Goal: Task Accomplishment & Management: Manage account settings

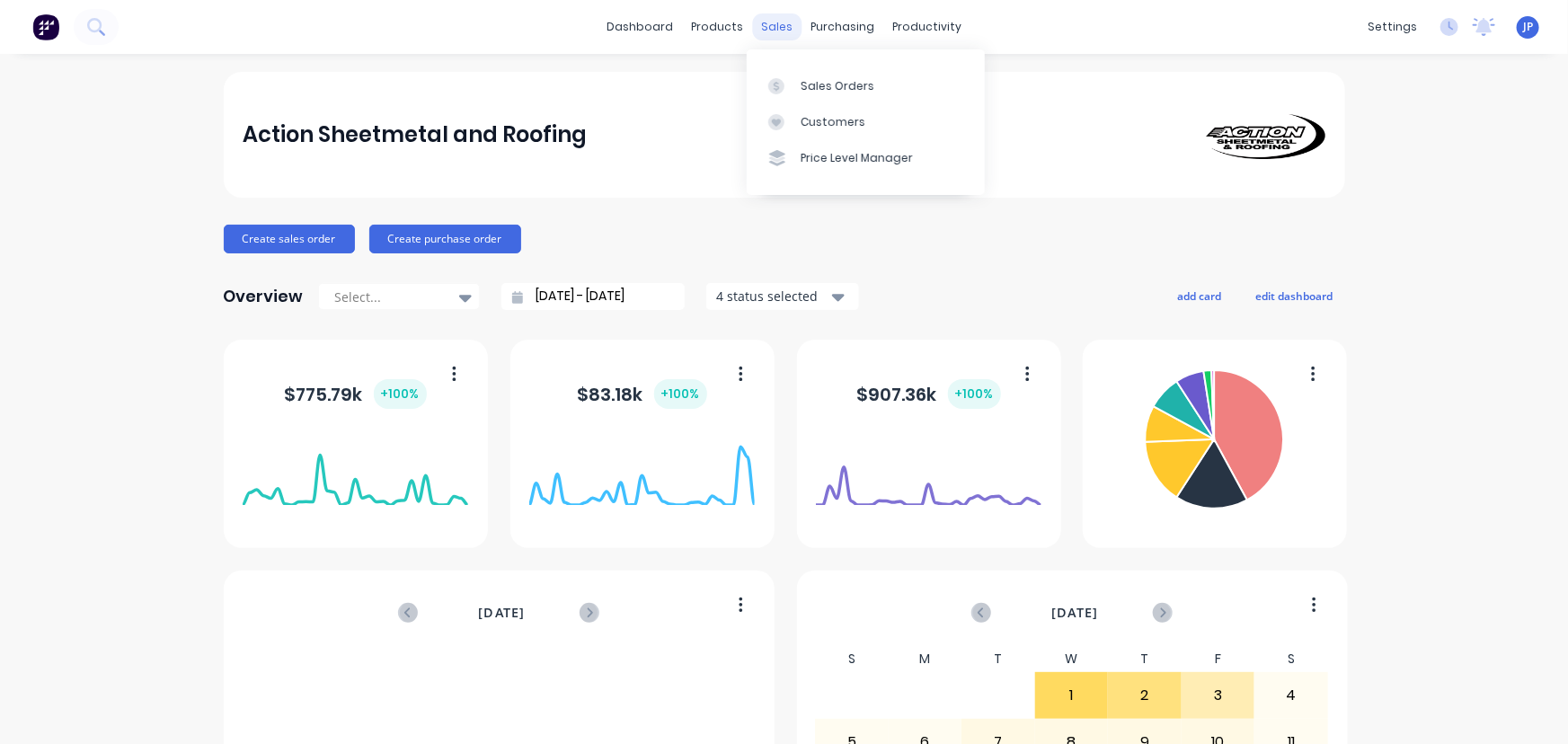
click at [771, 28] on div "sales" at bounding box center [777, 27] width 49 height 27
click at [806, 117] on div "Customers" at bounding box center [832, 122] width 64 height 16
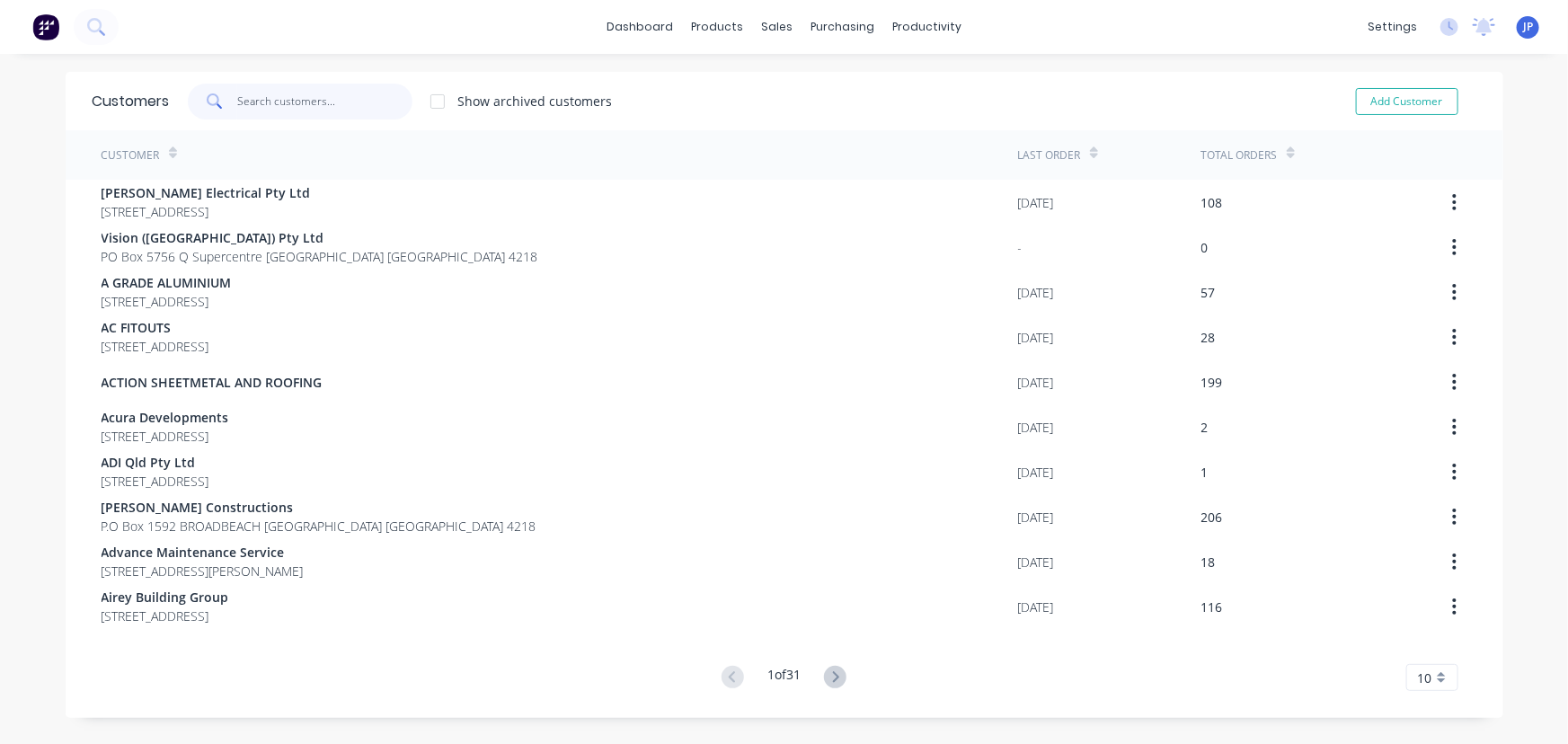
click at [306, 109] on input "text" at bounding box center [324, 102] width 175 height 36
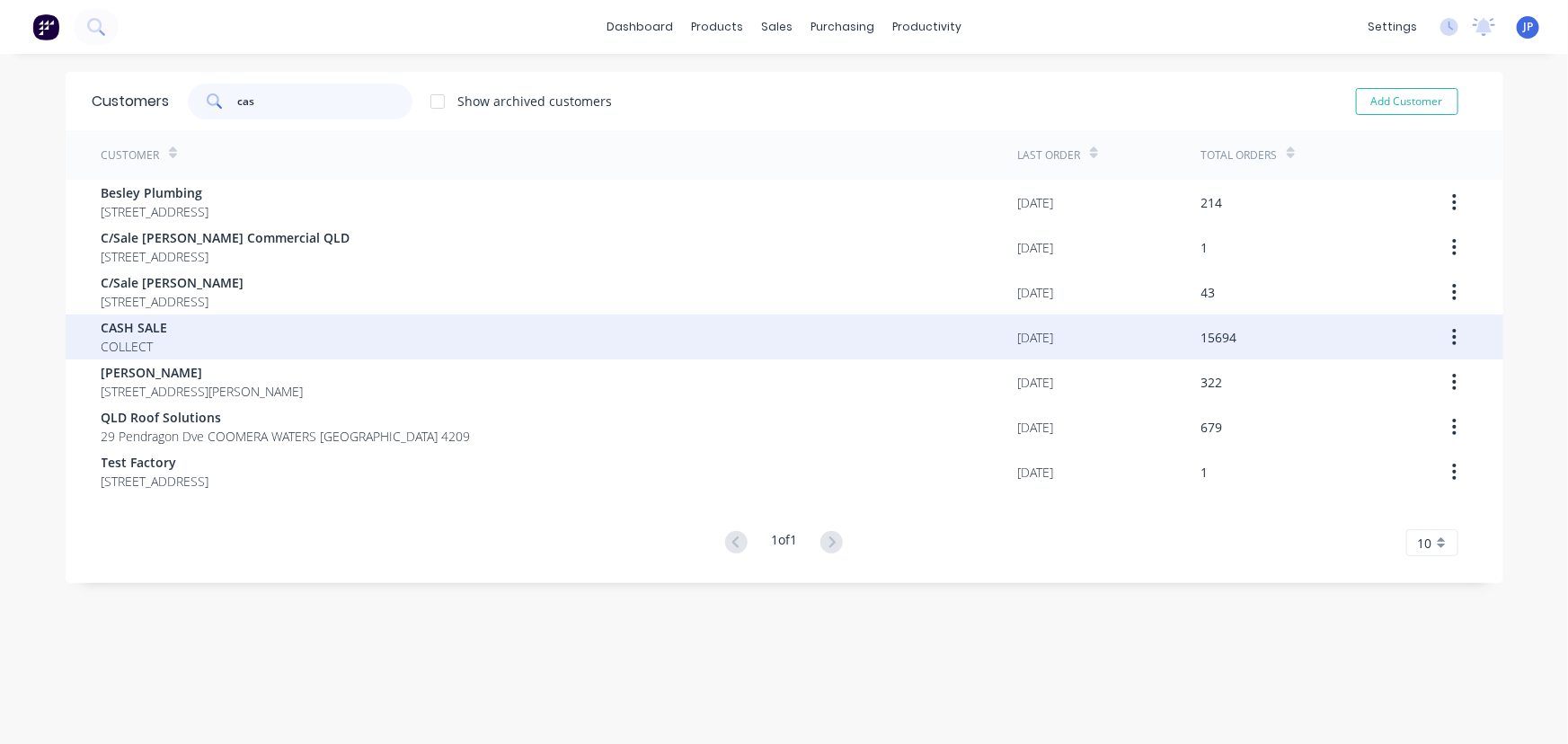
type input "cas"
click at [161, 329] on div "CASH SALE COLLECT" at bounding box center [560, 338] width 916 height 45
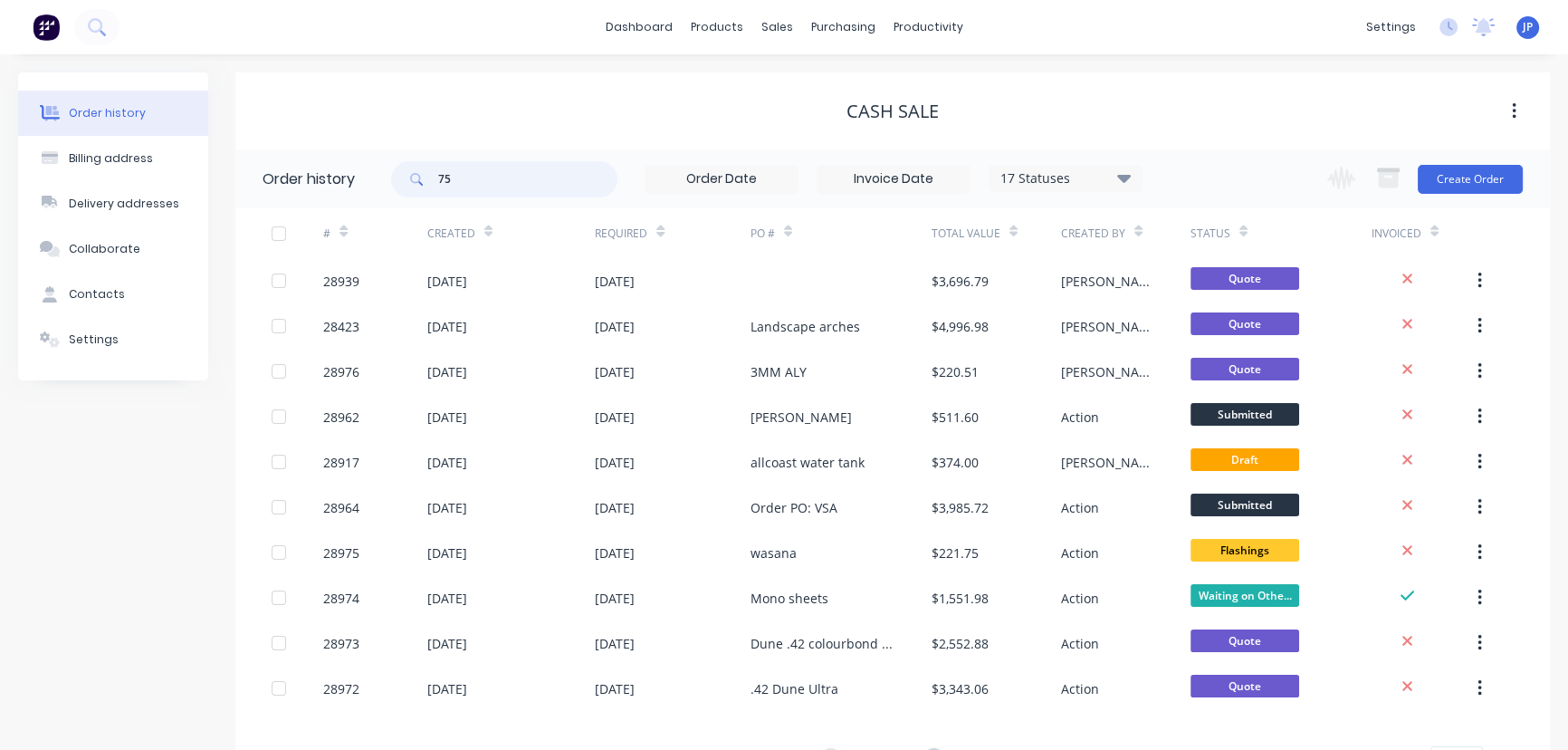
type input "75"
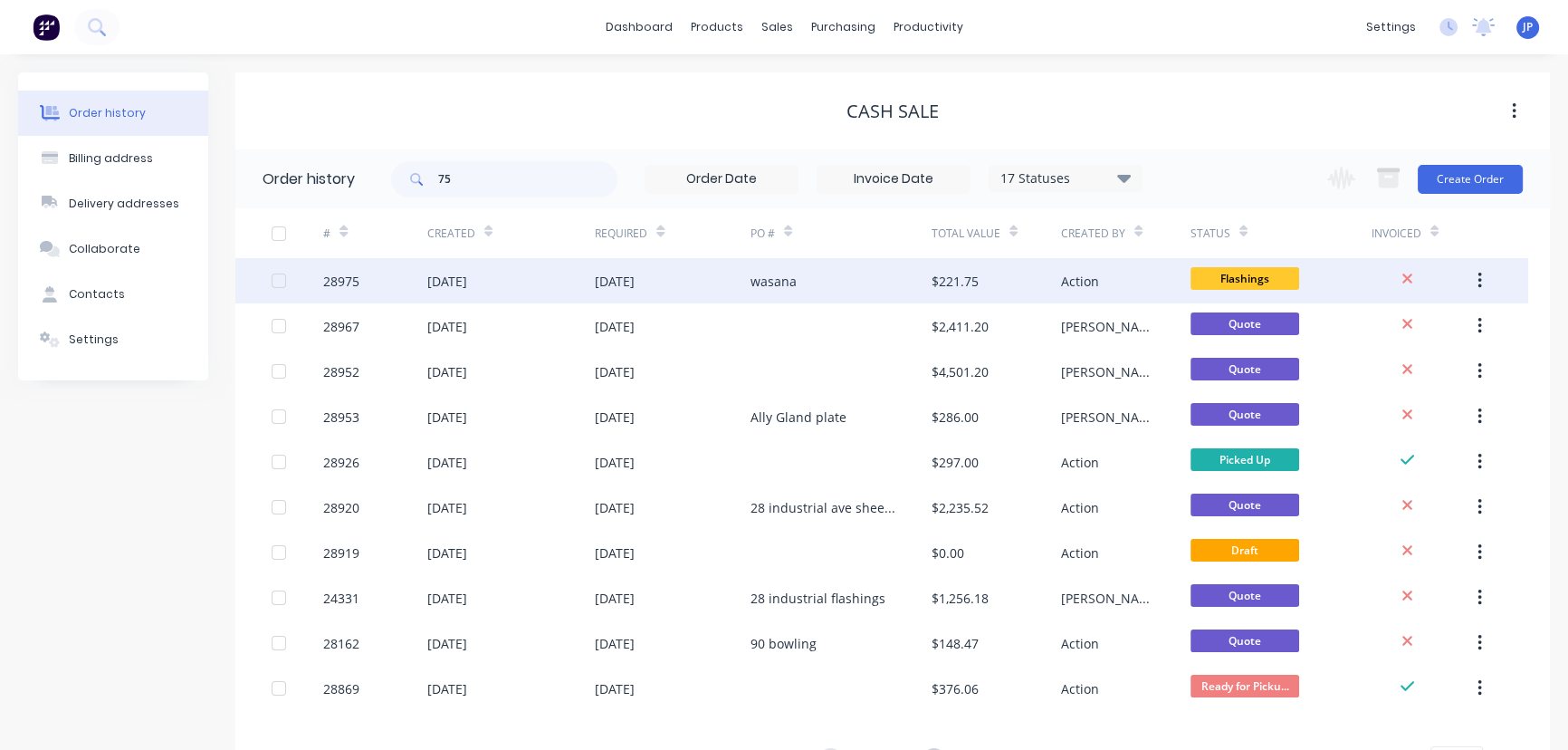
click at [454, 290] on div "[DATE]" at bounding box center [447, 281] width 40 height 19
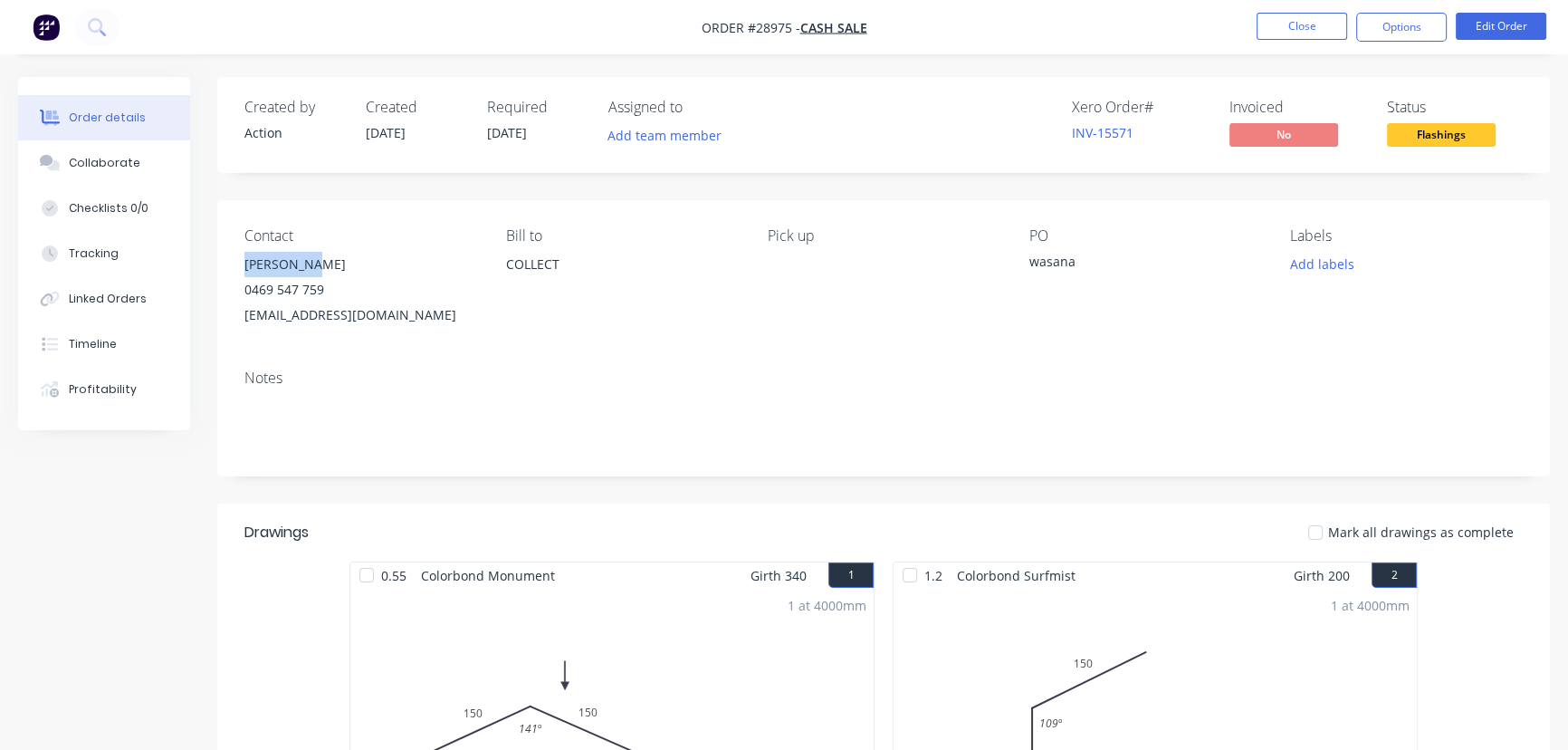
drag, startPoint x: 332, startPoint y: 264, endPoint x: 237, endPoint y: 272, distance: 95.3
click at [237, 272] on div "Contact [PERSON_NAME] [PHONE_NUMBER] [EMAIL_ADDRESS][DOMAIN_NAME] [PERSON_NAME]…" at bounding box center [883, 277] width 1332 height 155
copy div "[PERSON_NAME]"
click at [1373, 33] on button "Options" at bounding box center [1401, 27] width 91 height 29
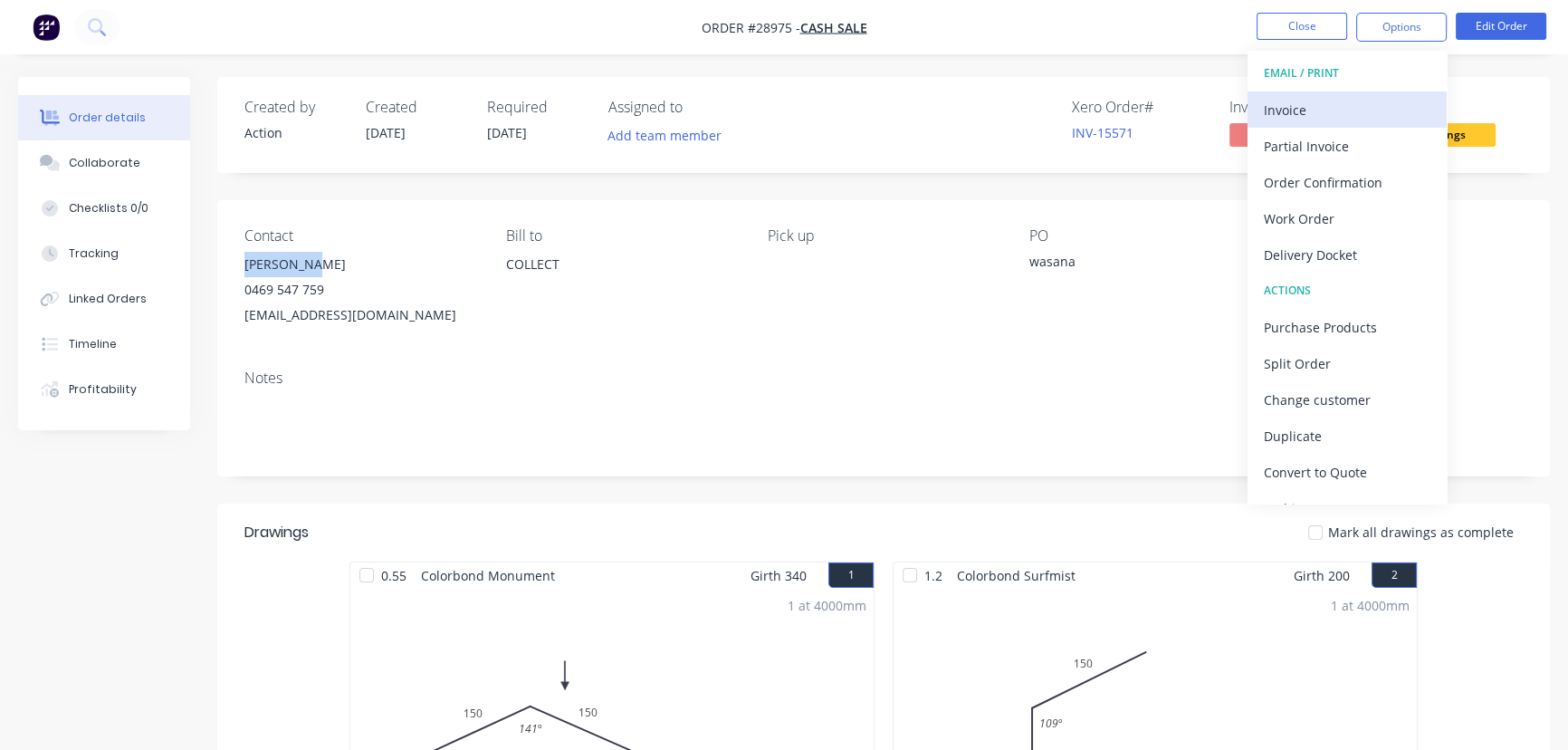
click at [1295, 109] on div "Invoice" at bounding box center [1347, 110] width 166 height 27
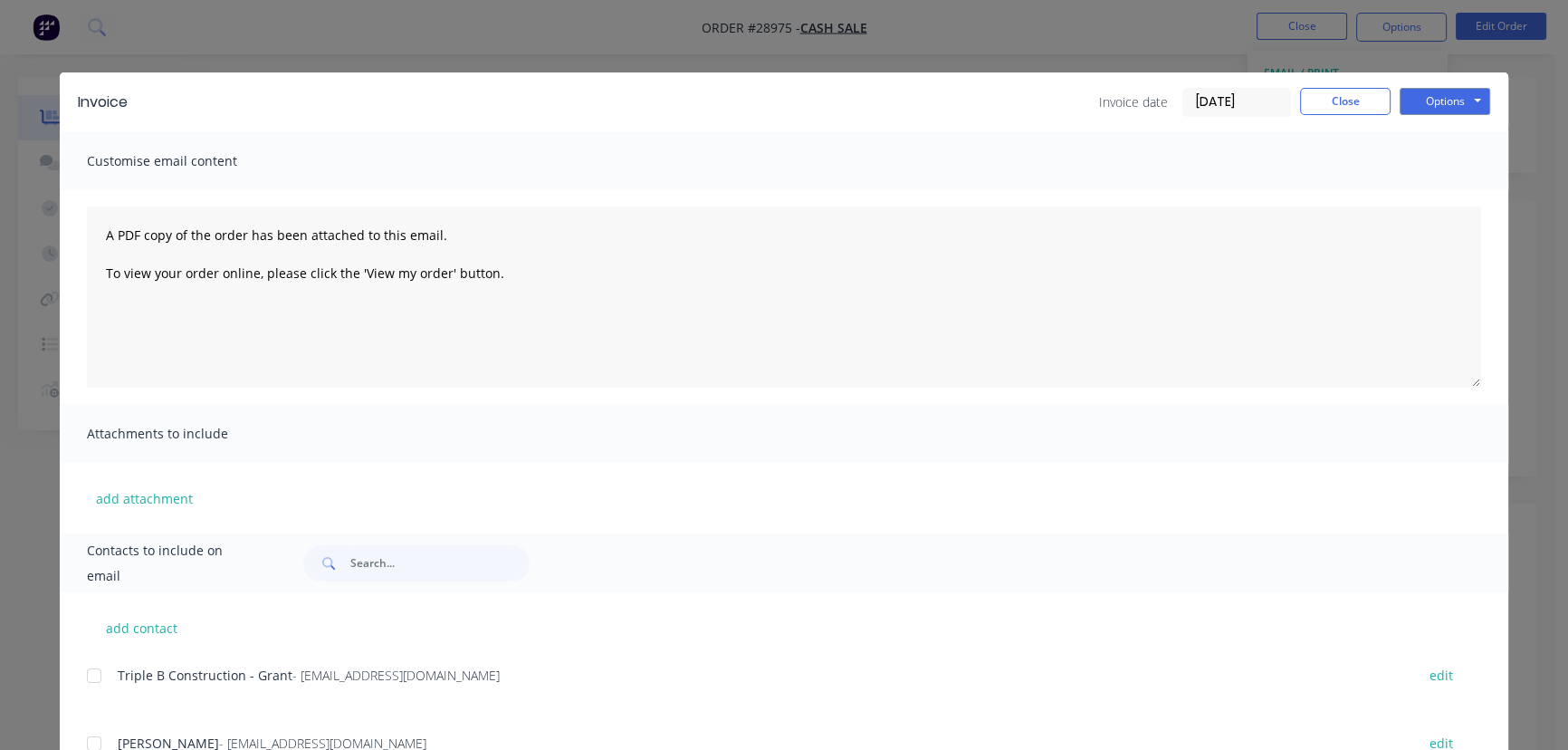
click at [1234, 107] on input "[DATE]" at bounding box center [1236, 102] width 107 height 27
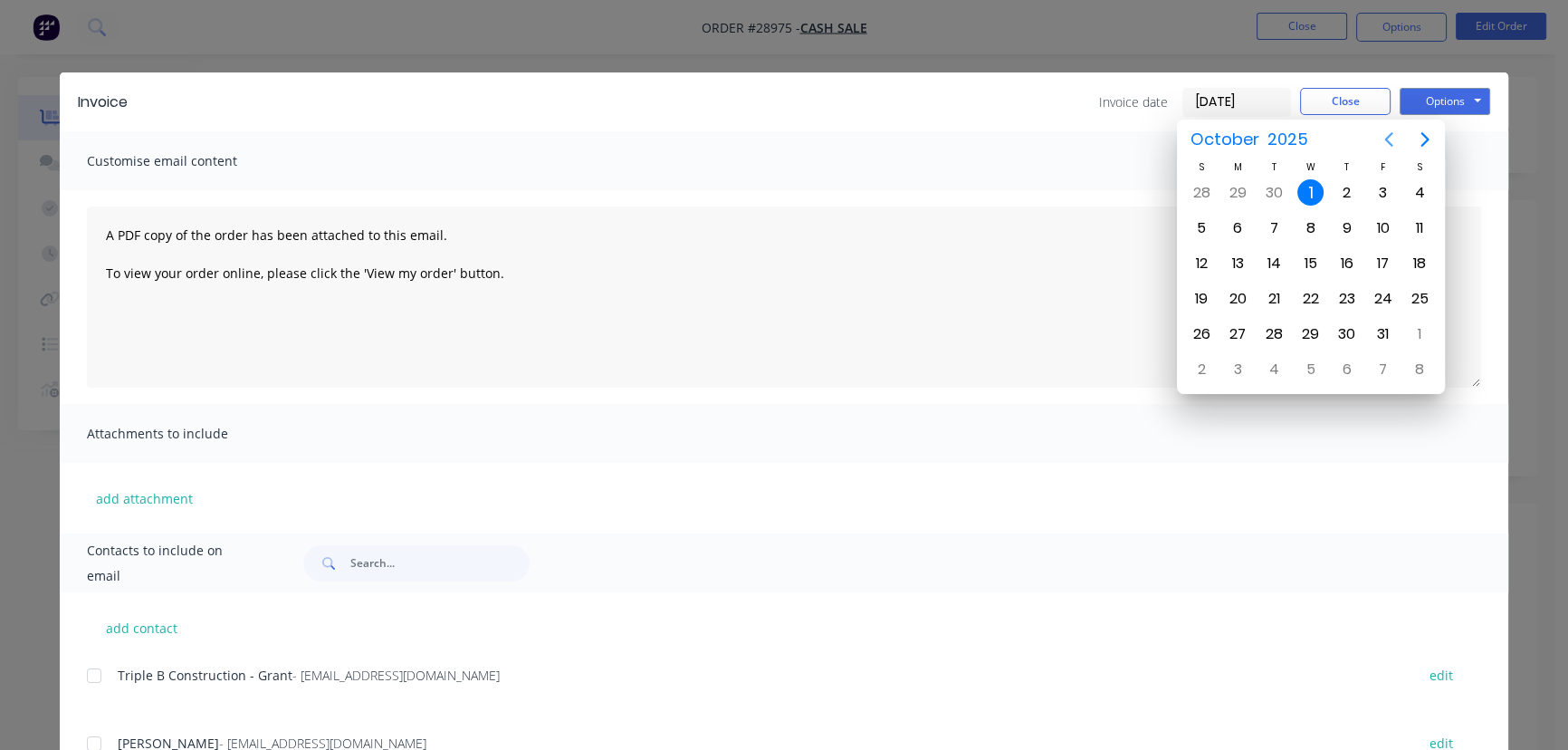
click at [1391, 138] on icon "Previous page" at bounding box center [1389, 140] width 22 height 22
click at [1276, 331] on div "30" at bounding box center [1274, 335] width 27 height 27
type input "[DATE]"
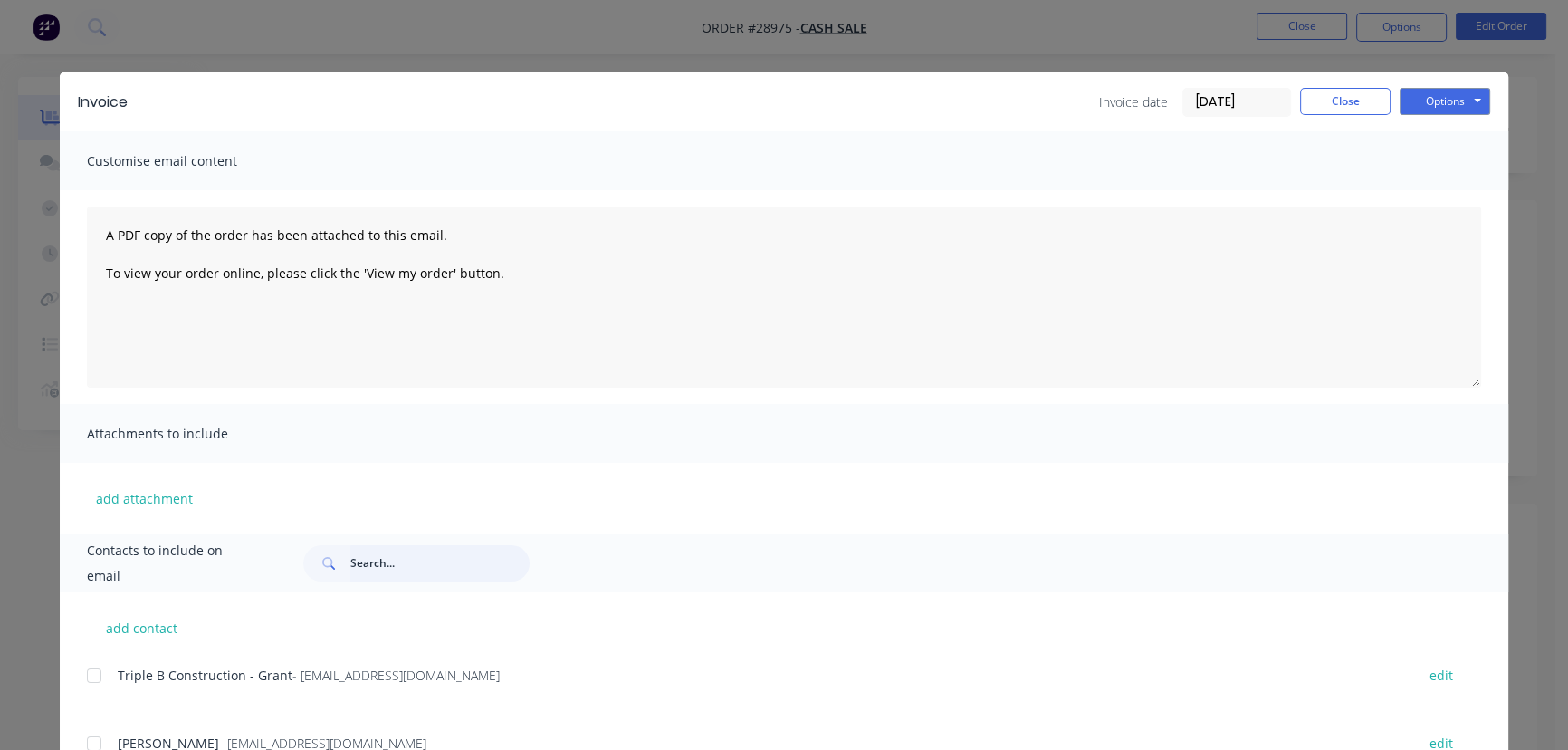
click at [383, 571] on input "text" at bounding box center [440, 563] width 179 height 37
paste input "Wasana Don"
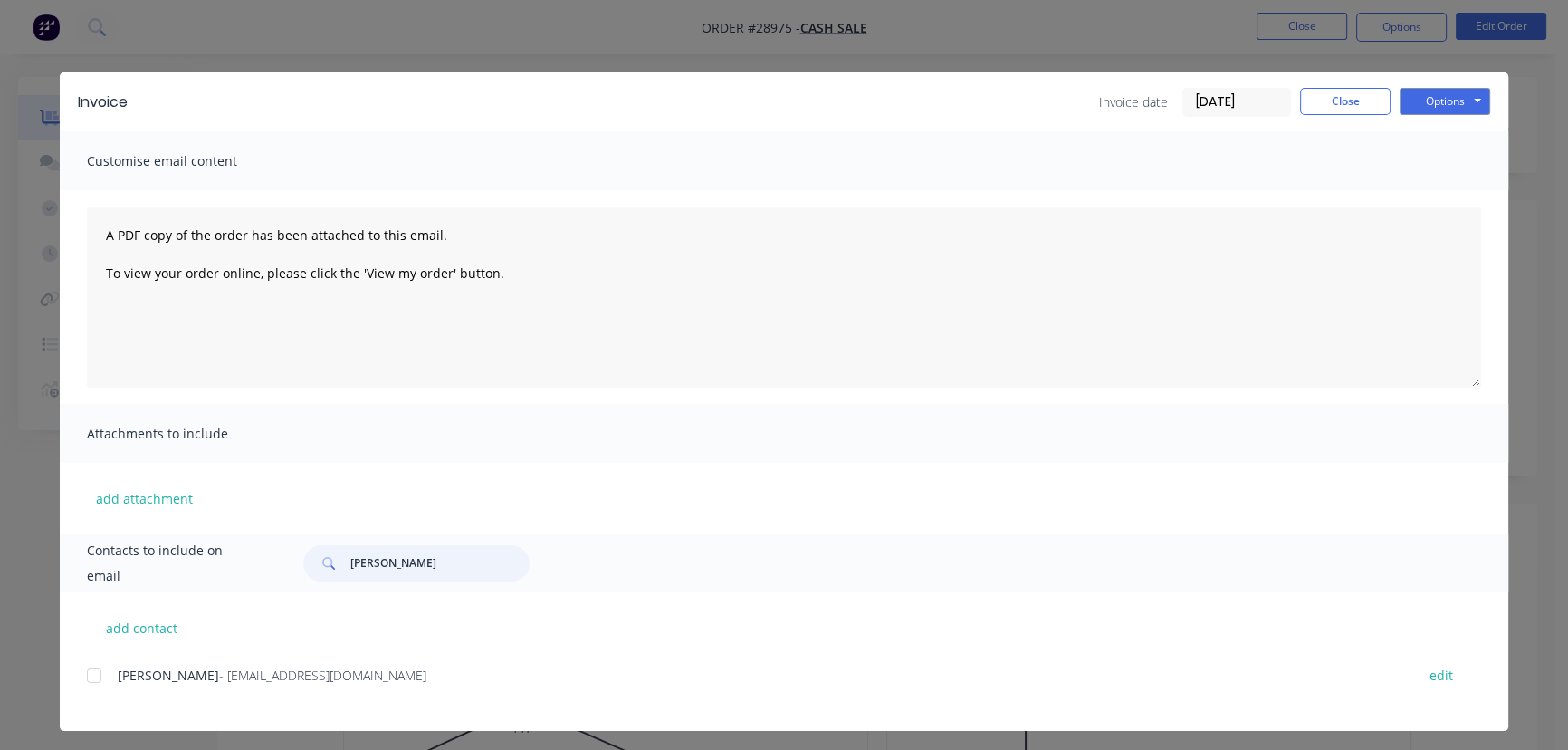
type input "Wasana Don"
drag, startPoint x: 368, startPoint y: 682, endPoint x: 104, endPoint y: 687, distance: 264.0
click at [104, 687] on div "Wasana Don - wasanasreg8245@gmail.com edit" at bounding box center [797, 675] width 1421 height 25
copy div "Wasana Don - wasanasreg8245@gmail.com"
click at [1407, 104] on button "Options" at bounding box center [1445, 102] width 91 height 27
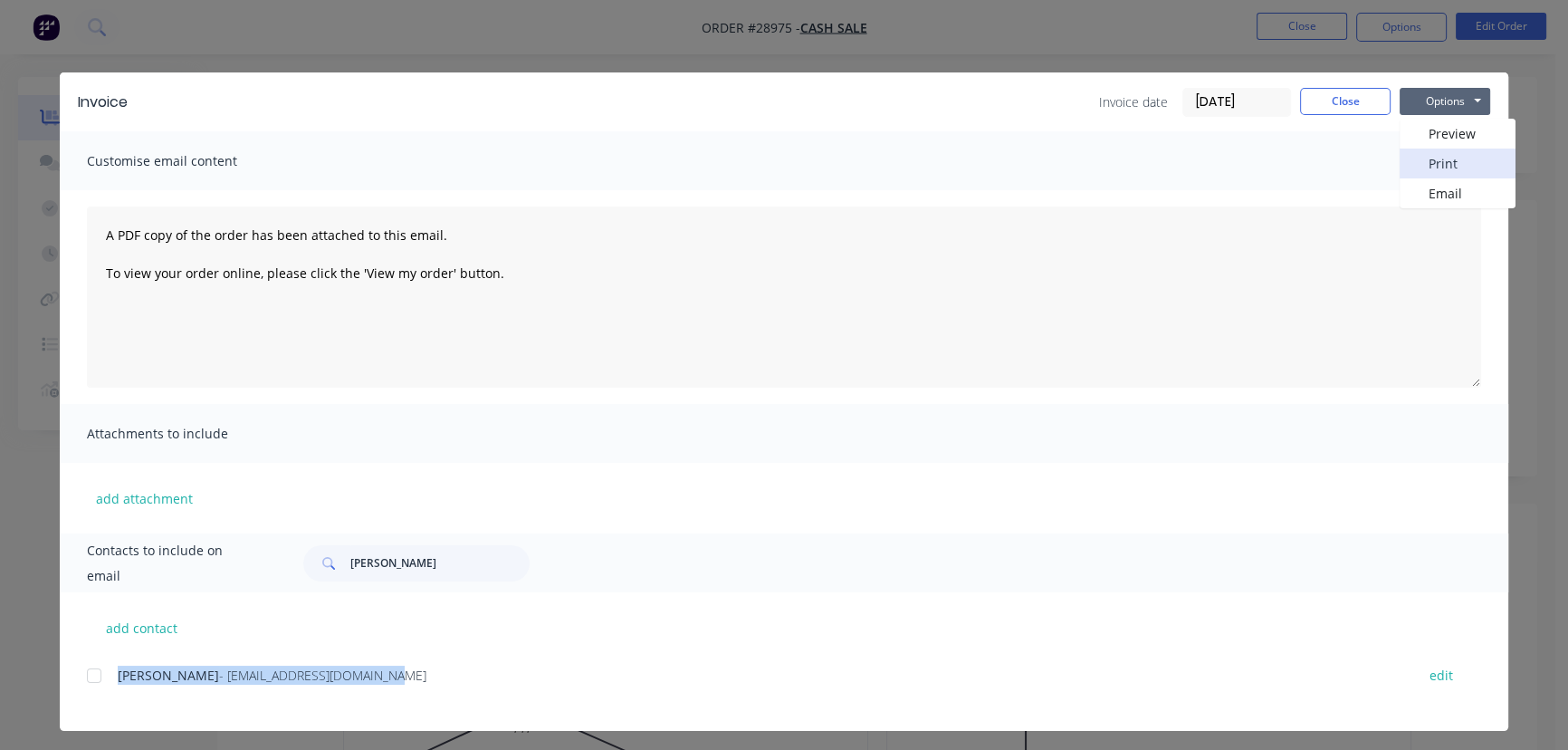
click at [1413, 161] on button "Print" at bounding box center [1457, 163] width 116 height 30
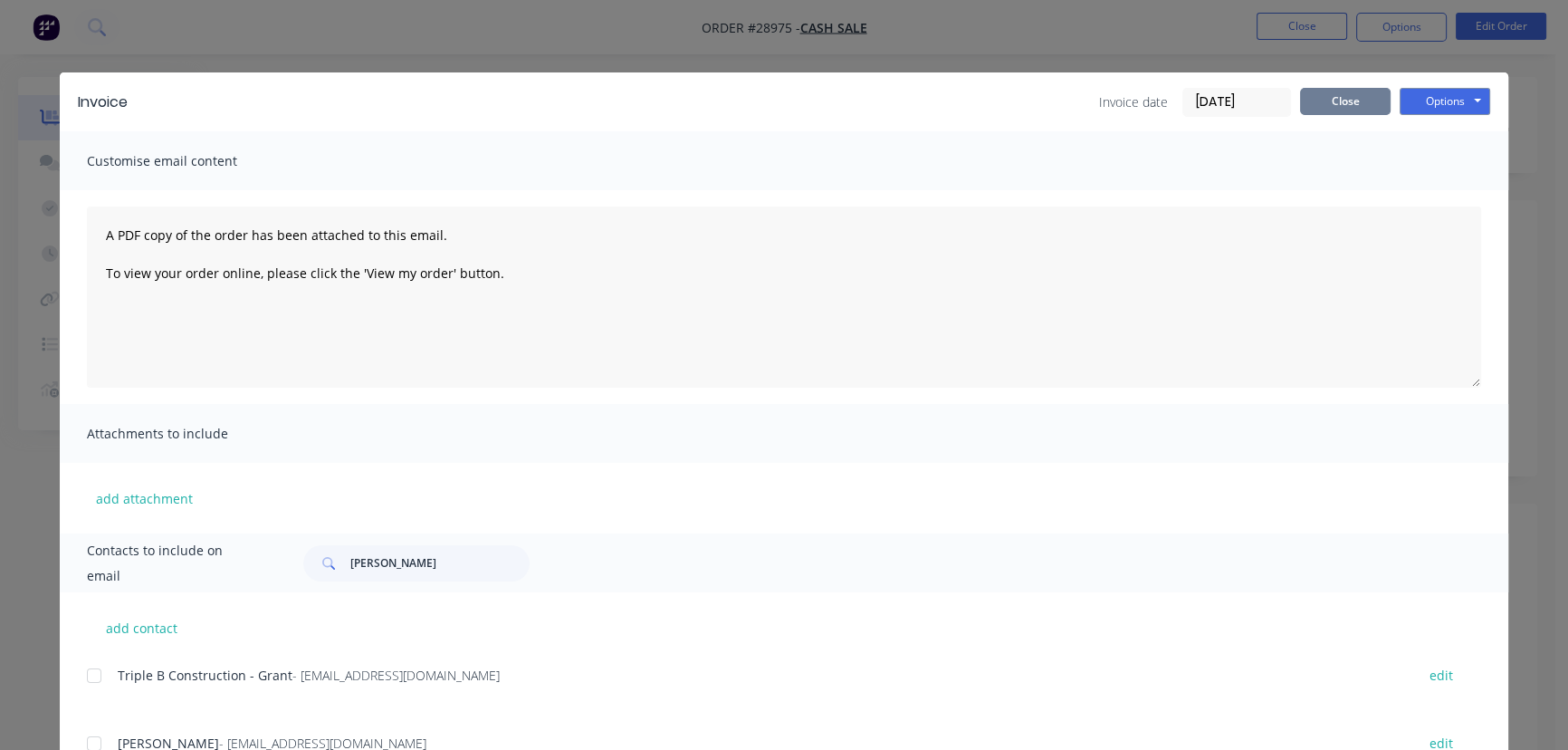
click at [1322, 103] on button "Close" at bounding box center [1345, 102] width 91 height 27
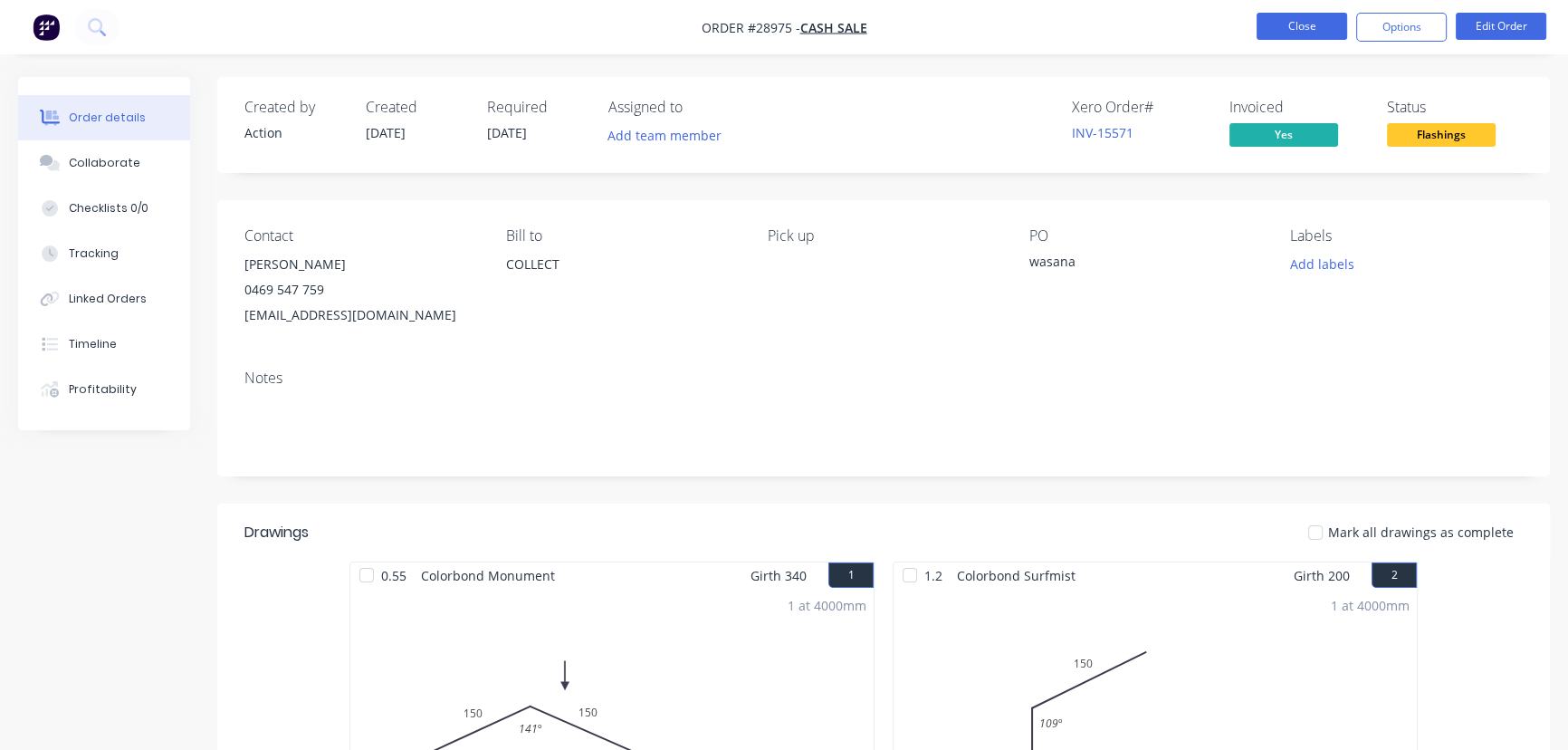
click at [1275, 27] on button "Close" at bounding box center [1301, 27] width 91 height 27
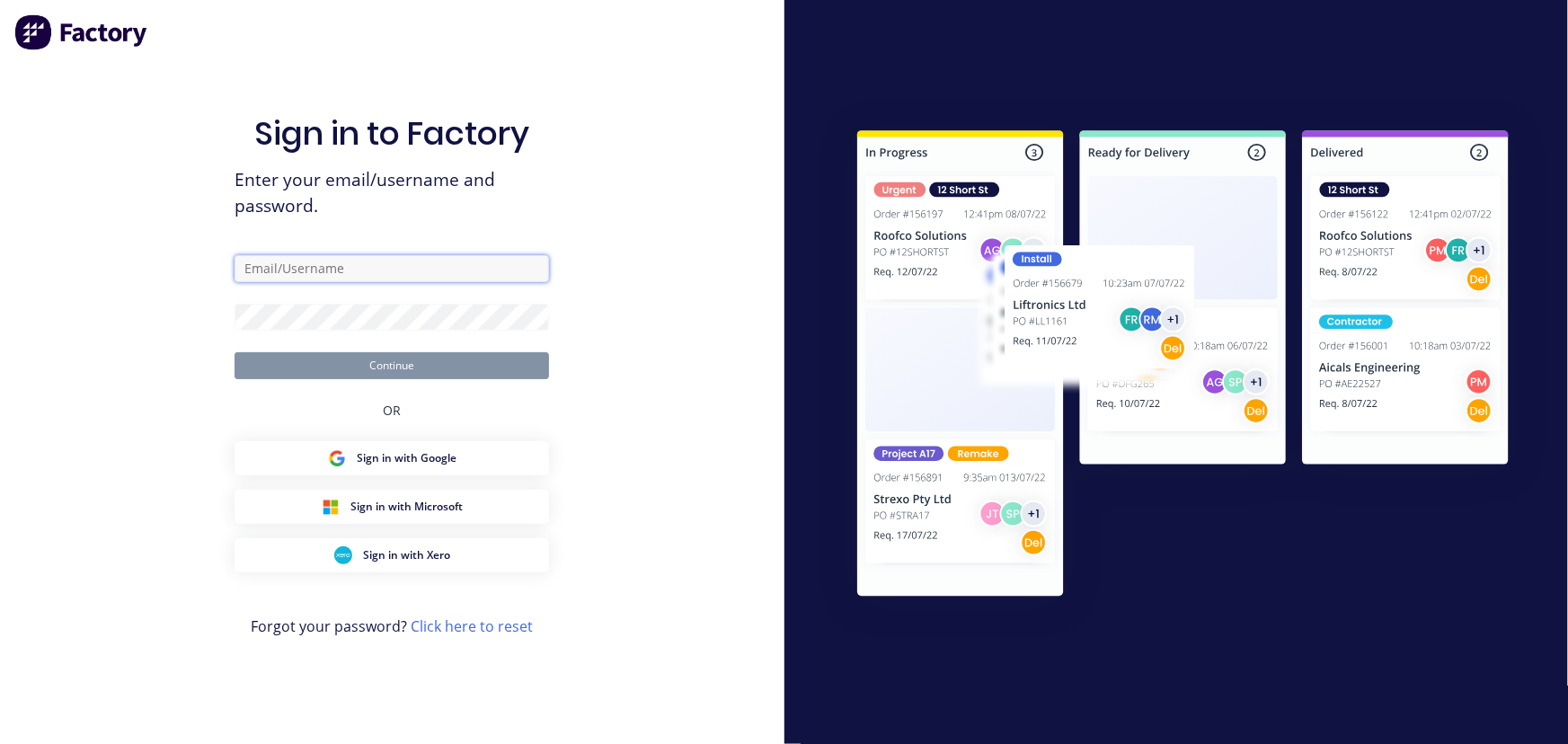
type input "jane.prowse@actionsheetmetal.com"
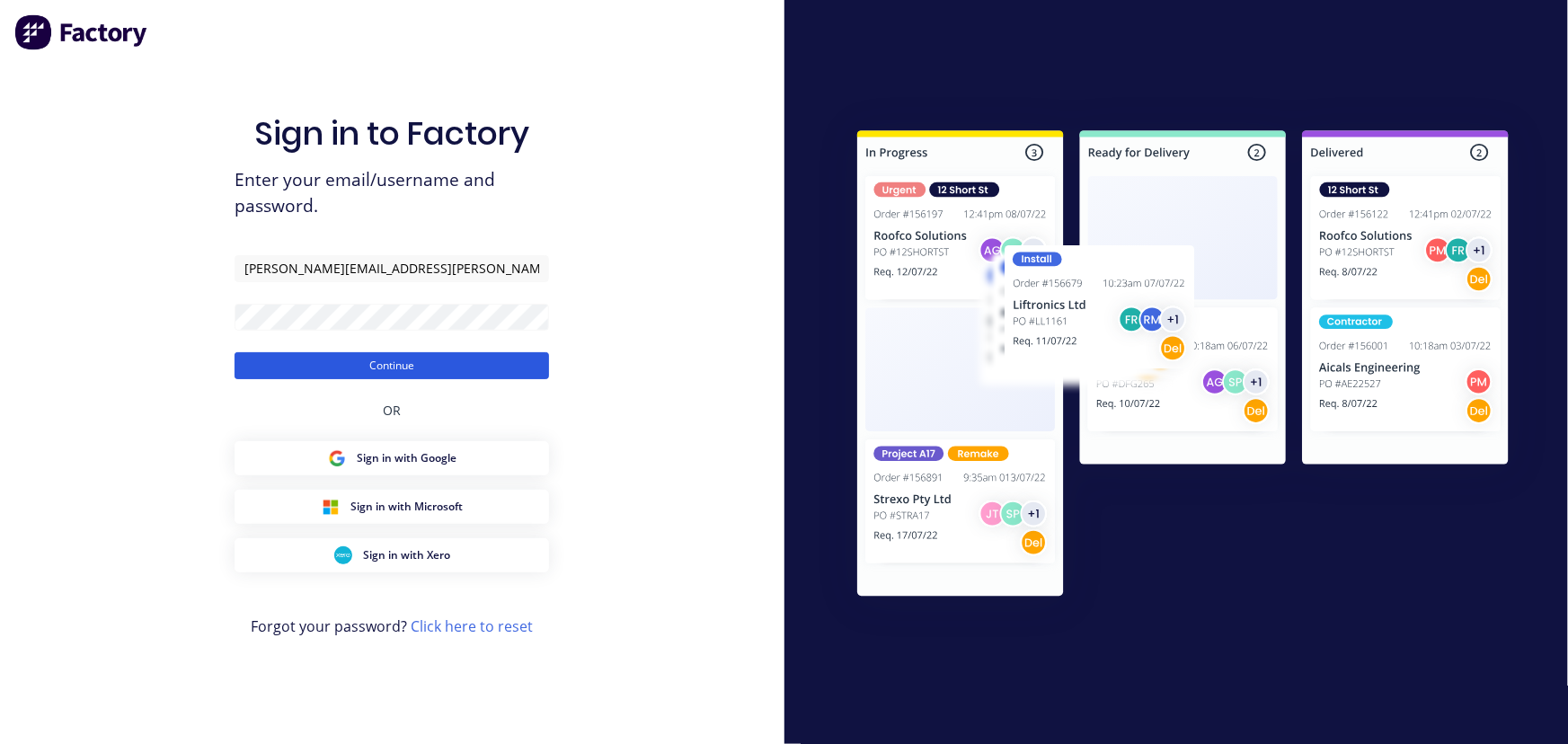
click at [458, 375] on button "Continue" at bounding box center [391, 366] width 315 height 27
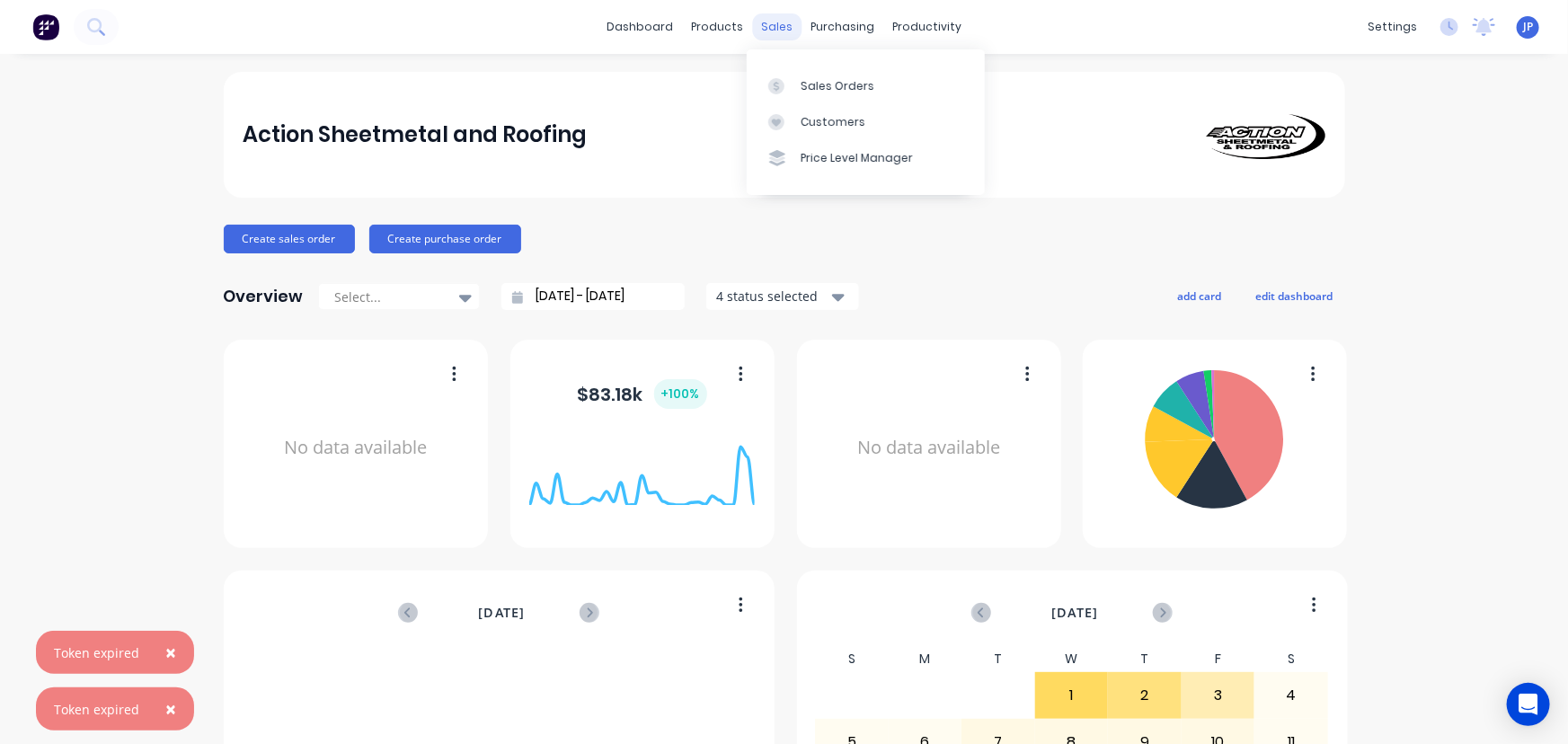
click at [772, 27] on div "sales" at bounding box center [777, 27] width 49 height 27
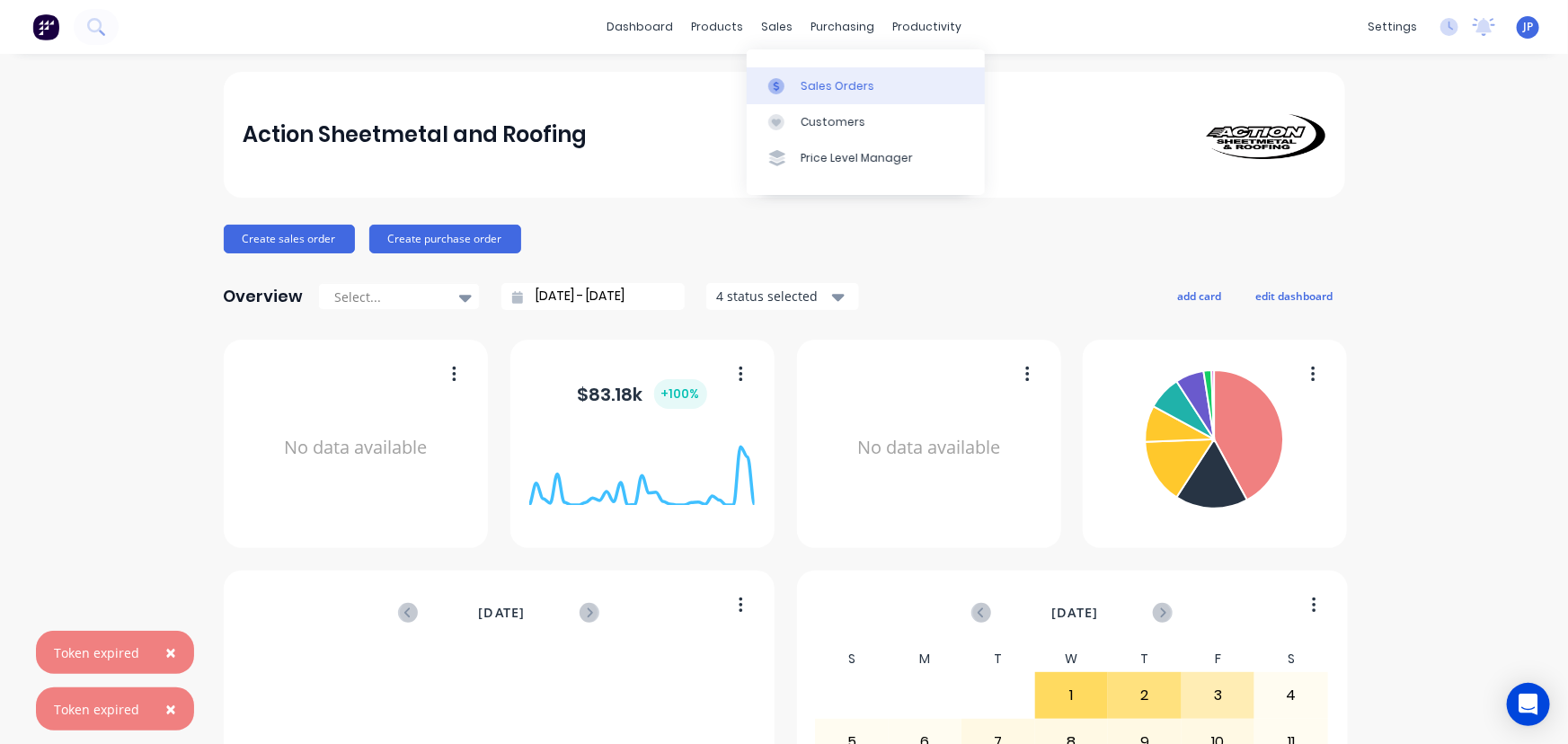
click at [814, 79] on div "Sales Orders" at bounding box center [837, 86] width 74 height 16
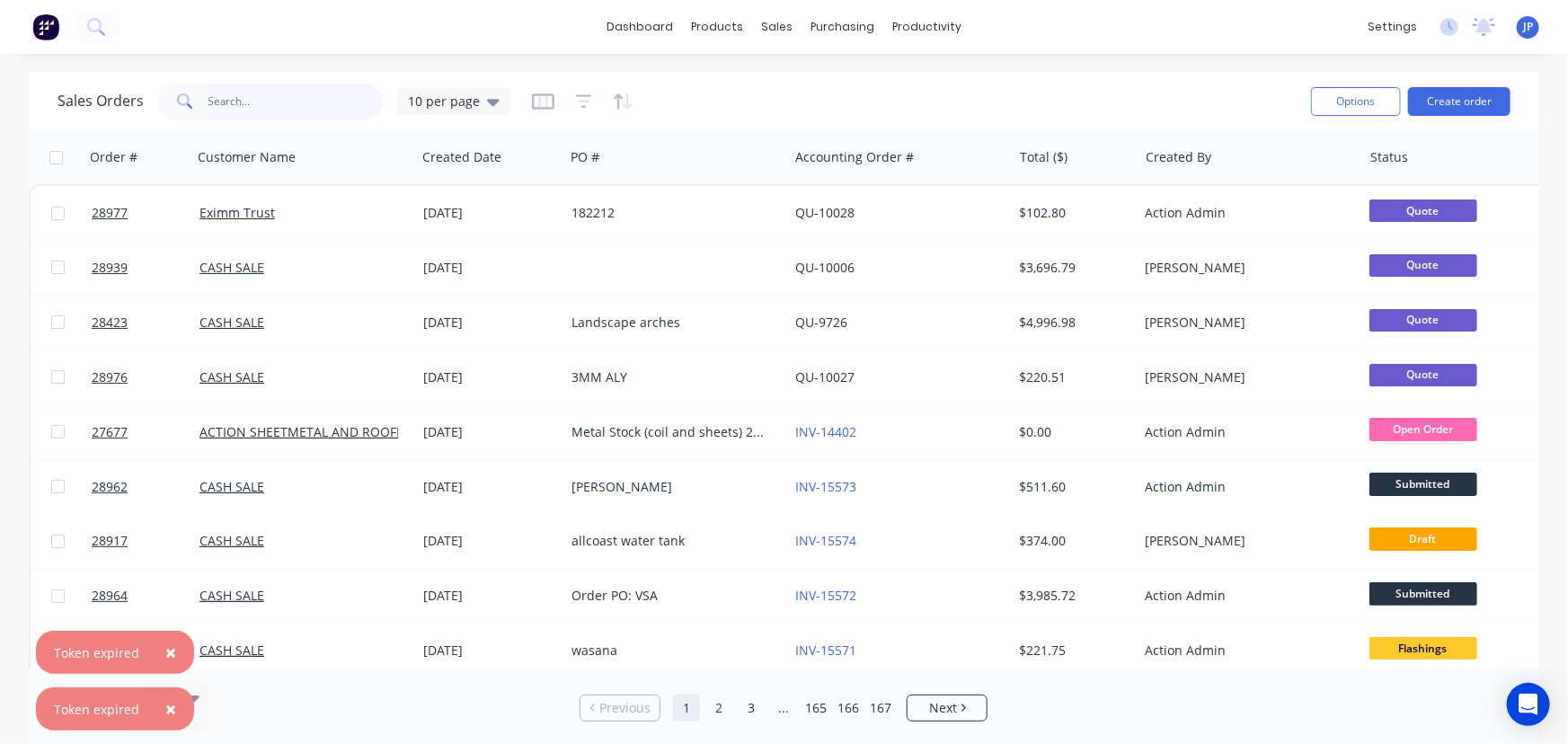
click at [238, 106] on input "text" at bounding box center [296, 102] width 175 height 36
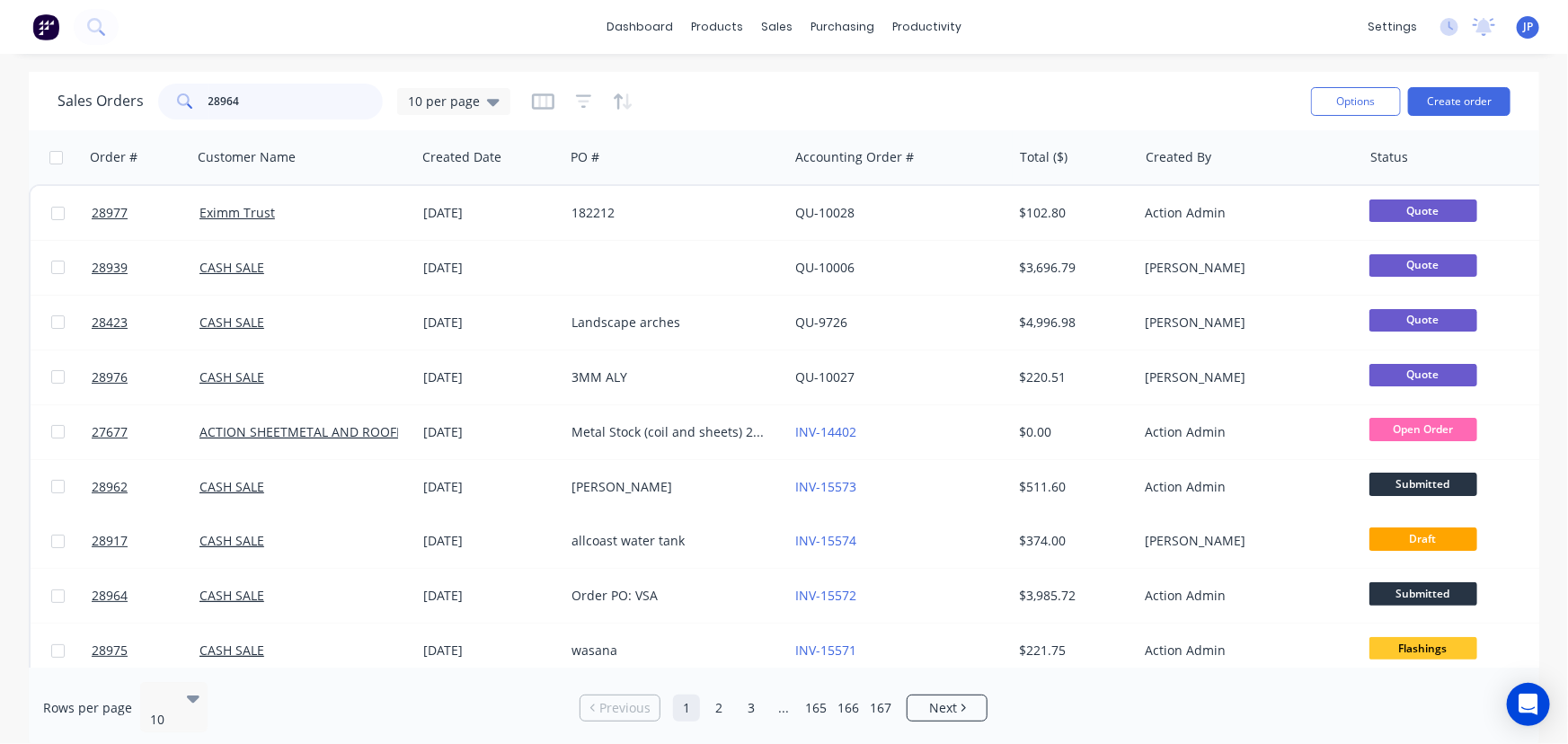
type input "28964"
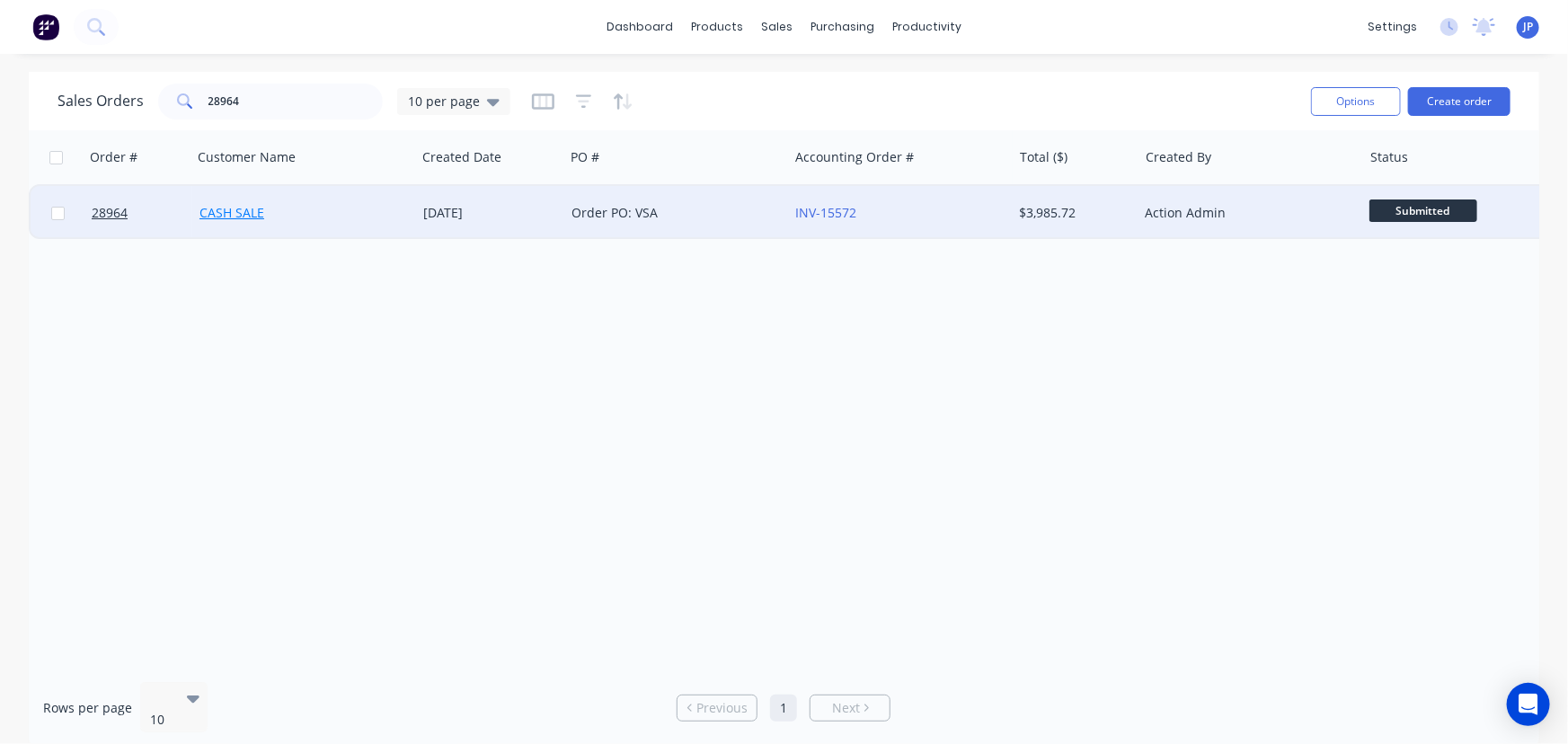
click at [213, 216] on link "CASH SALE" at bounding box center [231, 212] width 64 height 17
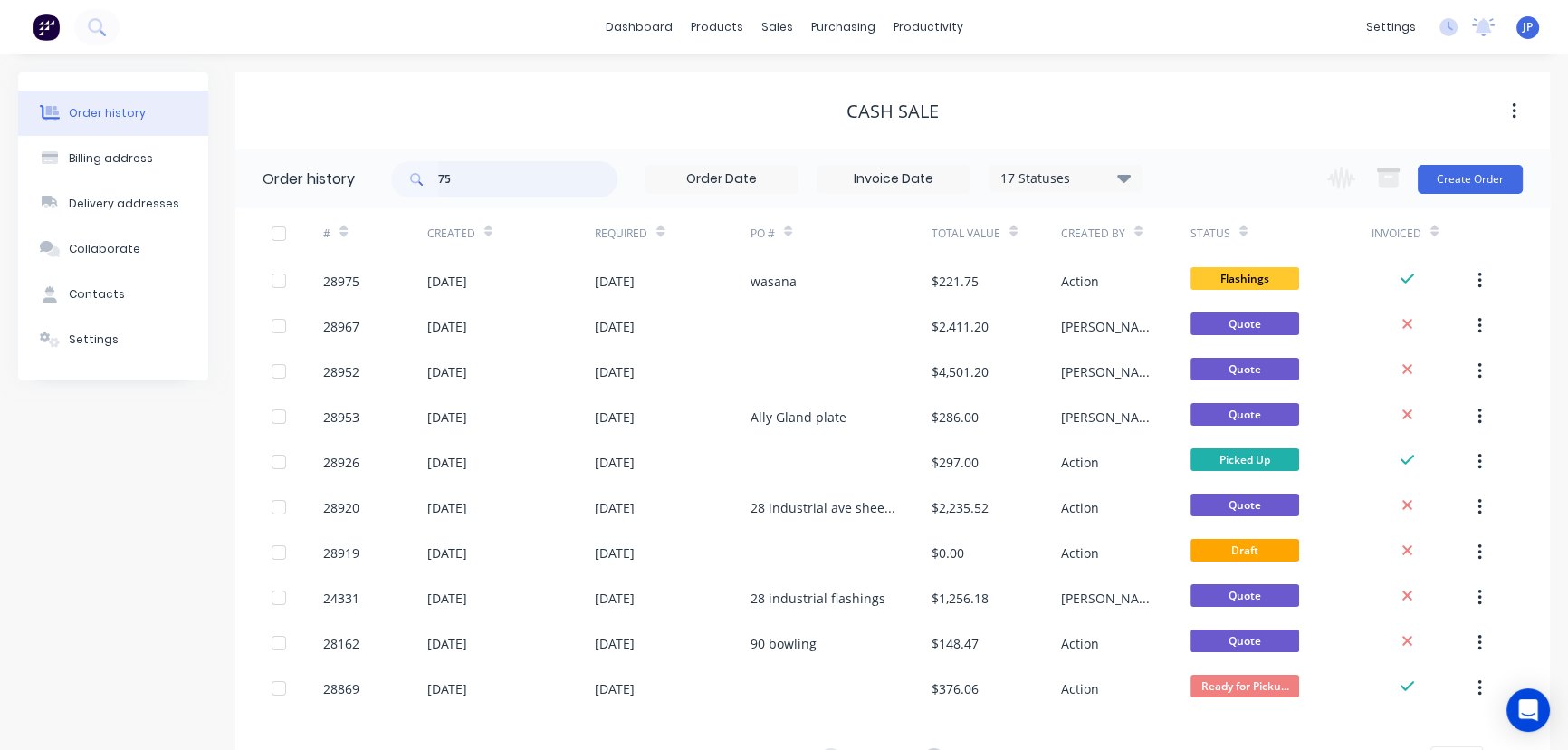
click at [477, 178] on input "75" at bounding box center [528, 179] width 179 height 37
type input "7"
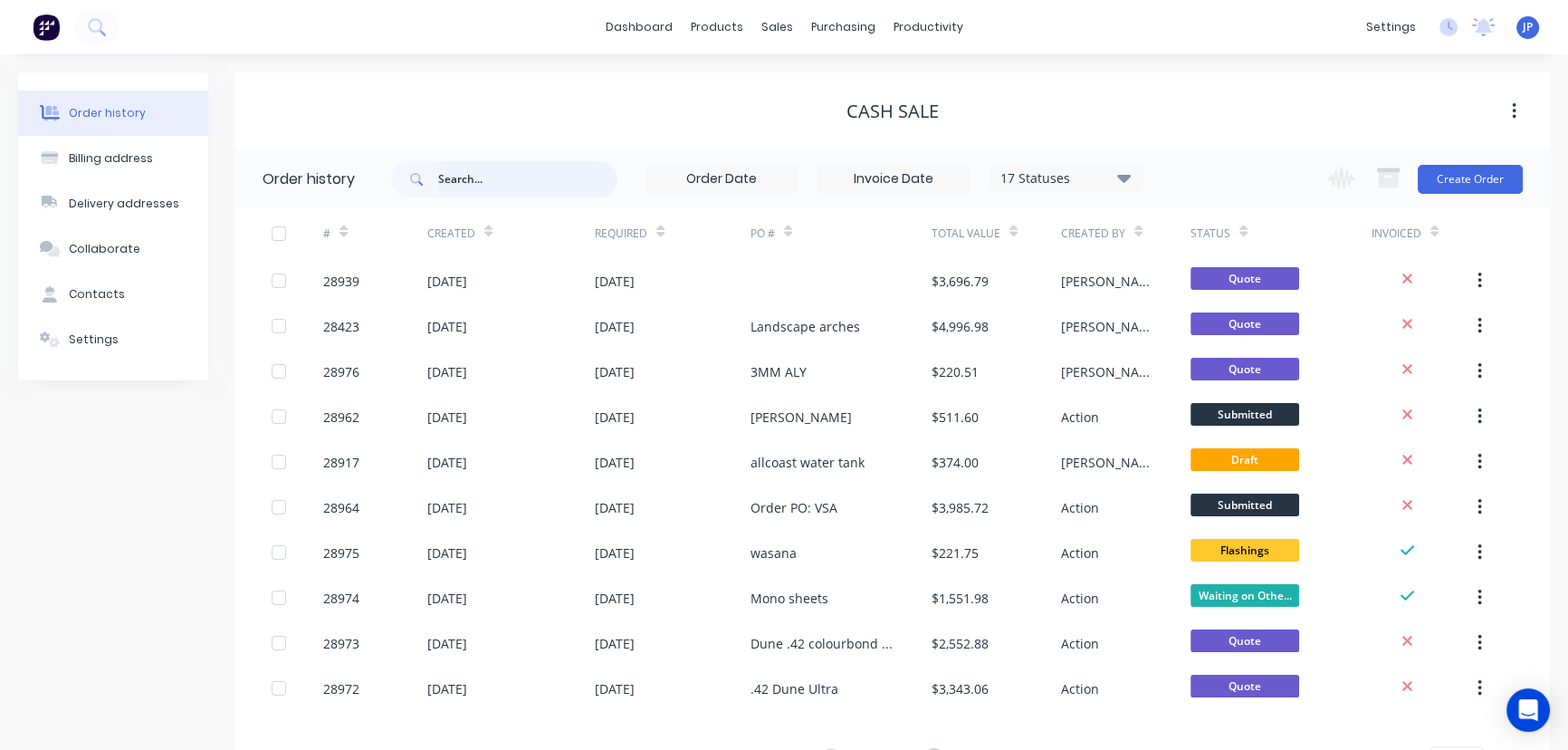
click at [477, 178] on input "text" at bounding box center [528, 179] width 179 height 37
type input "28962"
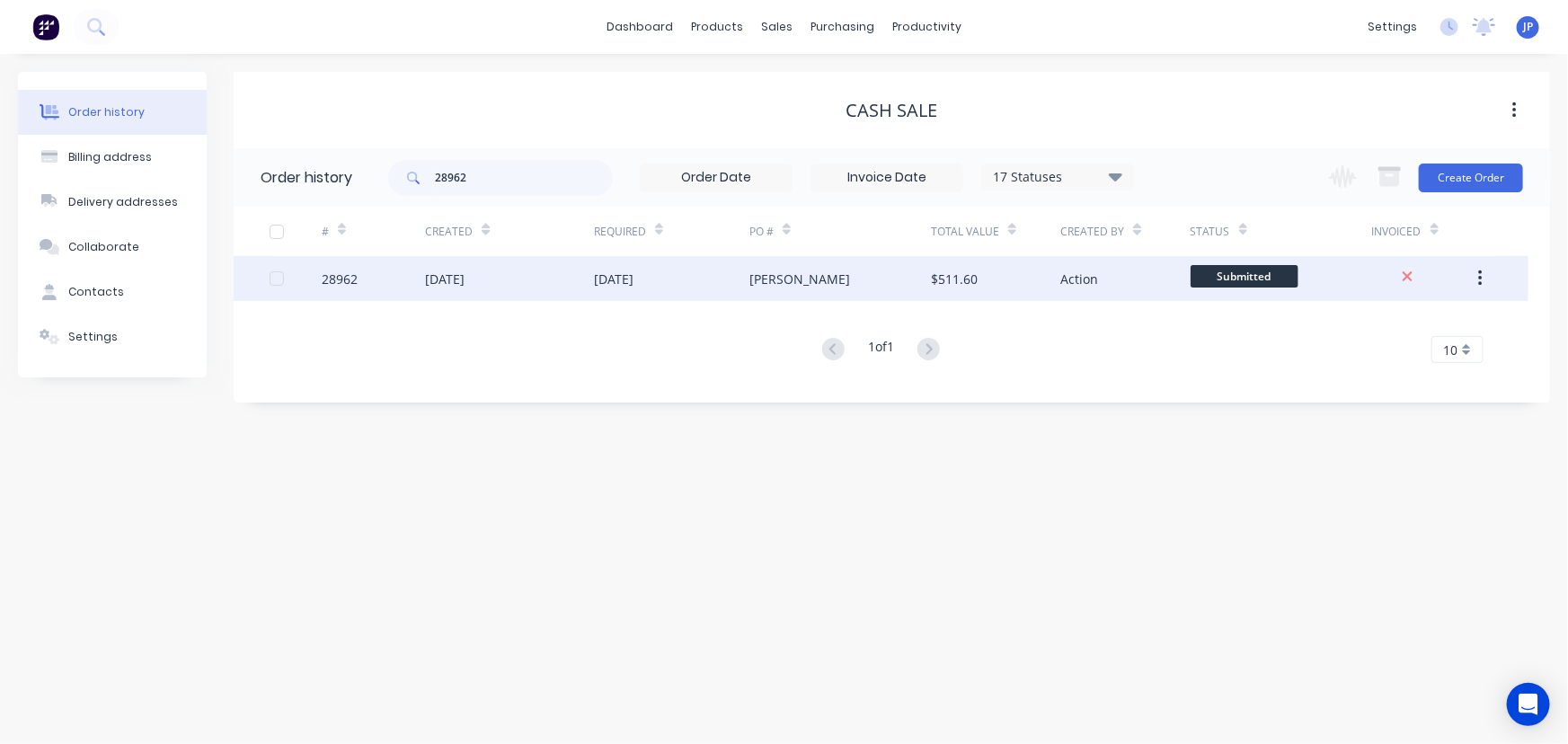
click at [465, 270] on div "[DATE]" at bounding box center [445, 279] width 40 height 19
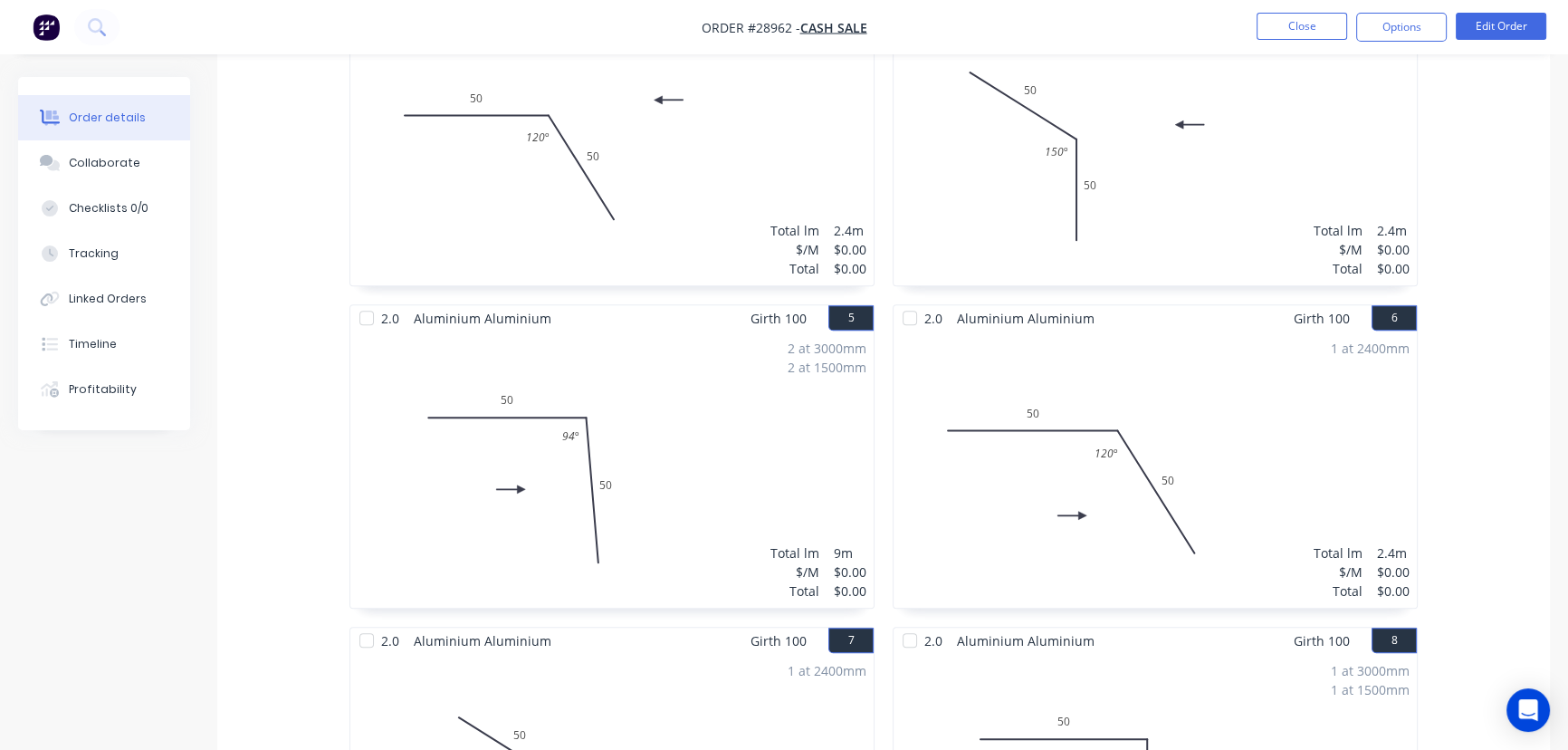
scroll to position [777, 0]
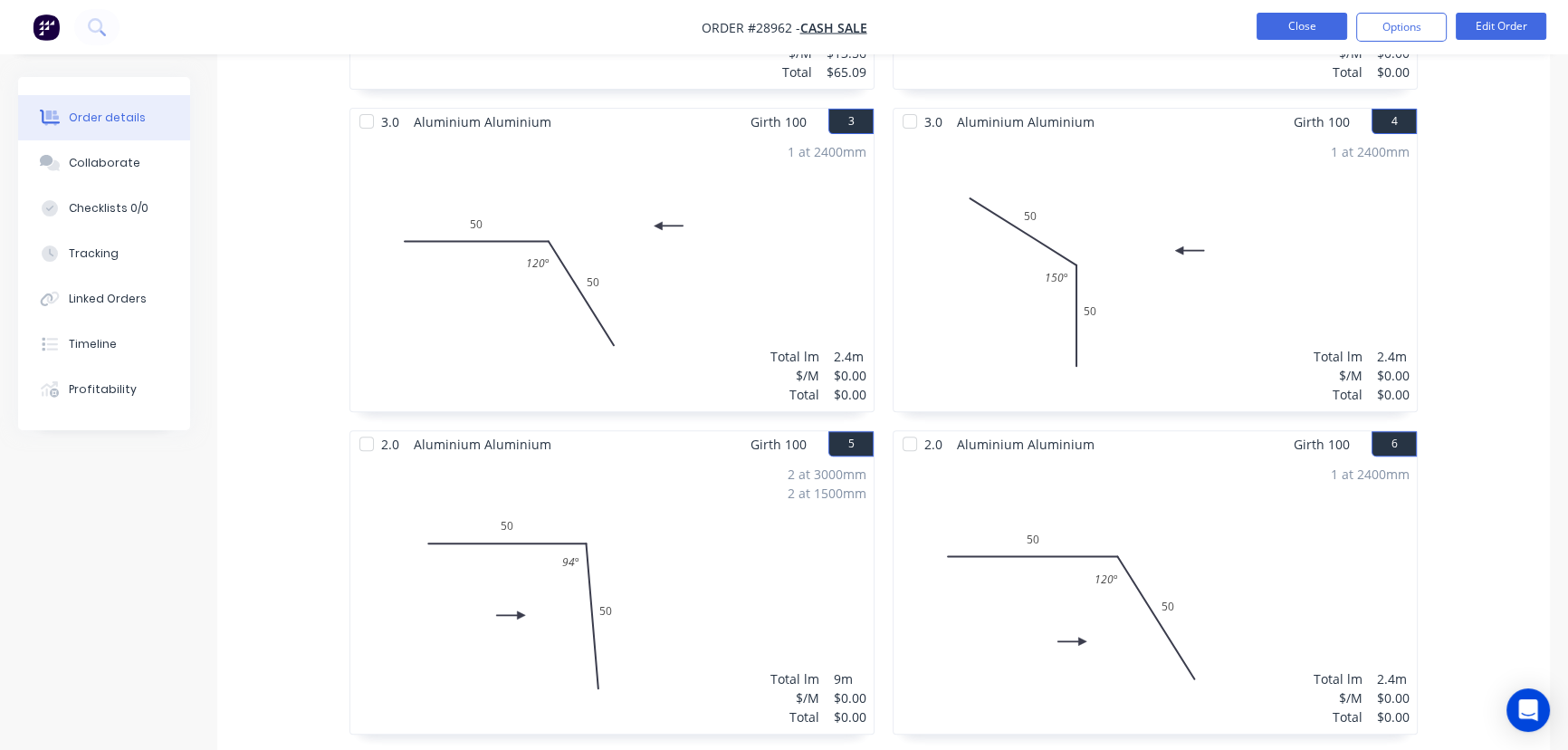
click at [1287, 37] on button "Close" at bounding box center [1301, 27] width 91 height 27
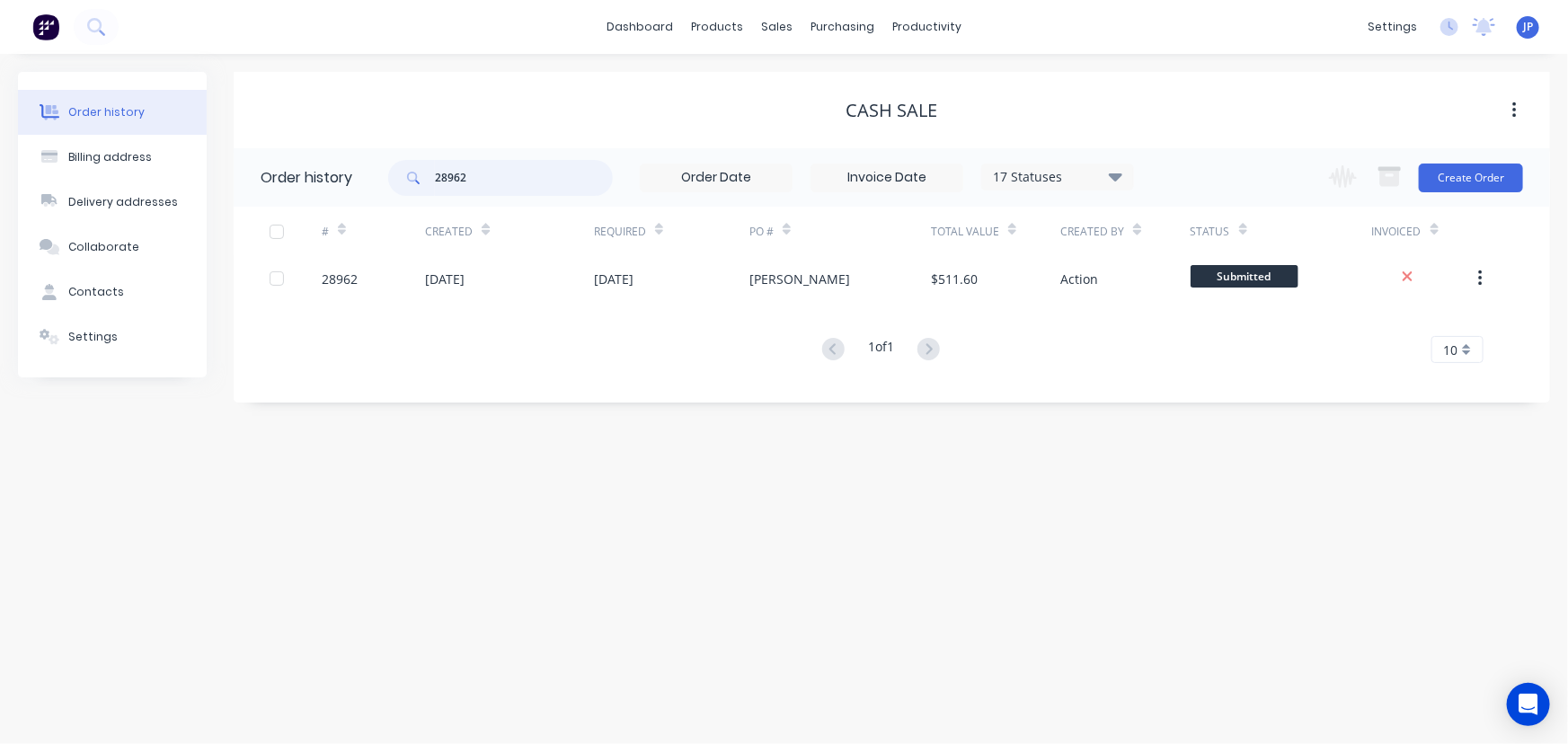
drag, startPoint x: 484, startPoint y: 173, endPoint x: 407, endPoint y: 171, distance: 77.0
click at [411, 174] on div "28962" at bounding box center [501, 178] width 225 height 36
type input "28964"
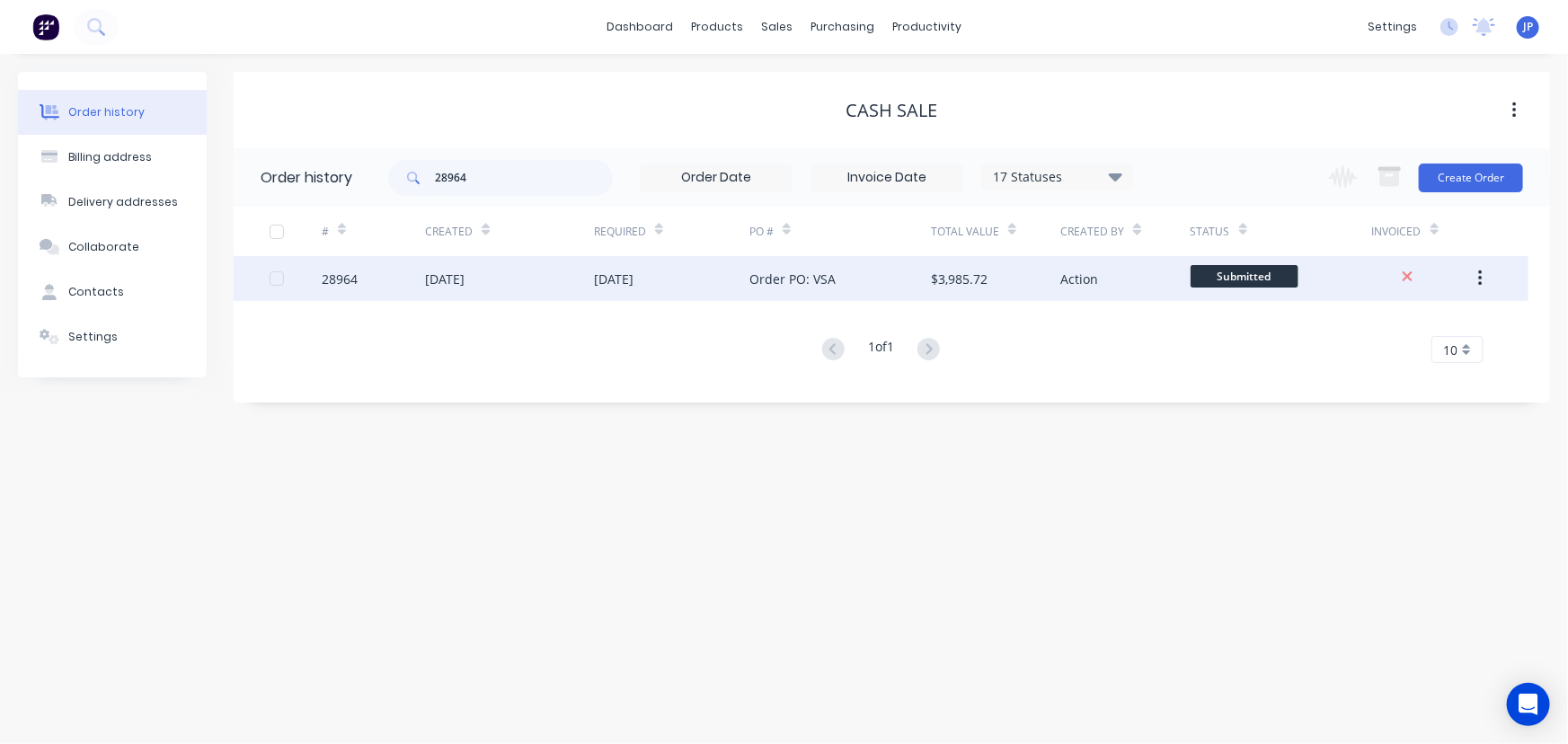
click at [465, 284] on div "[DATE]" at bounding box center [445, 279] width 40 height 19
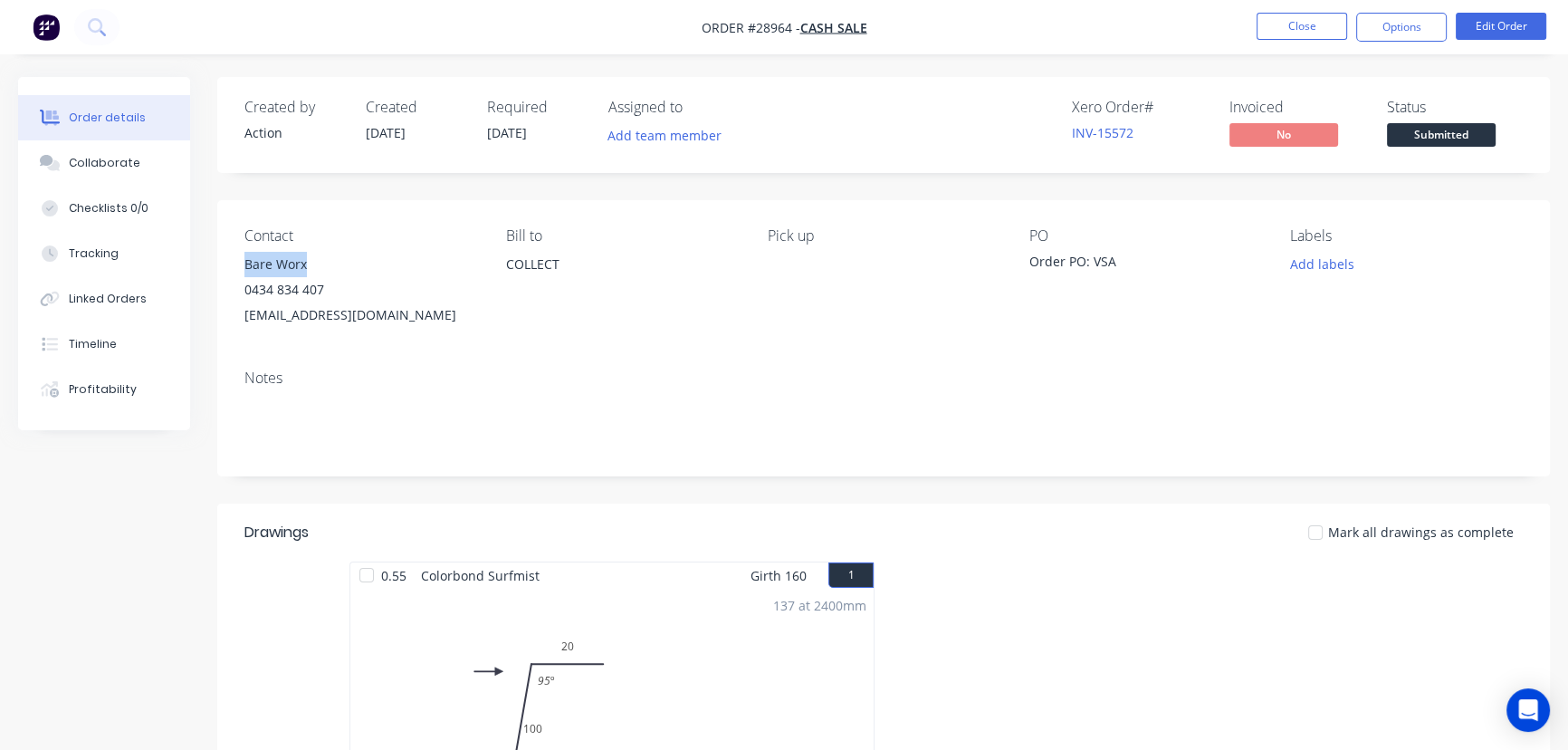
drag, startPoint x: 315, startPoint y: 262, endPoint x: 229, endPoint y: 259, distance: 86.1
click at [229, 259] on div "Contact Bare Worx 0434 834 407 bareworx@gmail.com Bill to COLLECT Pick up PO Or…" at bounding box center [883, 277] width 1332 height 155
click at [1394, 27] on button "Options" at bounding box center [1401, 27] width 91 height 29
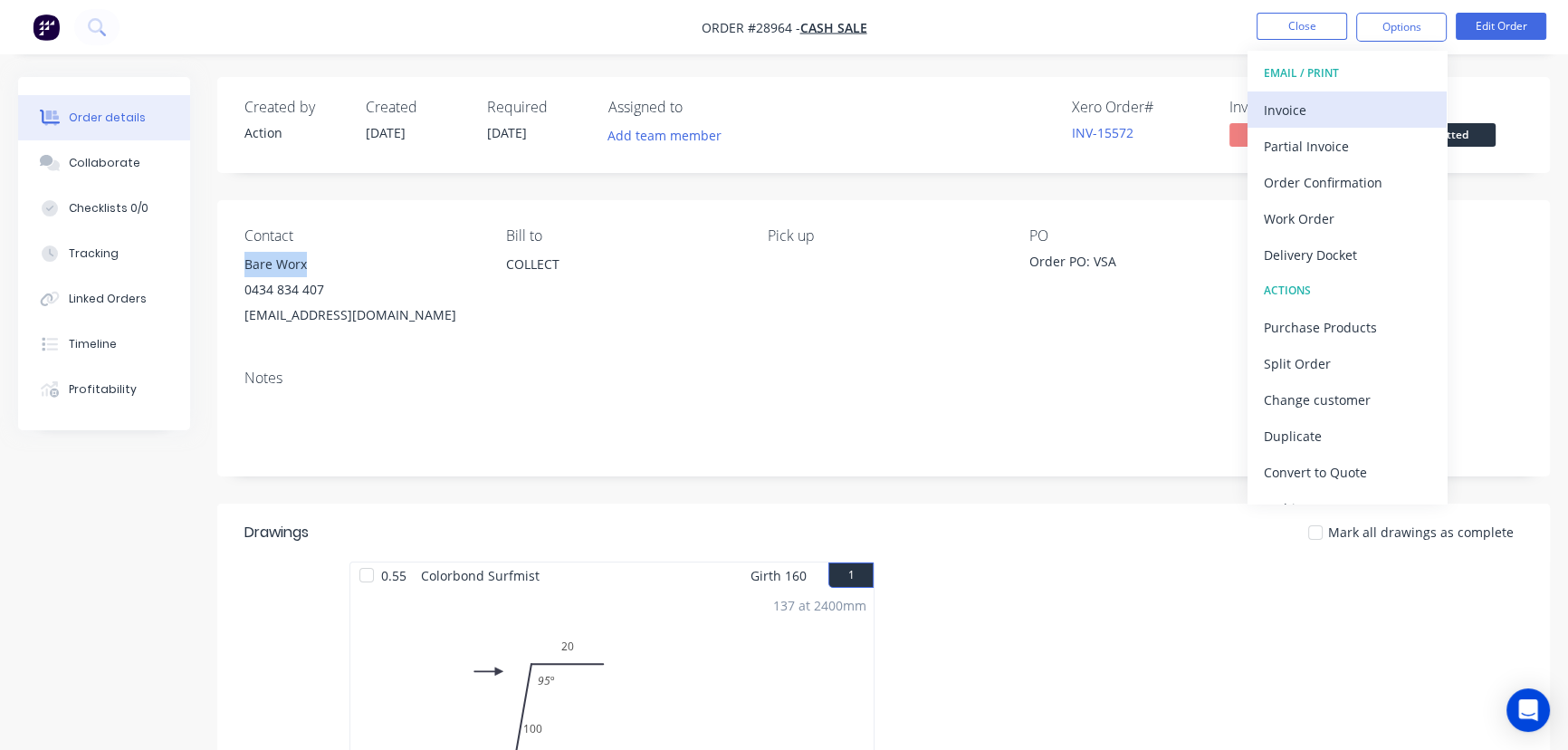
click at [1306, 103] on div "Invoice" at bounding box center [1347, 110] width 166 height 27
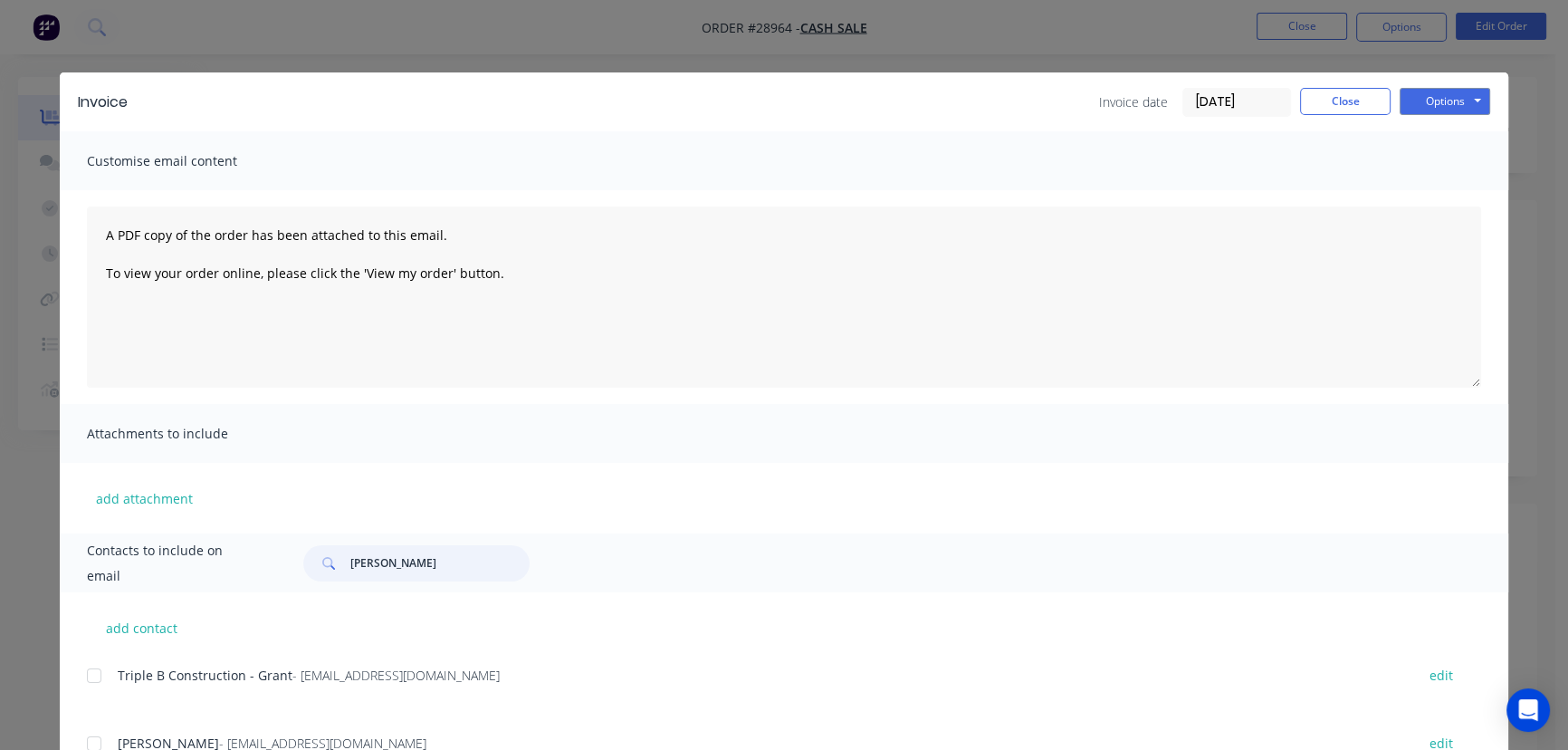
drag, startPoint x: 414, startPoint y: 557, endPoint x: 313, endPoint y: 570, distance: 101.8
click at [313, 570] on div "Wasana Don" at bounding box center [417, 563] width 227 height 37
paste input "text"
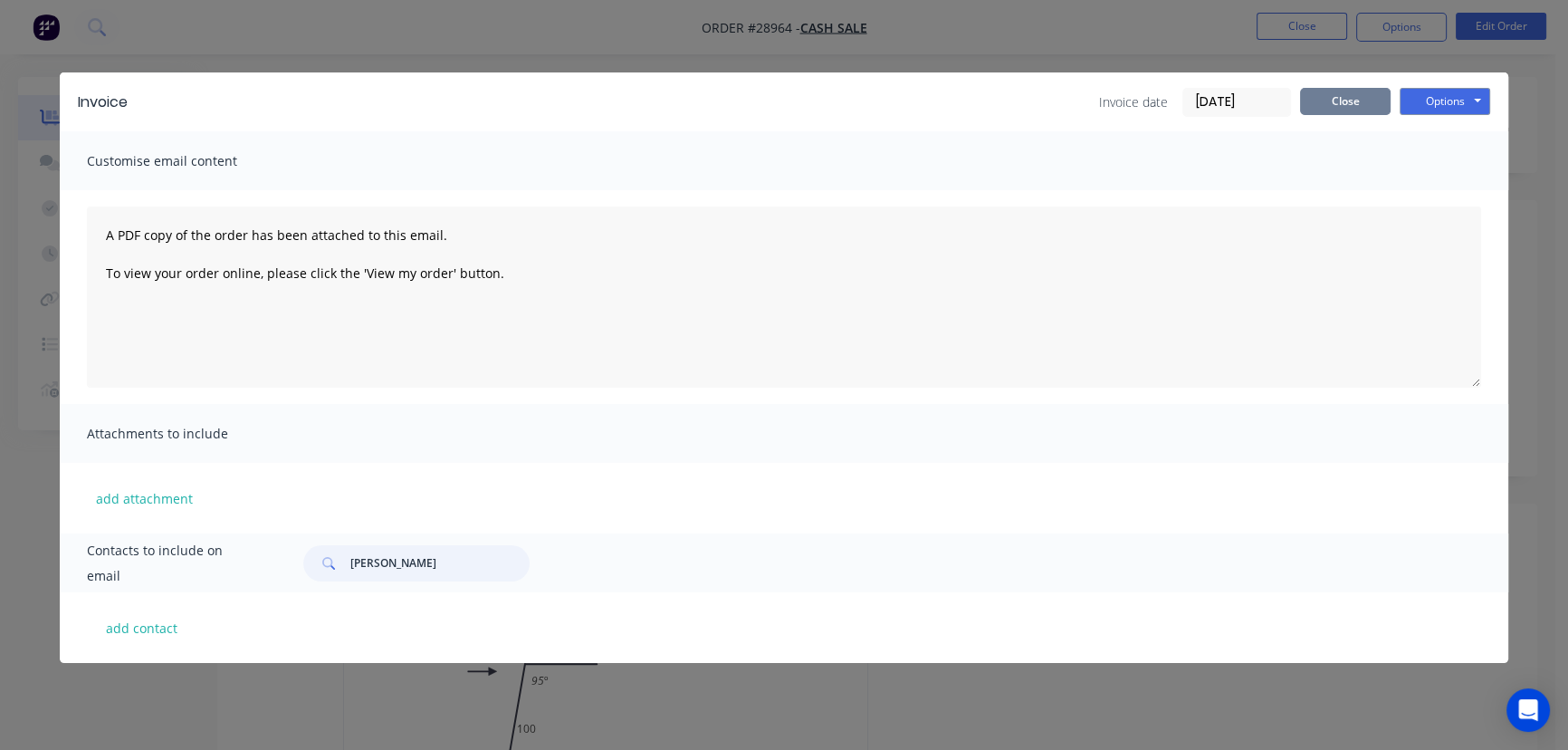
type input "Wasana Don"
click at [1366, 106] on button "Close" at bounding box center [1345, 102] width 91 height 27
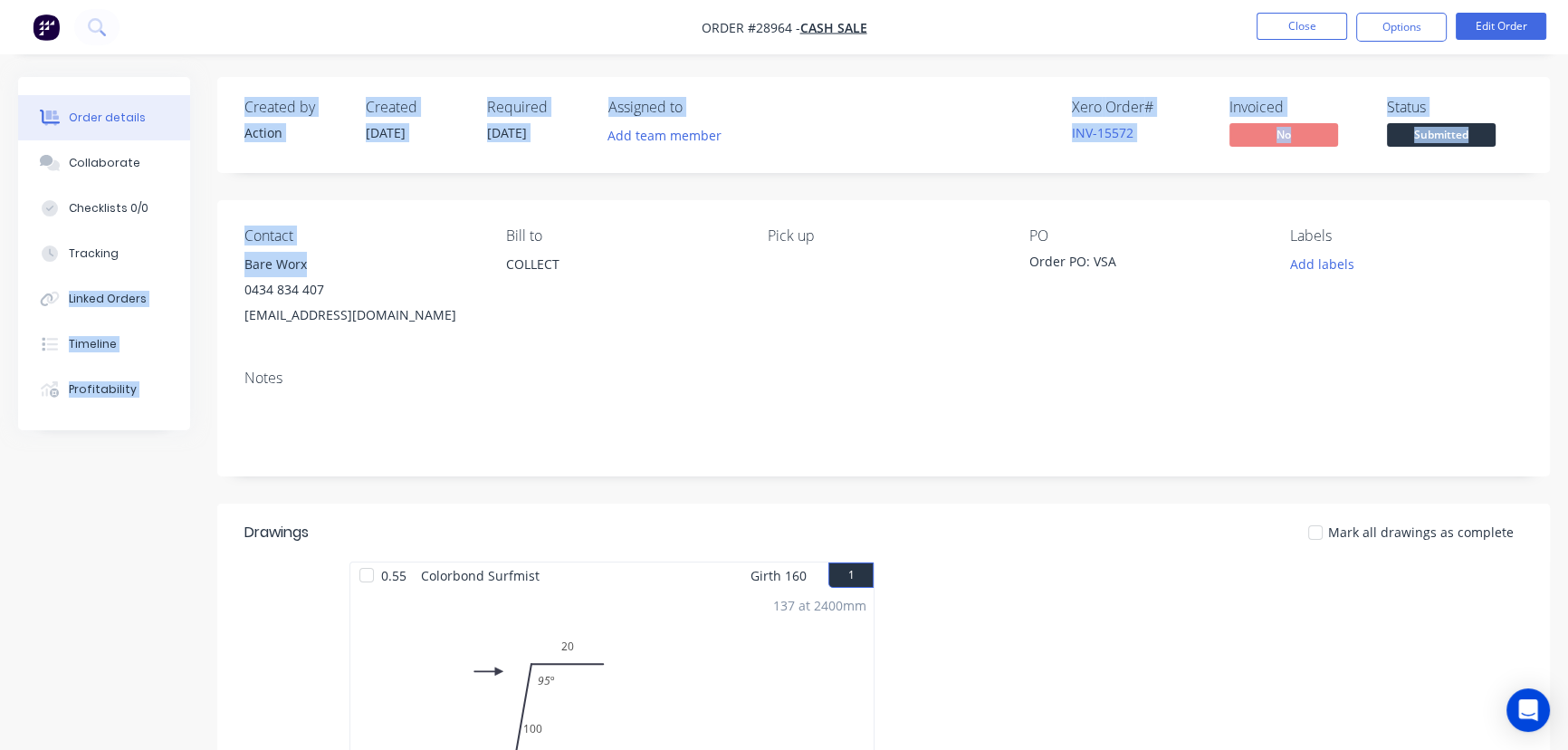
drag, startPoint x: 320, startPoint y: 258, endPoint x: 209, endPoint y: 256, distance: 111.0
click at [209, 256] on div "Order details Collaborate Checklists 0/0 Tracking Linked Orders Timeline Profit…" at bounding box center [784, 728] width 1568 height 1303
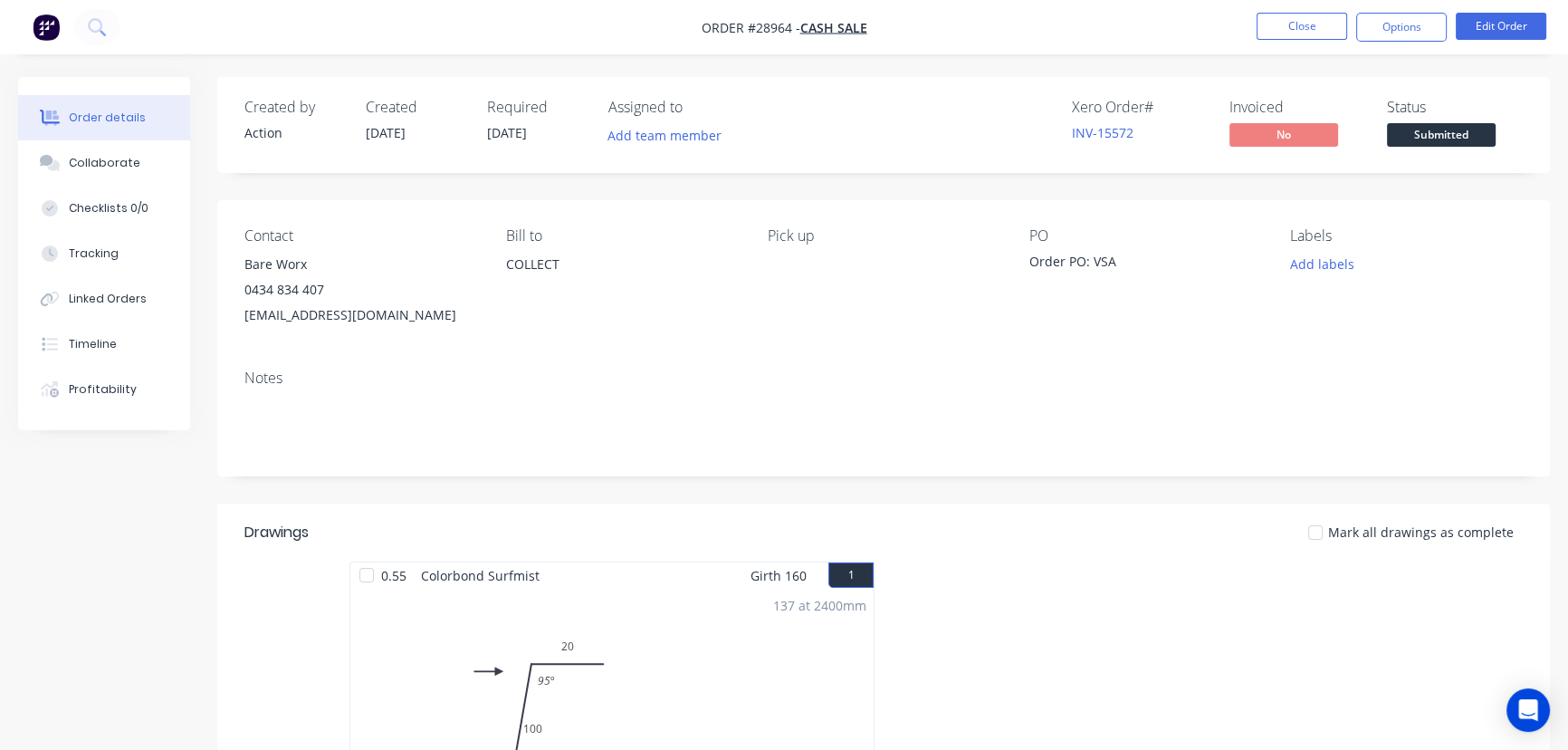
click at [500, 306] on div "Contact Bare Worx 0434 834 407 bareworx@gmail.com Bill to COLLECT Pick up PO Or…" at bounding box center [883, 277] width 1332 height 155
drag, startPoint x: 325, startPoint y: 262, endPoint x: 234, endPoint y: 259, distance: 91.0
click at [234, 259] on div "Contact Bare Worx 0434 834 407 bareworx@gmail.com Bill to COLLECT Pick up PO Or…" at bounding box center [883, 277] width 1332 height 155
copy div "Bare Worx"
click at [1396, 42] on nav "Order #28964 - CASH SALE Close Options Edit Order" at bounding box center [784, 27] width 1568 height 54
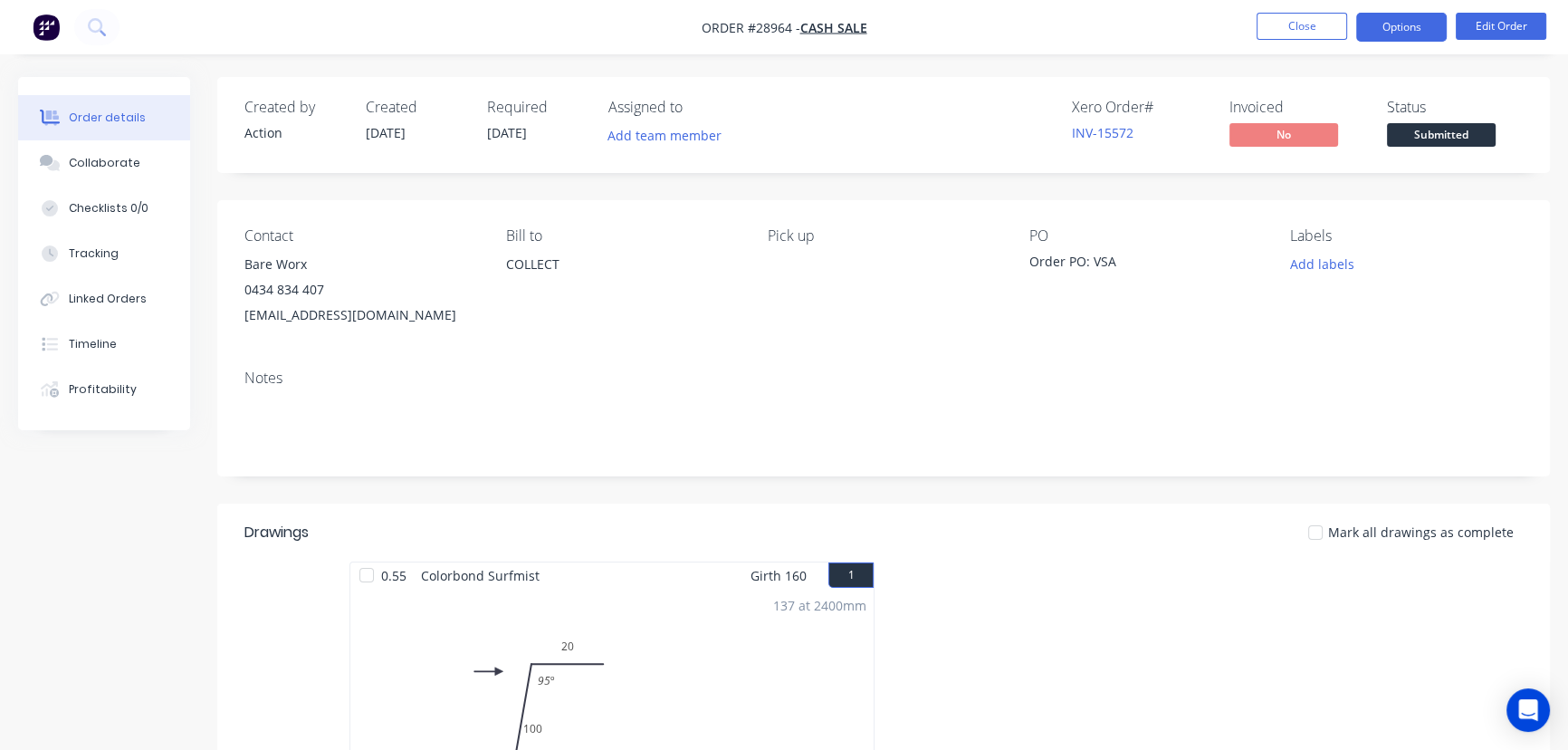
click at [1393, 36] on button "Options" at bounding box center [1401, 27] width 91 height 29
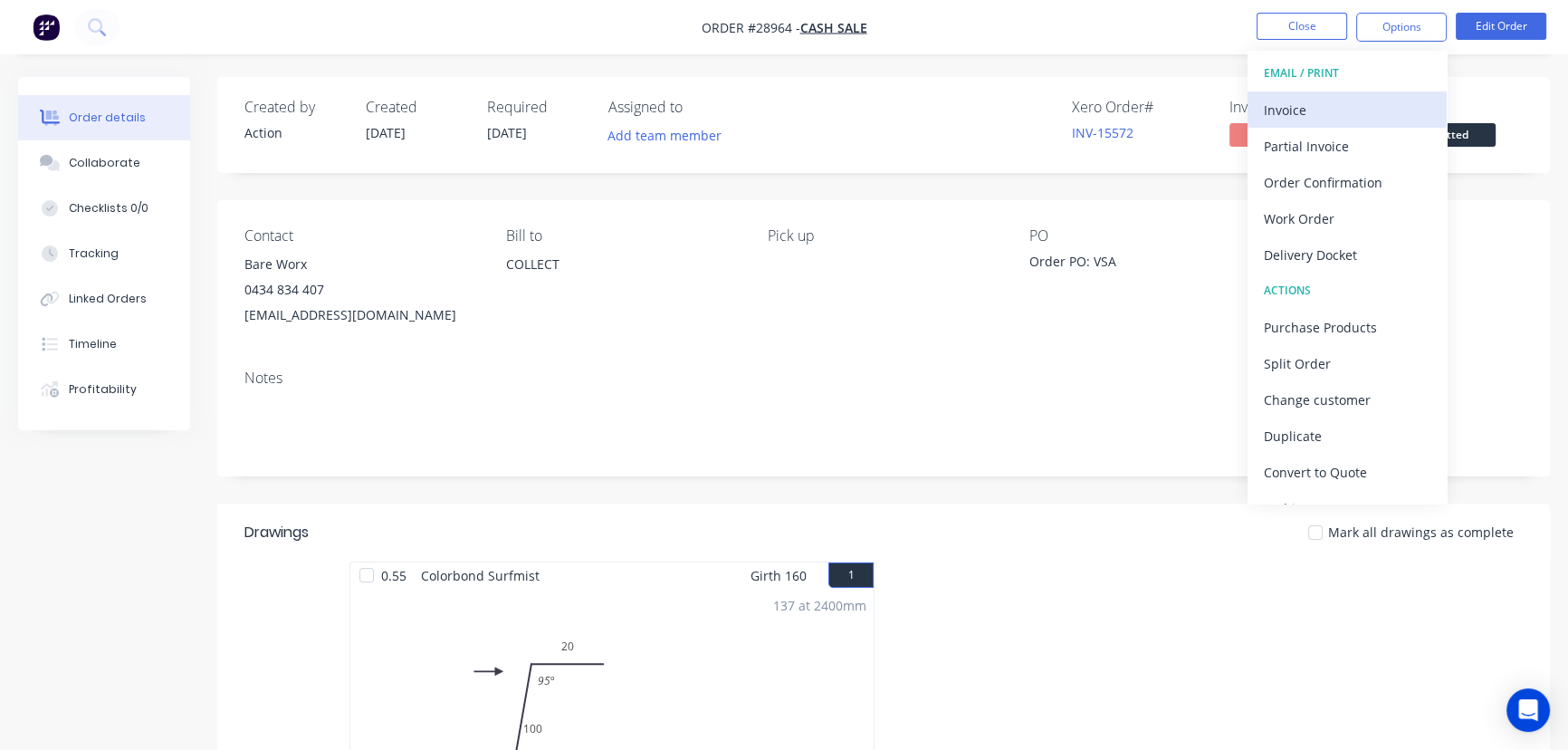
click at [1324, 103] on div "Invoice" at bounding box center [1347, 110] width 166 height 27
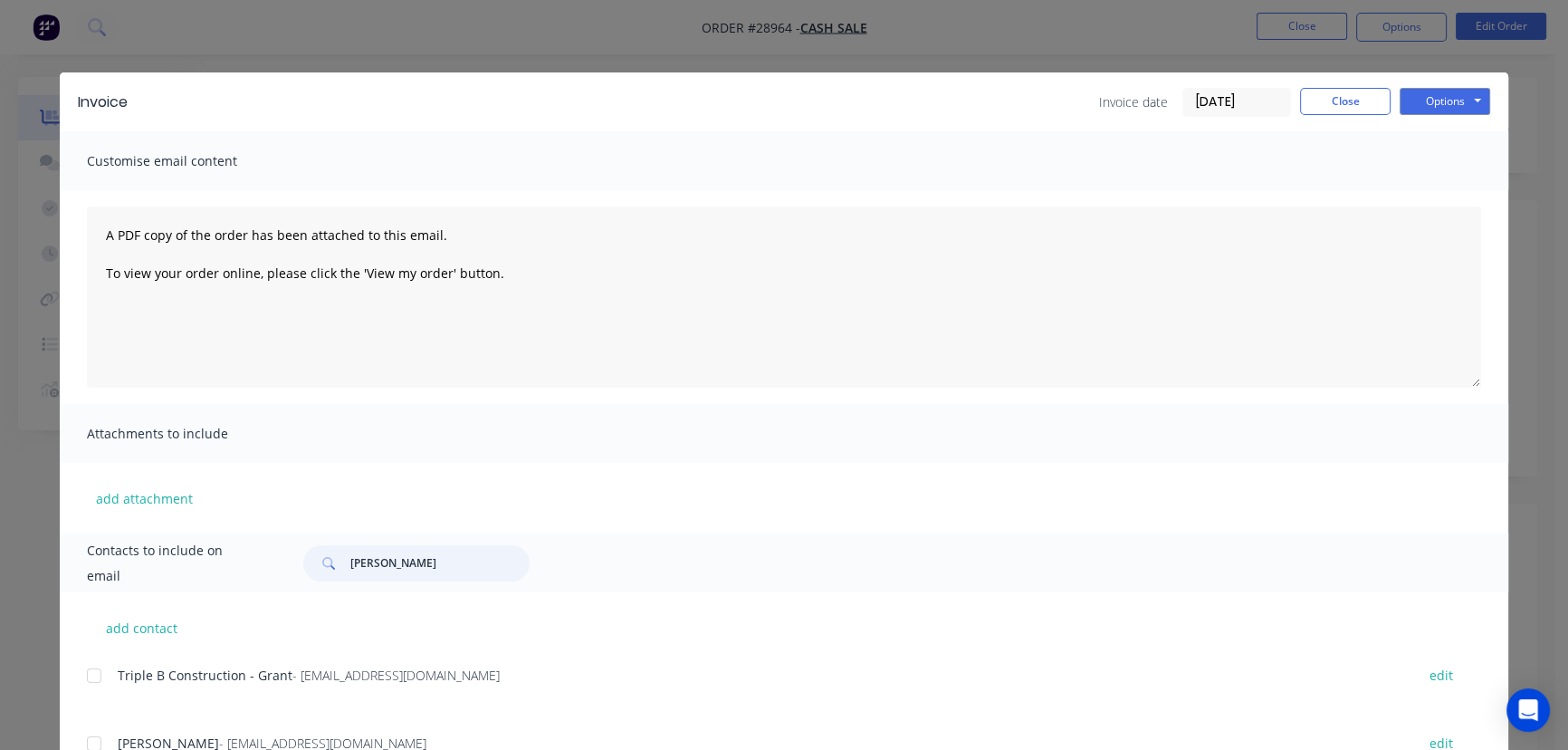
drag, startPoint x: 349, startPoint y: 562, endPoint x: 319, endPoint y: 562, distance: 30.0
click at [319, 562] on div "Wasana Don" at bounding box center [417, 563] width 227 height 37
paste input "Bare Worx"
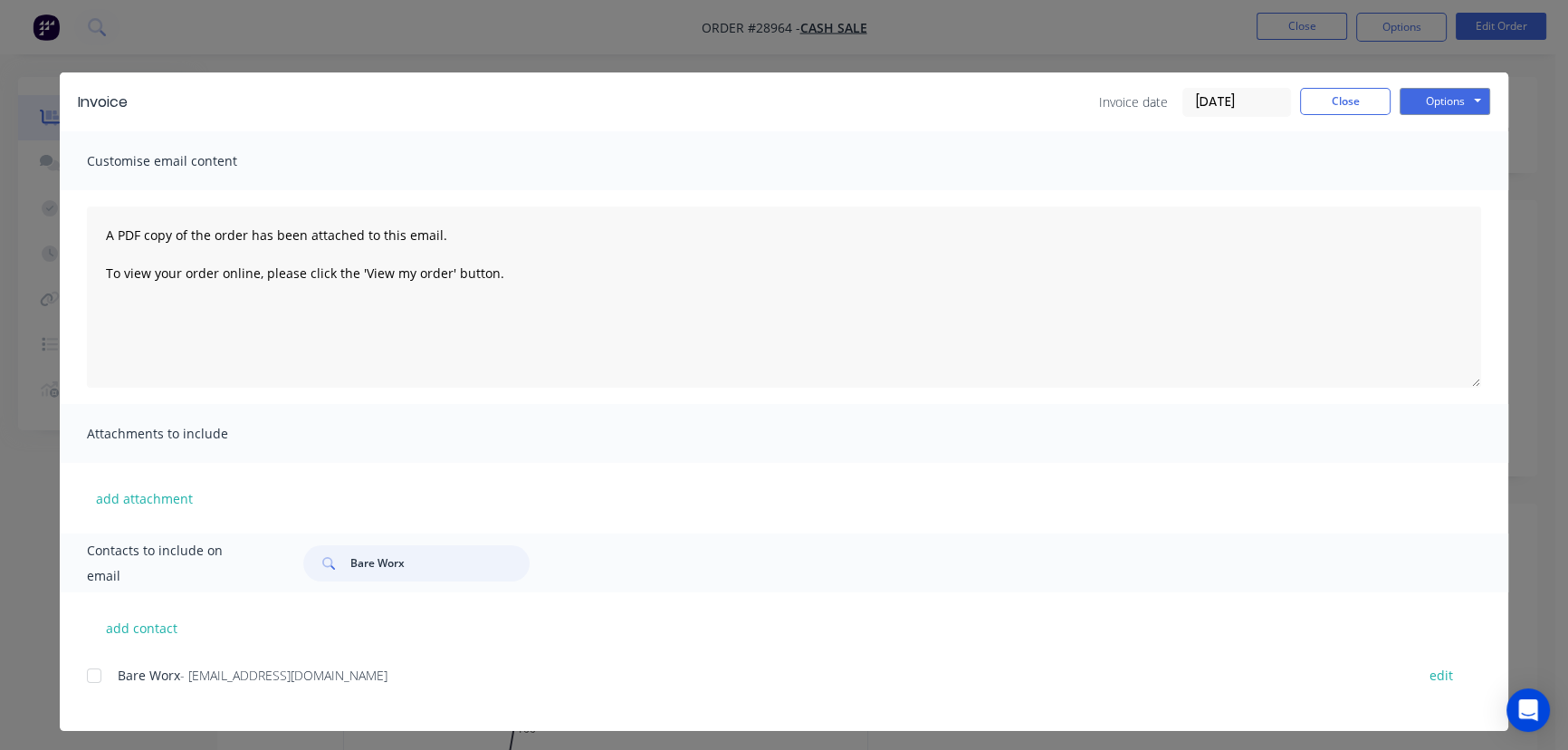
type input "Bare Worx"
drag, startPoint x: 320, startPoint y: 687, endPoint x: 112, endPoint y: 691, distance: 208.0
click at [112, 691] on div "Bare Worx - bareworx@gmail.com edit" at bounding box center [797, 686] width 1421 height 46
copy div "Bare Worx - bareworx@gmail.com"
click at [1455, 95] on button "Options" at bounding box center [1445, 102] width 91 height 27
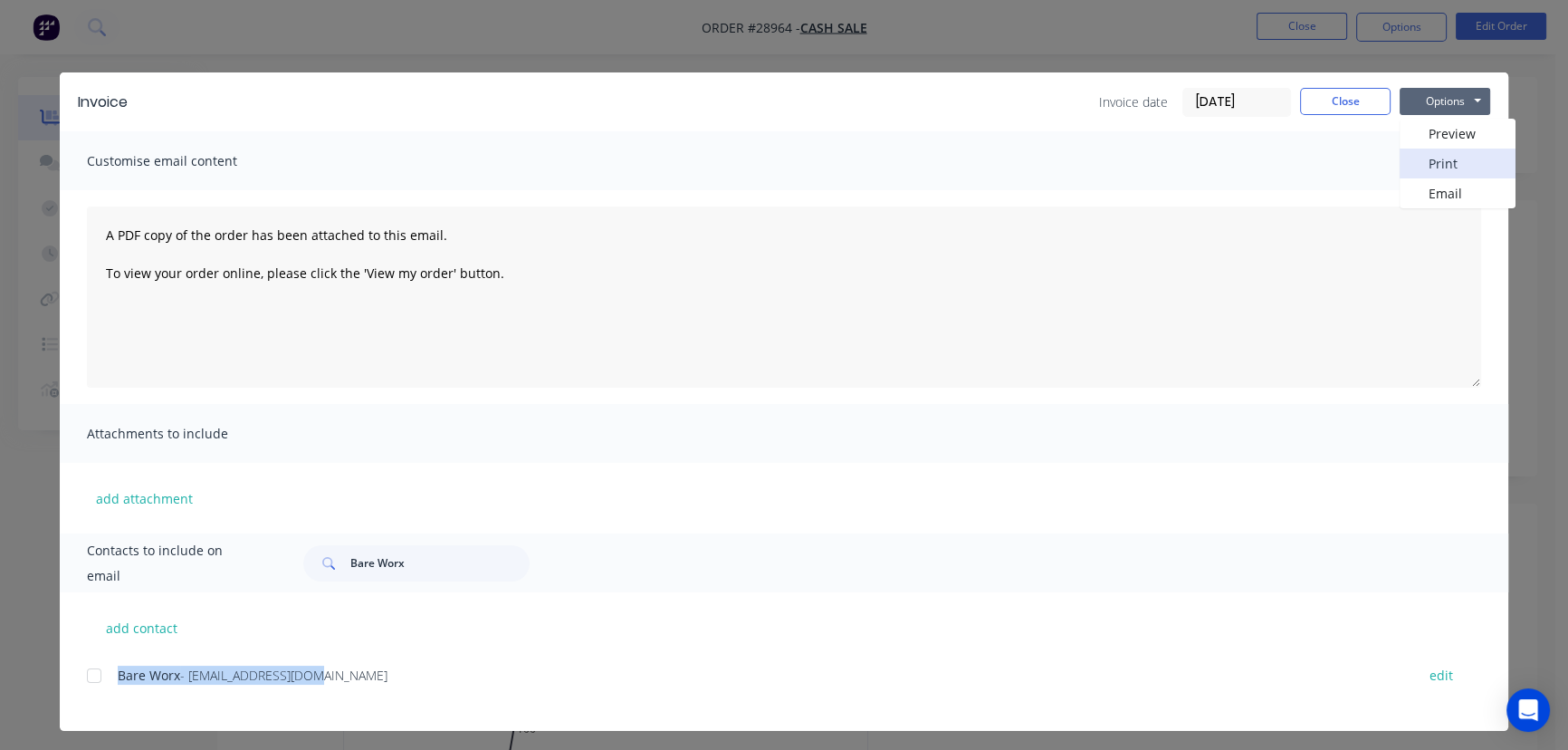
click at [1434, 157] on button "Print" at bounding box center [1457, 163] width 116 height 30
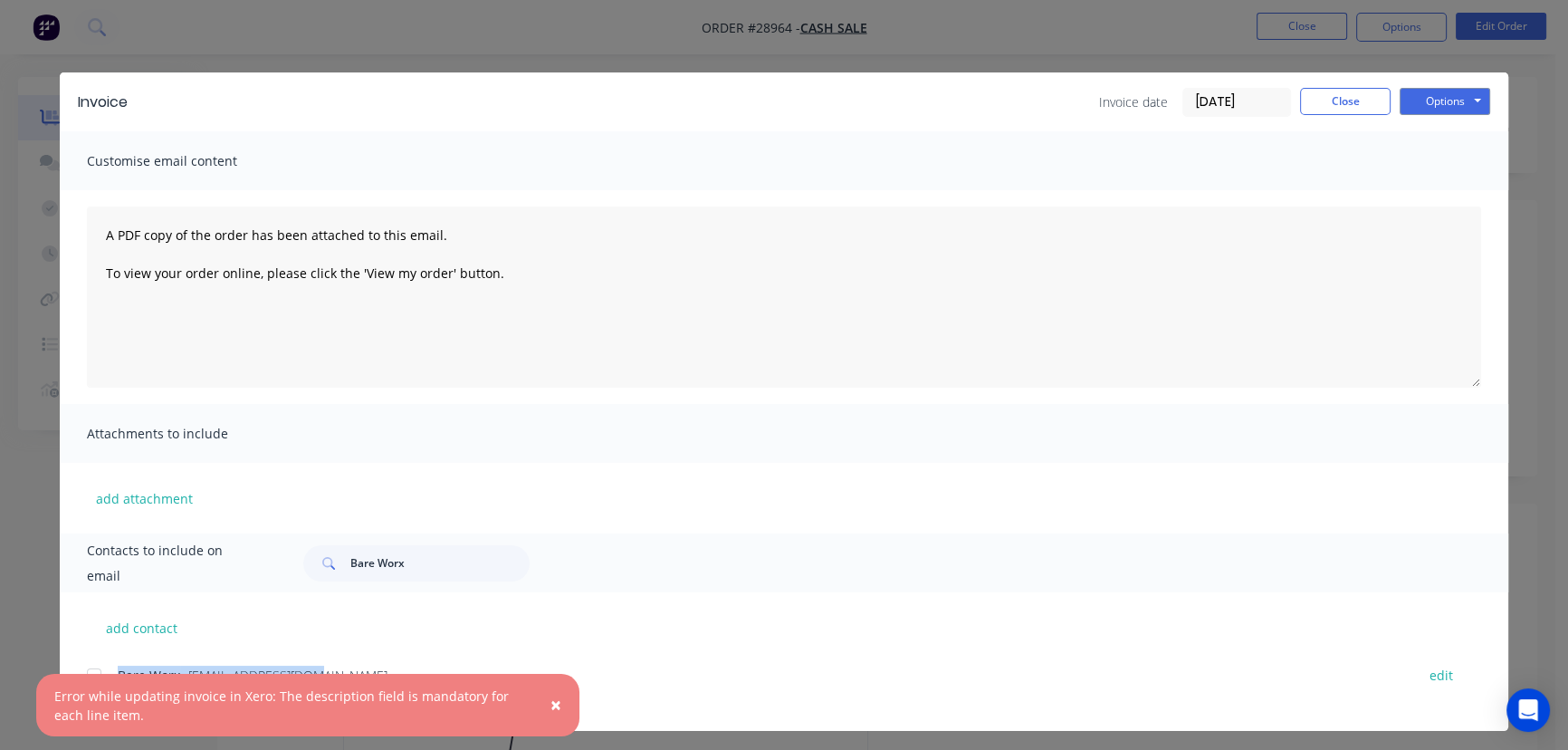
click at [552, 704] on span "×" at bounding box center [556, 704] width 11 height 26
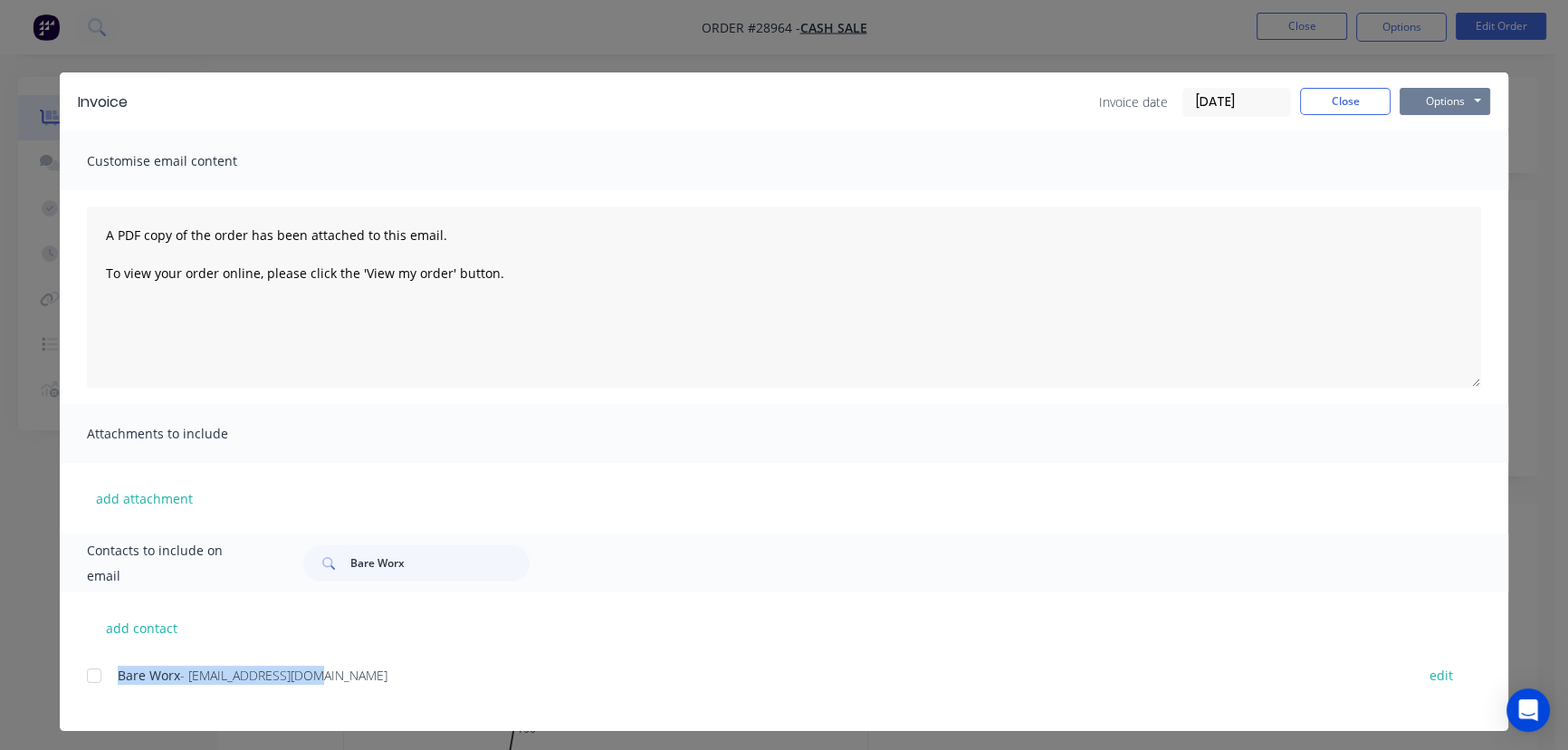
click at [1426, 108] on button "Options" at bounding box center [1445, 102] width 91 height 27
click at [1432, 171] on button "Print" at bounding box center [1457, 163] width 116 height 30
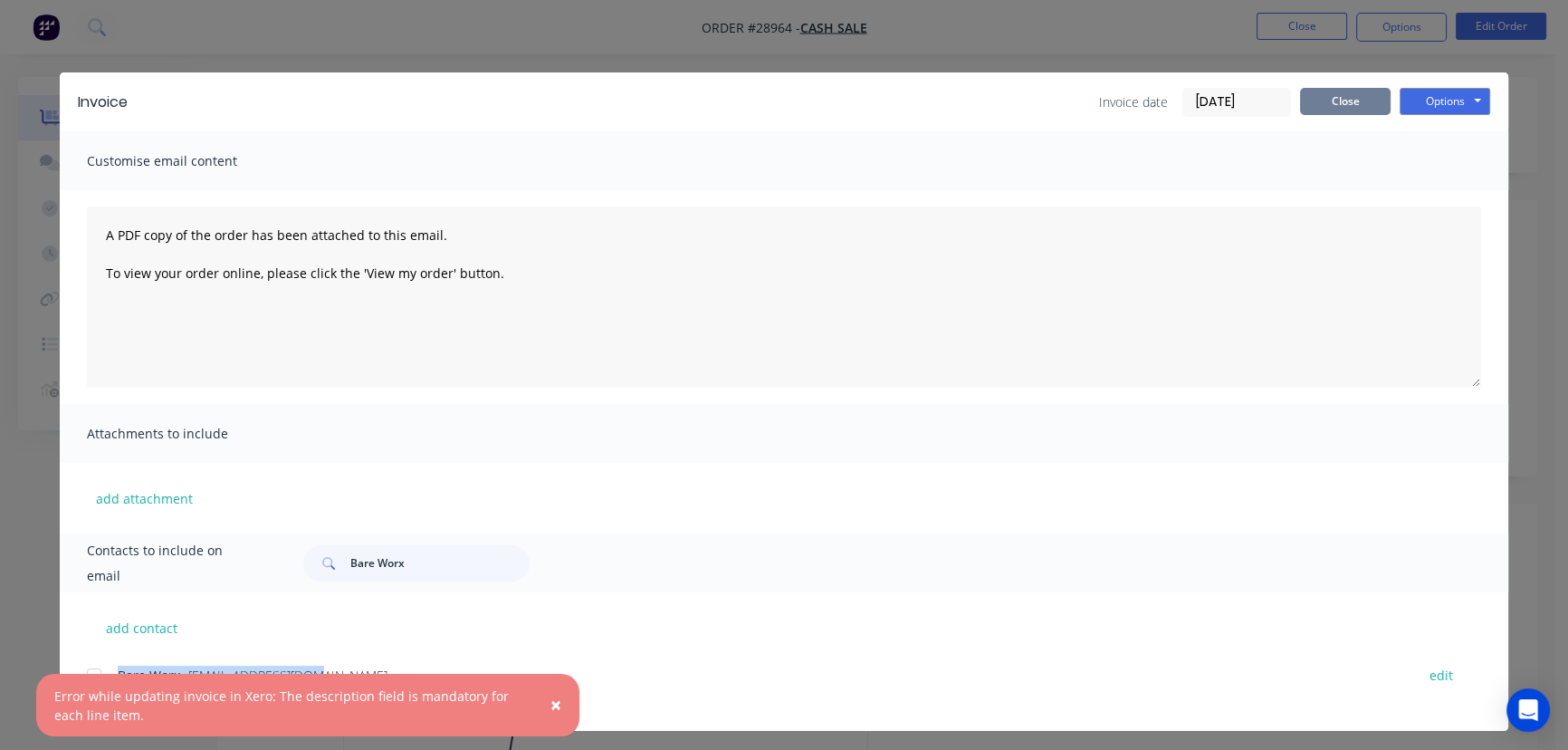
click at [1349, 108] on button "Close" at bounding box center [1345, 102] width 91 height 27
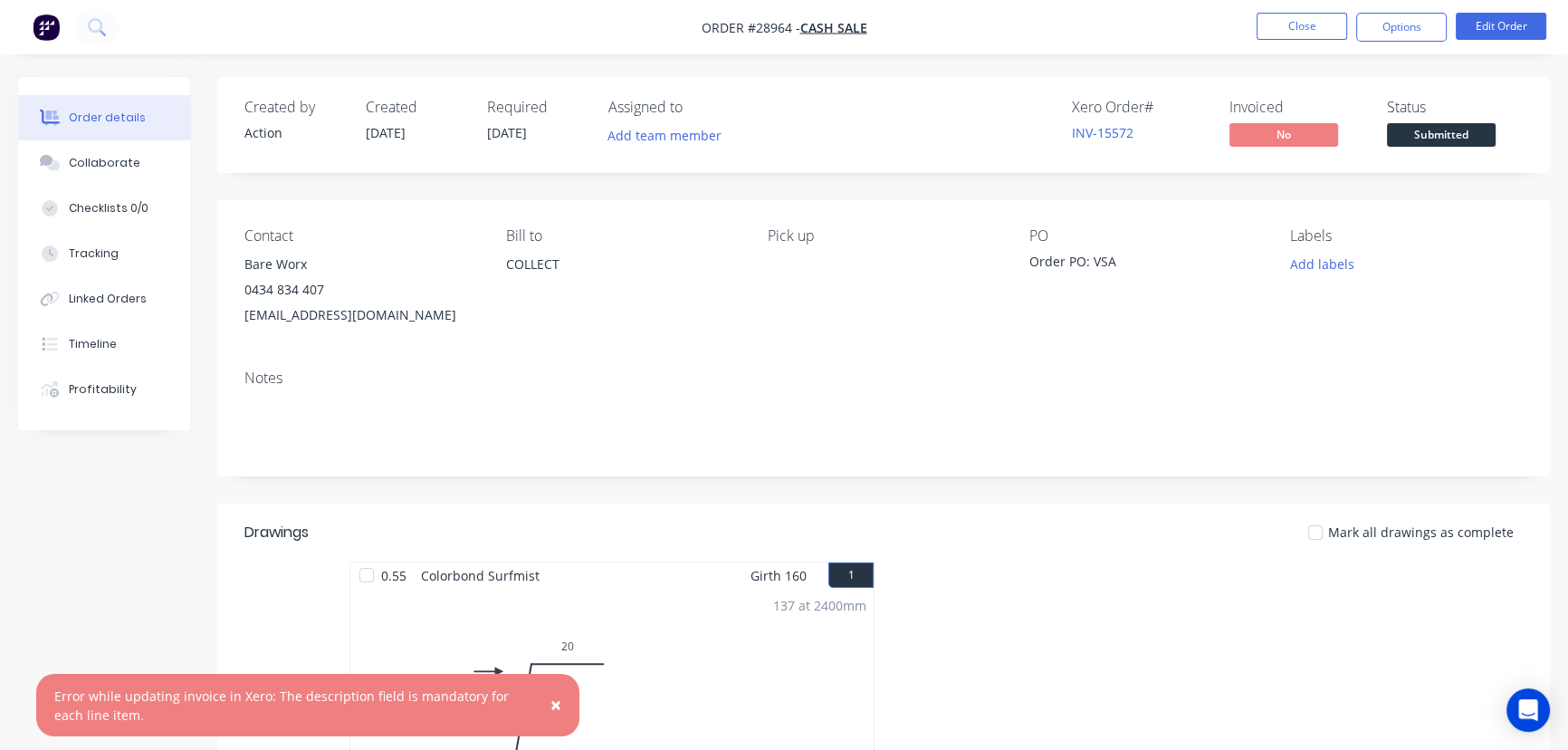
click at [546, 698] on button "×" at bounding box center [555, 706] width 47 height 44
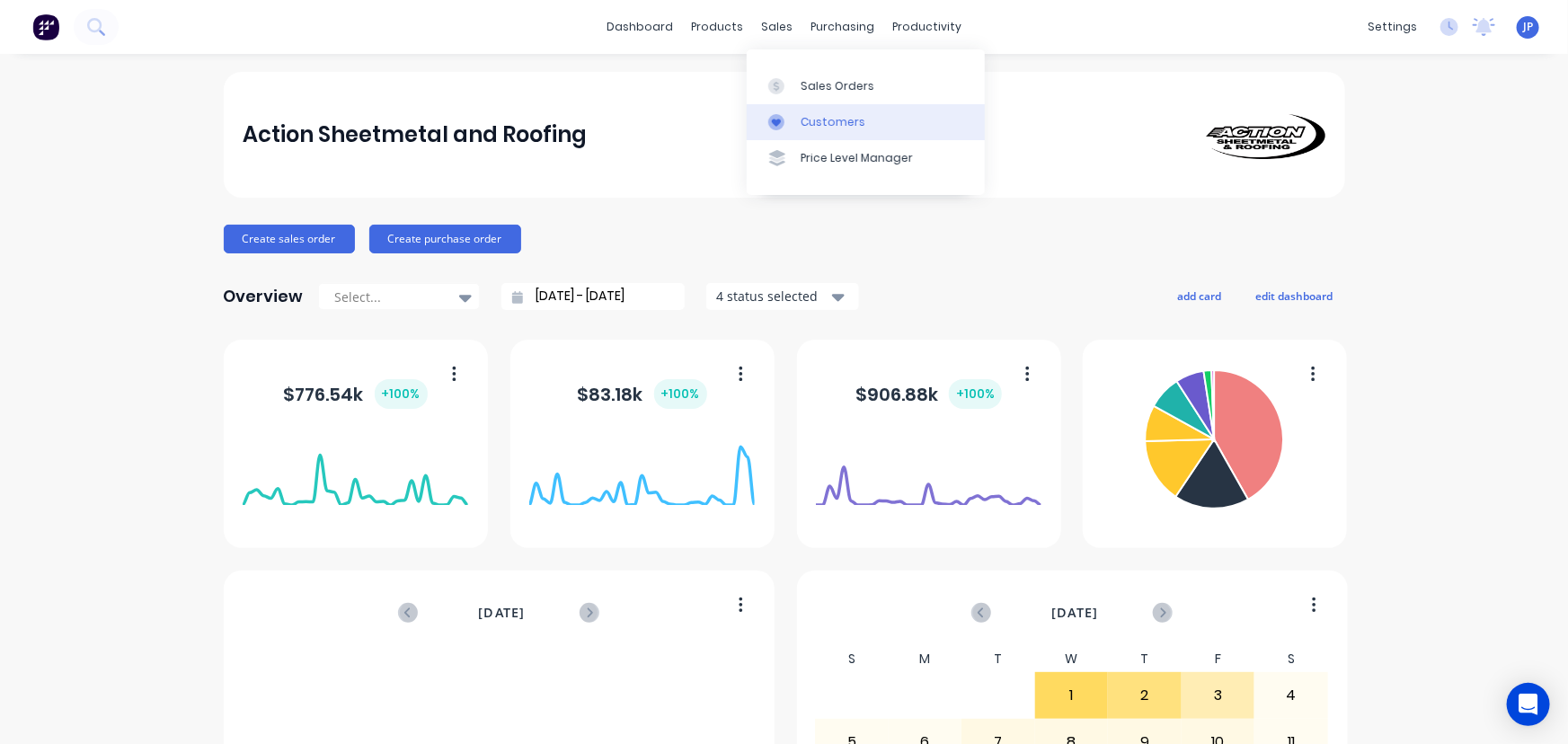
click at [808, 125] on div "Customers" at bounding box center [832, 122] width 64 height 16
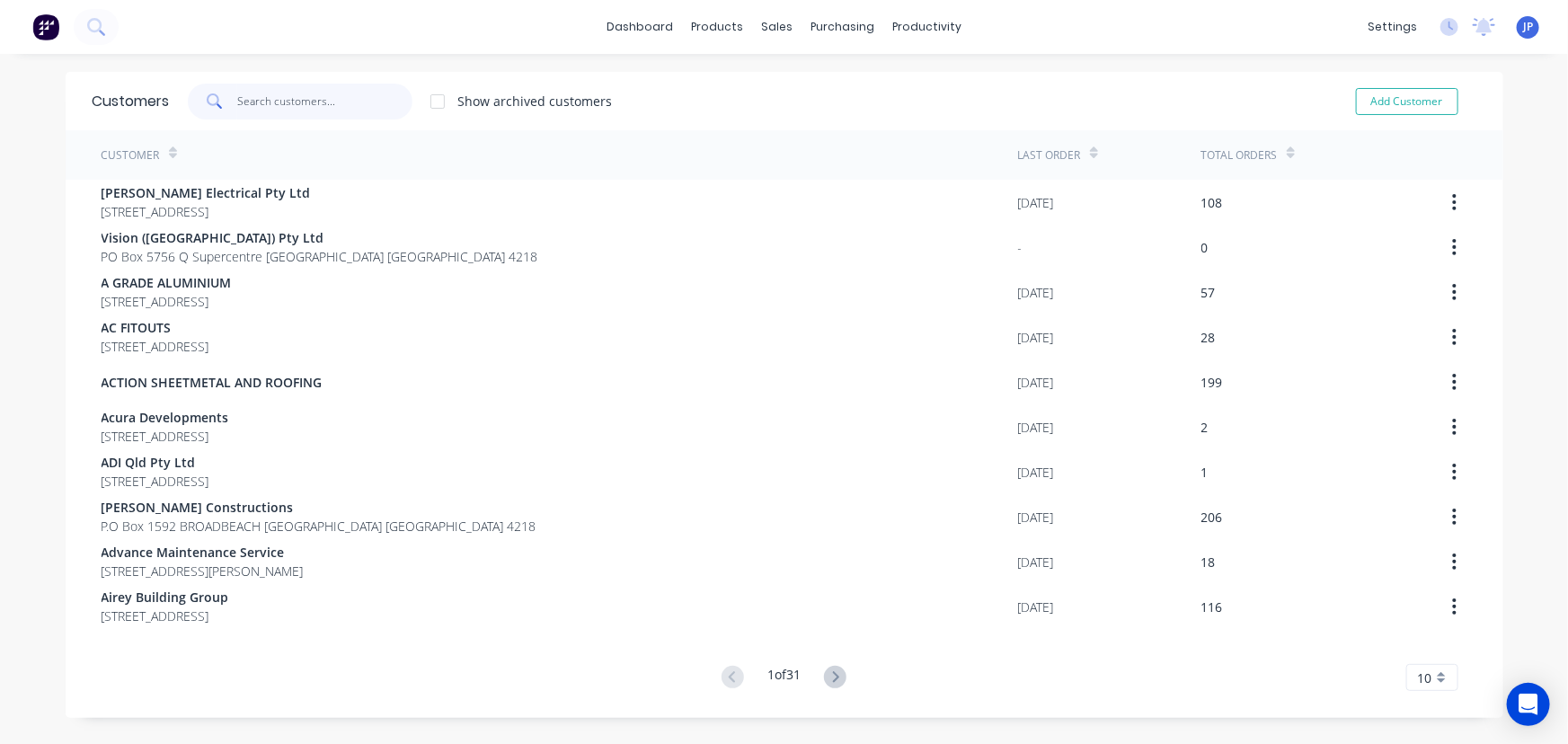
click at [305, 104] on input "text" at bounding box center [324, 102] width 175 height 36
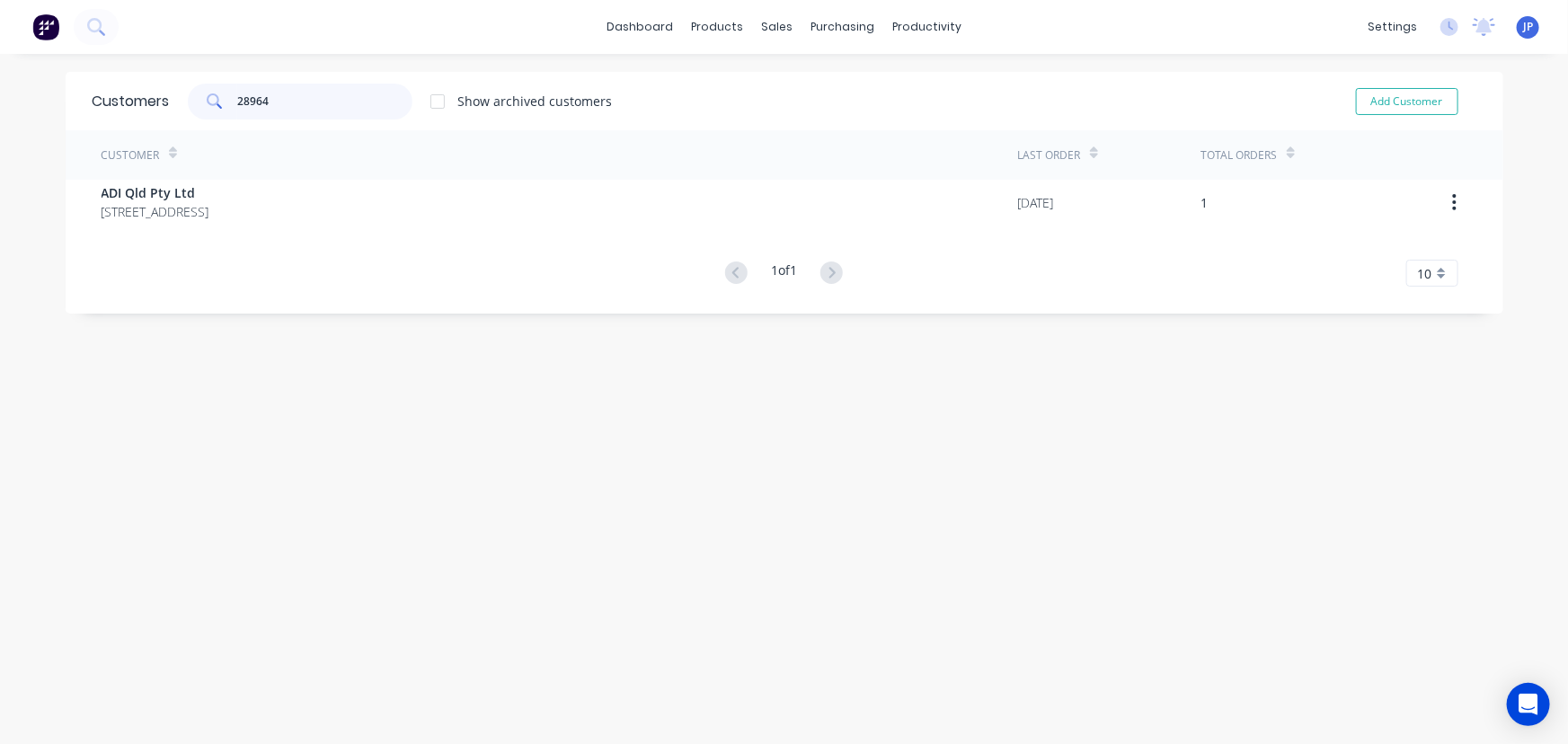
type input "28964"
click at [769, 34] on div "sales" at bounding box center [777, 27] width 49 height 27
click at [805, 118] on div "Customers" at bounding box center [832, 122] width 64 height 16
drag, startPoint x: 220, startPoint y: 112, endPoint x: 177, endPoint y: 119, distance: 43.6
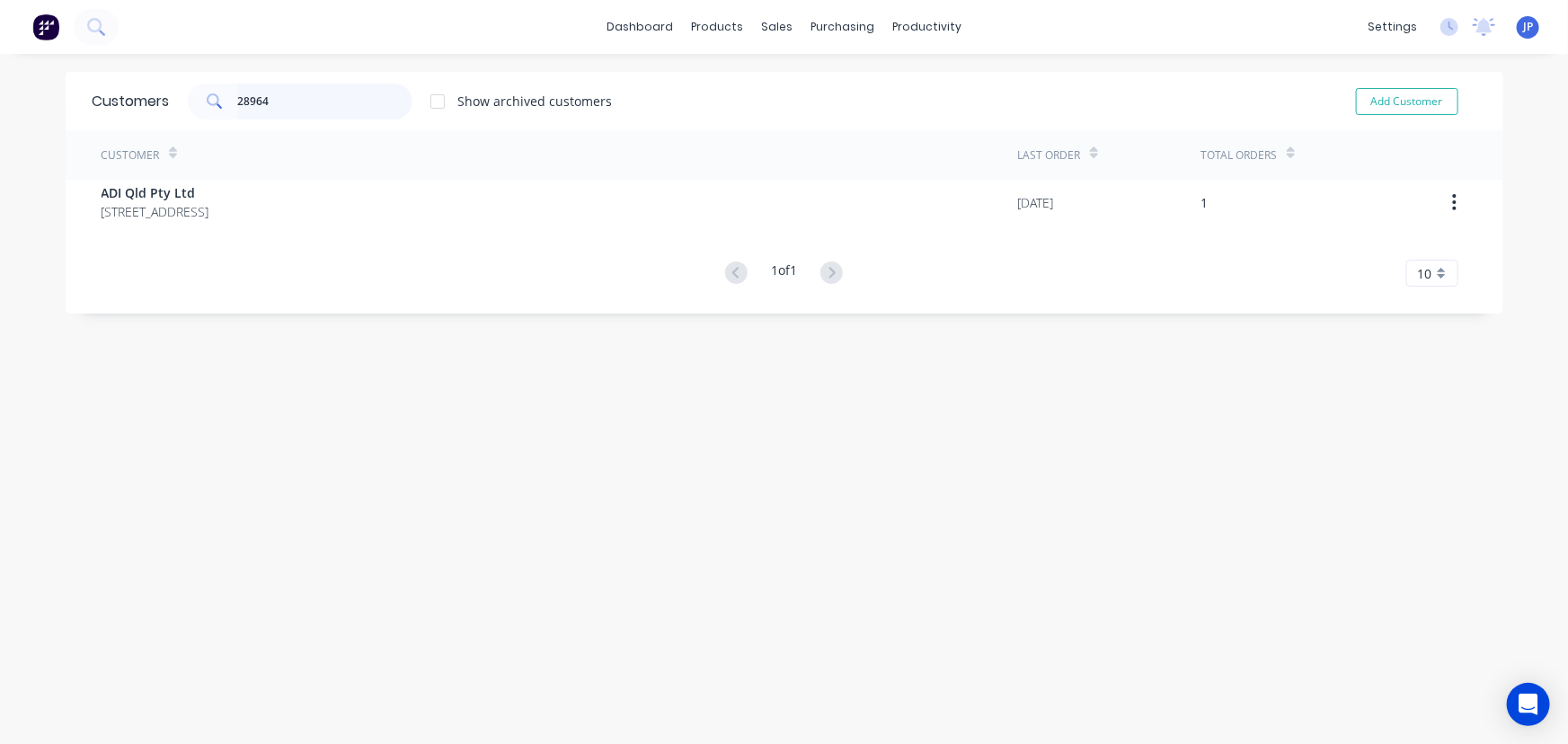
click at [177, 119] on div "Customers 28964 Show archived customers Add Customer" at bounding box center [784, 101] width 1437 height 58
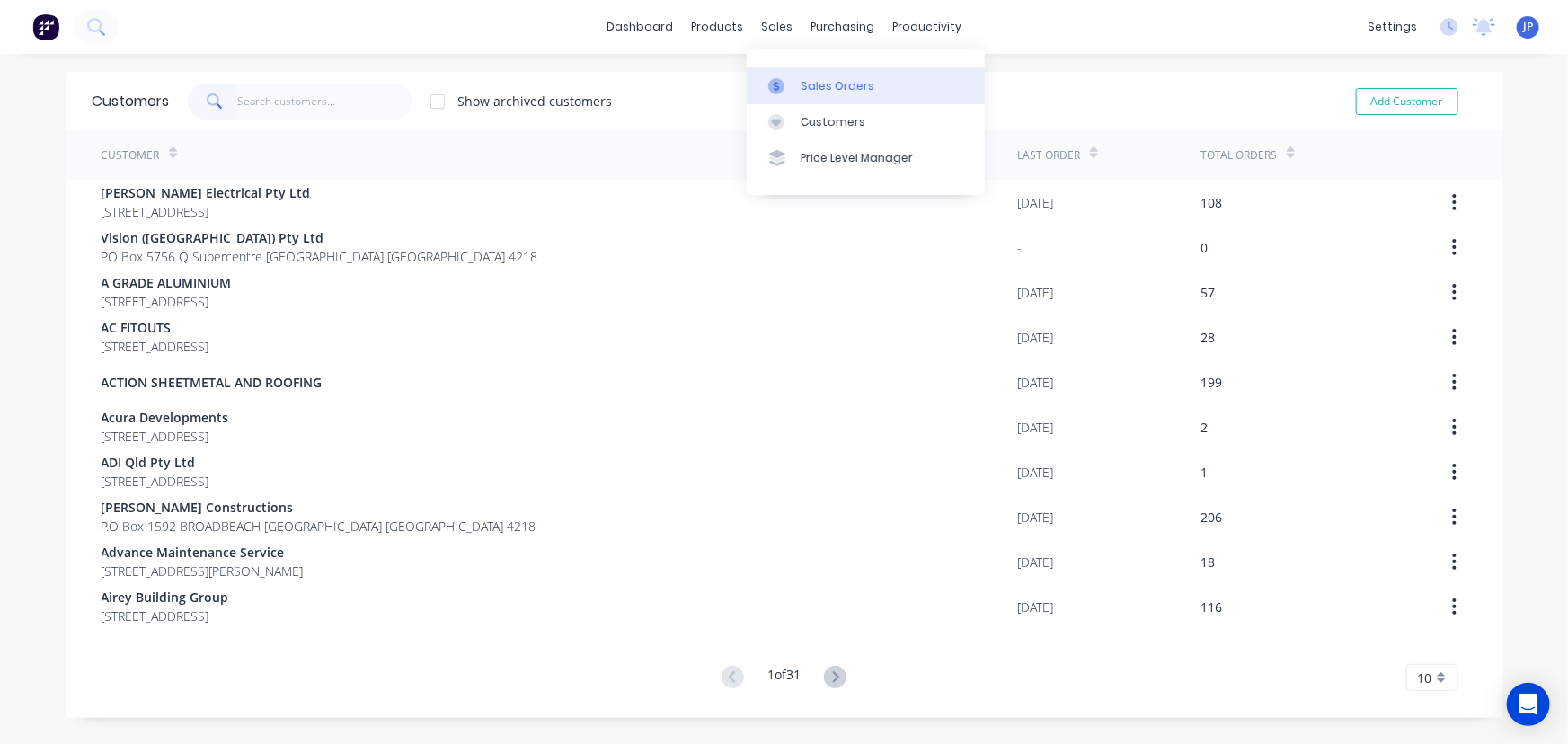
click at [814, 89] on div "Sales Orders" at bounding box center [837, 86] width 74 height 16
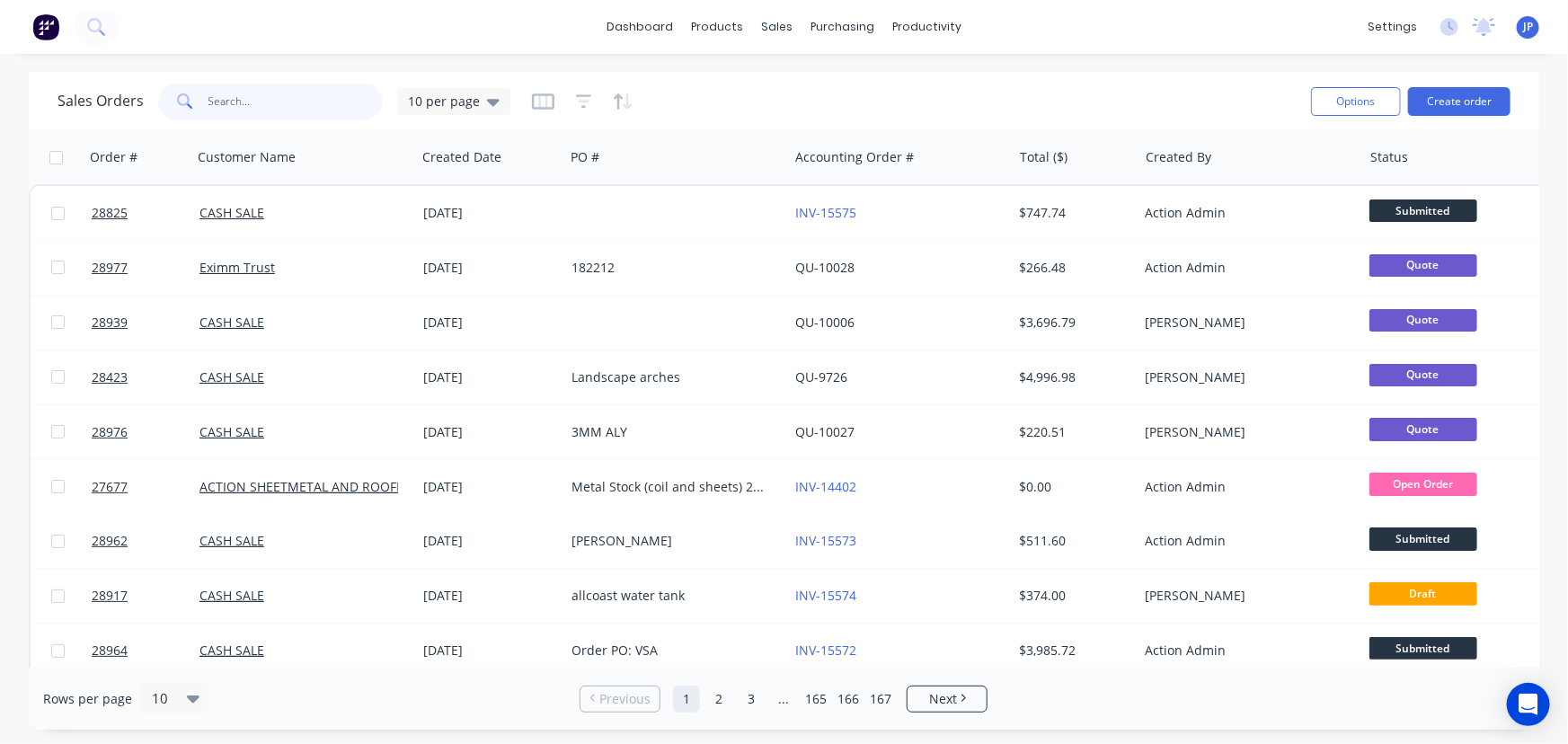
click at [306, 105] on input "text" at bounding box center [296, 102] width 175 height 36
type input "4"
type input "28964"
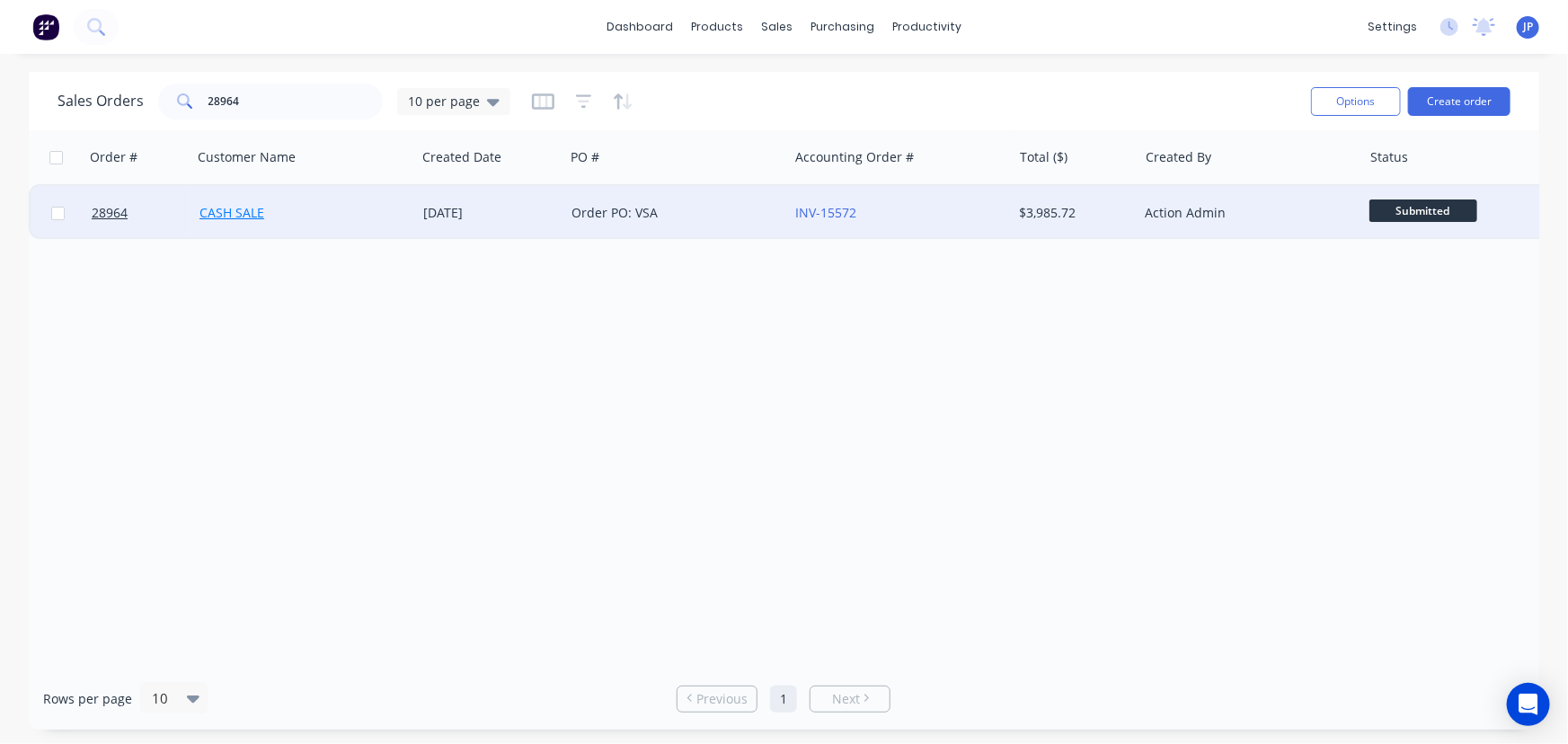
click at [250, 219] on link "CASH SALE" at bounding box center [231, 212] width 64 height 17
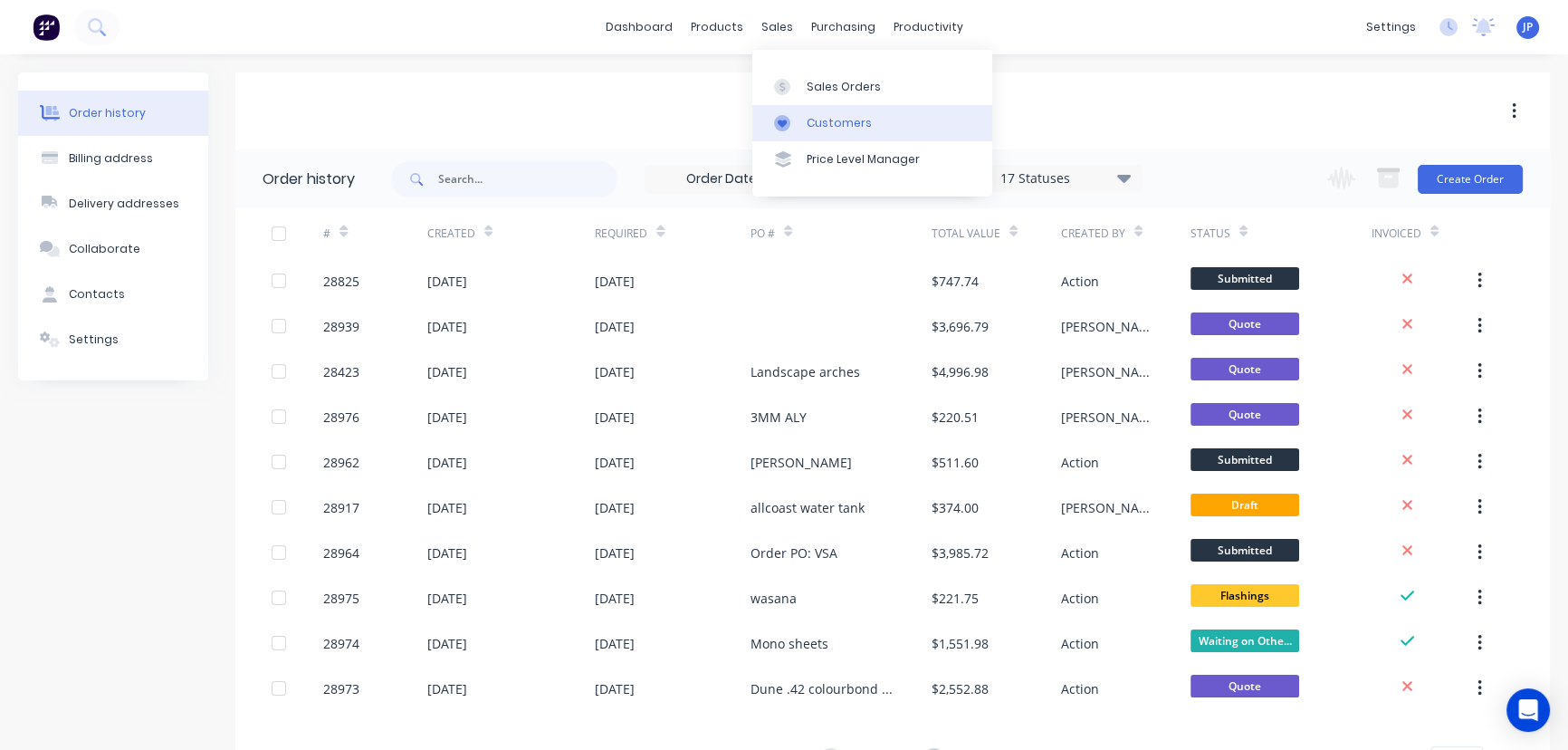
click at [835, 112] on link "Customers" at bounding box center [872, 123] width 240 height 37
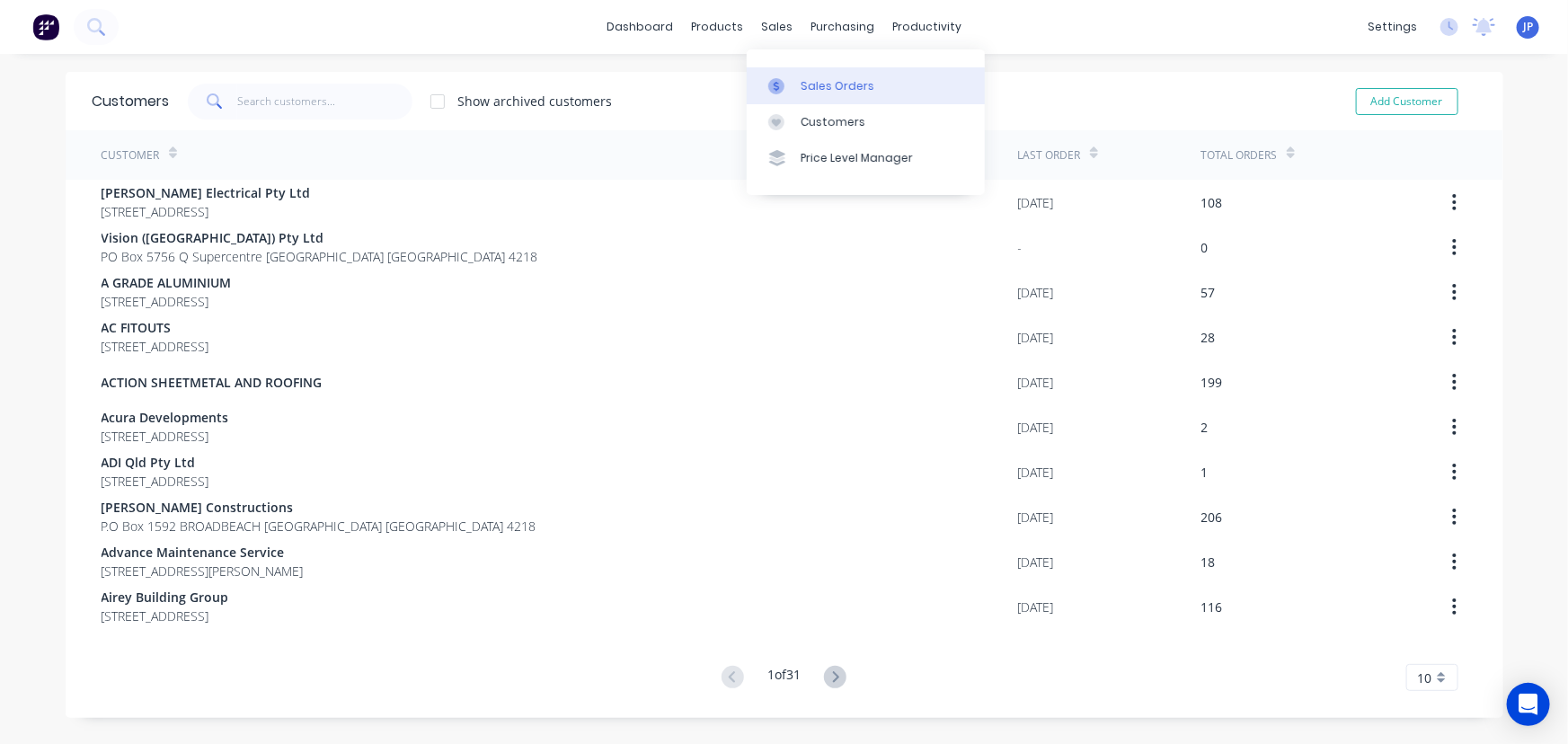
click at [826, 88] on div "Sales Orders" at bounding box center [837, 86] width 74 height 16
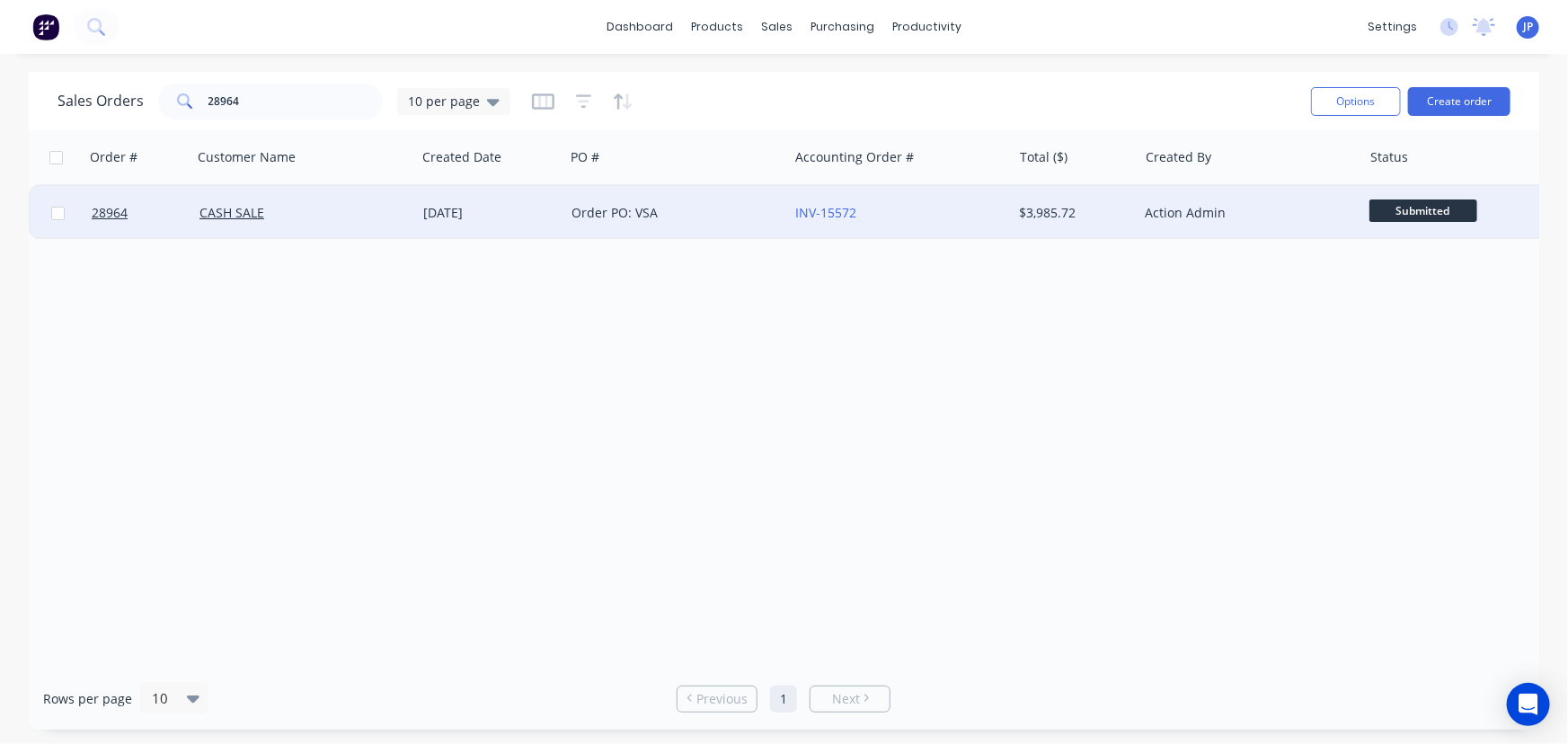
click at [505, 211] on div "[DATE]" at bounding box center [490, 213] width 134 height 18
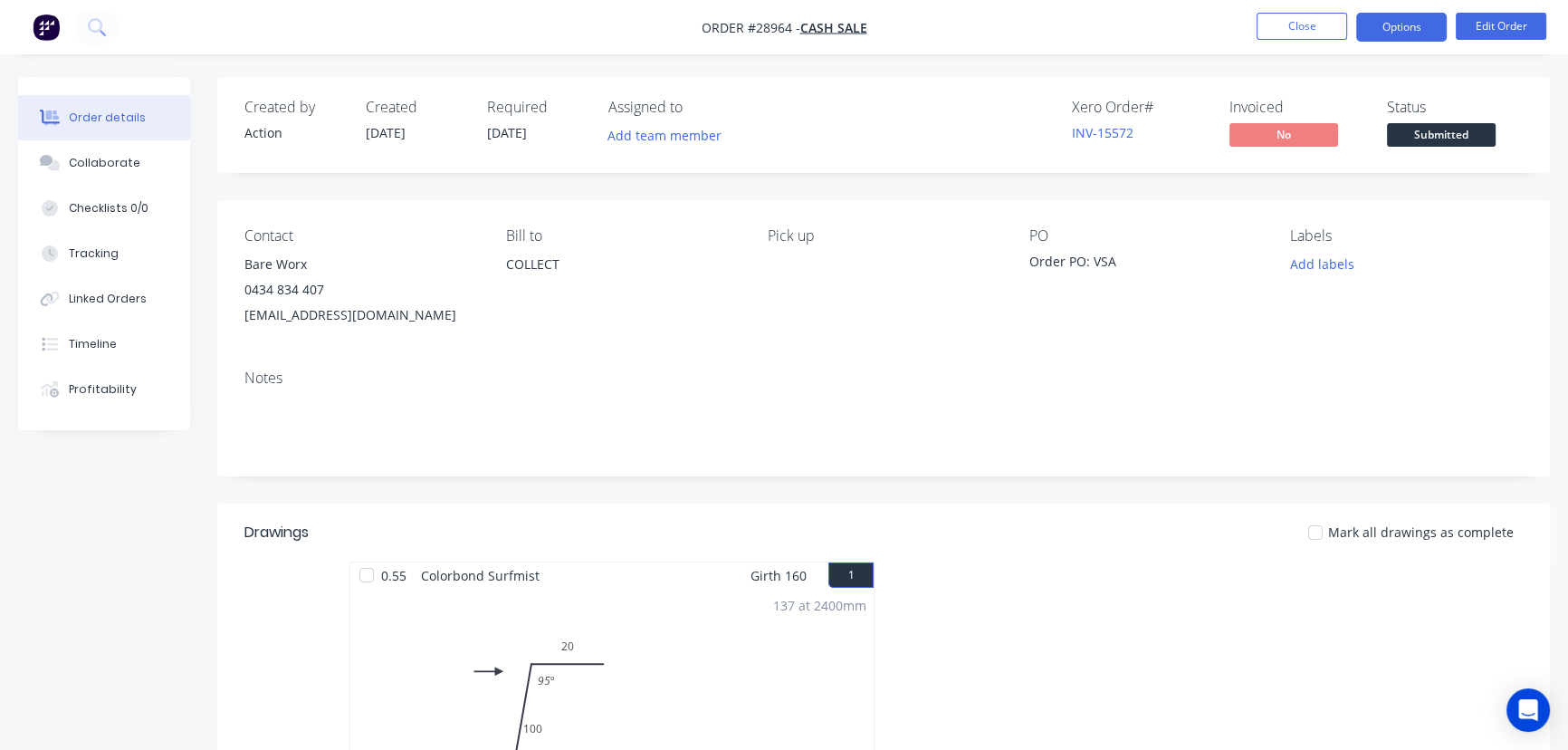
click at [1372, 27] on button "Options" at bounding box center [1401, 27] width 91 height 29
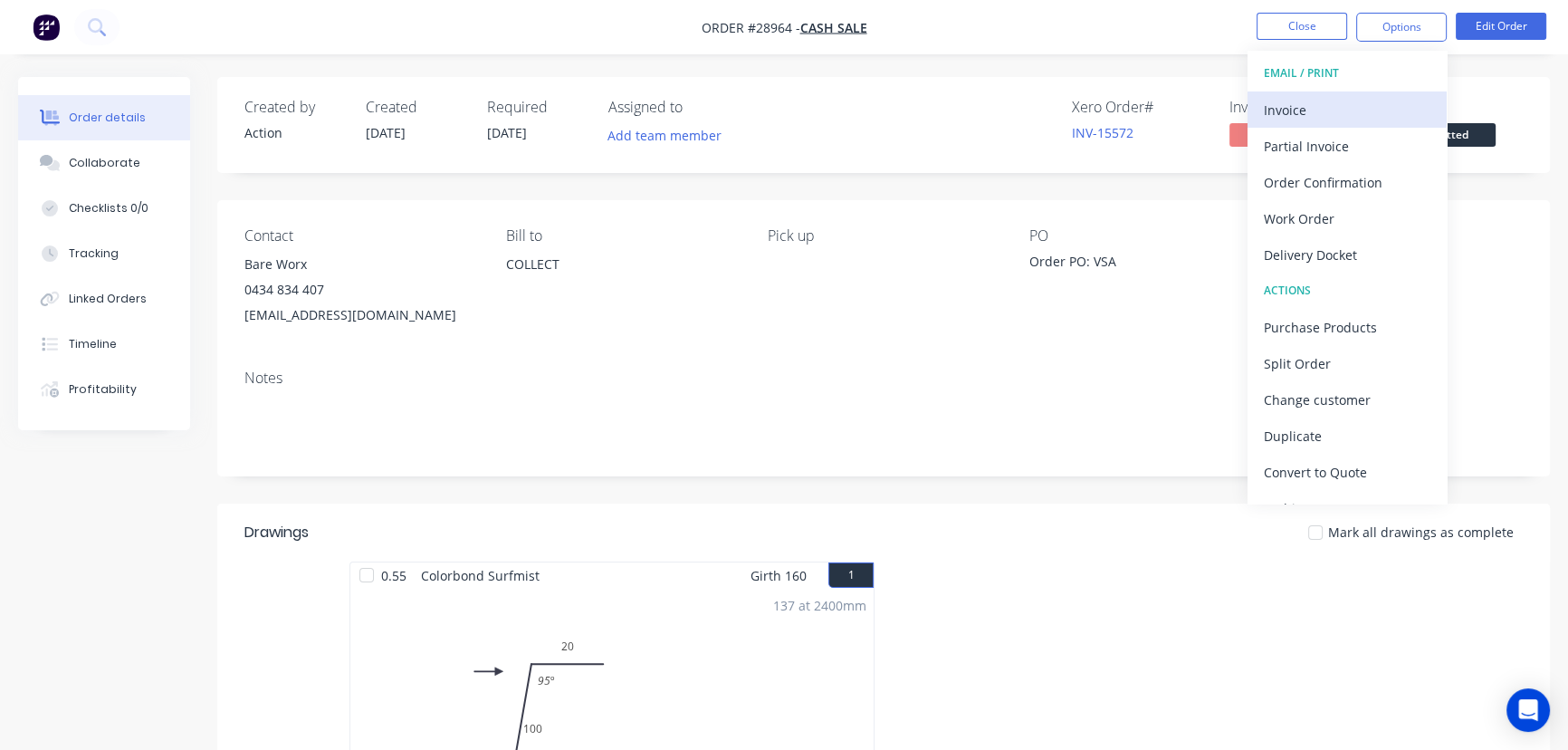
click at [1264, 112] on div "Invoice" at bounding box center [1347, 110] width 166 height 27
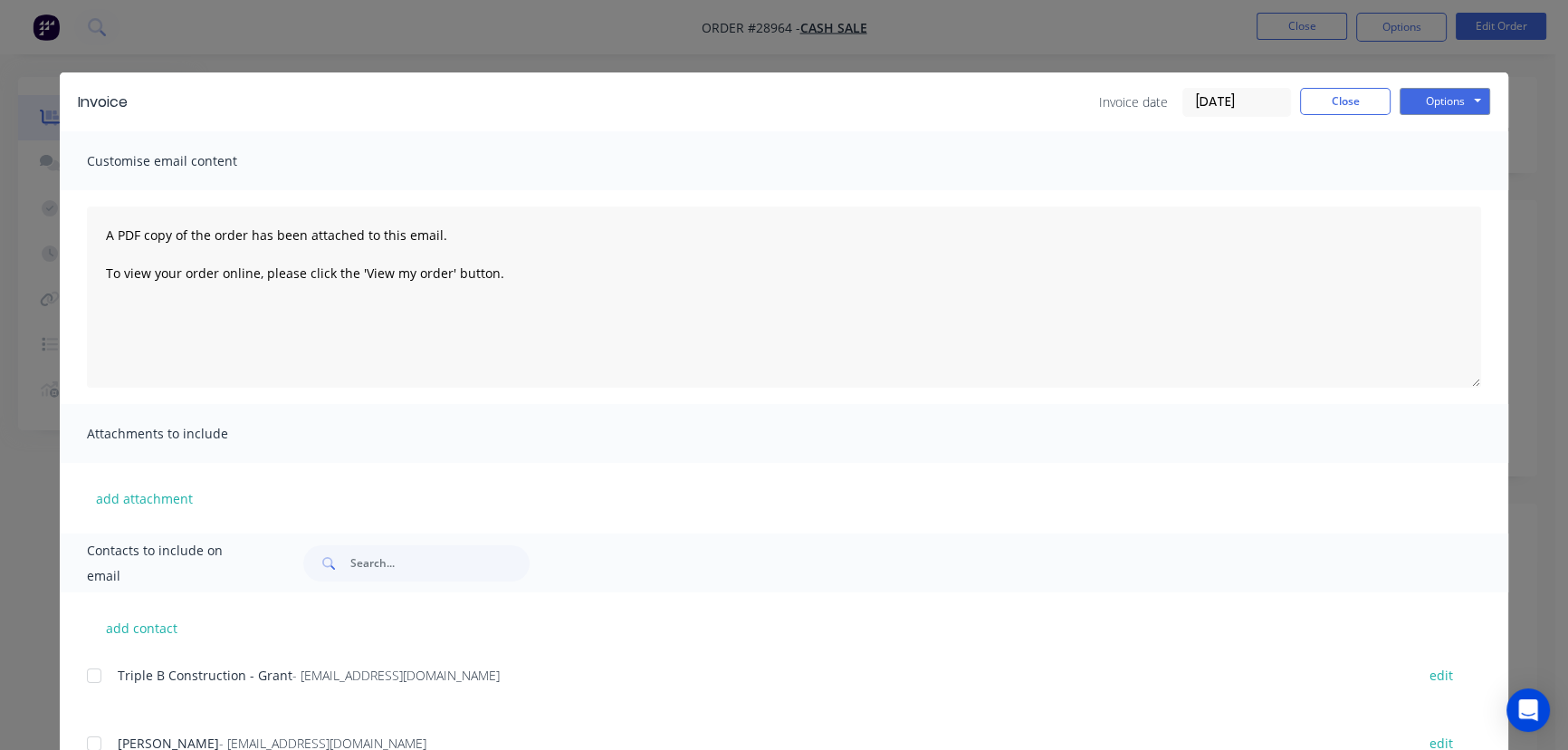
click at [1254, 106] on input "[DATE]" at bounding box center [1236, 102] width 107 height 27
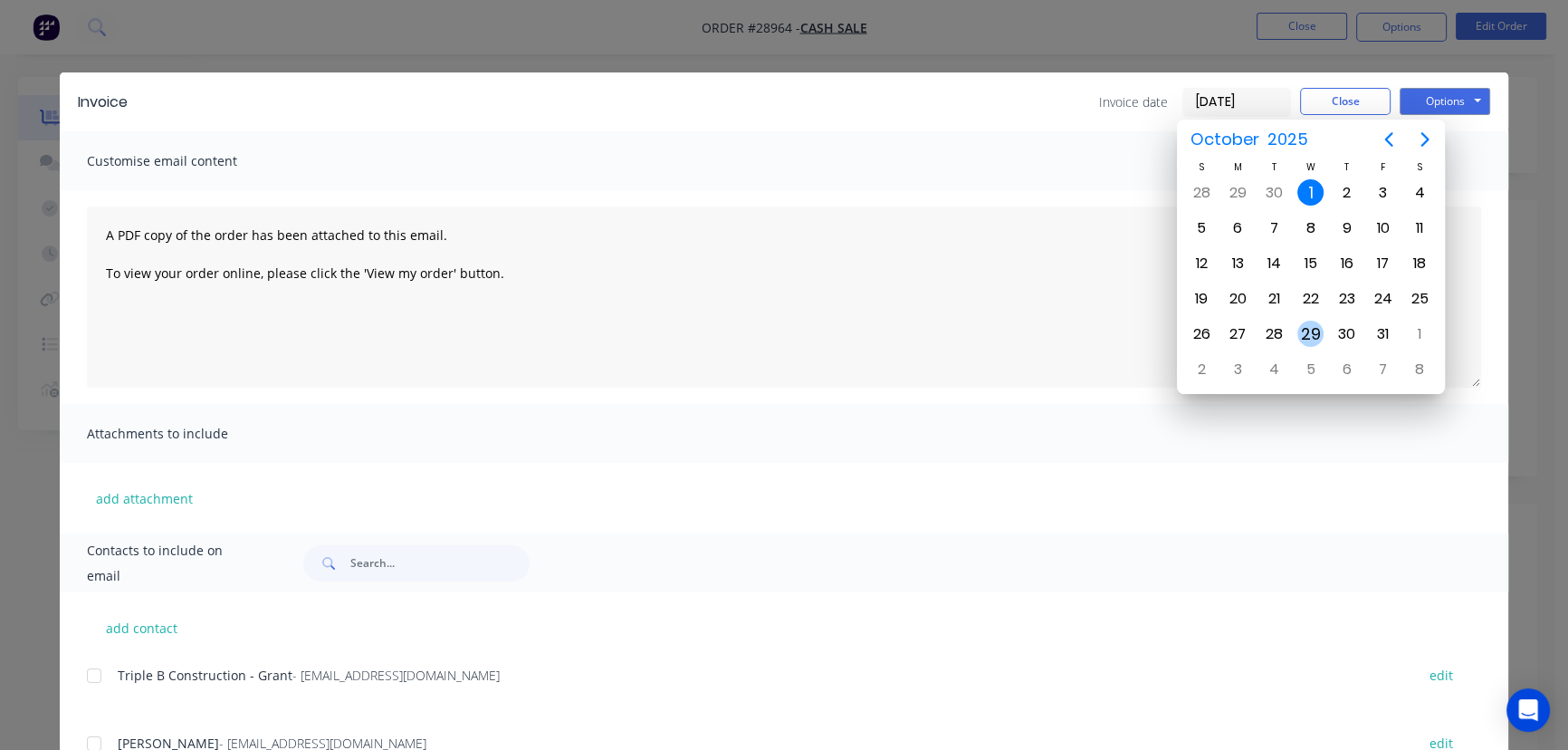
click at [1308, 326] on div "29" at bounding box center [1311, 335] width 27 height 27
type input "[DATE]"
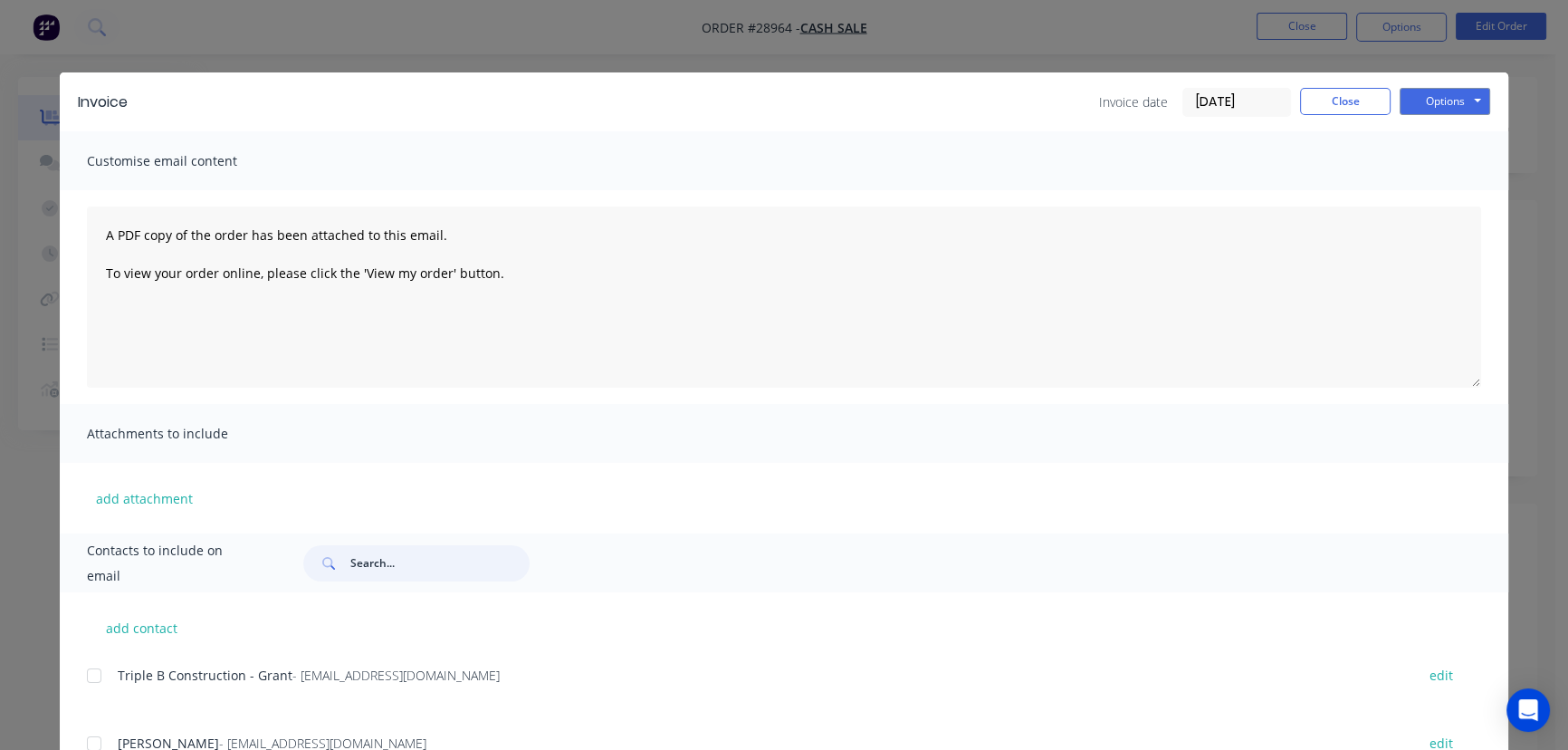
click at [355, 567] on input "text" at bounding box center [440, 563] width 179 height 37
paste input "Bare Worx - [EMAIL_ADDRESS][DOMAIN_NAME]"
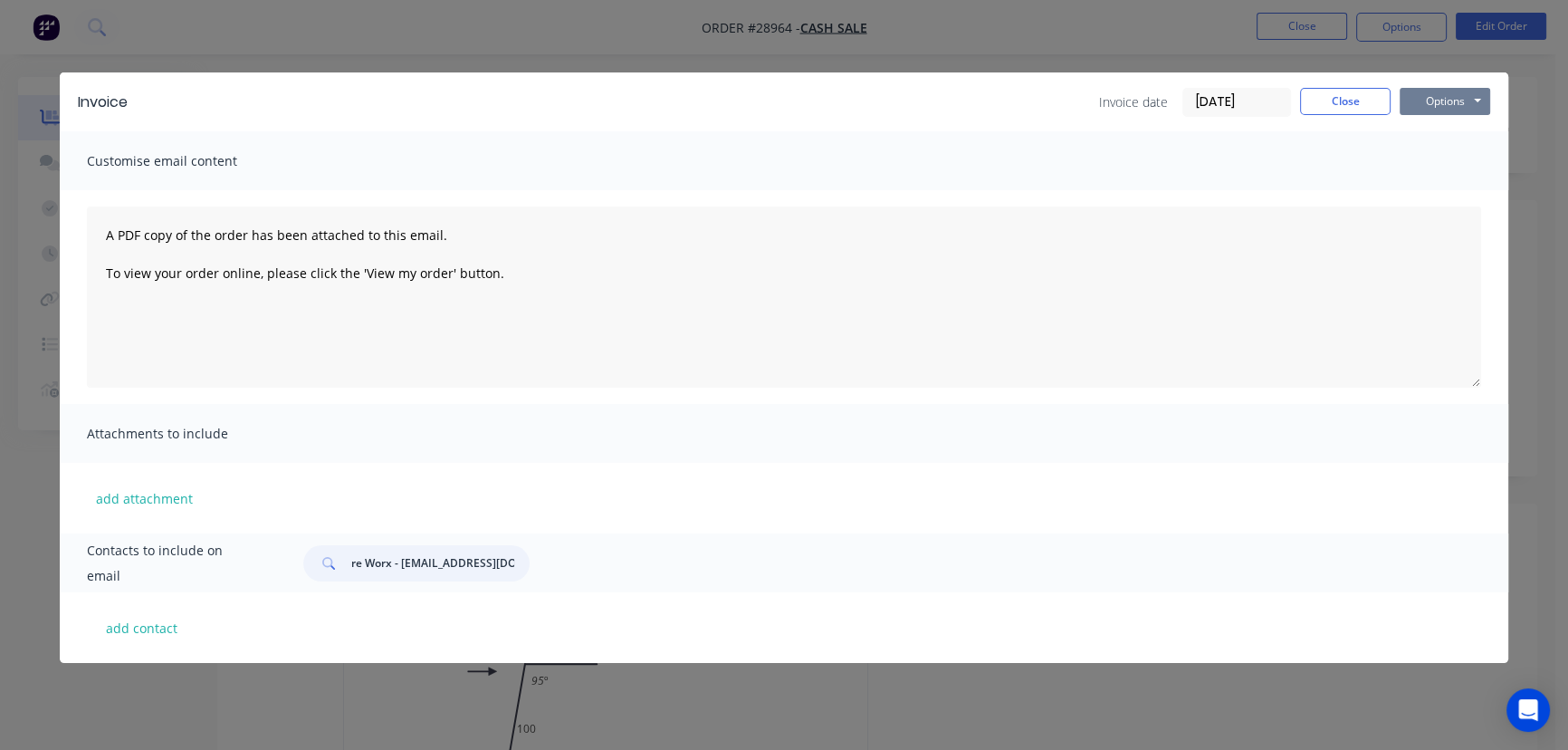
type input "Bare Worx - [EMAIL_ADDRESS][DOMAIN_NAME]"
click at [1440, 101] on button "Options" at bounding box center [1445, 102] width 91 height 27
click at [353, 574] on input "Bare Worx - [EMAIL_ADDRESS][DOMAIN_NAME]" at bounding box center [440, 563] width 179 height 37
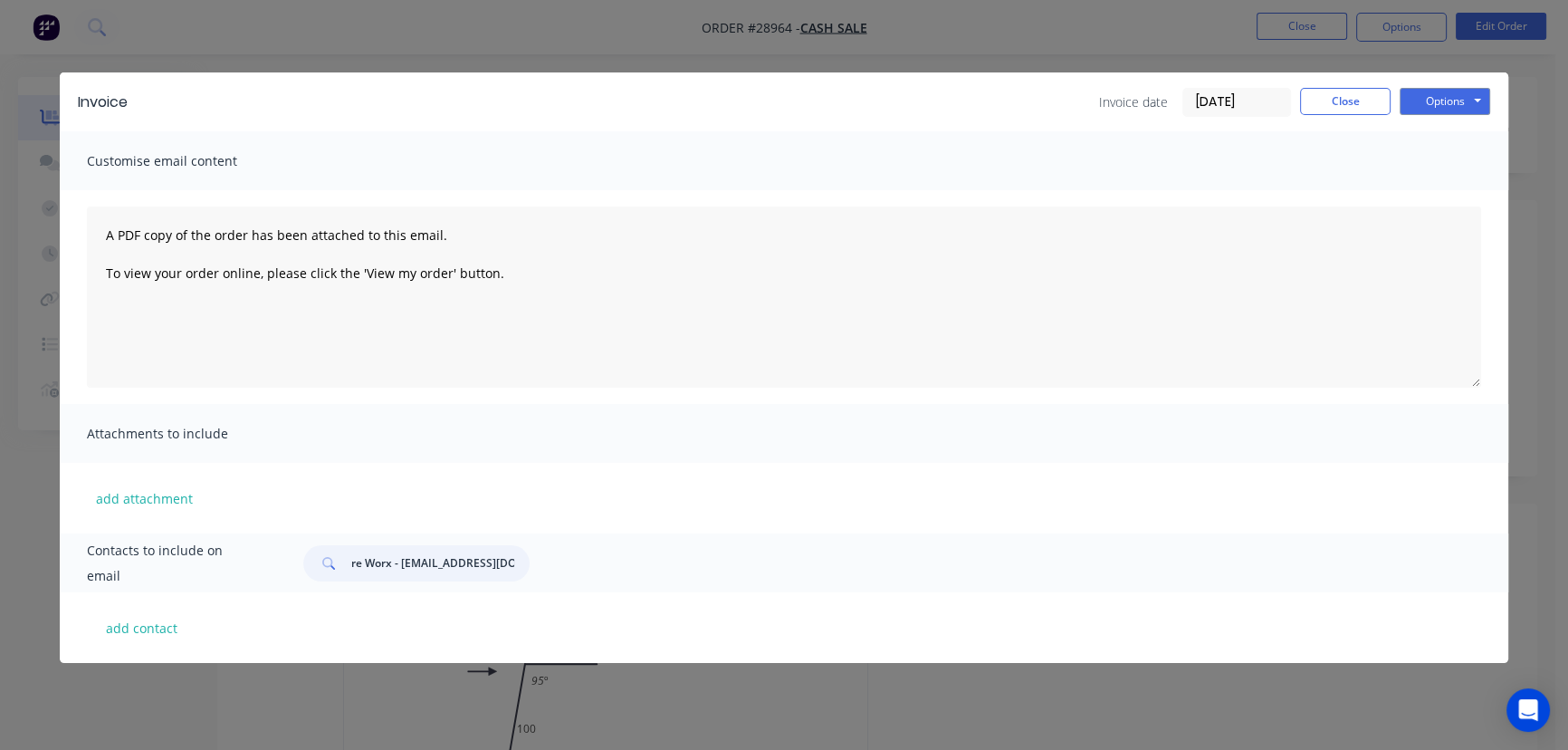
drag, startPoint x: 349, startPoint y: 573, endPoint x: 522, endPoint y: 576, distance: 173.0
click at [522, 576] on input "Bare Worx - [EMAIL_ADDRESS][DOMAIN_NAME]" at bounding box center [440, 563] width 179 height 37
click at [1450, 99] on button "Options" at bounding box center [1445, 102] width 91 height 27
click at [1444, 156] on button "Print" at bounding box center [1457, 163] width 116 height 30
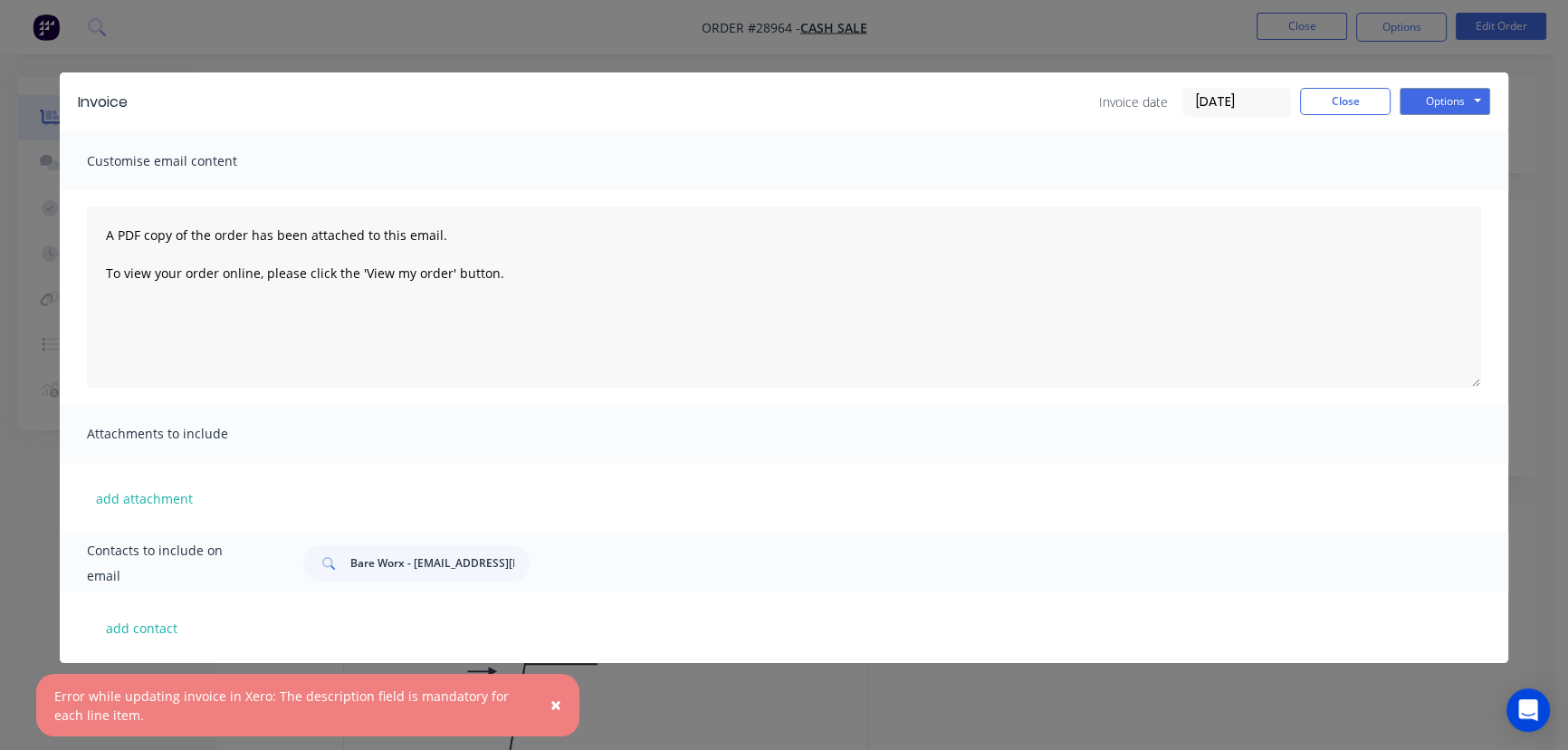
click at [557, 705] on span "×" at bounding box center [556, 704] width 11 height 26
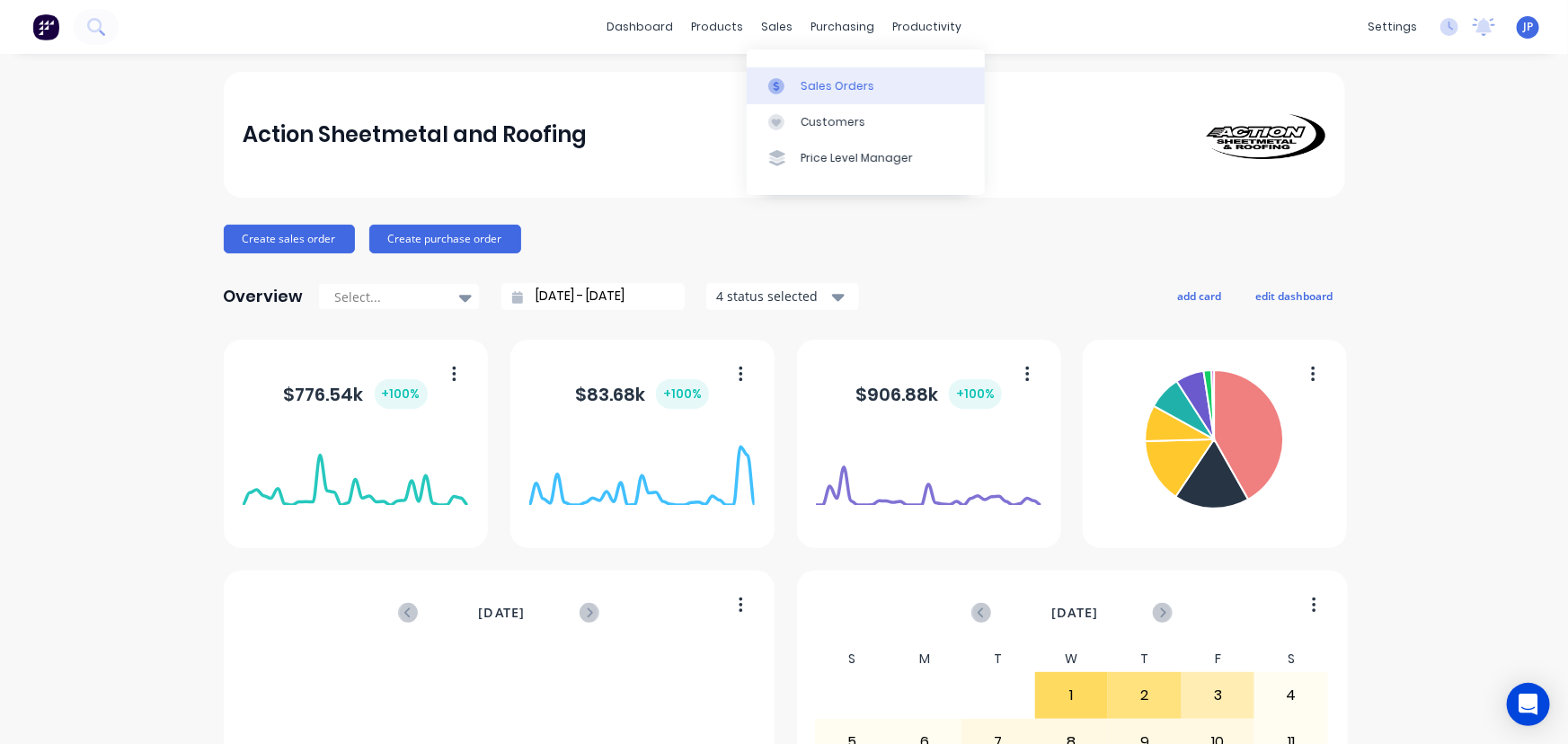
click at [812, 83] on div "Sales Orders" at bounding box center [837, 86] width 74 height 16
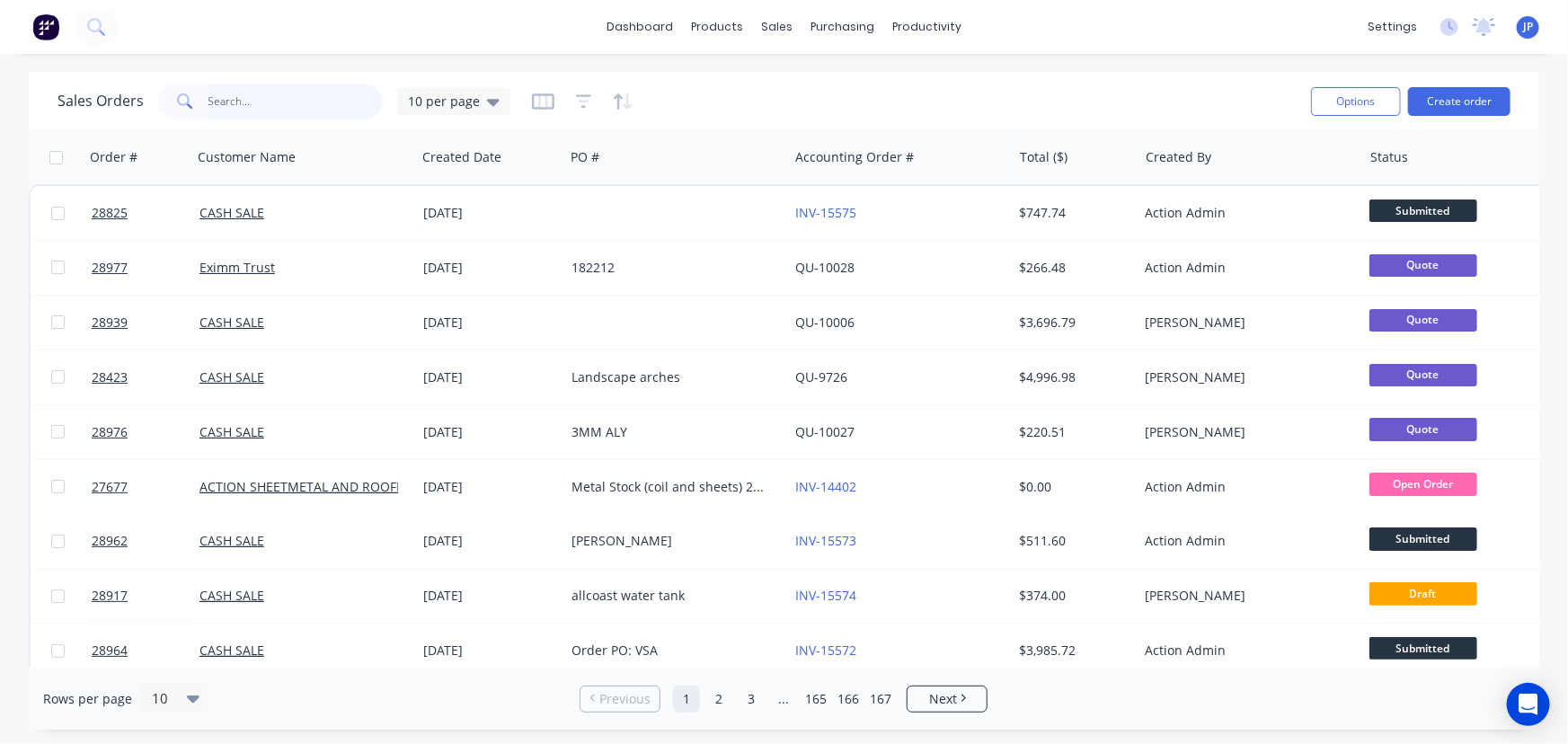
click at [228, 103] on input "text" at bounding box center [296, 102] width 175 height 36
type input "4"
type input "28964"
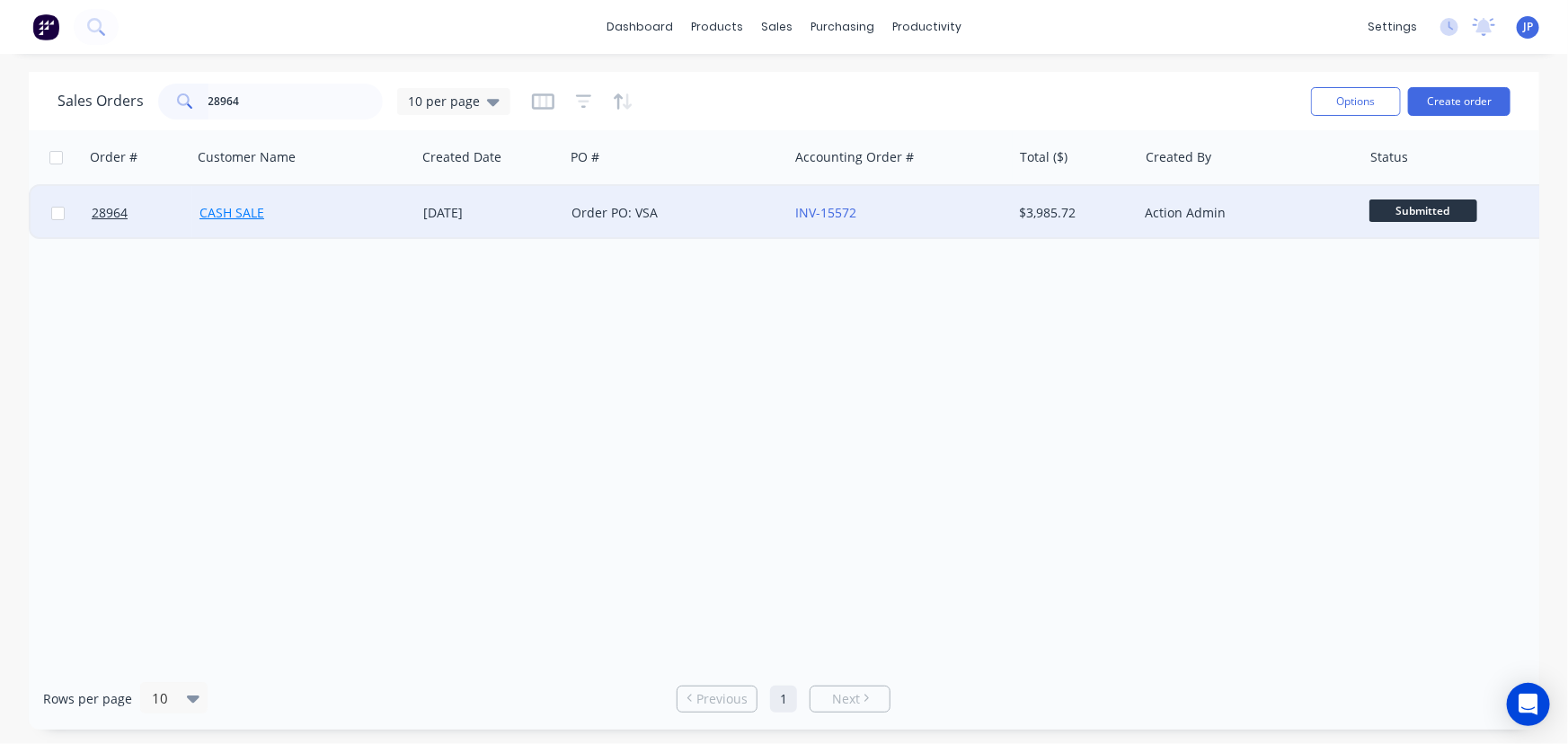
click at [230, 212] on link "CASH SALE" at bounding box center [231, 212] width 64 height 17
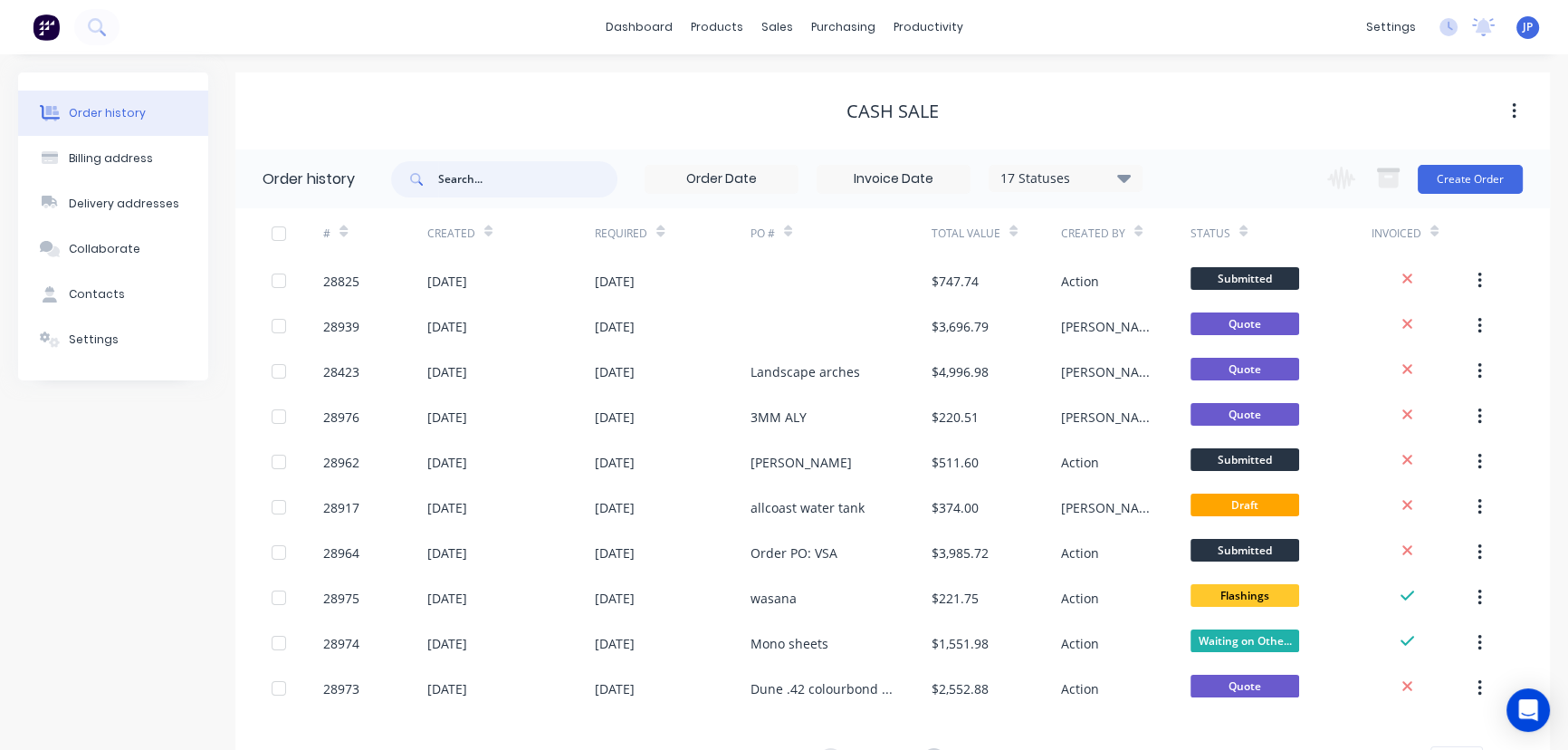
click at [464, 190] on input "text" at bounding box center [528, 179] width 179 height 37
type input "28964"
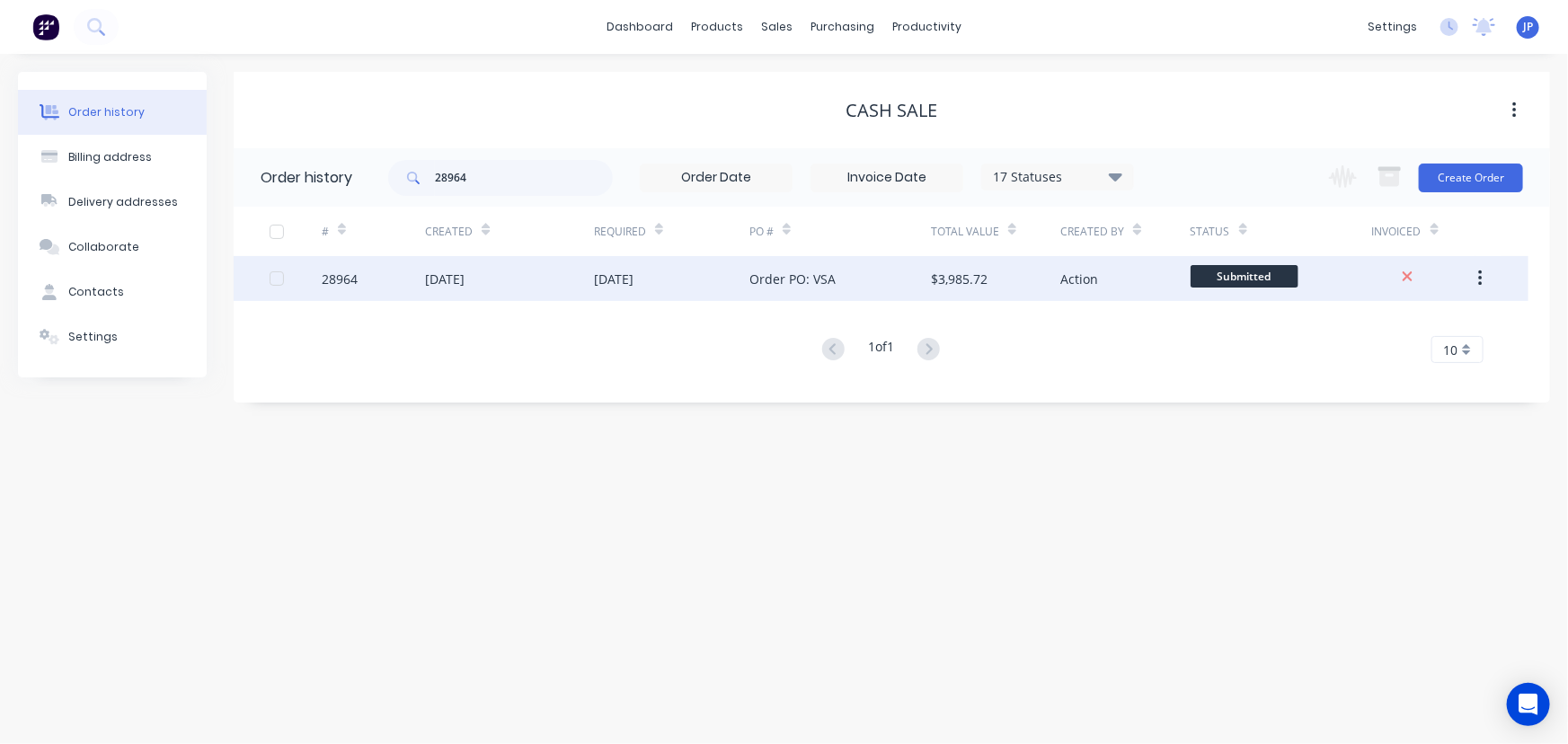
click at [465, 280] on div "[DATE]" at bounding box center [445, 279] width 40 height 19
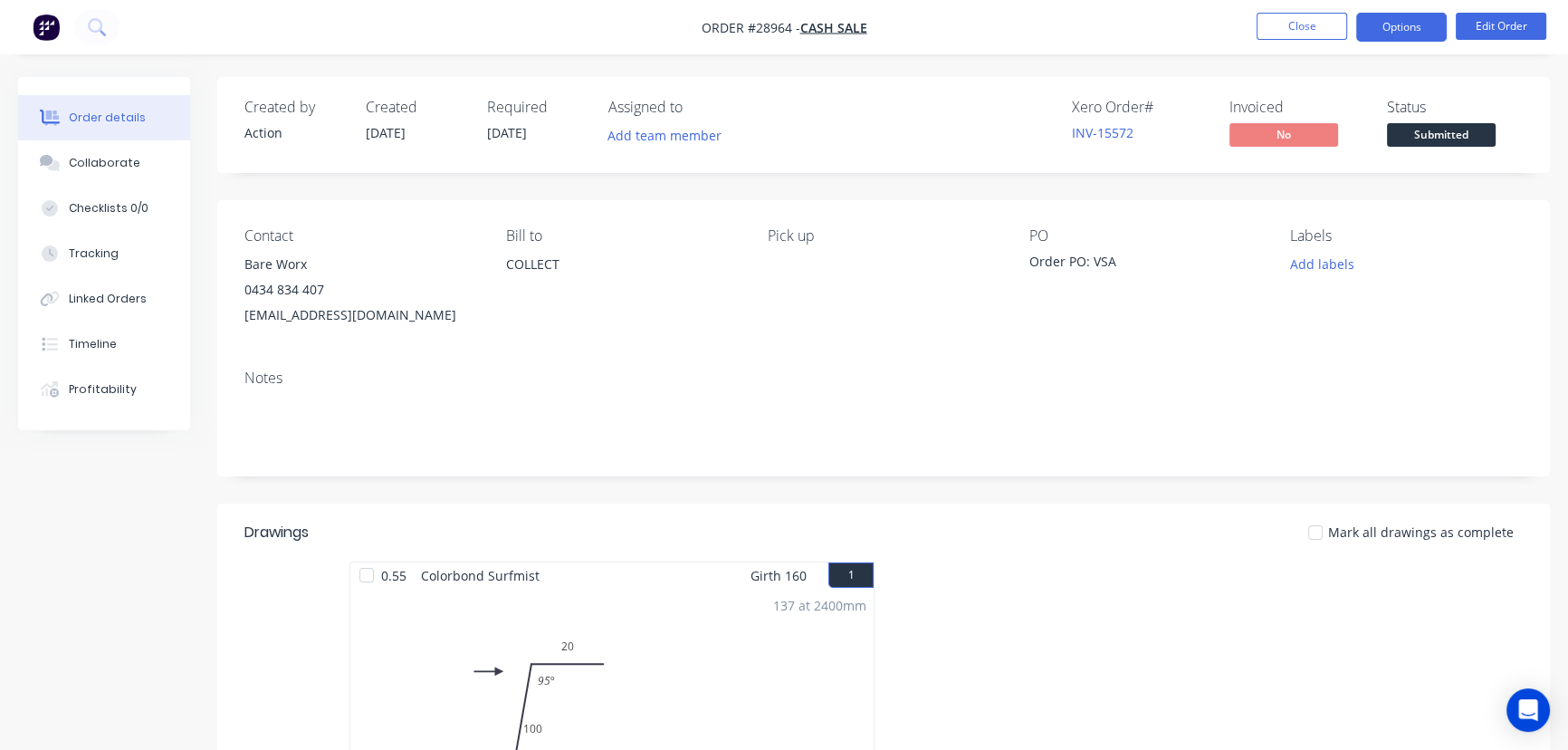
click at [1388, 27] on button "Options" at bounding box center [1401, 27] width 91 height 29
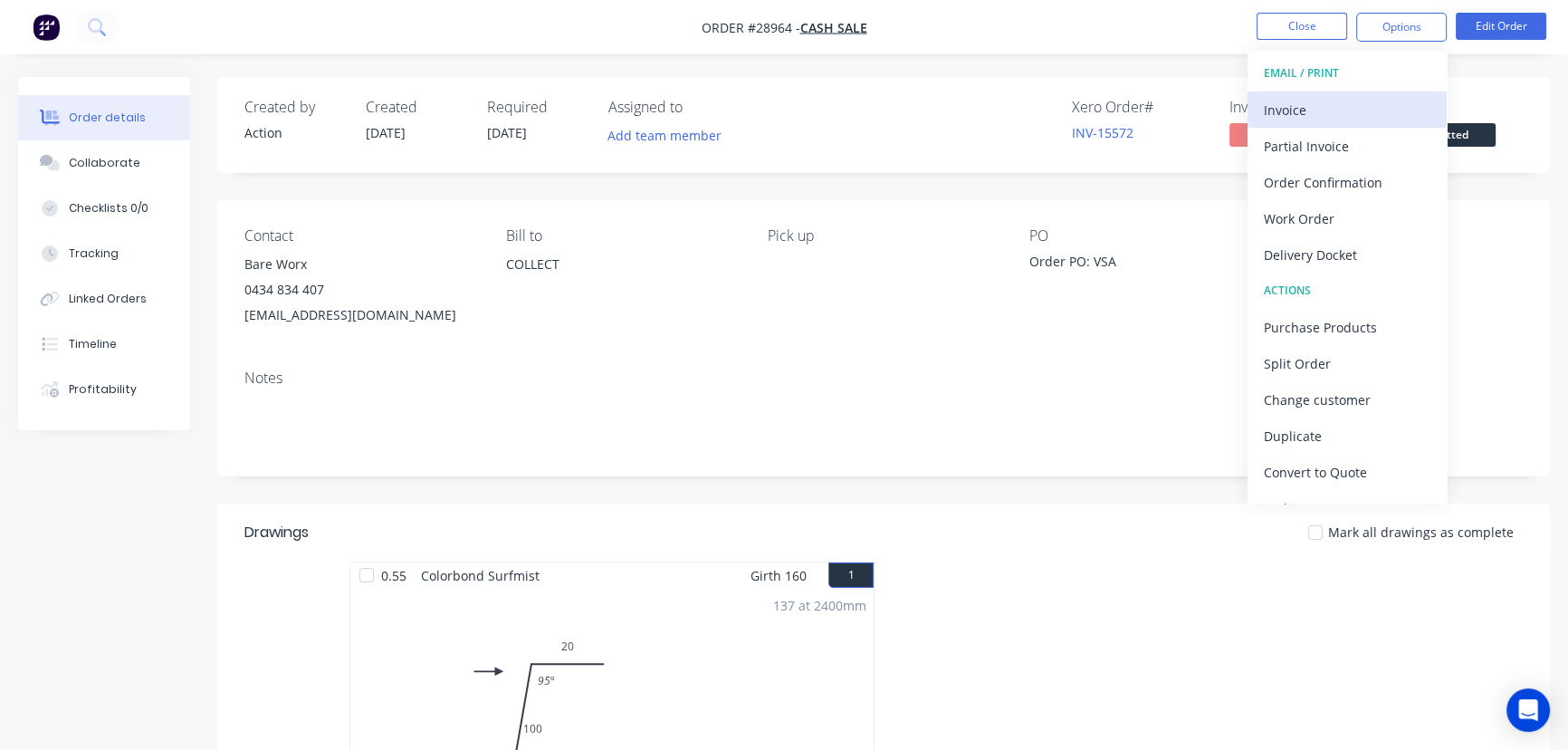
click at [1338, 108] on div "Invoice" at bounding box center [1347, 110] width 166 height 27
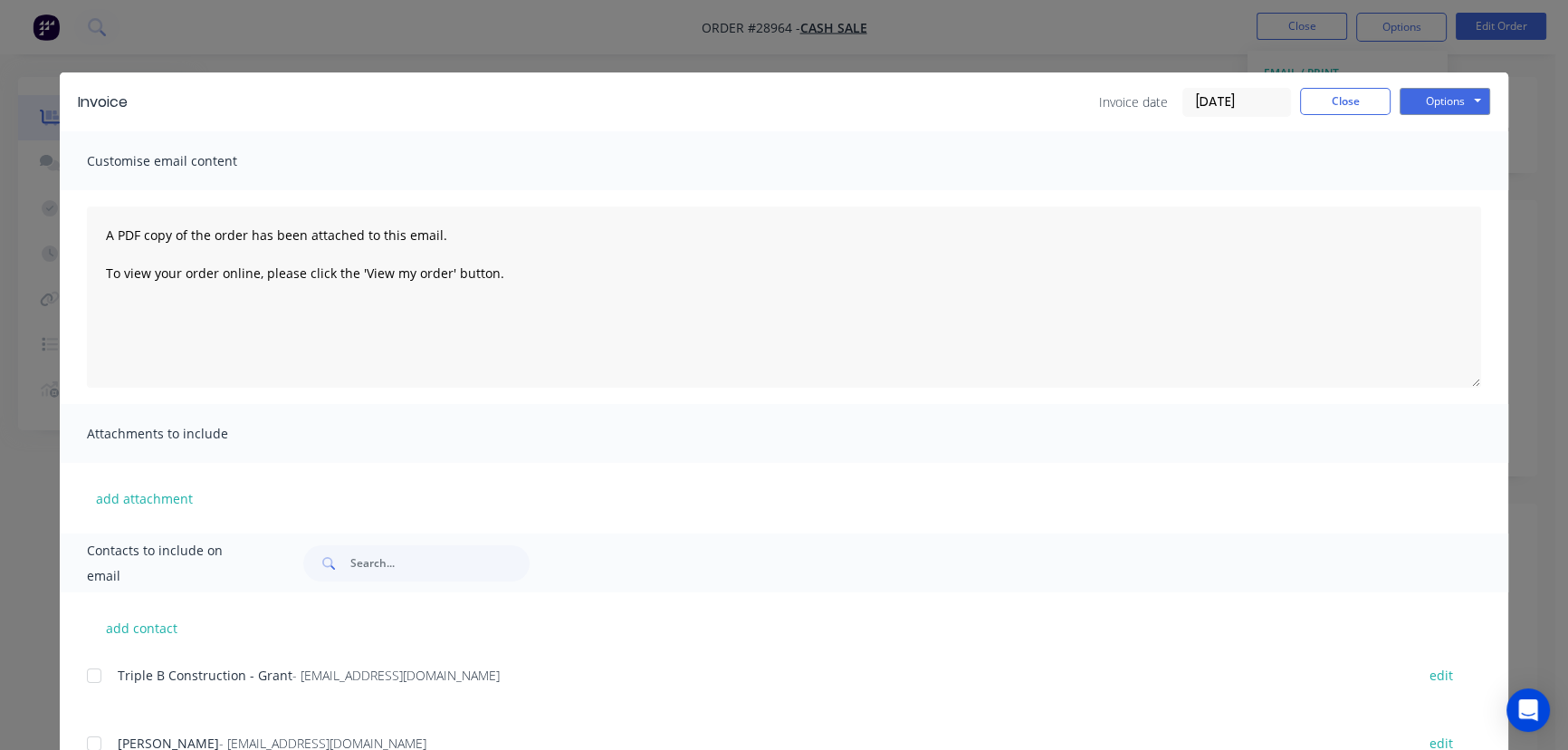
click at [1237, 98] on input "[DATE]" at bounding box center [1236, 102] width 107 height 27
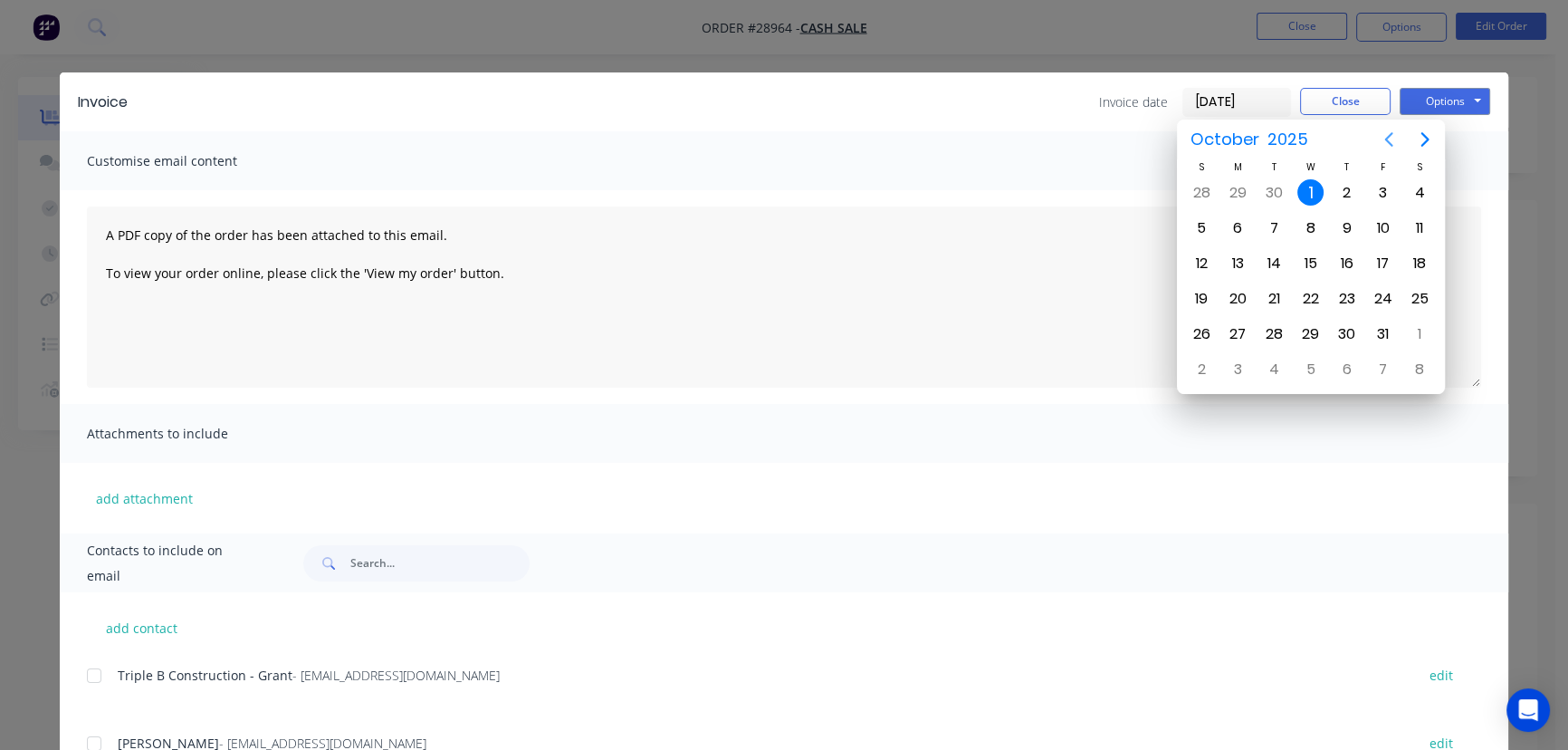
click at [1380, 133] on icon "Previous page" at bounding box center [1389, 140] width 22 height 22
click at [1276, 327] on div "30" at bounding box center [1274, 335] width 27 height 27
type input "[DATE]"
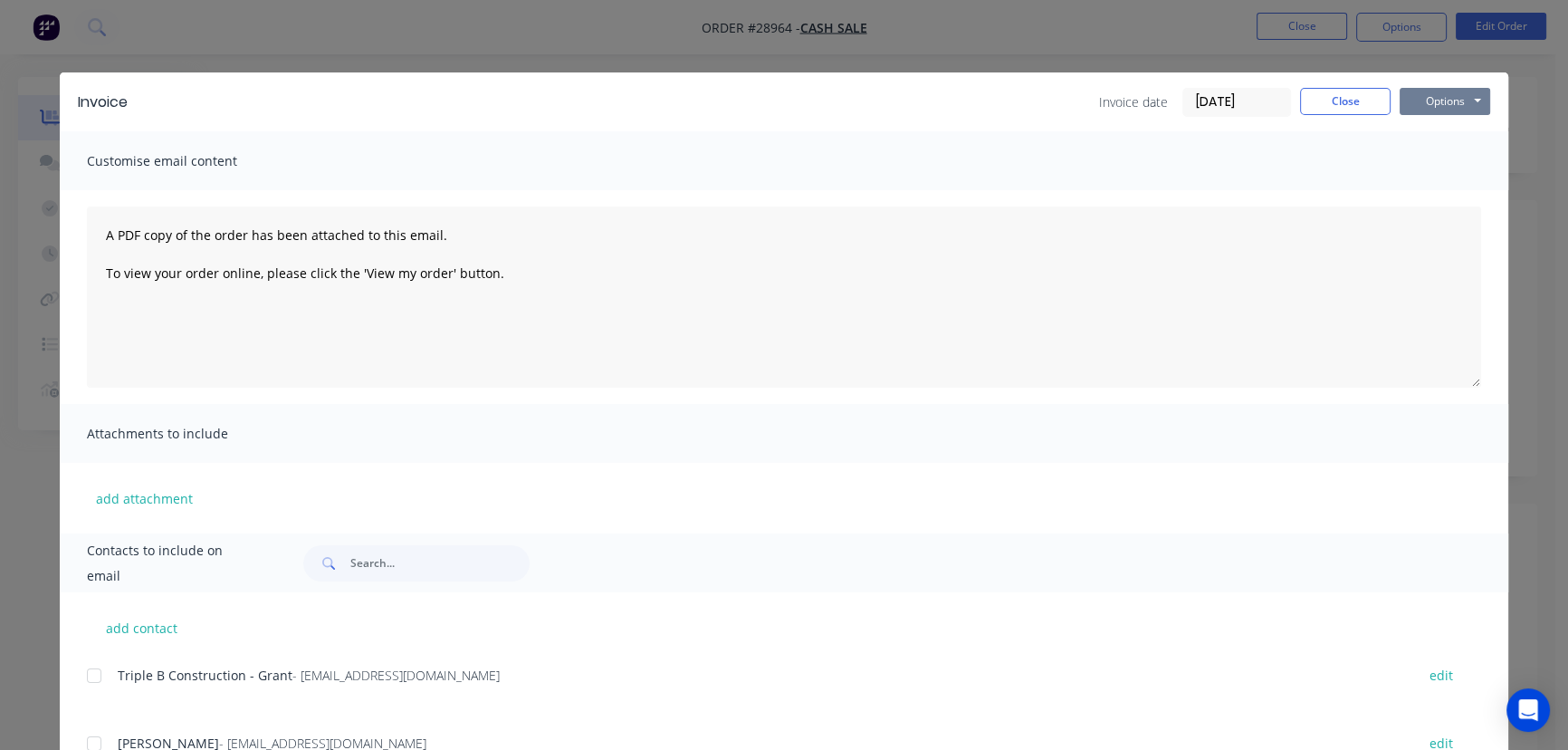
click at [1427, 99] on button "Options" at bounding box center [1445, 102] width 91 height 27
click at [1427, 156] on button "Print" at bounding box center [1457, 163] width 116 height 30
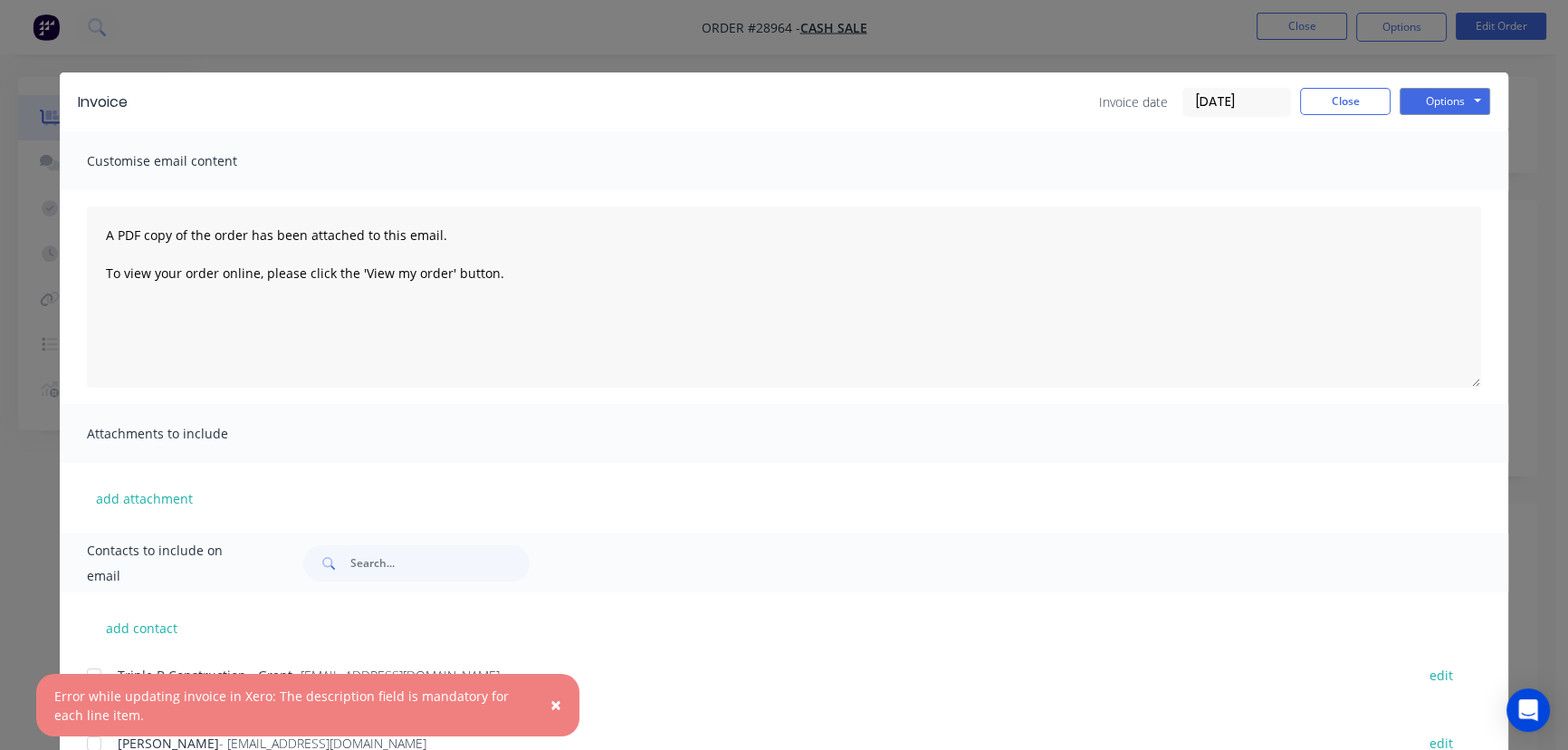
click at [559, 701] on span "×" at bounding box center [556, 704] width 11 height 26
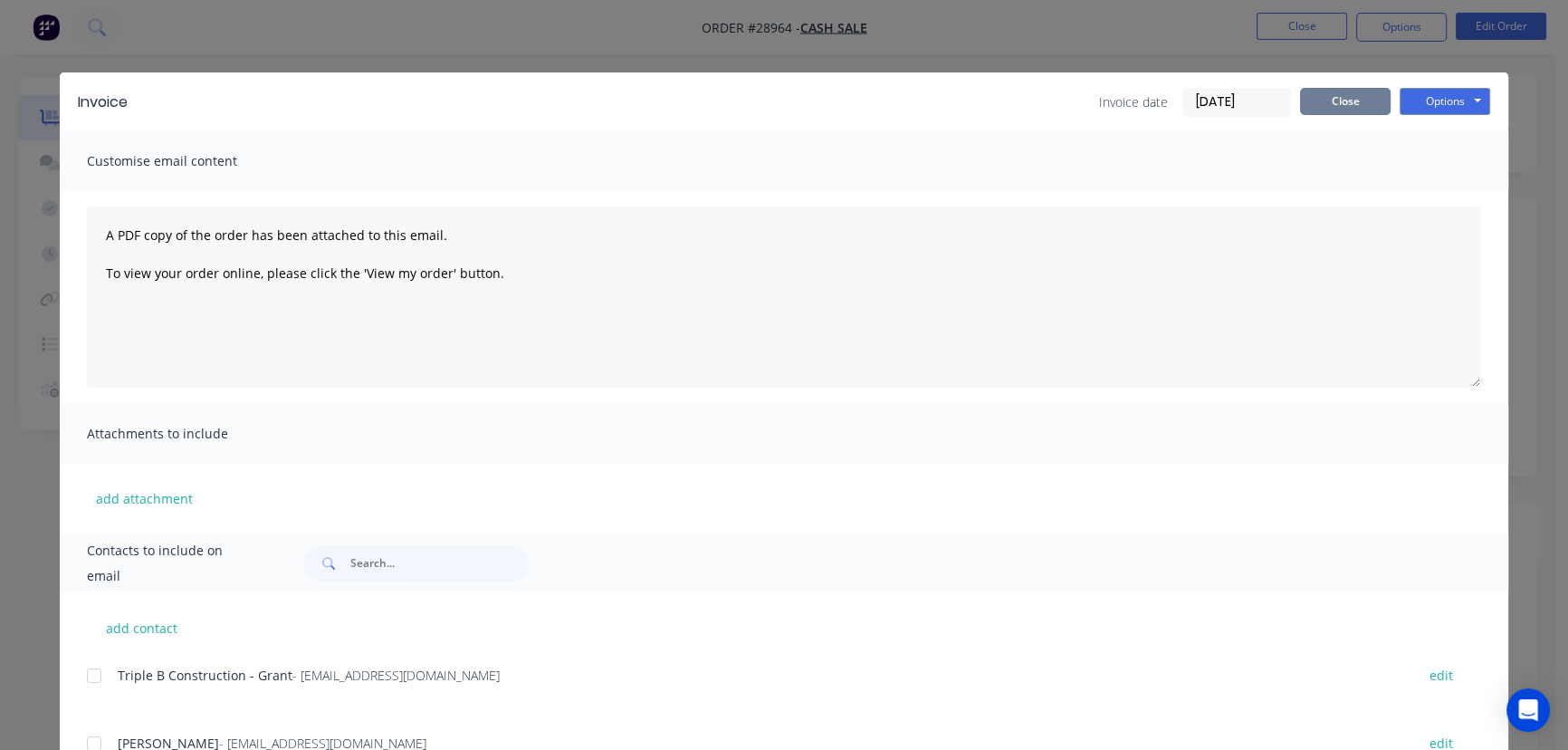
click at [1360, 92] on button "Close" at bounding box center [1345, 102] width 91 height 27
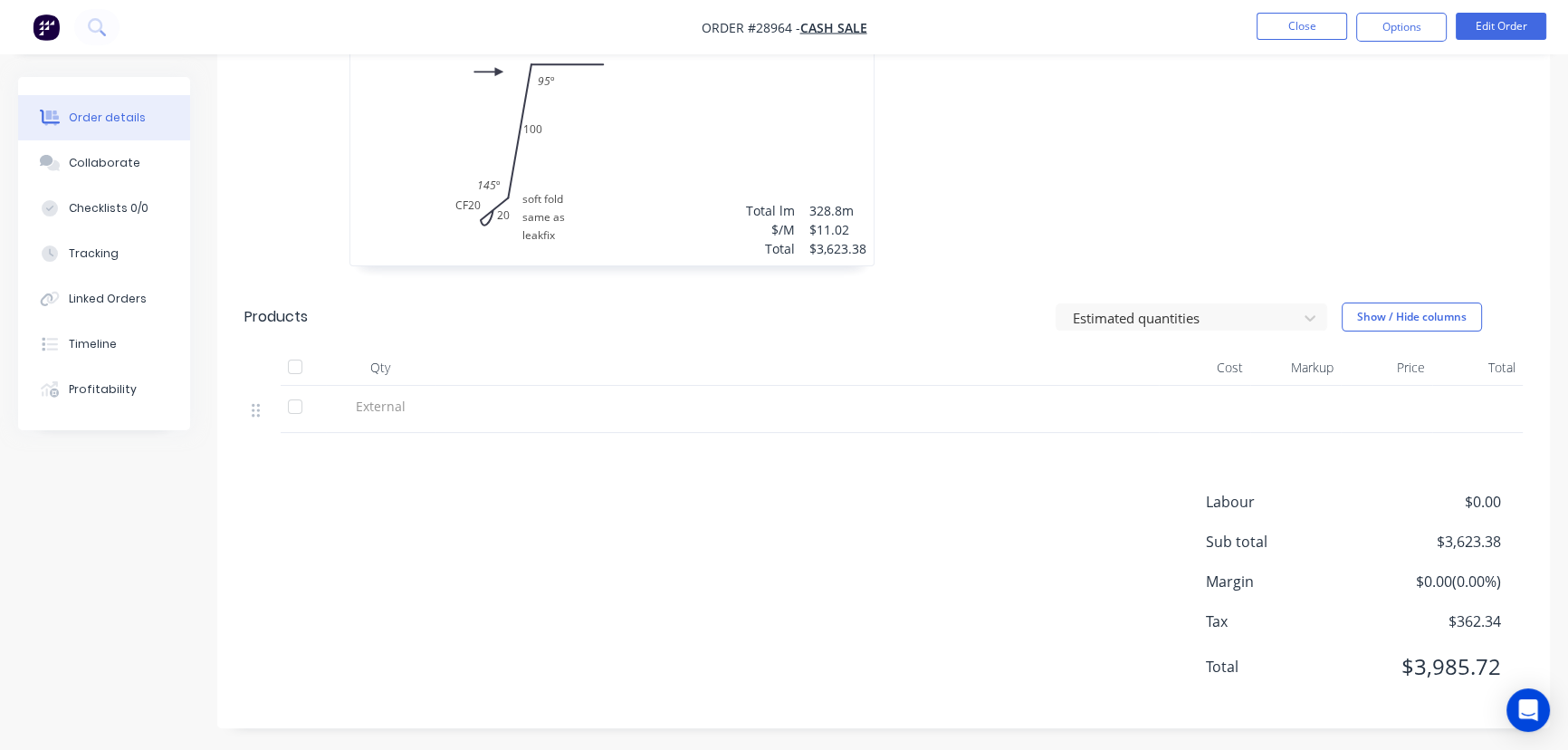
scroll to position [605, 0]
click at [1491, 35] on button "Edit Order" at bounding box center [1500, 27] width 91 height 27
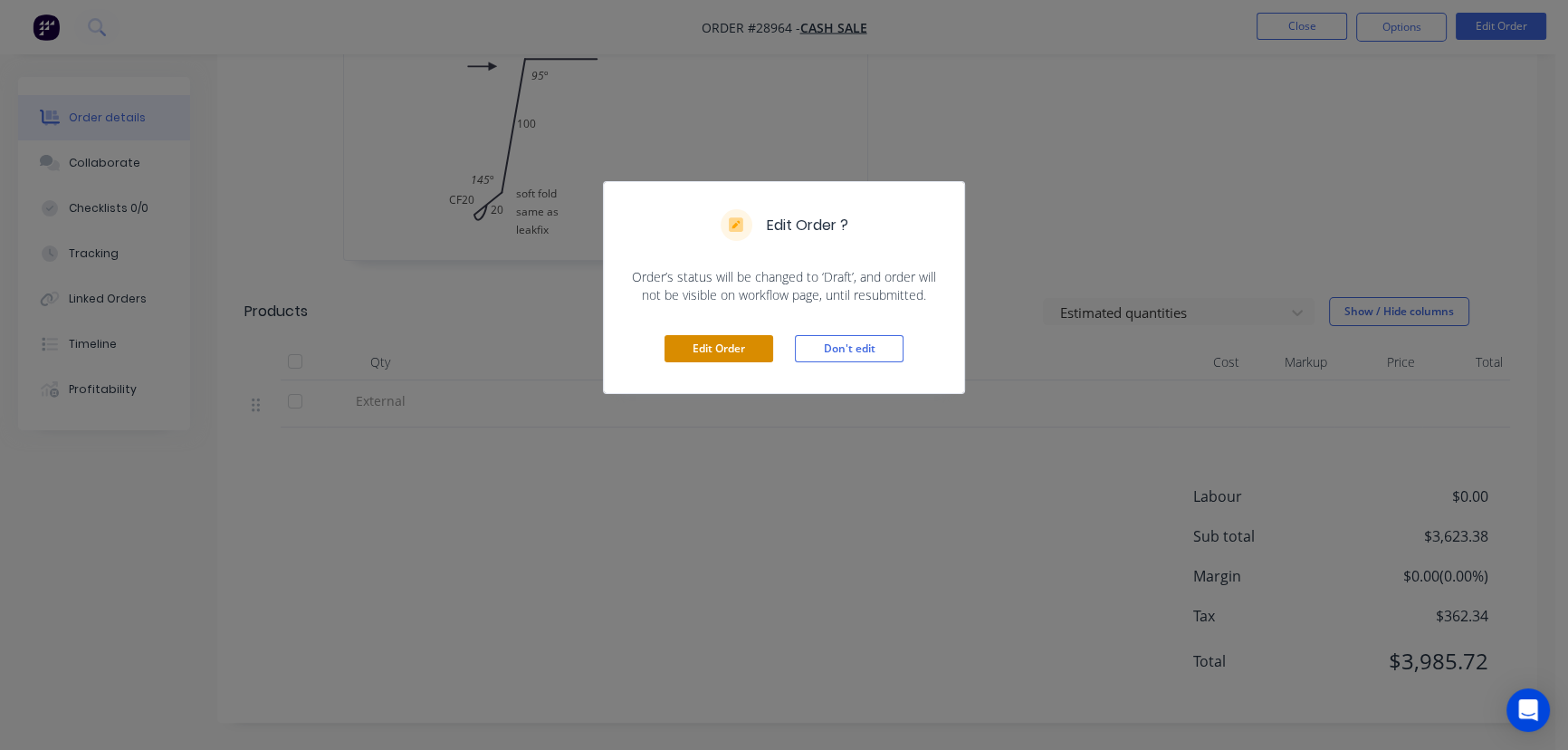
click at [768, 343] on button "Edit Order" at bounding box center [719, 348] width 109 height 27
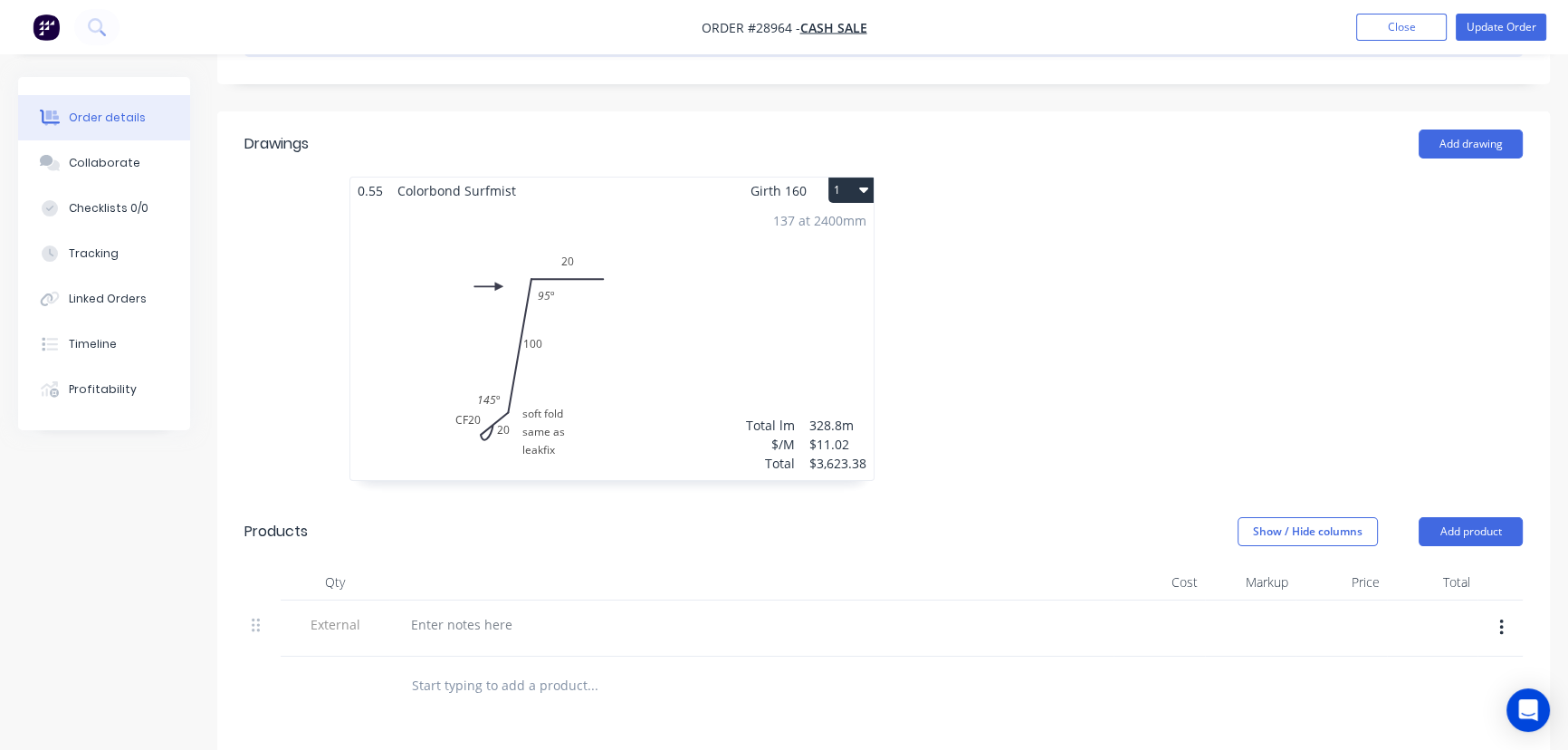
scroll to position [659, 0]
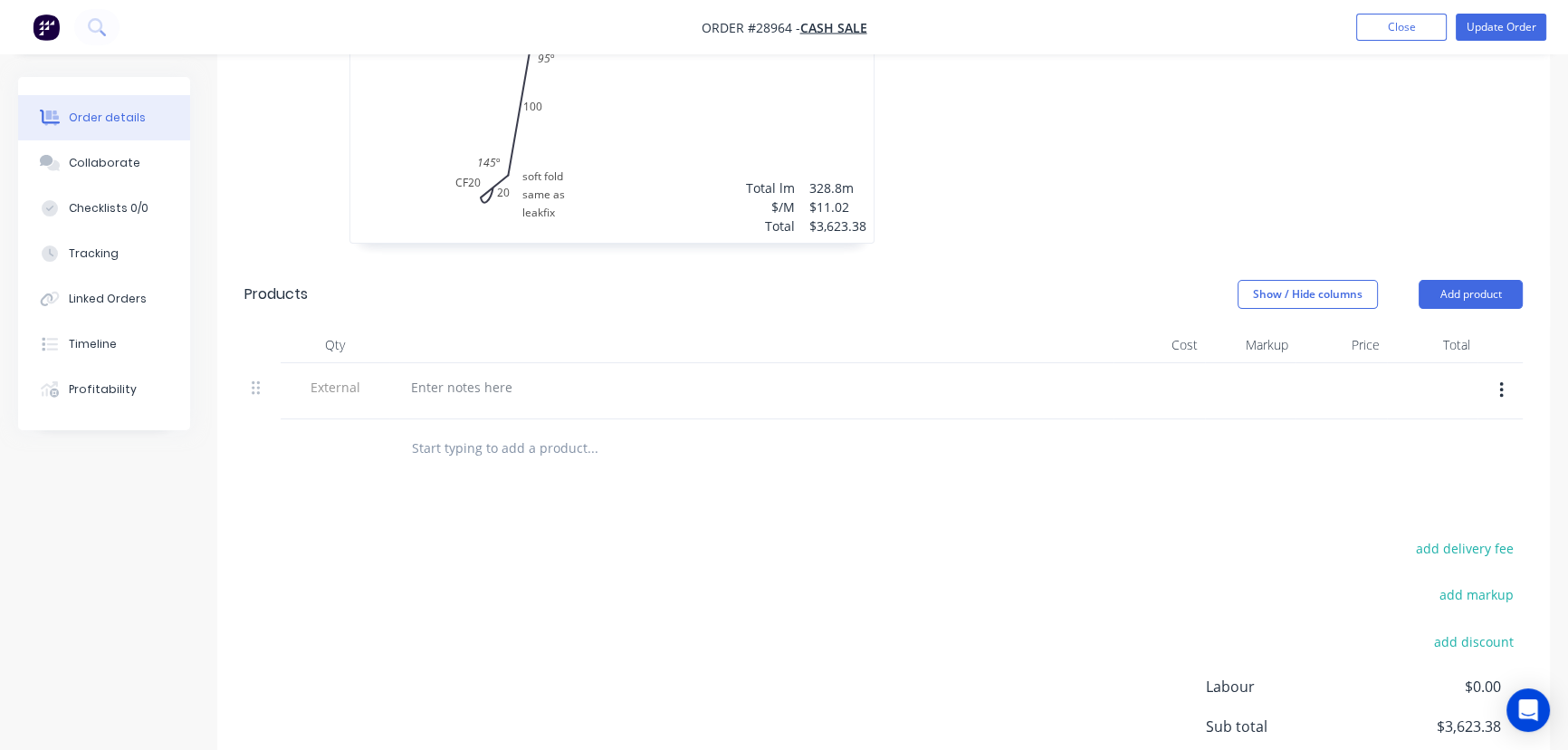
click at [1500, 380] on icon "button" at bounding box center [1501, 391] width 5 height 20
click at [1419, 461] on div "Delete" at bounding box center [1436, 474] width 139 height 27
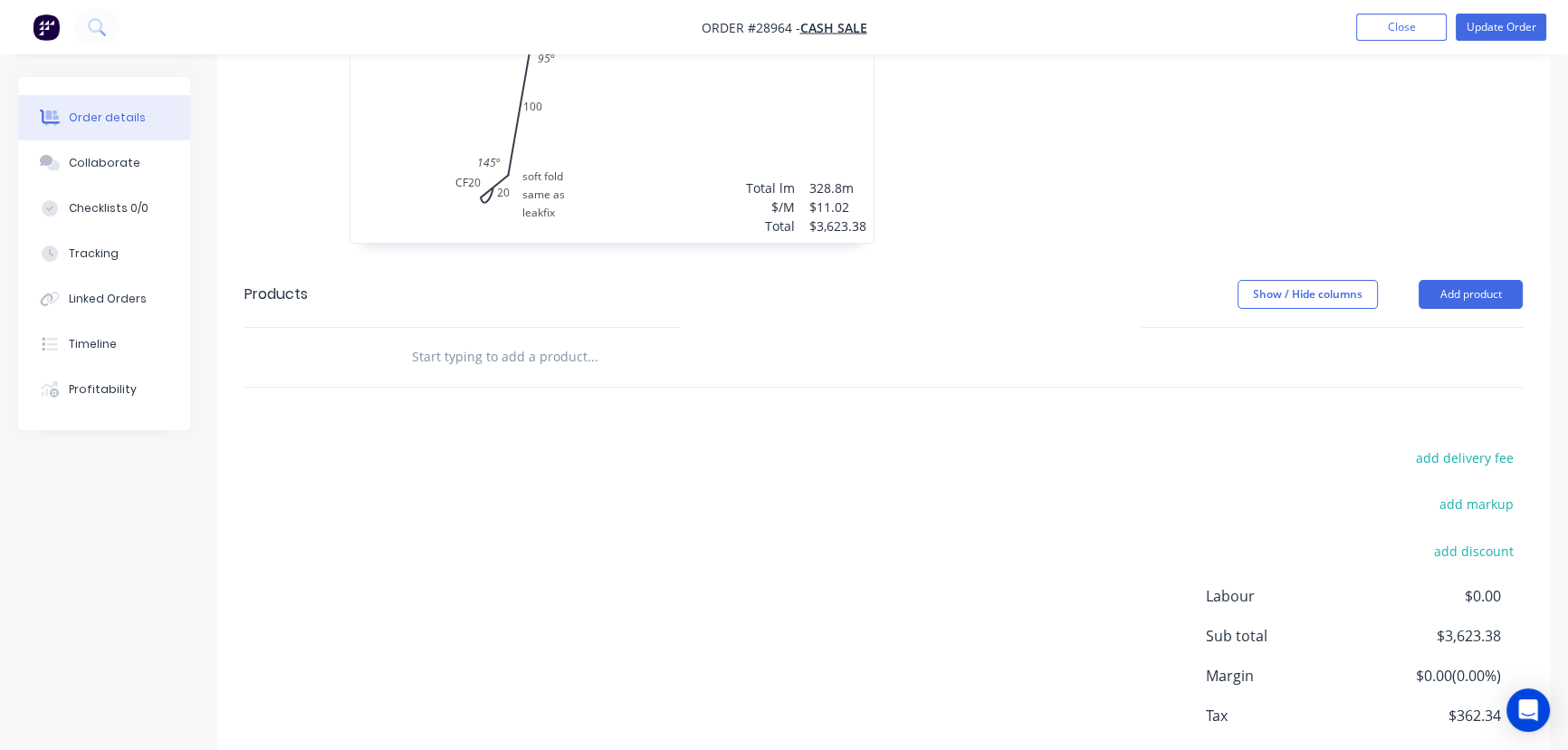
scroll to position [328, 0]
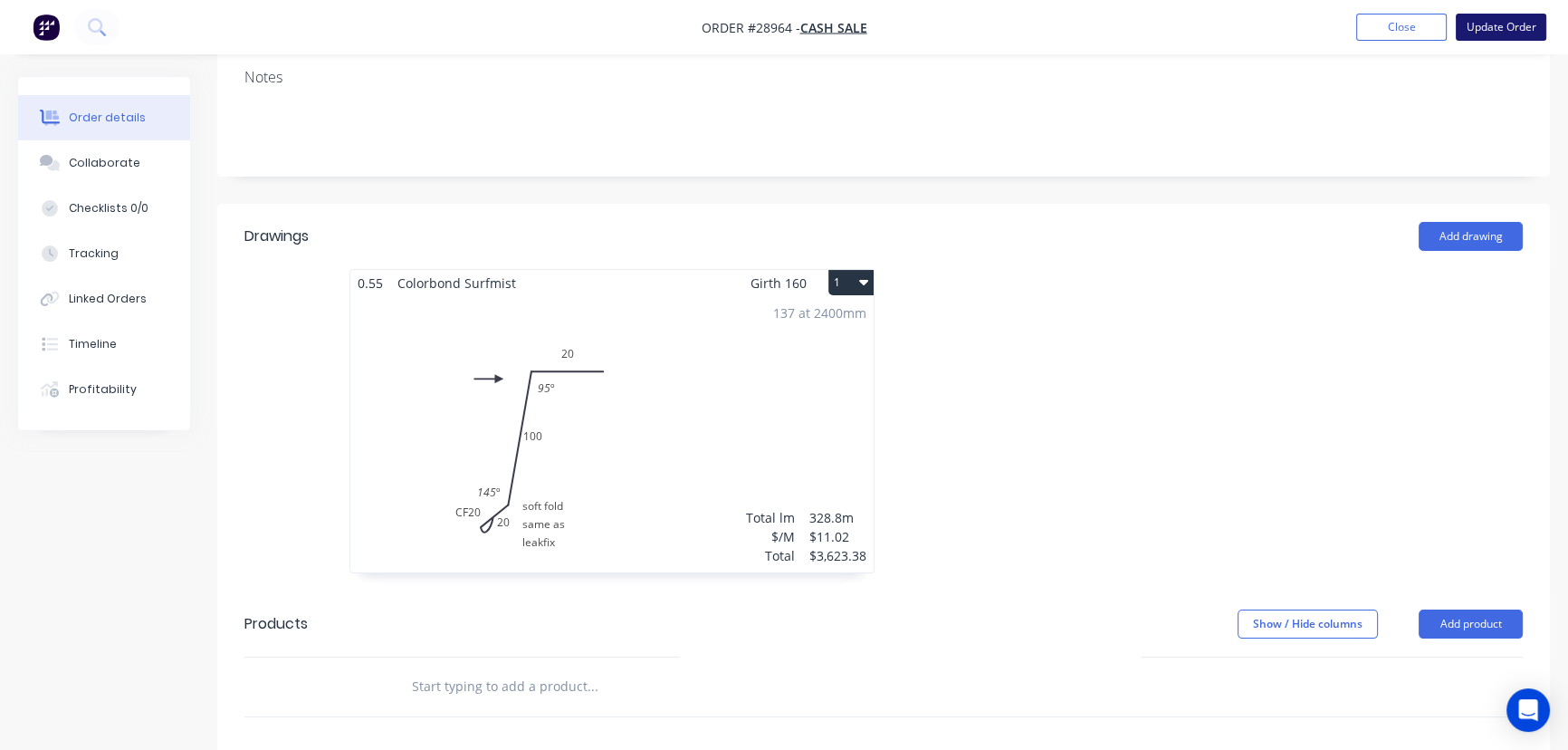
click at [1499, 34] on button "Update Order" at bounding box center [1500, 27] width 91 height 27
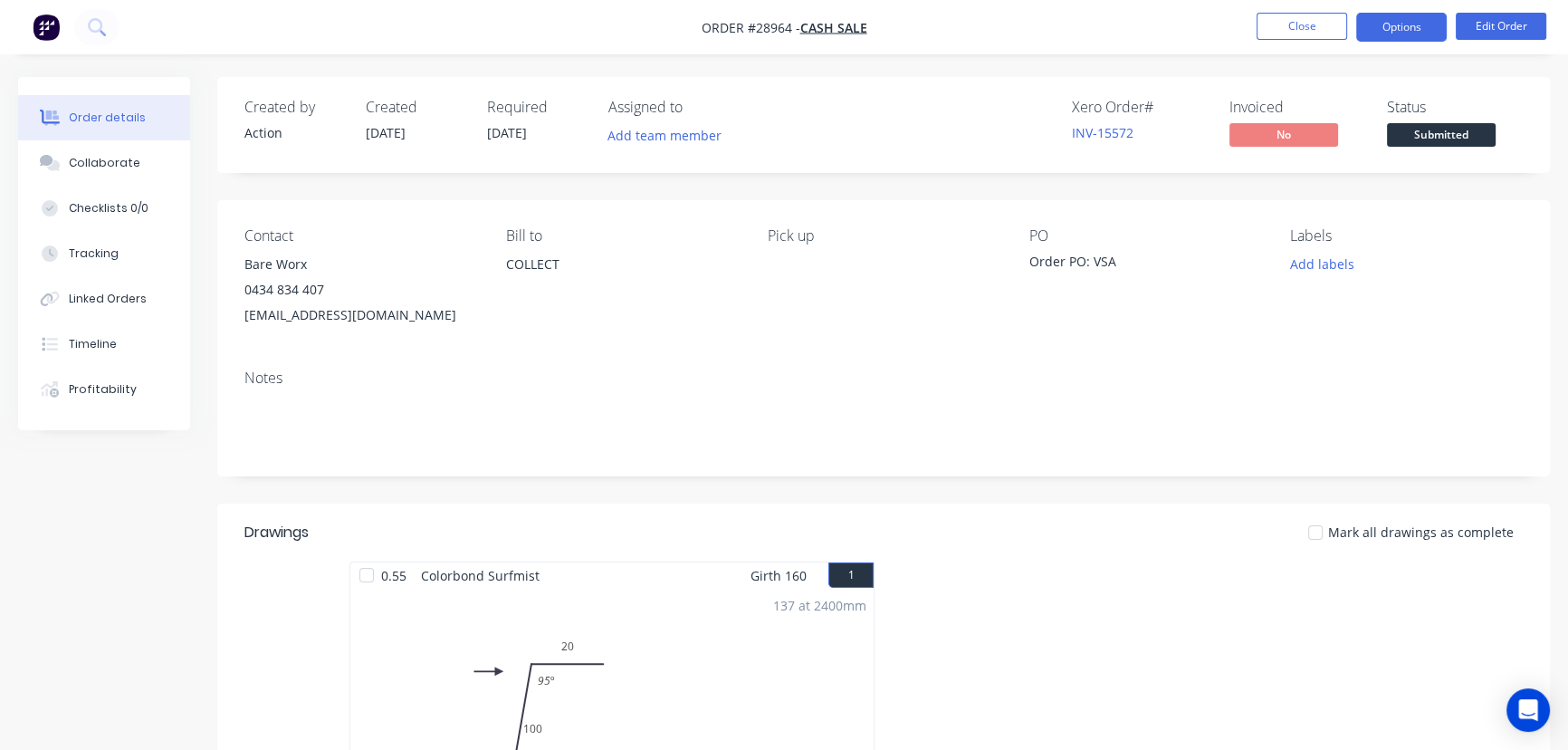
click at [1409, 30] on button "Options" at bounding box center [1401, 27] width 91 height 29
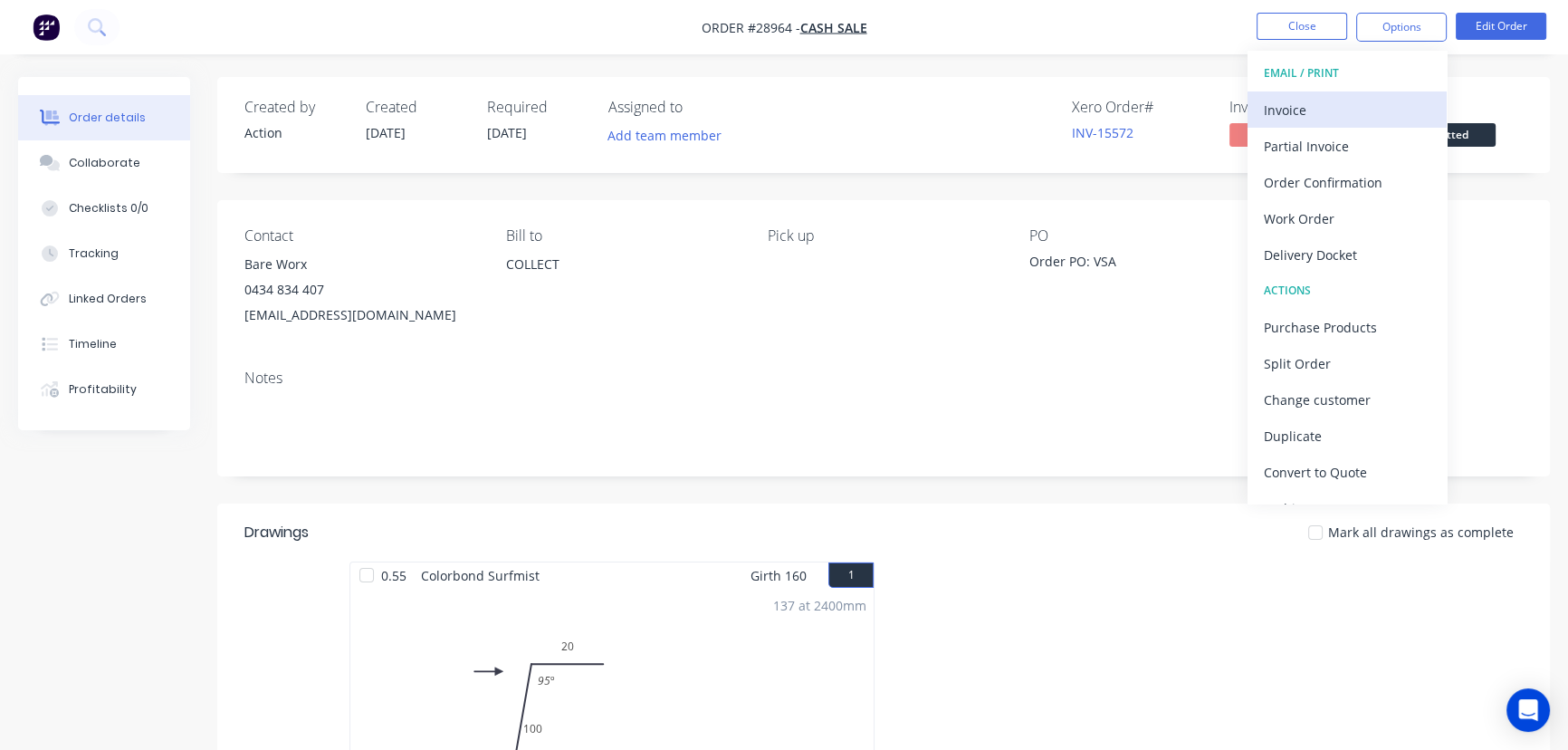
click at [1313, 107] on div "Invoice" at bounding box center [1347, 110] width 166 height 27
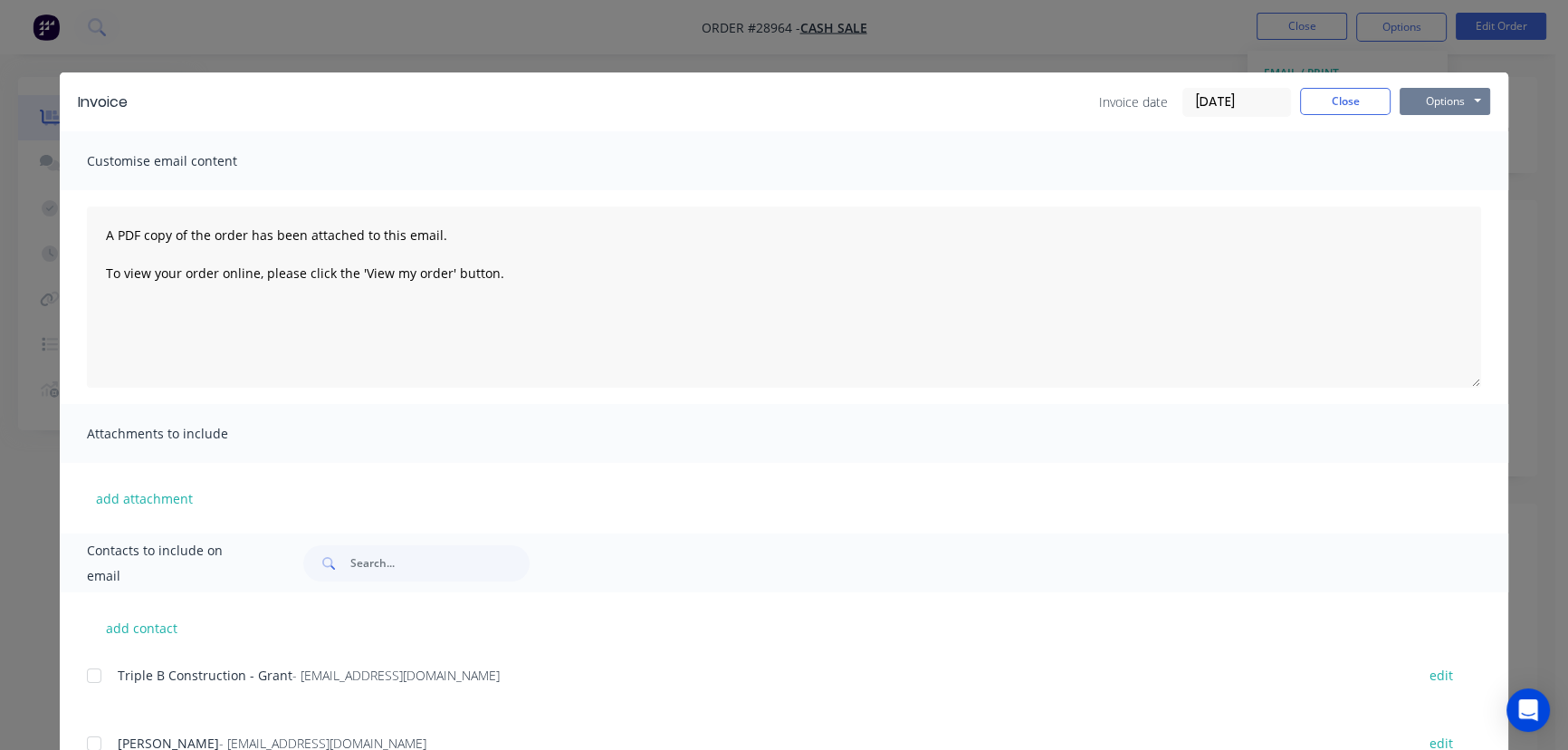
click at [1463, 93] on button "Options" at bounding box center [1445, 102] width 91 height 27
click at [1445, 159] on button "Print" at bounding box center [1457, 163] width 116 height 30
click at [1327, 106] on button "Close" at bounding box center [1345, 102] width 91 height 27
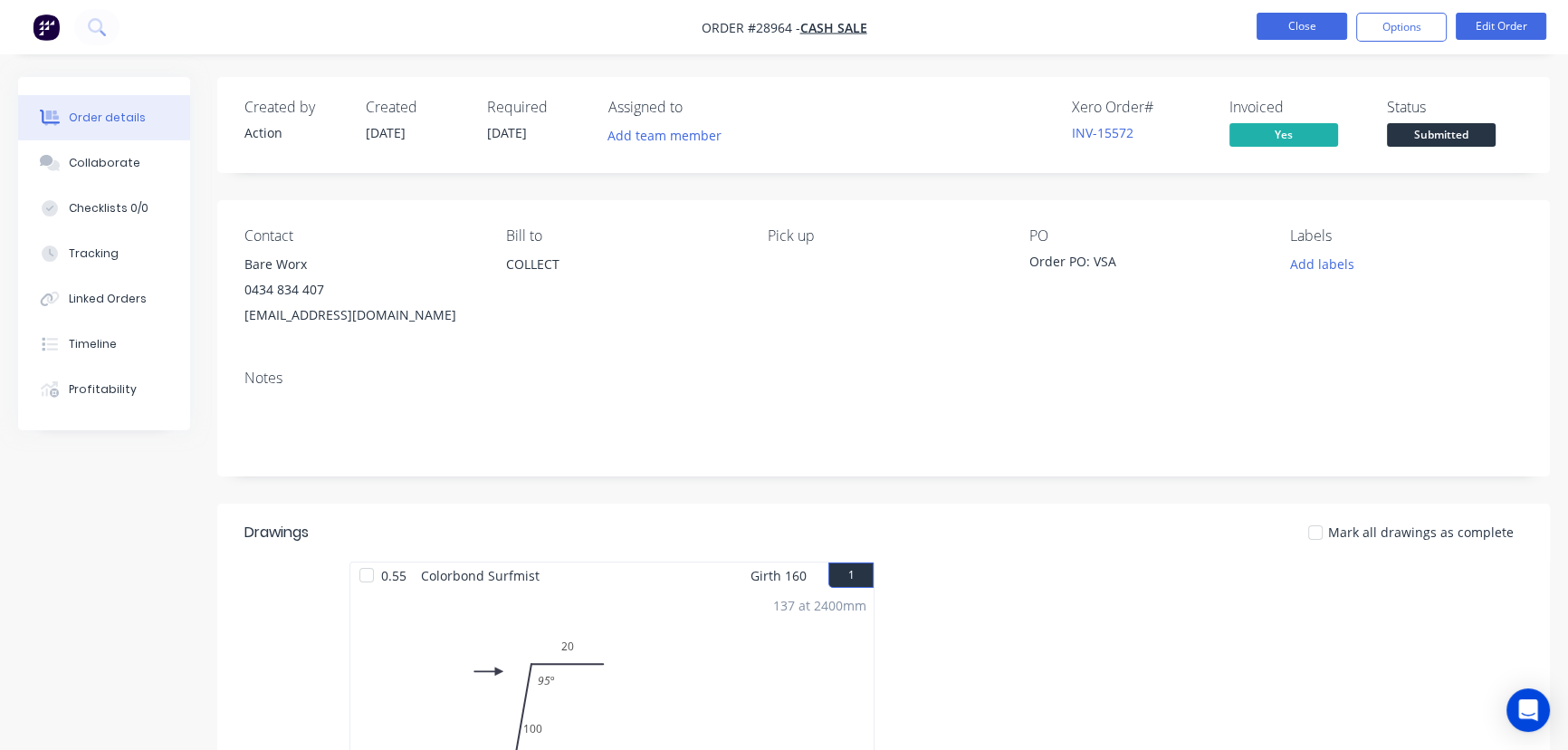
click at [1317, 25] on button "Close" at bounding box center [1301, 27] width 91 height 27
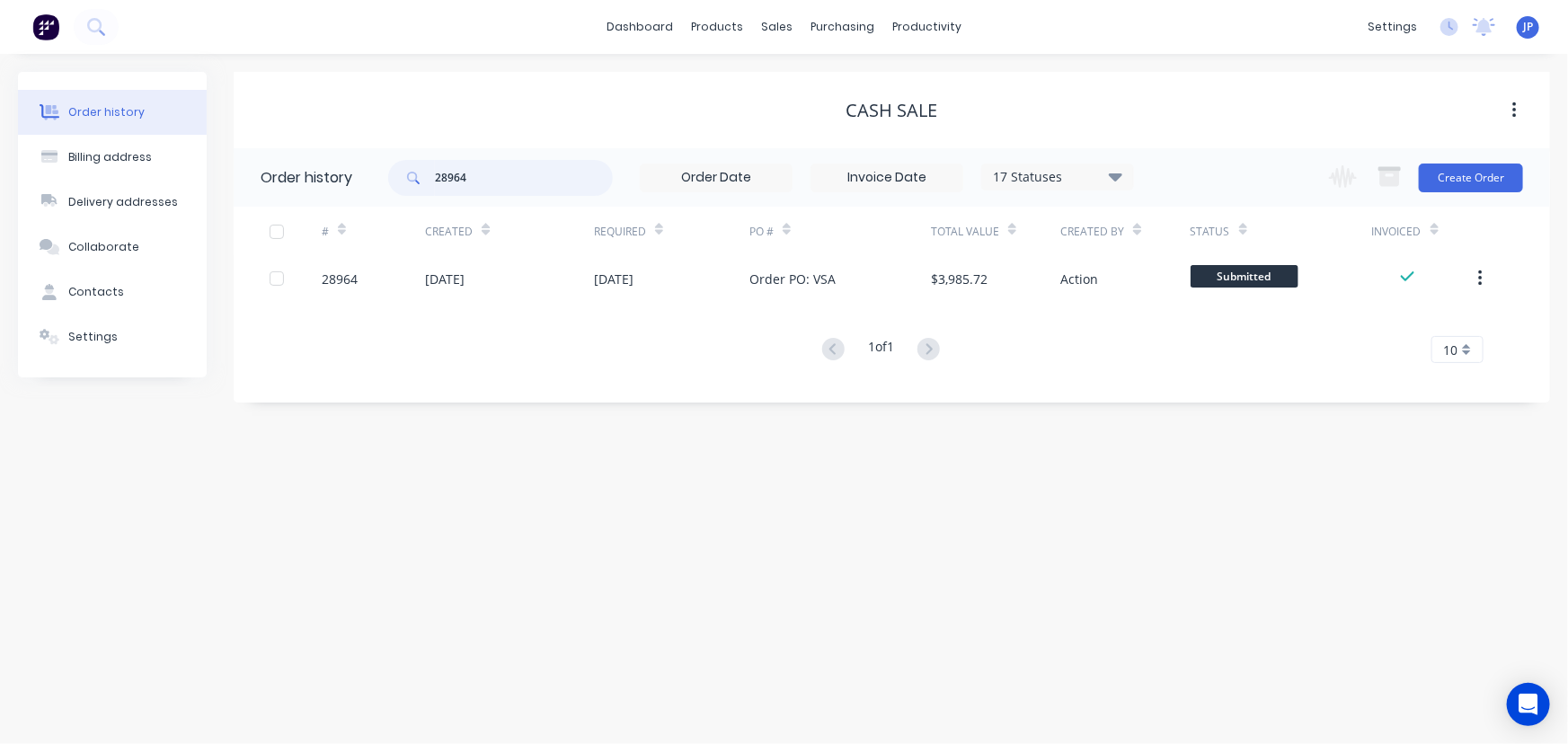
drag, startPoint x: 479, startPoint y: 181, endPoint x: 412, endPoint y: 178, distance: 67.1
click at [412, 178] on div "28964" at bounding box center [501, 178] width 225 height 36
type input "28949"
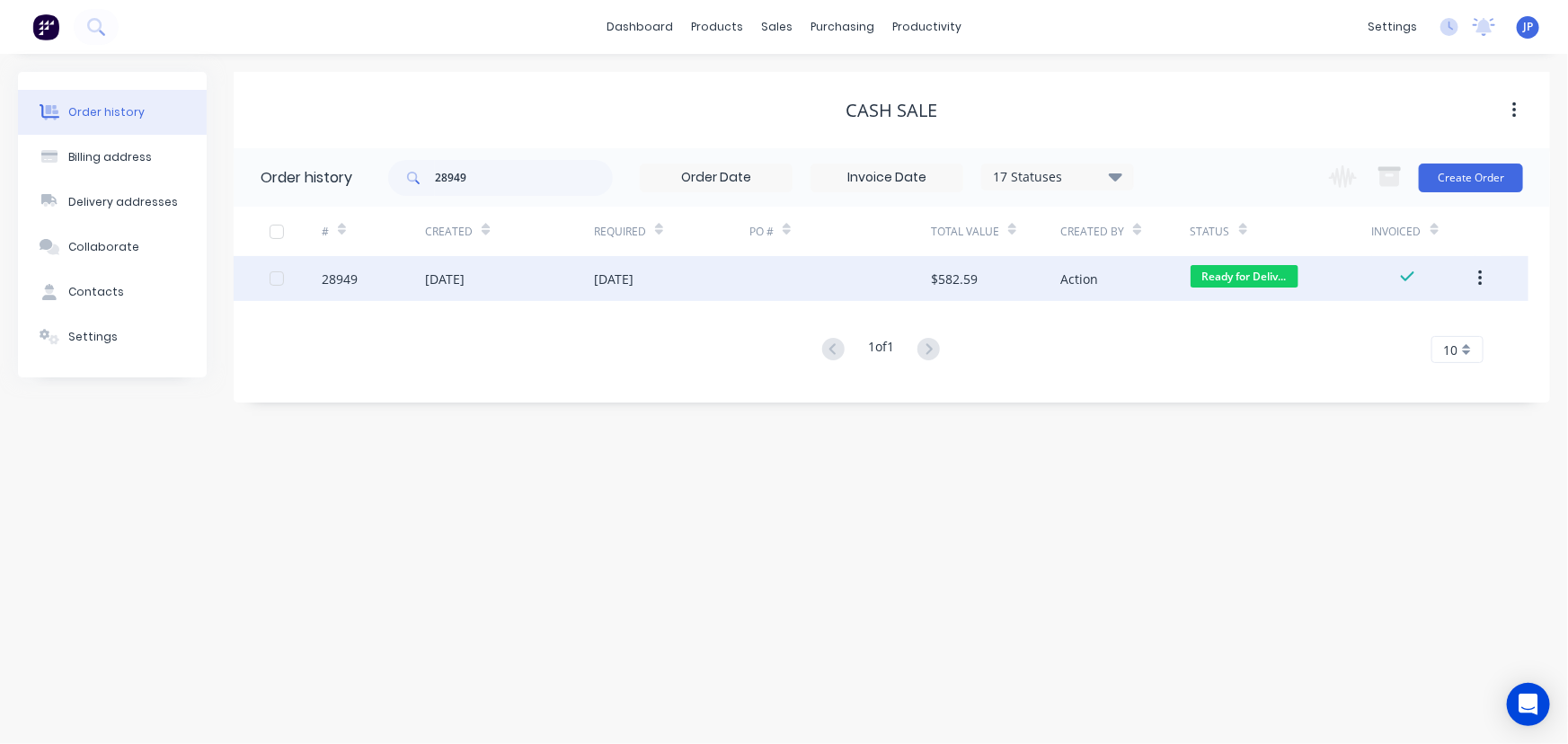
click at [465, 275] on div "[DATE]" at bounding box center [445, 279] width 40 height 19
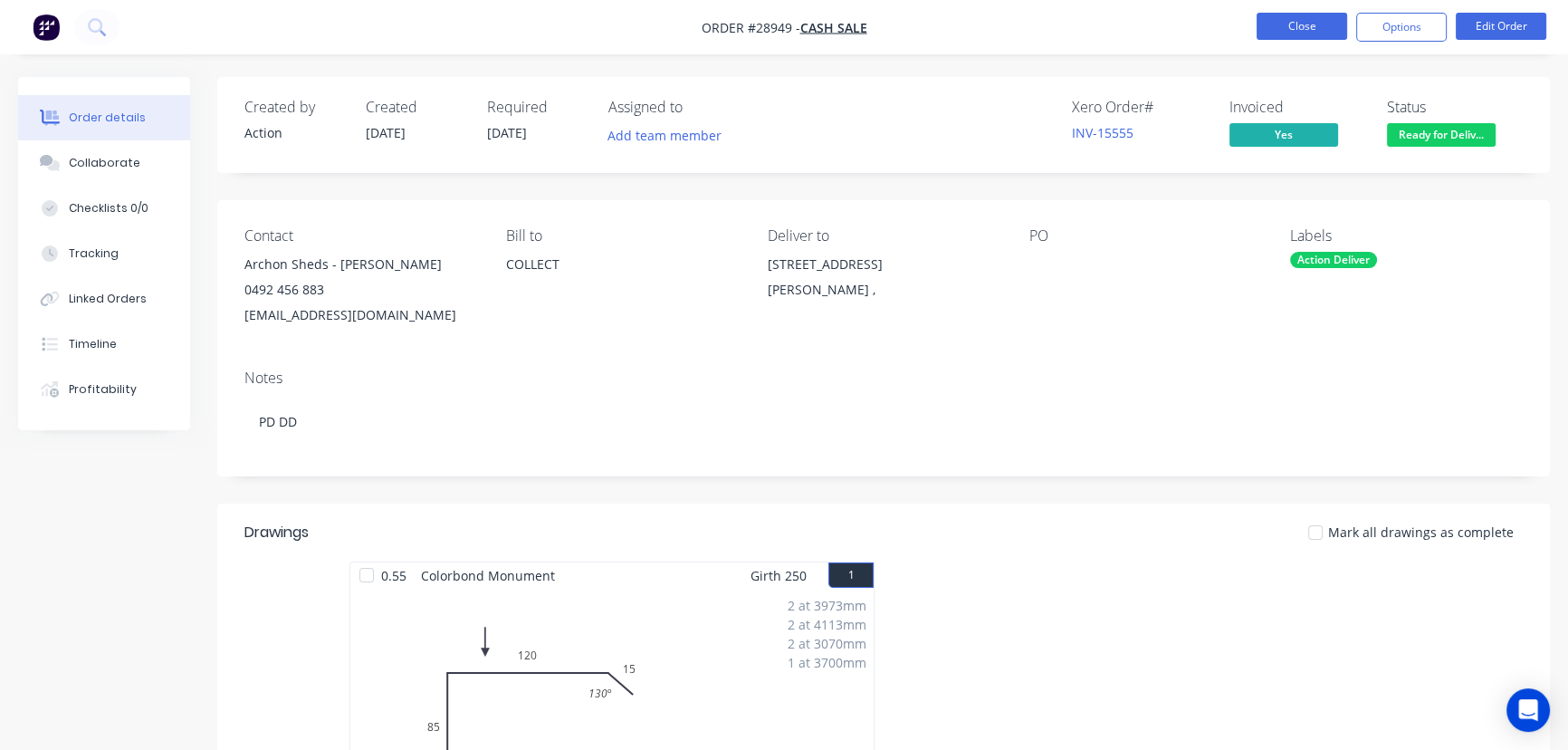
click at [1299, 29] on button "Close" at bounding box center [1301, 27] width 91 height 27
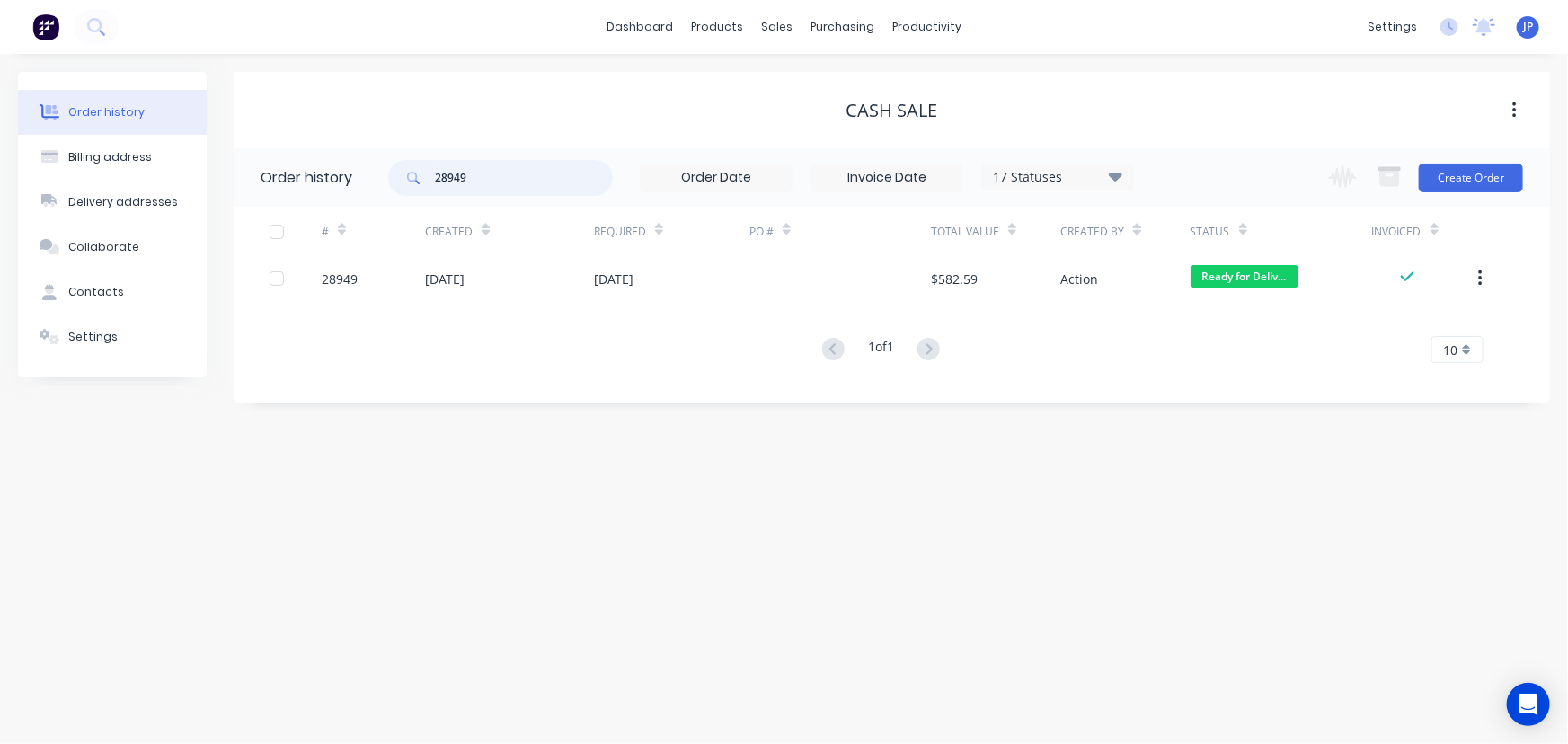
drag, startPoint x: 482, startPoint y: 174, endPoint x: 419, endPoint y: 182, distance: 63.5
click at [419, 182] on div "28949" at bounding box center [501, 178] width 225 height 36
type input "28962"
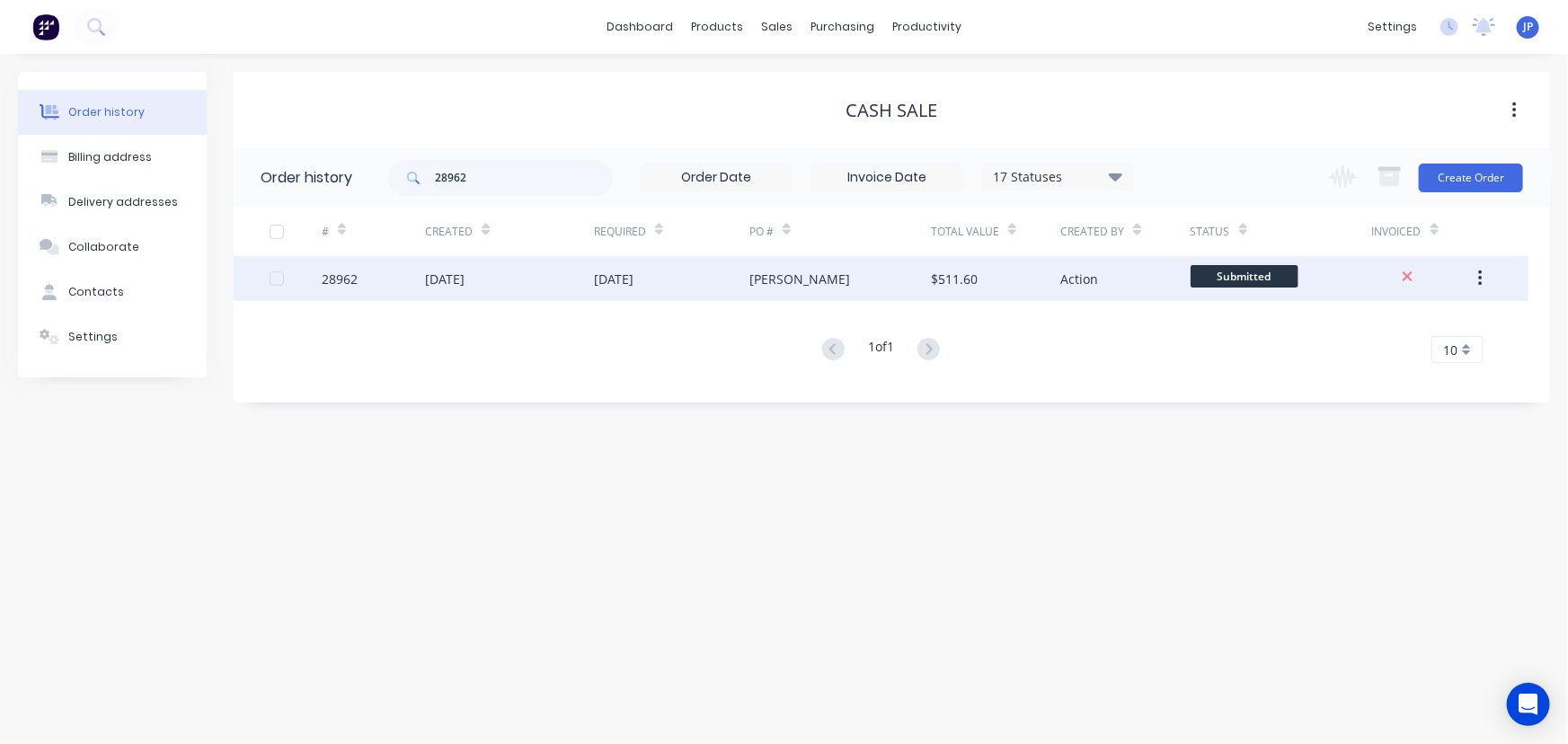
click at [451, 273] on div "[DATE]" at bounding box center [445, 279] width 40 height 19
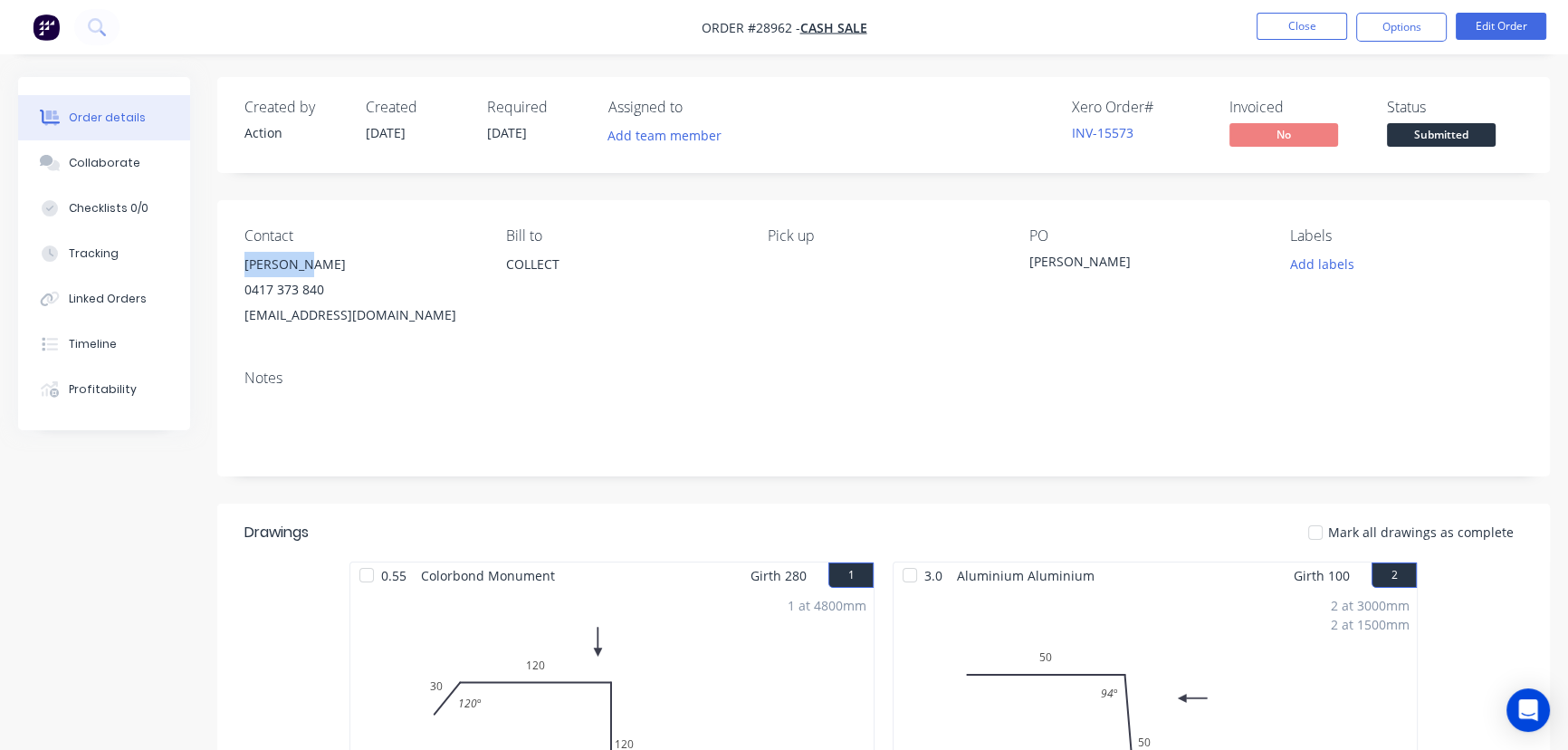
drag, startPoint x: 308, startPoint y: 262, endPoint x: 235, endPoint y: 262, distance: 73.0
click at [235, 262] on div "Contact Tom Blake 0417 373 840 tombbeechmont@gmail.com Bill to COLLECT Pick up …" at bounding box center [883, 277] width 1332 height 155
copy div "Tom Blake"
click at [1403, 31] on button "Options" at bounding box center [1401, 27] width 91 height 29
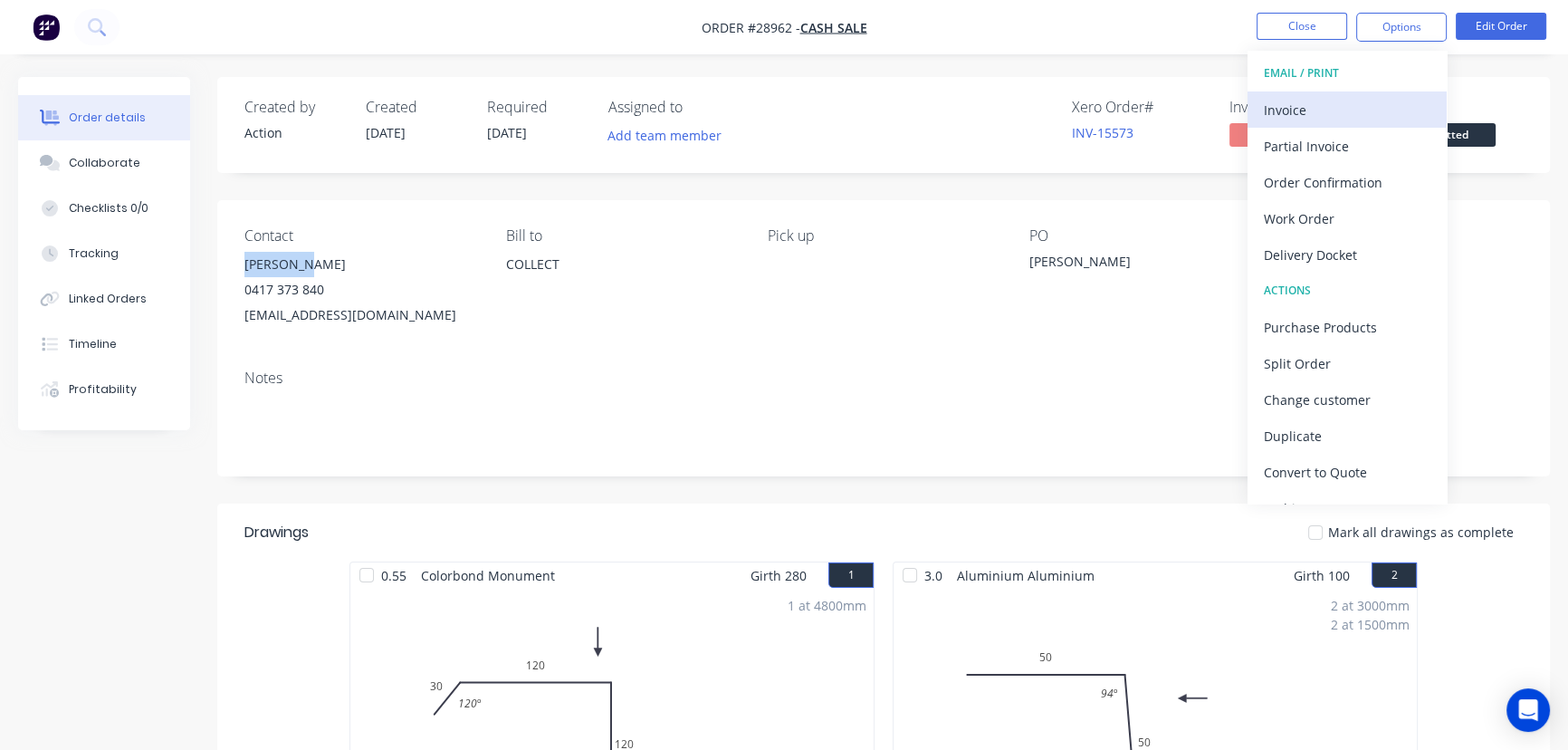
click at [1338, 97] on div "Invoice" at bounding box center [1347, 110] width 166 height 27
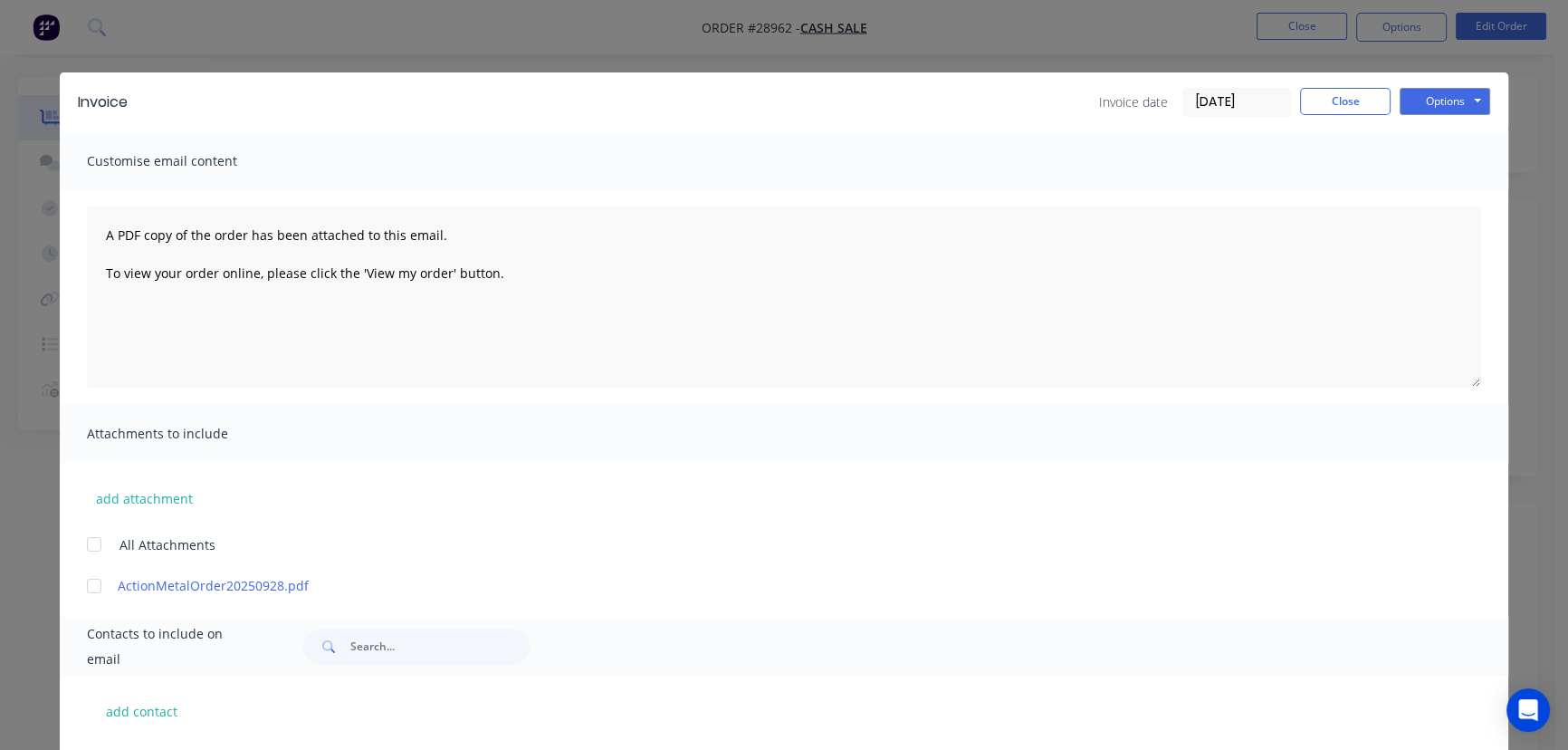
click at [1255, 112] on input "[DATE]" at bounding box center [1236, 102] width 107 height 27
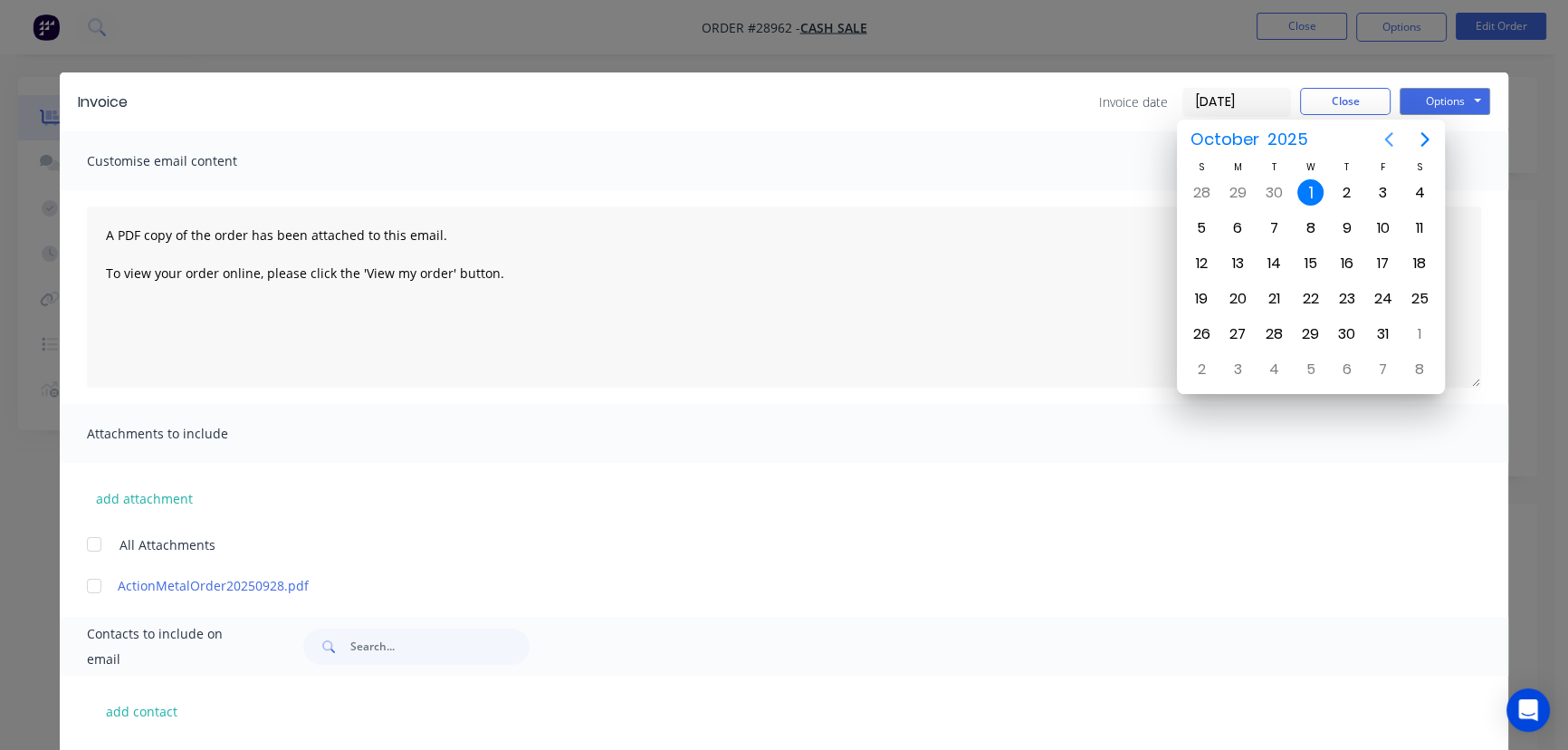
click at [1387, 139] on icon "Previous page" at bounding box center [1389, 140] width 8 height 15
click at [371, 644] on input "text" at bounding box center [440, 647] width 179 height 37
click at [1278, 327] on div "30" at bounding box center [1274, 335] width 27 height 27
type input "[DATE]"
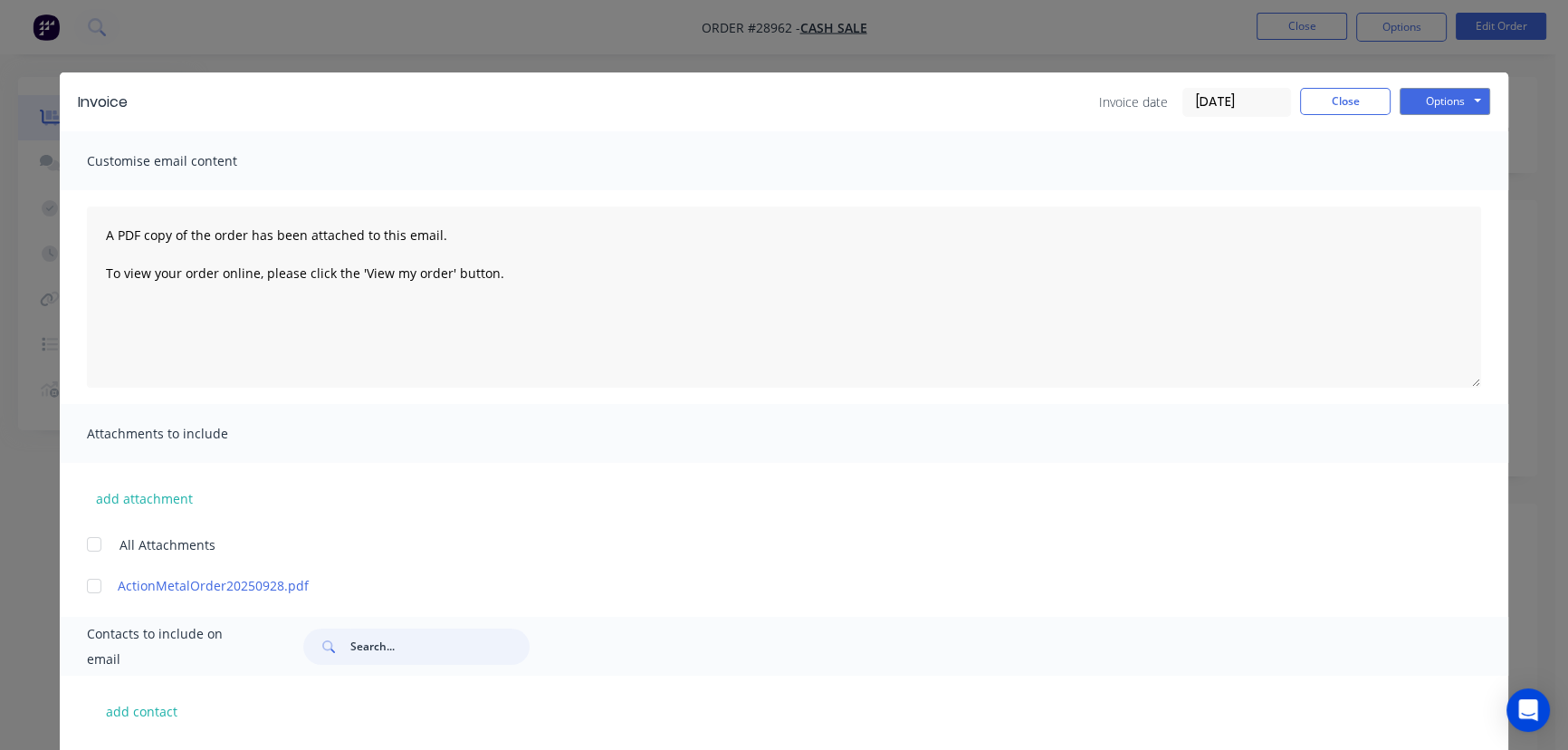
click at [352, 647] on input "text" at bounding box center [440, 647] width 179 height 37
paste input "Tom Blake"
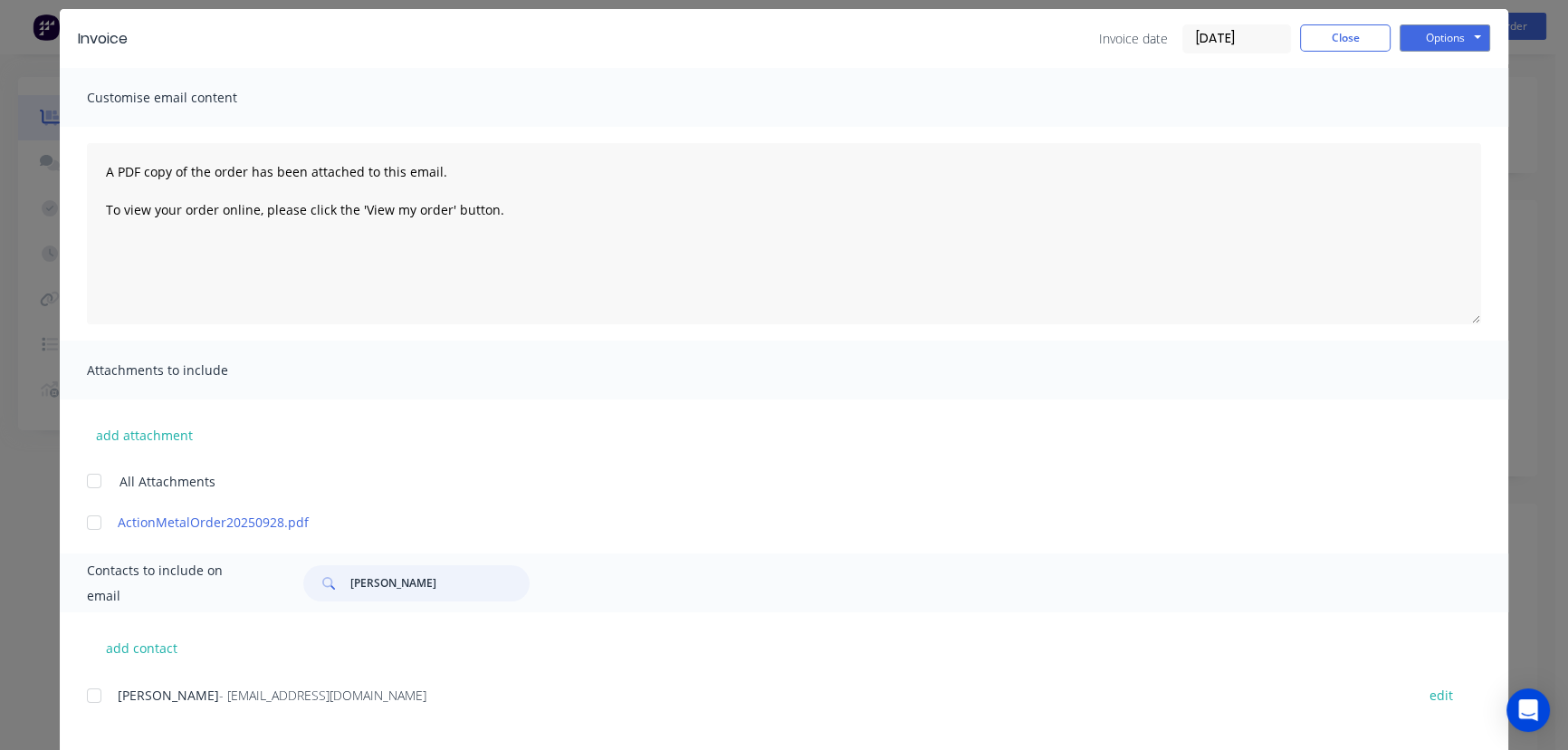
scroll to position [156, 0]
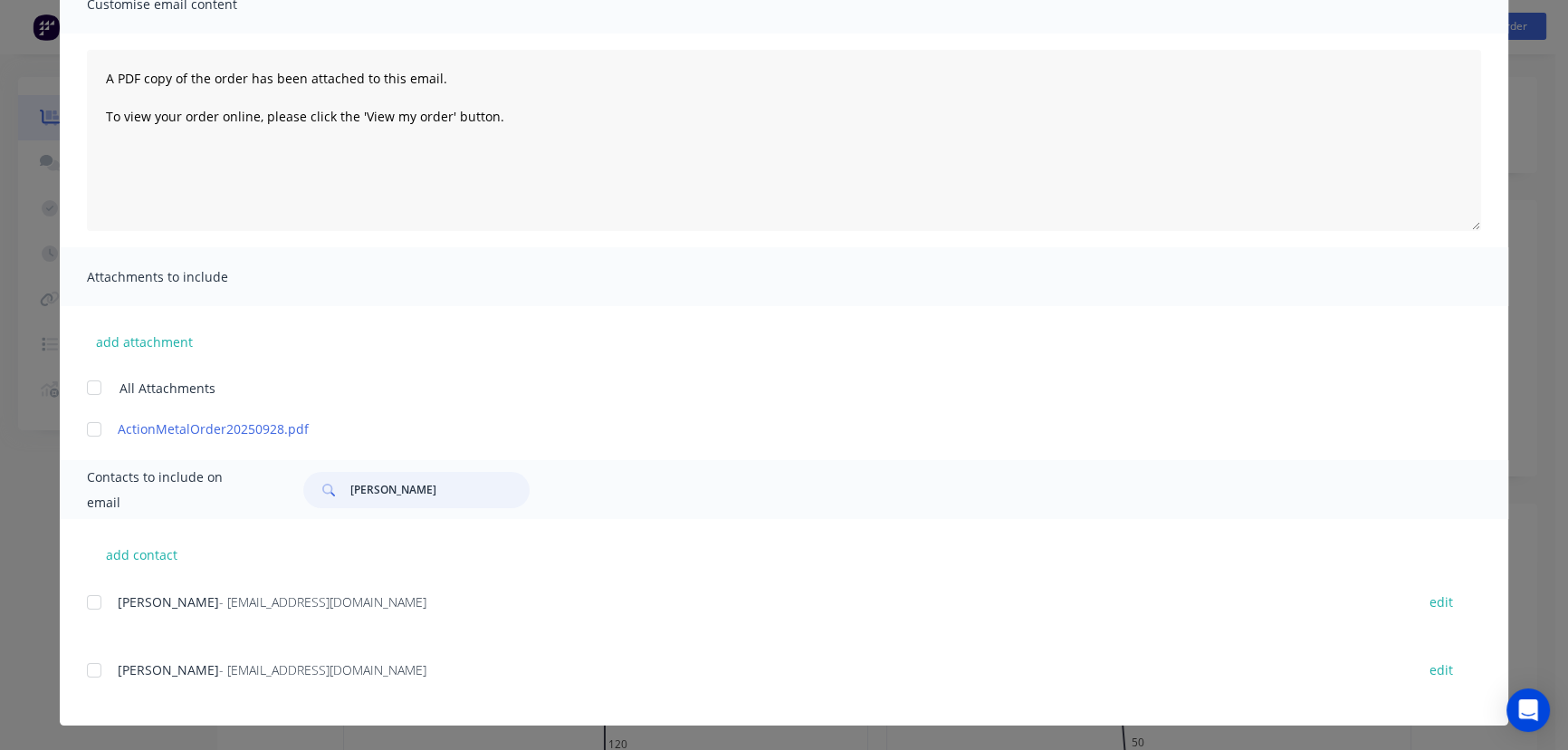
type input "Tom Blake"
drag, startPoint x: 360, startPoint y: 610, endPoint x: 100, endPoint y: 613, distance: 260.0
click at [100, 613] on div "Tom Blake - tombbeechmont@gmail.com edit" at bounding box center [797, 602] width 1421 height 25
copy div "Tom Blake - tombbeechmont@gmail.com"
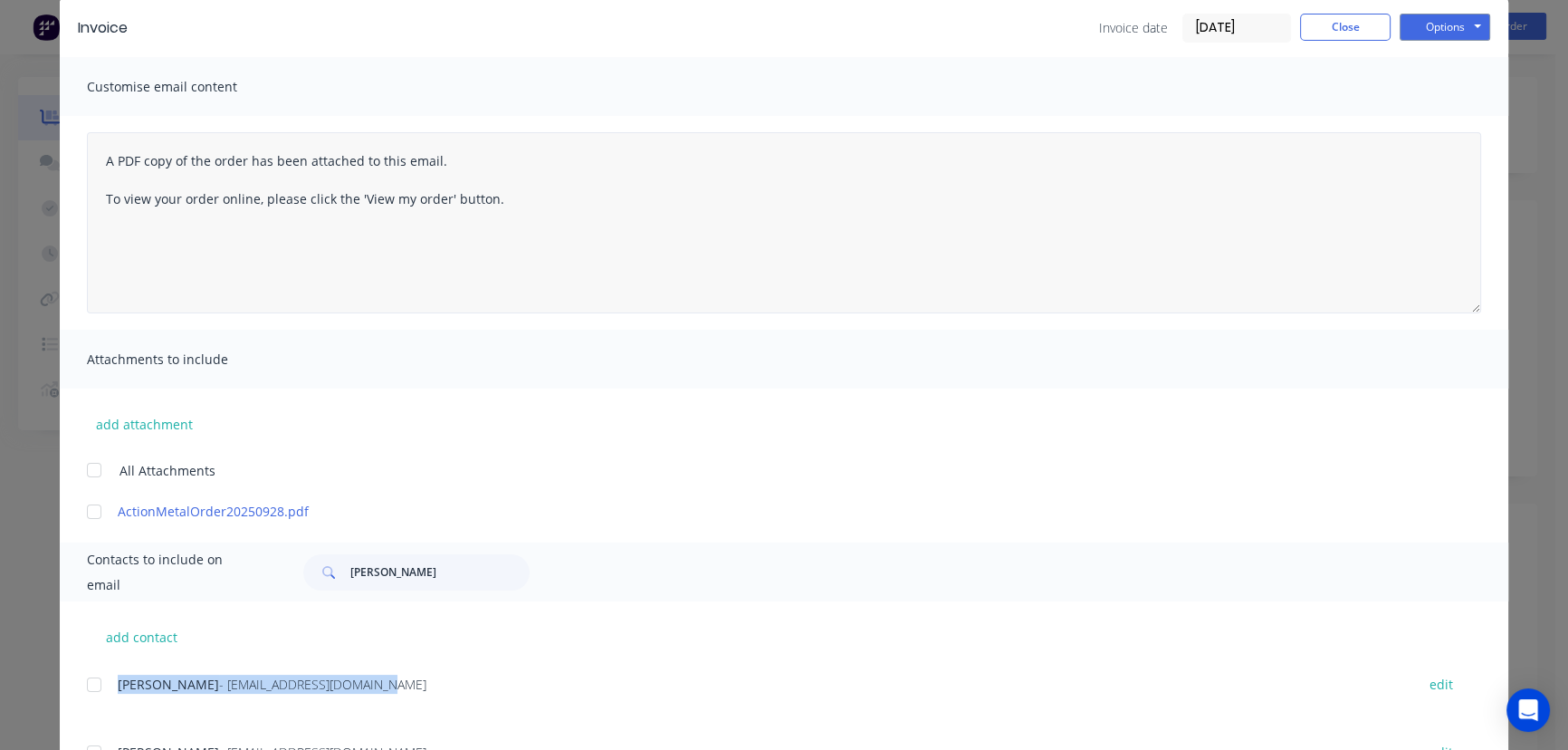
scroll to position [0, 0]
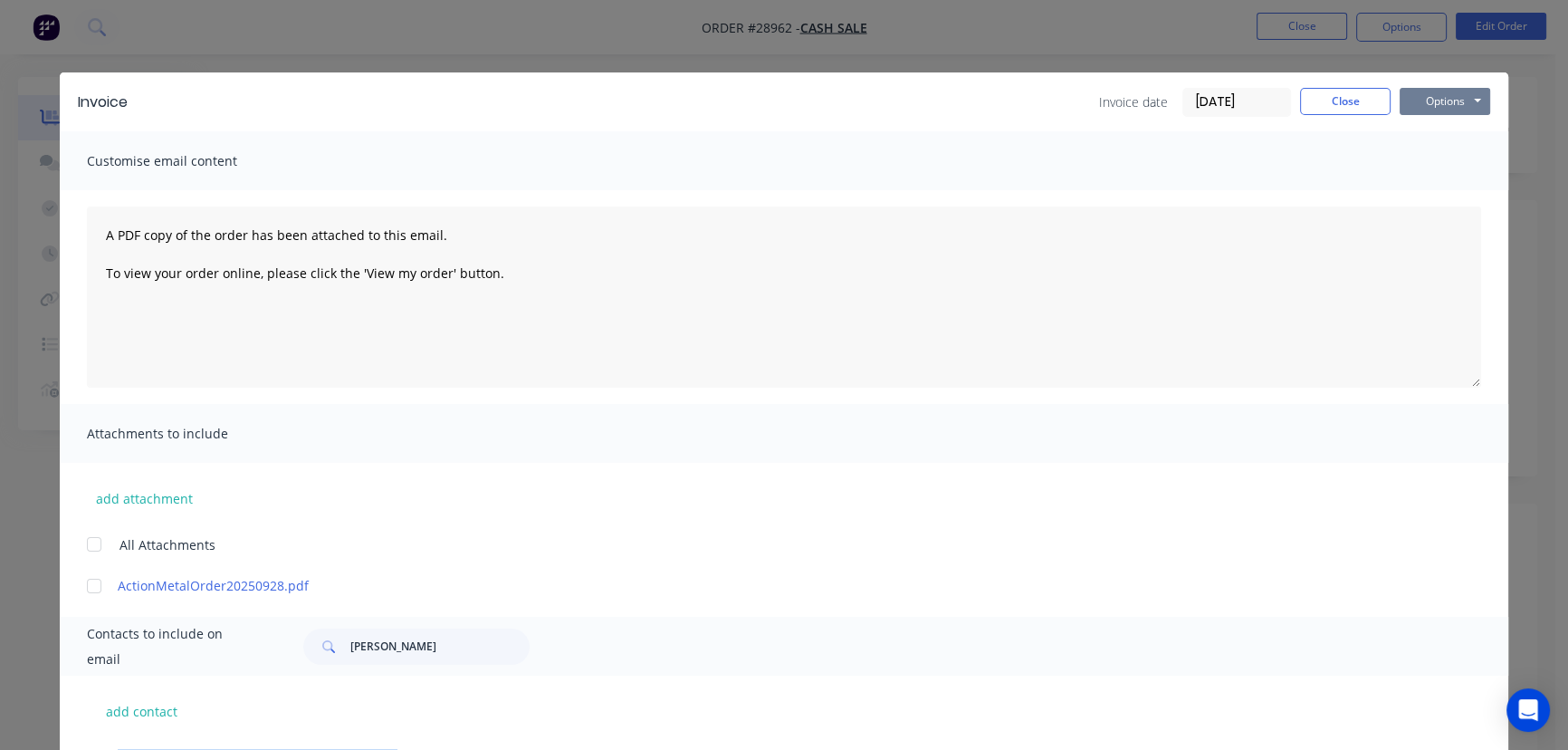
click at [1424, 95] on button "Options" at bounding box center [1445, 102] width 91 height 27
click at [1424, 166] on button "Print" at bounding box center [1457, 163] width 116 height 30
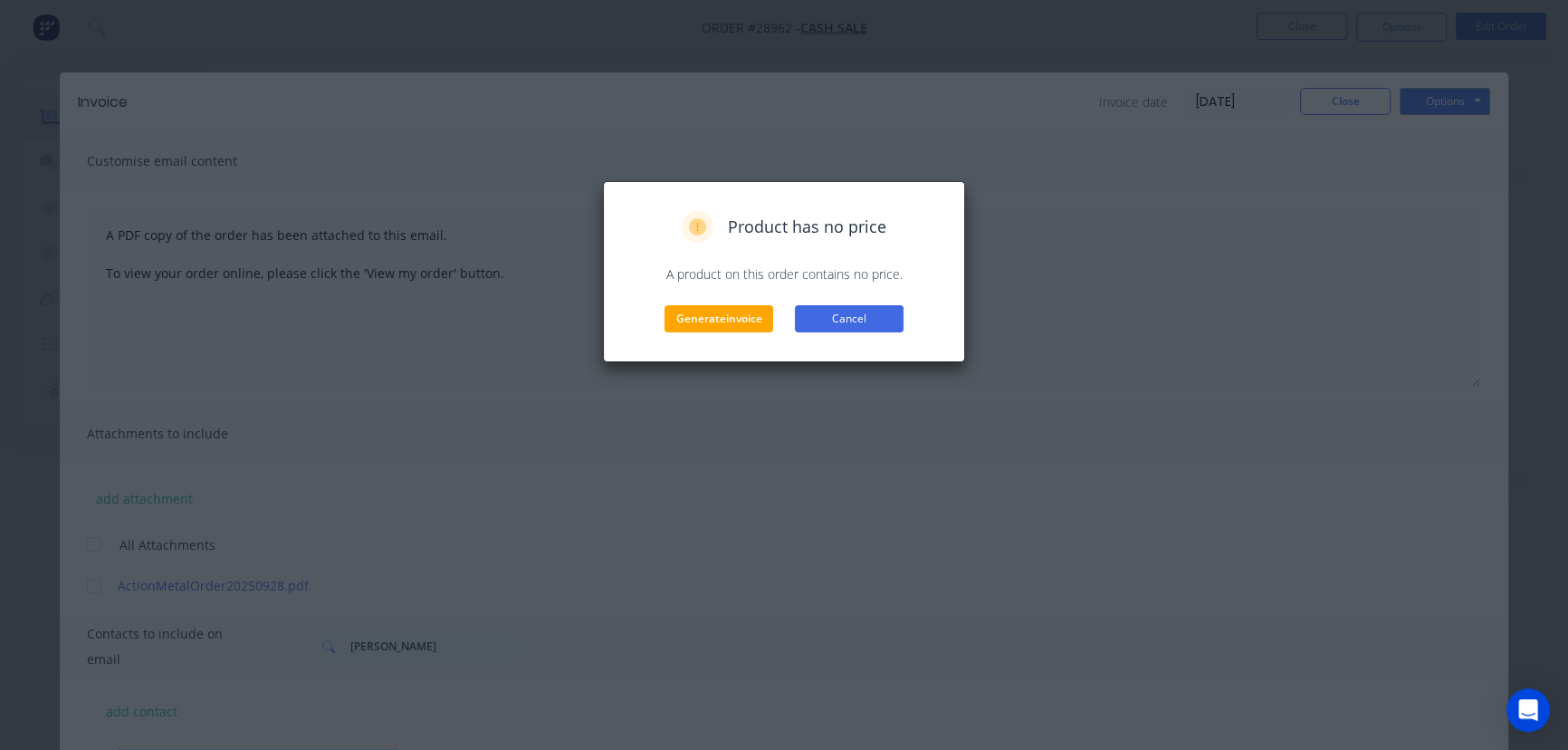
click at [836, 329] on button "Cancel" at bounding box center [848, 319] width 109 height 27
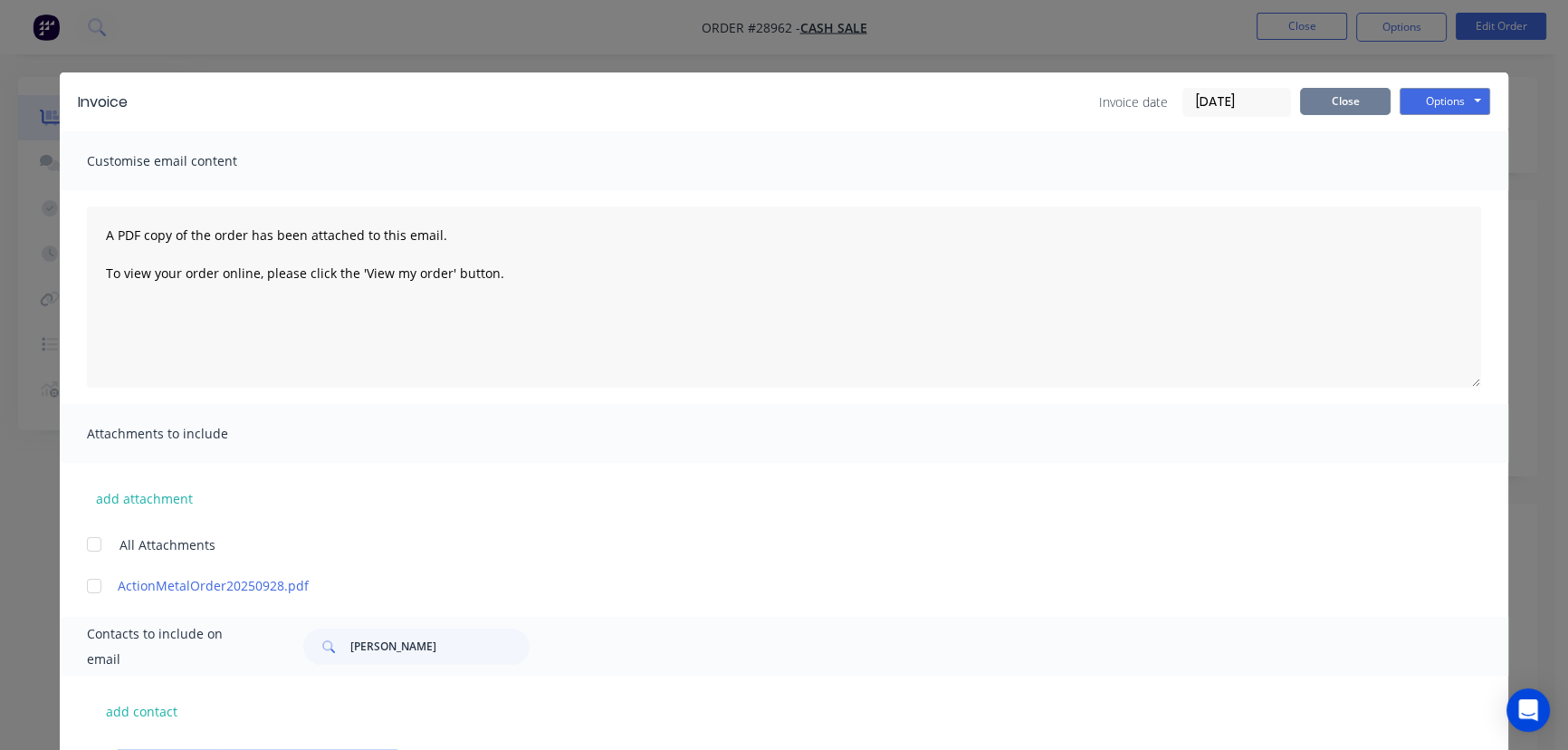
click at [1328, 102] on button "Close" at bounding box center [1345, 102] width 91 height 27
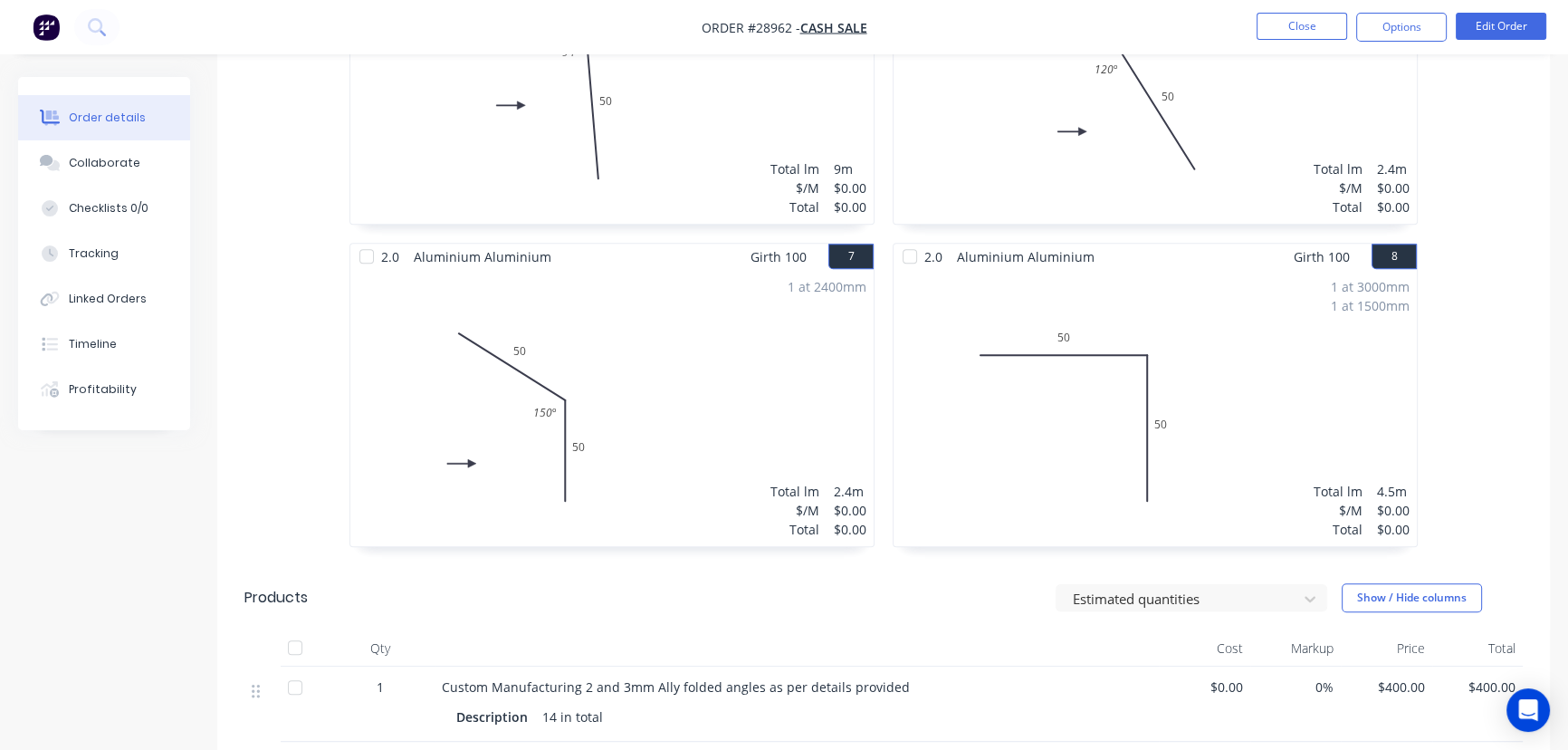
scroll to position [1270, 0]
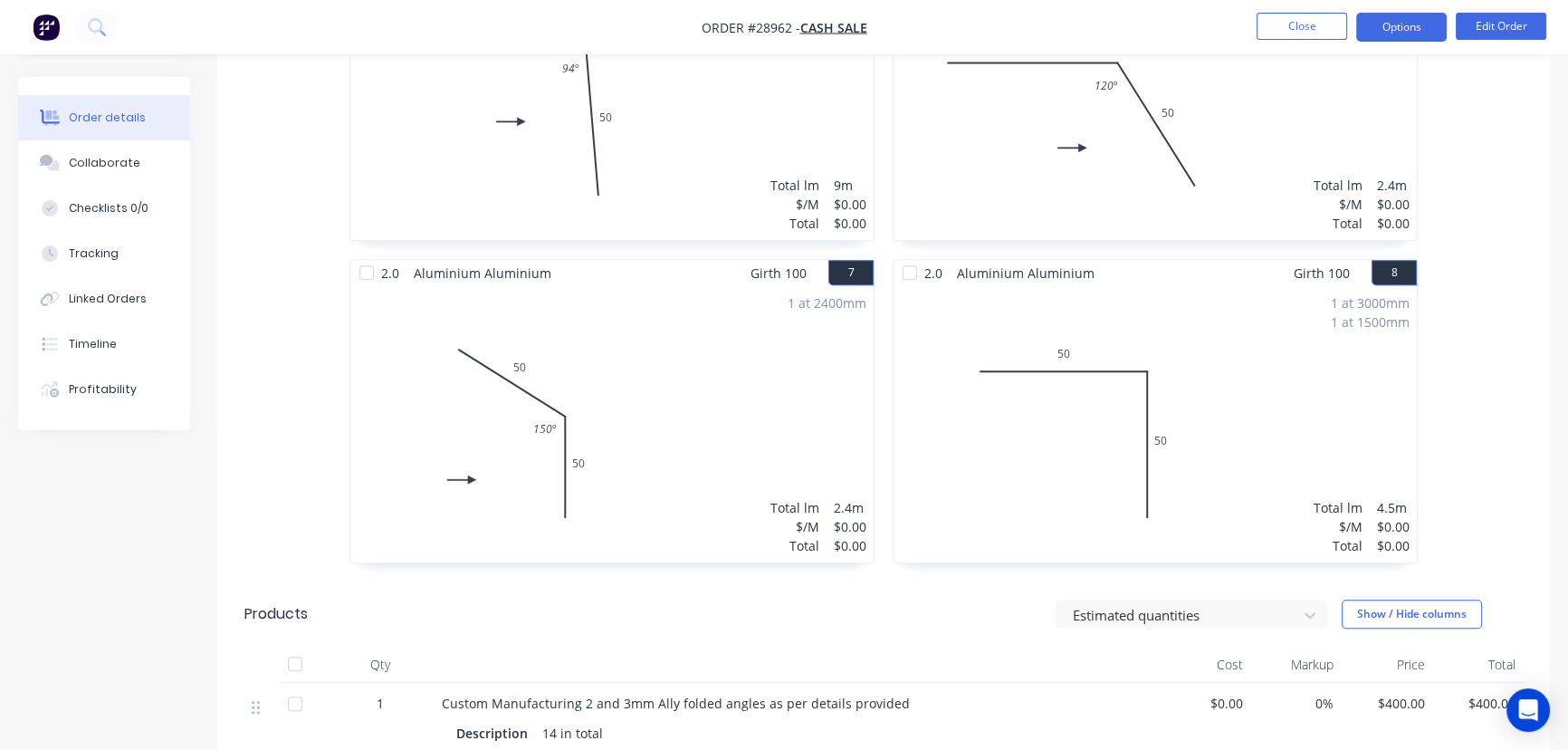
click at [1368, 27] on button "Options" at bounding box center [1401, 27] width 91 height 29
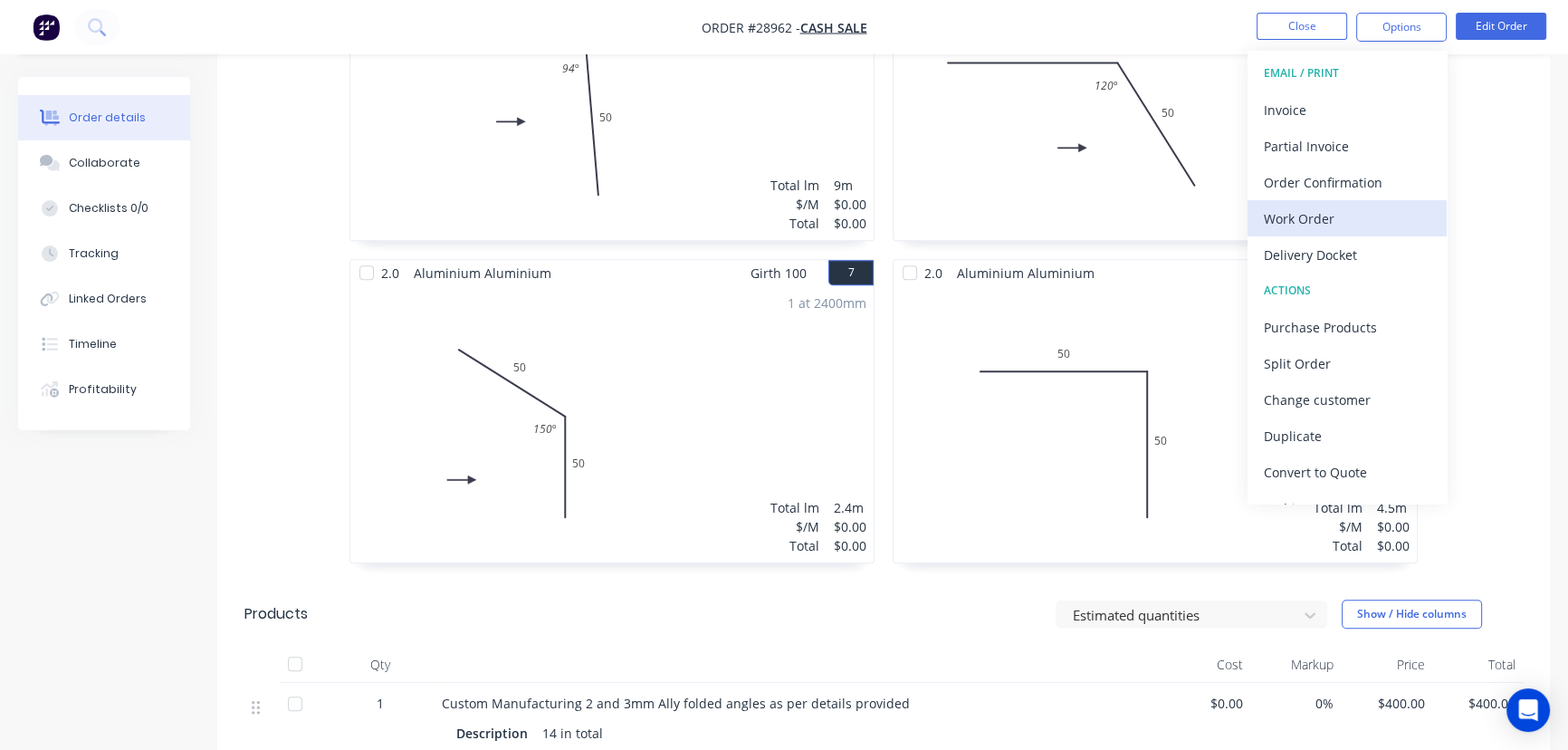
click at [1335, 217] on div "Work Order" at bounding box center [1347, 219] width 166 height 27
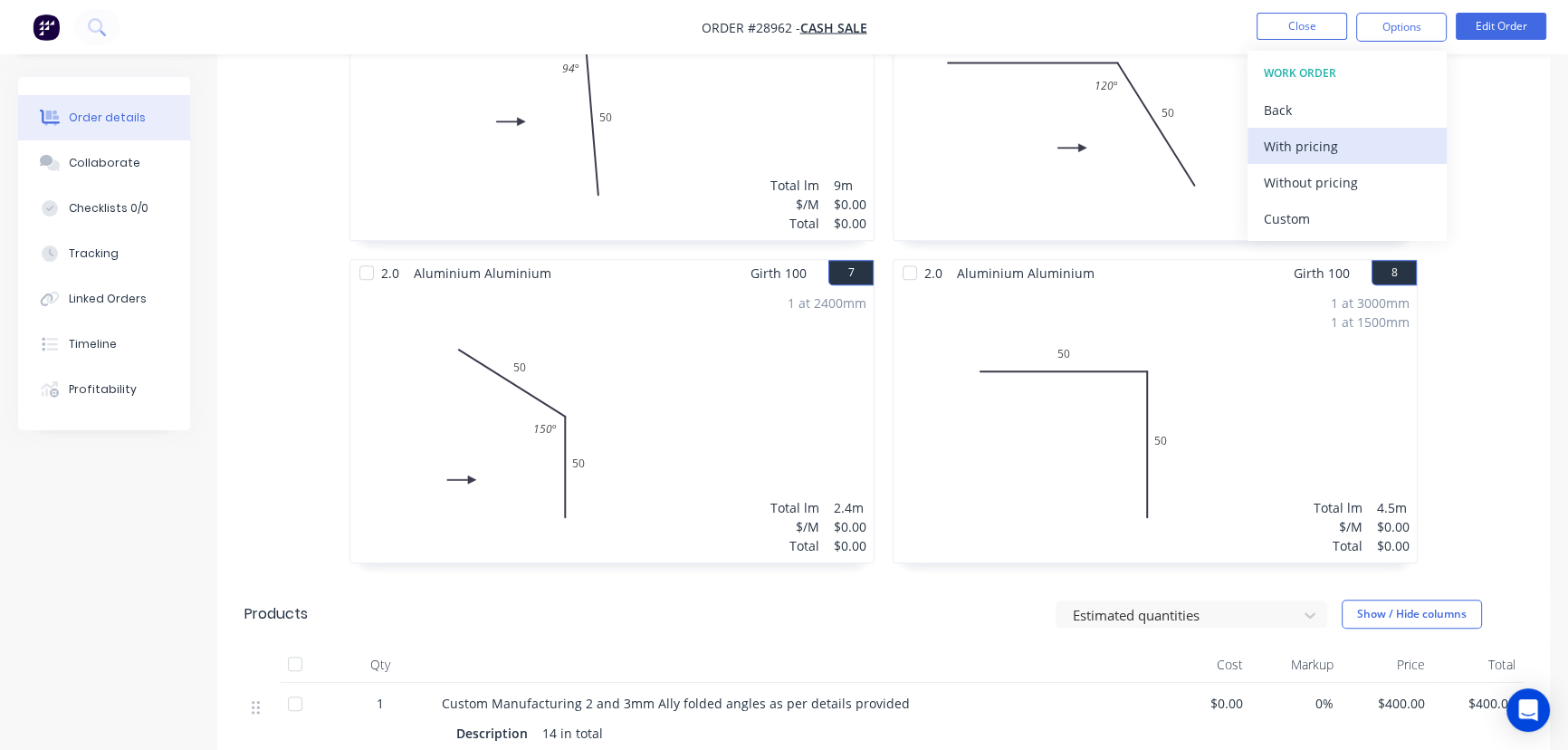
click at [1327, 151] on div "With pricing" at bounding box center [1347, 146] width 166 height 27
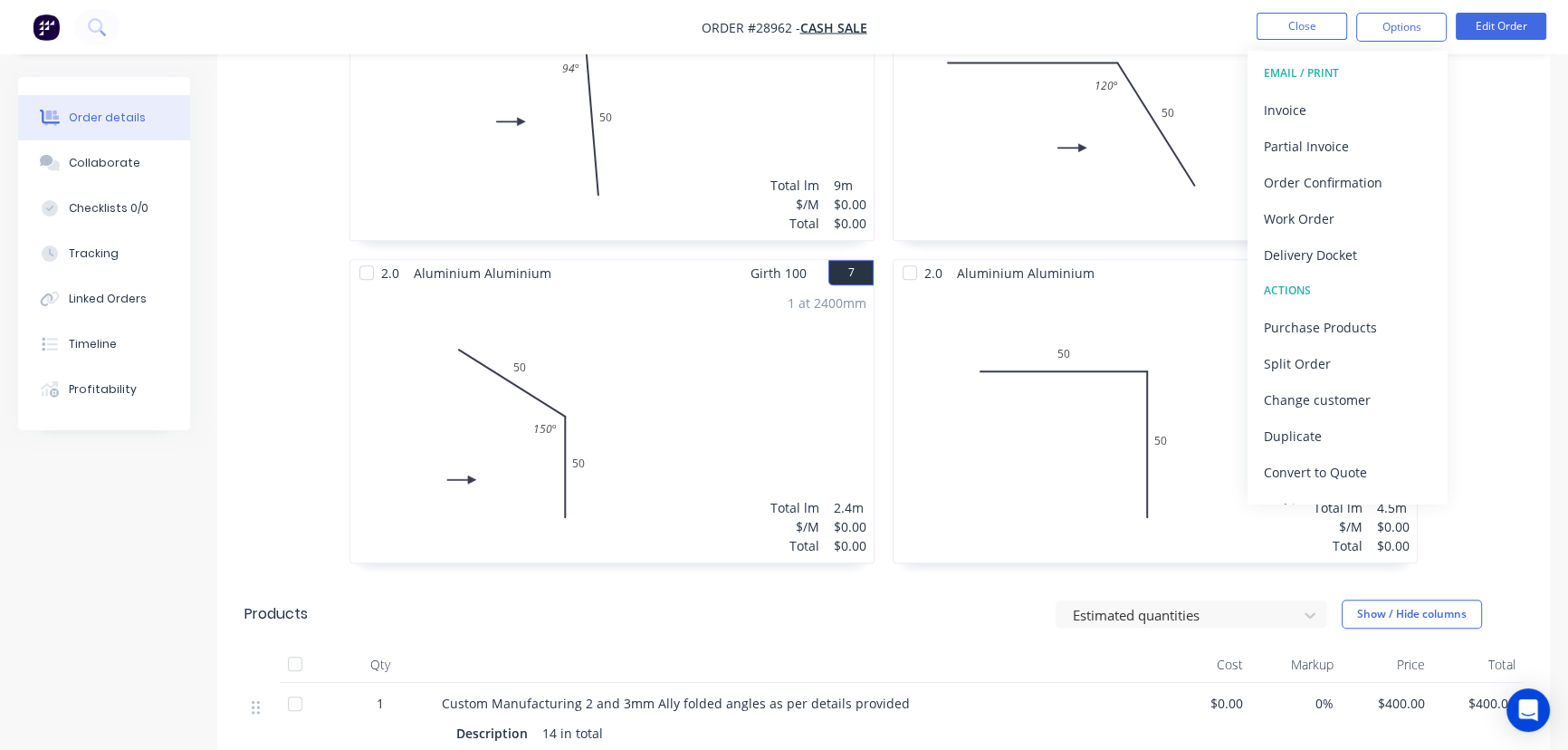
click at [1076, 211] on div "1 at 2400mm Total lm $/M Total 2.4m $0.00 $0.00" at bounding box center [1155, 102] width 523 height 276
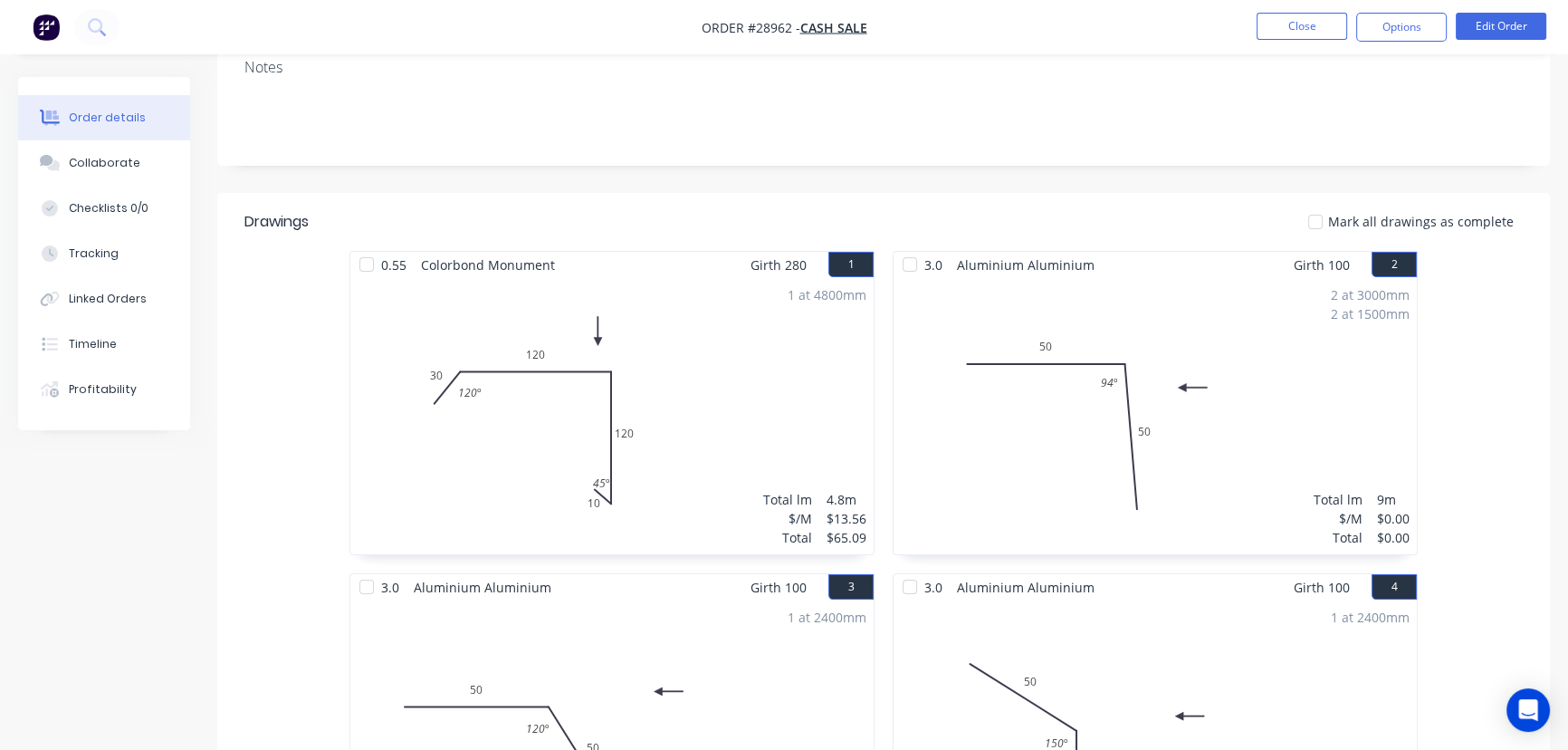
scroll to position [282, 0]
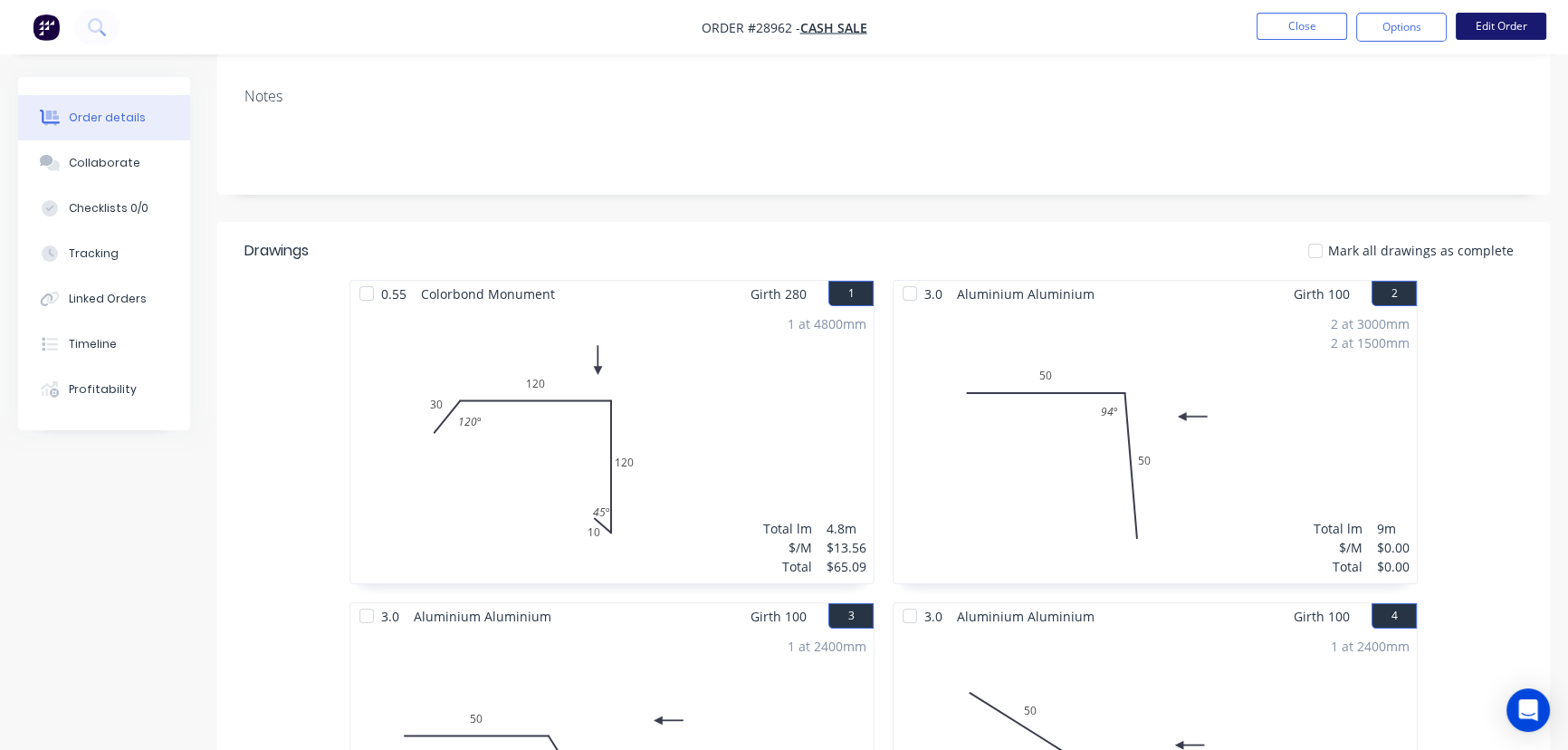
click at [1518, 18] on button "Edit Order" at bounding box center [1500, 27] width 91 height 27
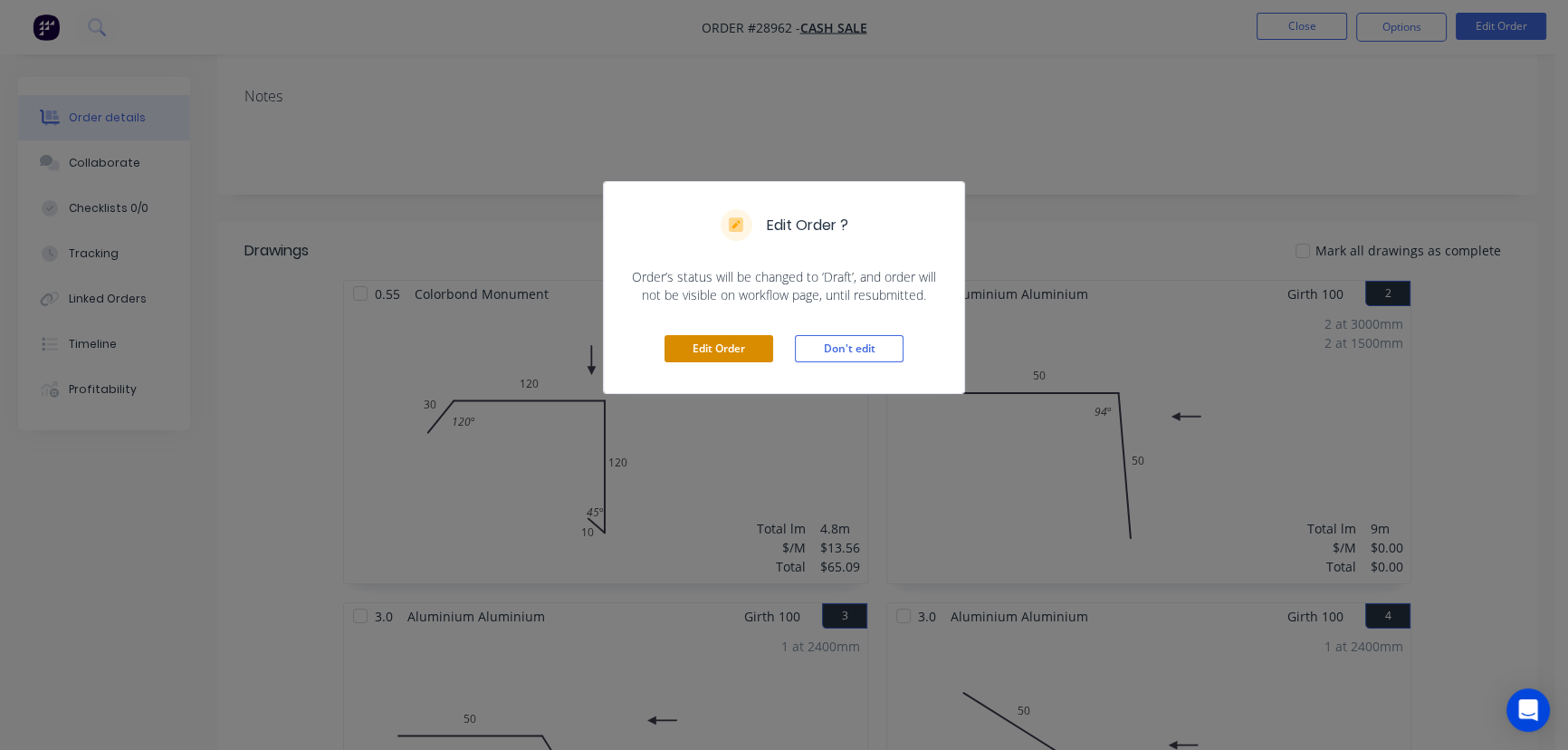
click at [741, 358] on button "Edit Order" at bounding box center [719, 348] width 109 height 27
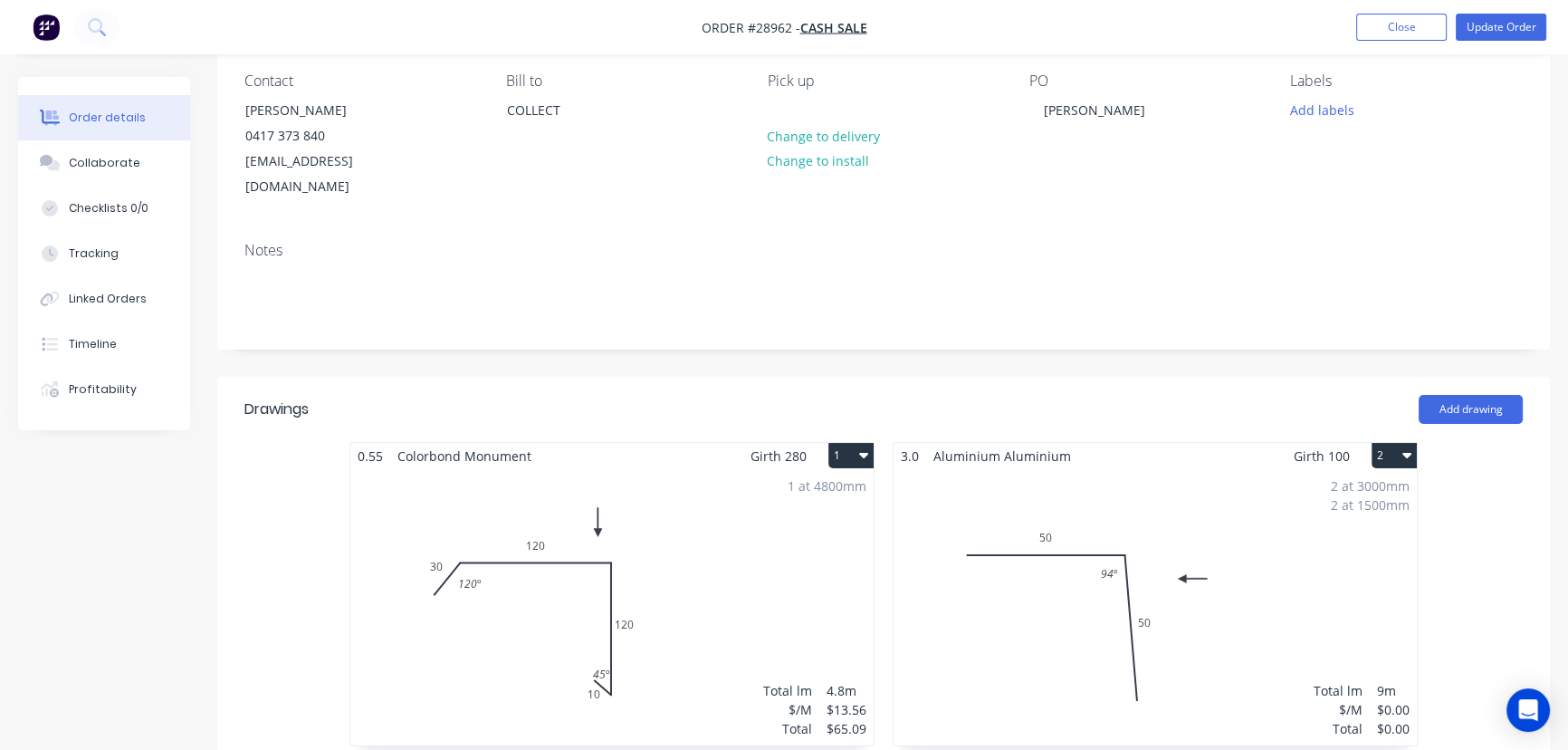
scroll to position [412, 0]
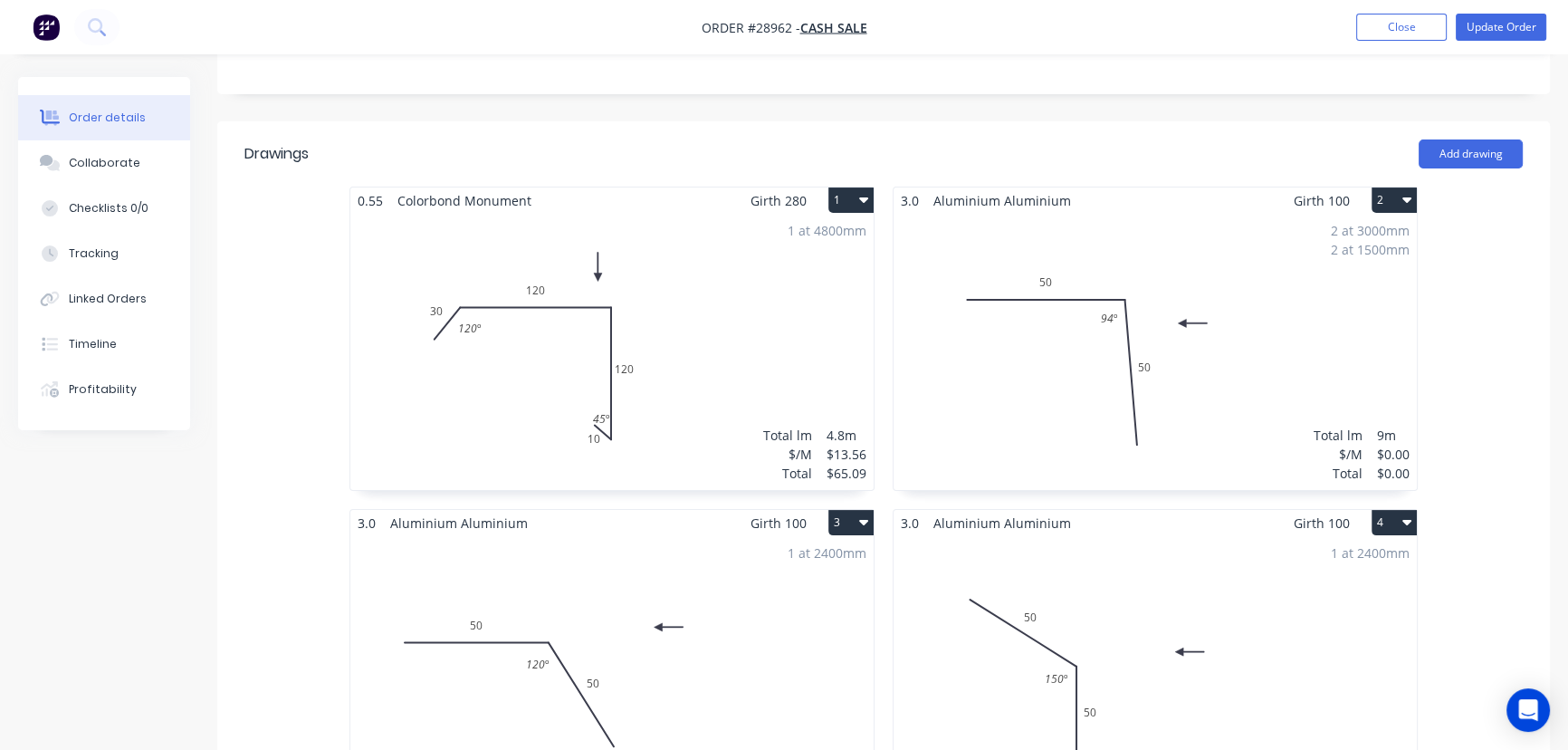
click at [996, 402] on div "2 at 3000mm 2 at 1500mm Total lm $/M Total 9m $0.00 $0.00" at bounding box center [1155, 352] width 523 height 276
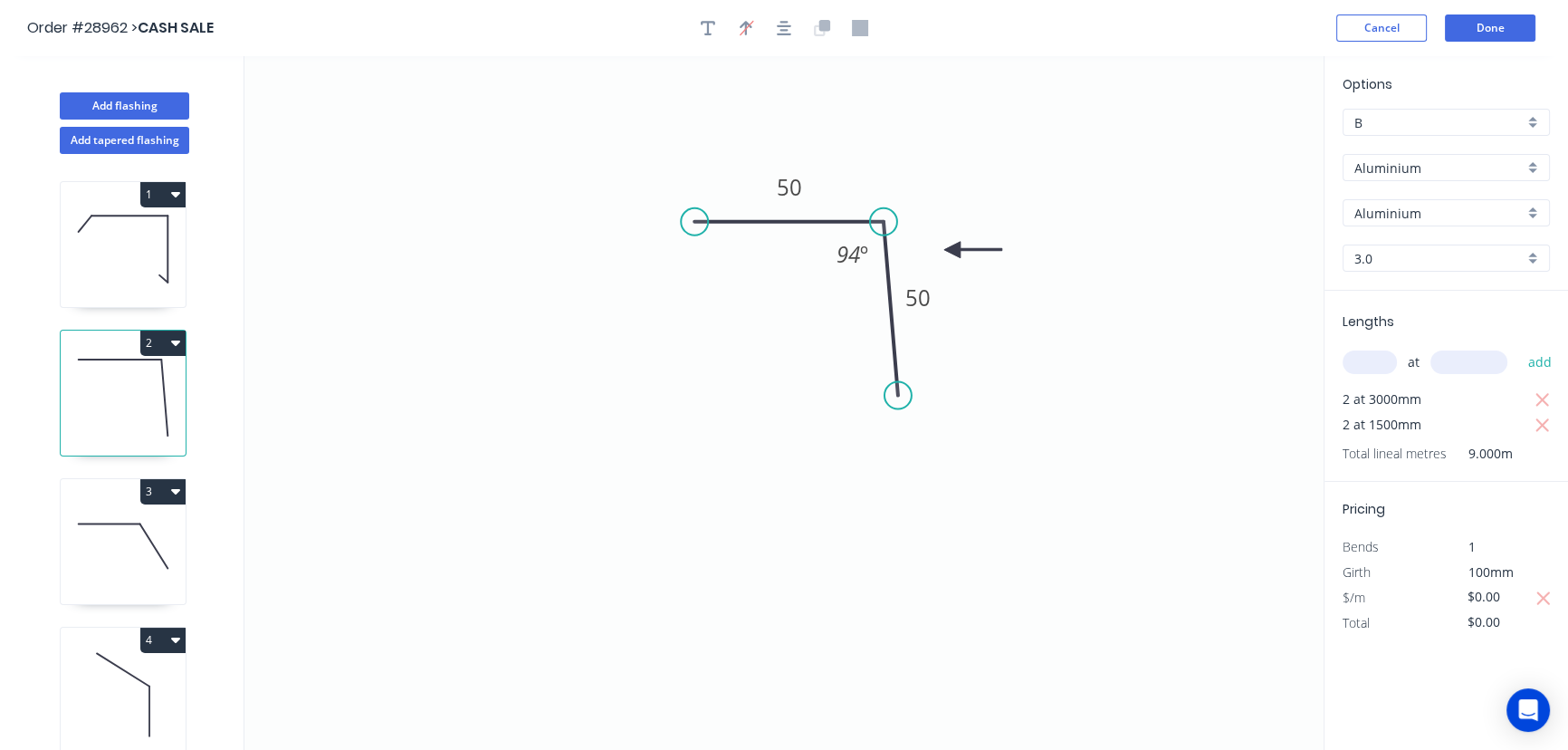
click at [179, 342] on icon "button" at bounding box center [176, 342] width 9 height 15
click at [46, 419] on div "Delete" at bounding box center [100, 424] width 139 height 27
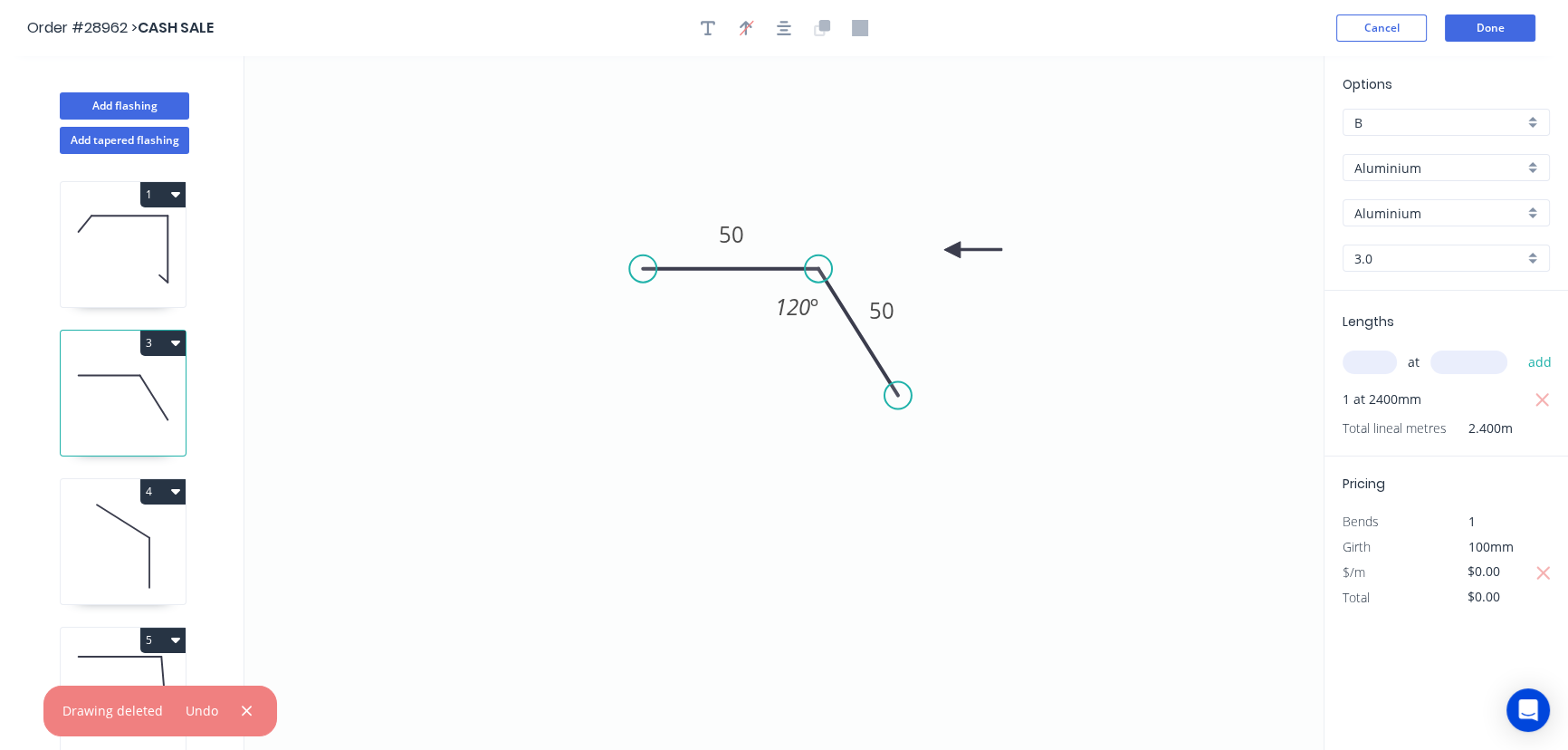
click at [171, 341] on icon "button" at bounding box center [176, 342] width 9 height 15
click at [64, 423] on div "Delete" at bounding box center [100, 424] width 139 height 27
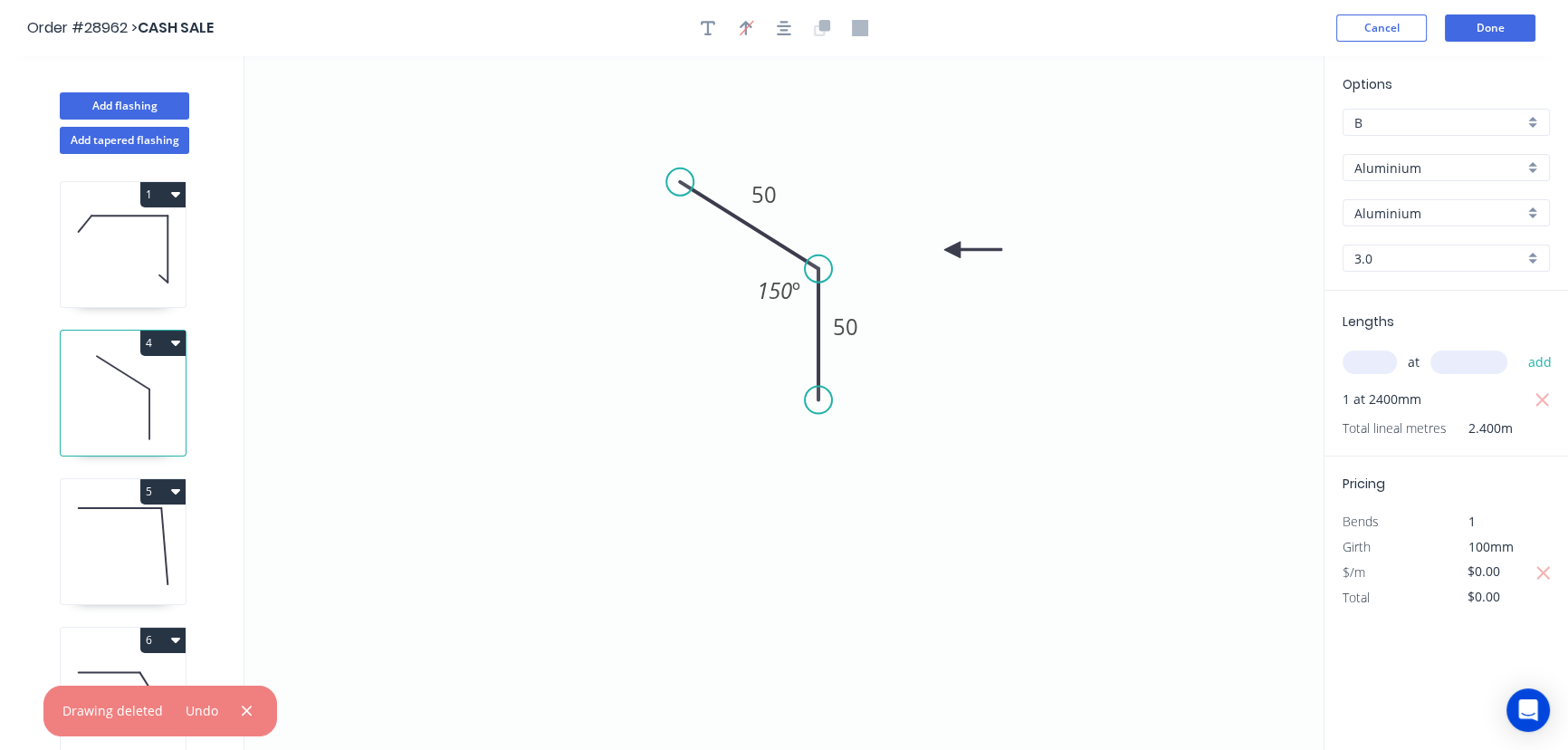
click at [175, 340] on icon "button" at bounding box center [176, 343] width 9 height 5
click at [94, 417] on div "Delete" at bounding box center [100, 424] width 139 height 27
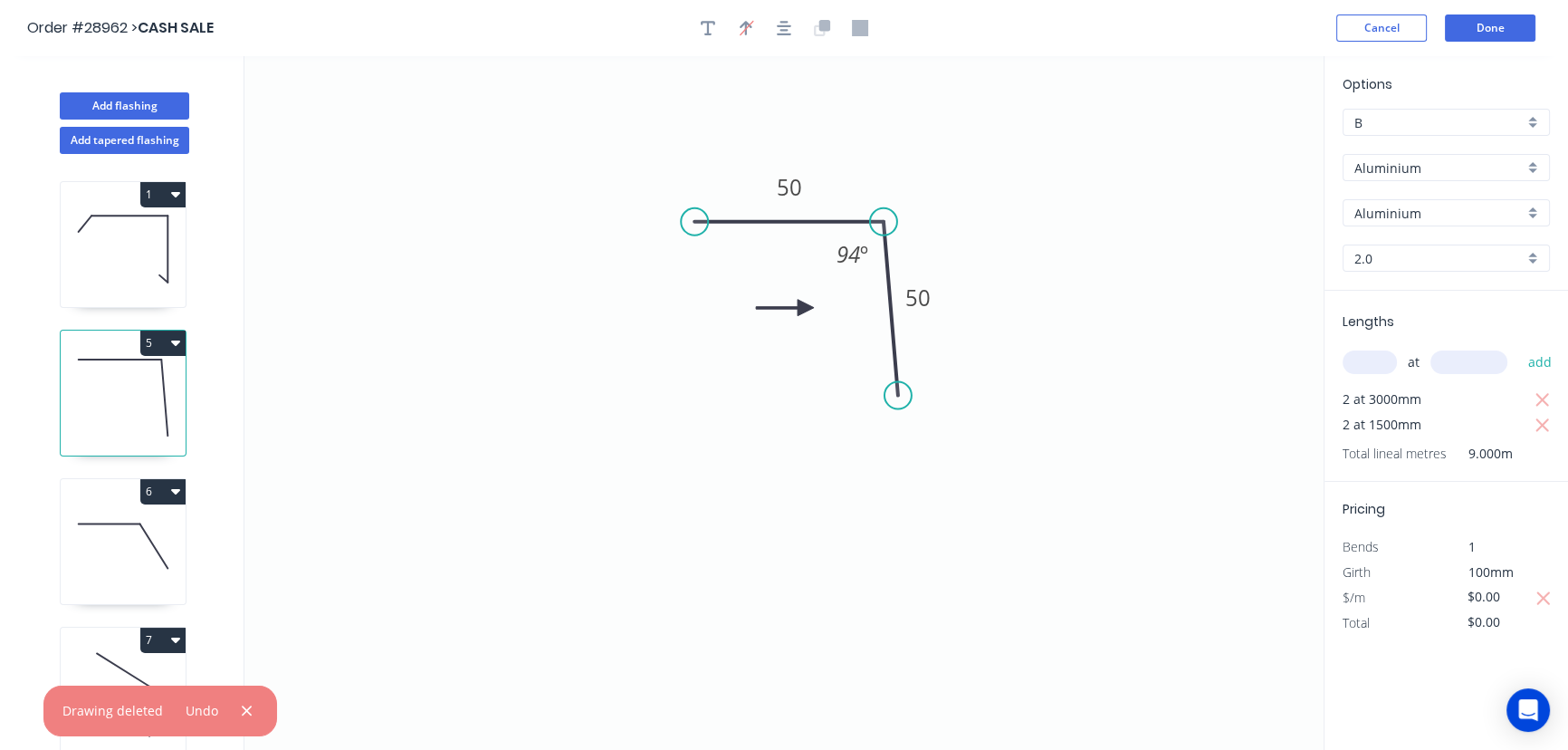
click at [173, 343] on icon "button" at bounding box center [176, 343] width 9 height 5
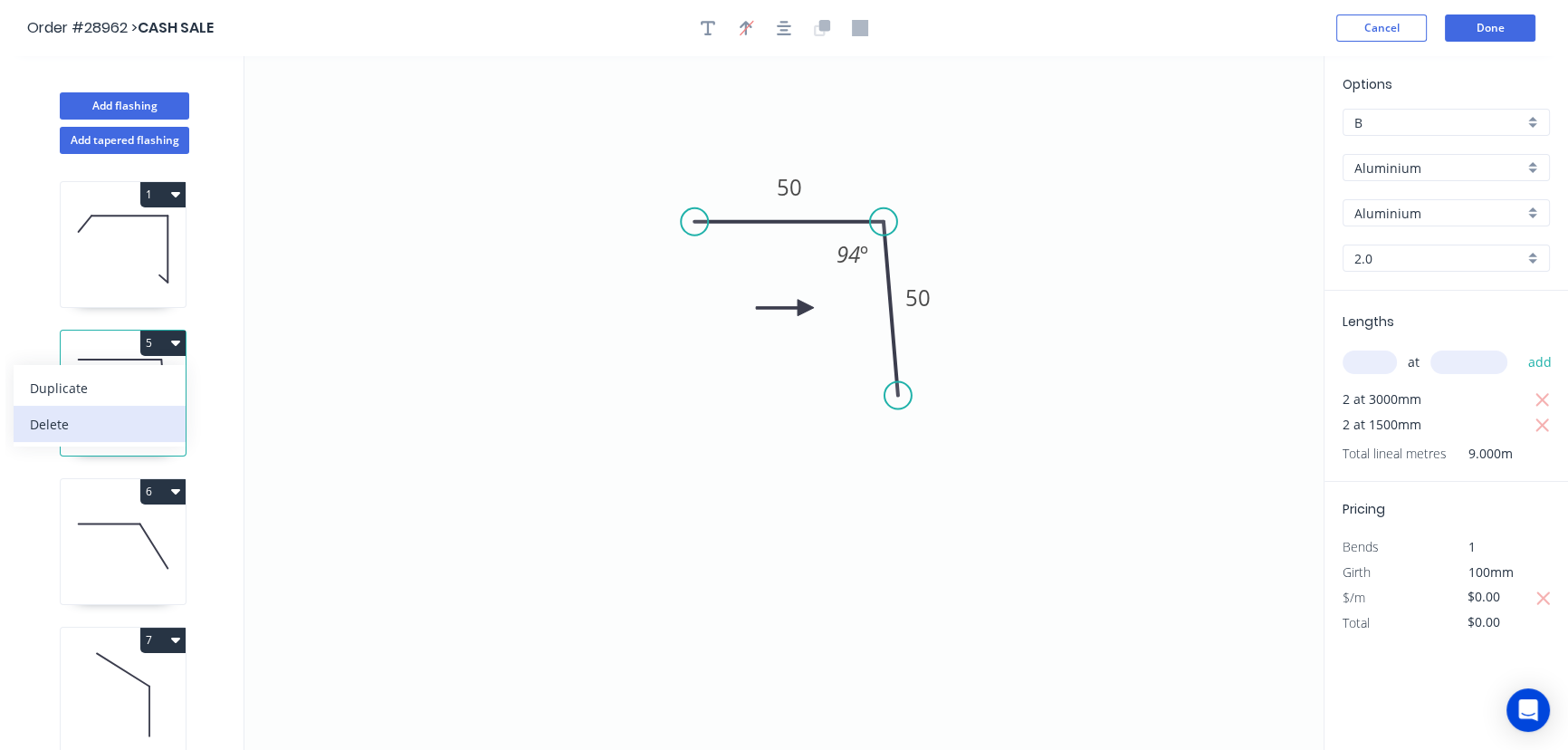
click at [96, 428] on div "Delete" at bounding box center [100, 424] width 139 height 27
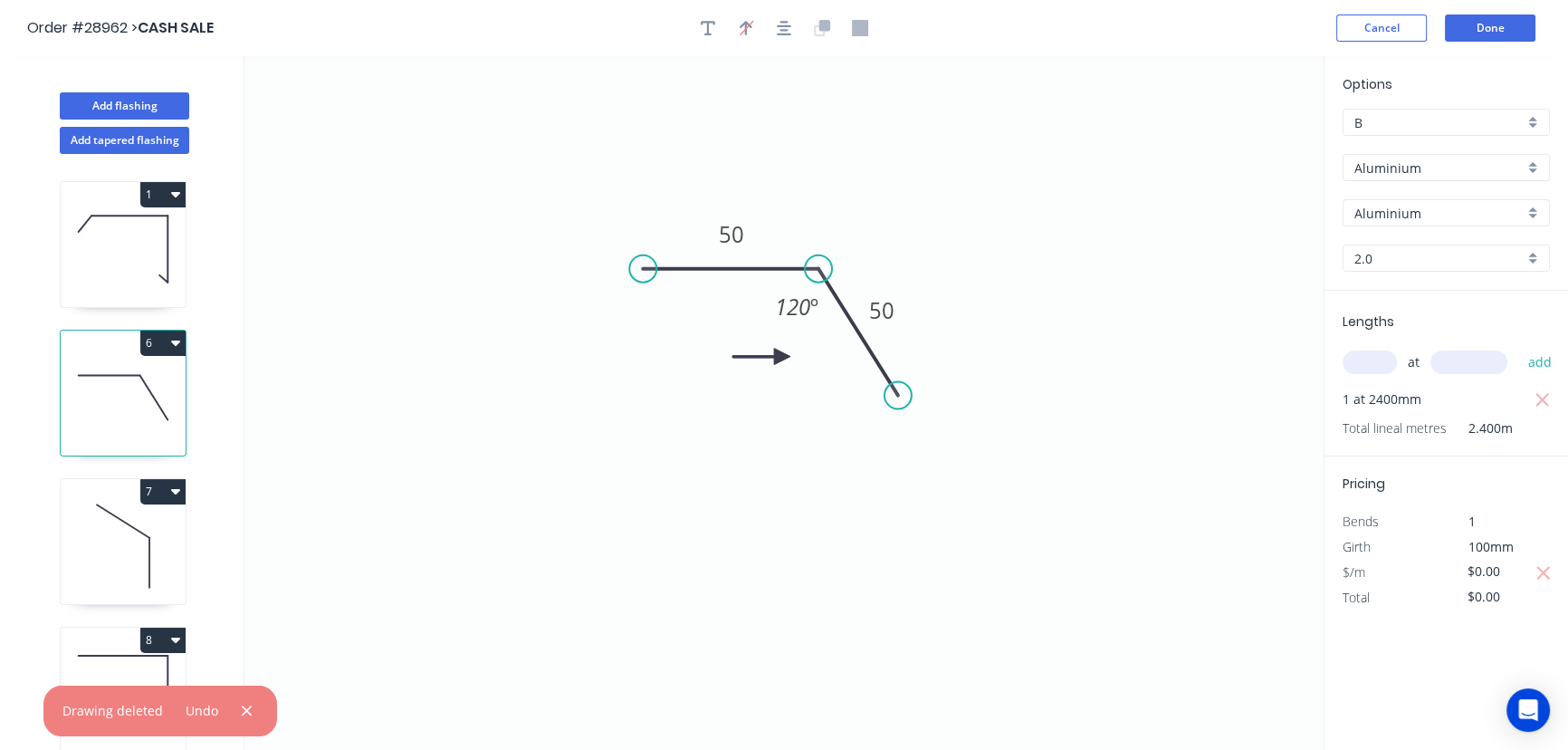
click at [176, 340] on icon "button" at bounding box center [176, 343] width 9 height 5
click at [99, 425] on div "Delete" at bounding box center [100, 424] width 139 height 27
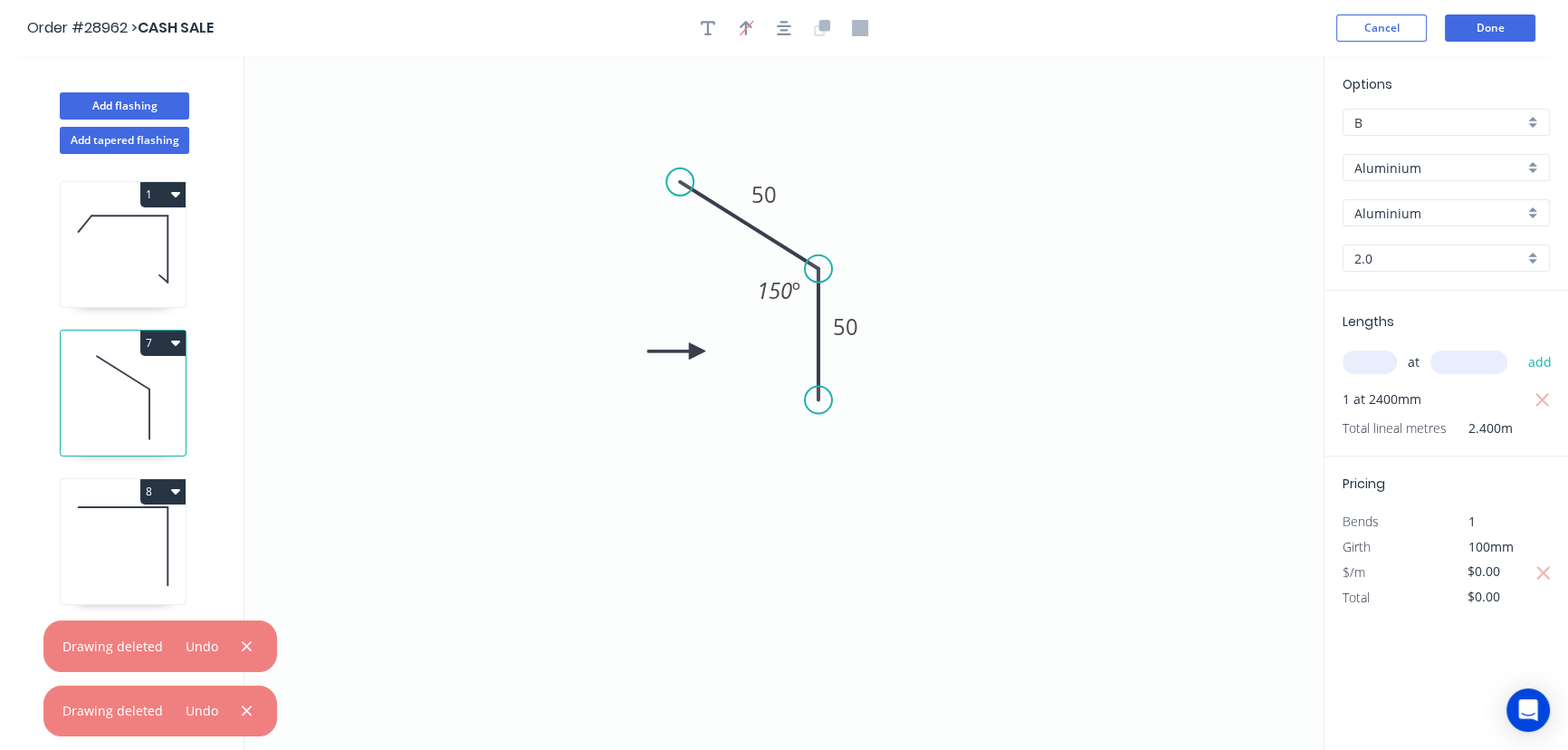
click at [175, 346] on icon "button" at bounding box center [176, 342] width 9 height 15
click at [92, 422] on div "Delete" at bounding box center [100, 424] width 139 height 27
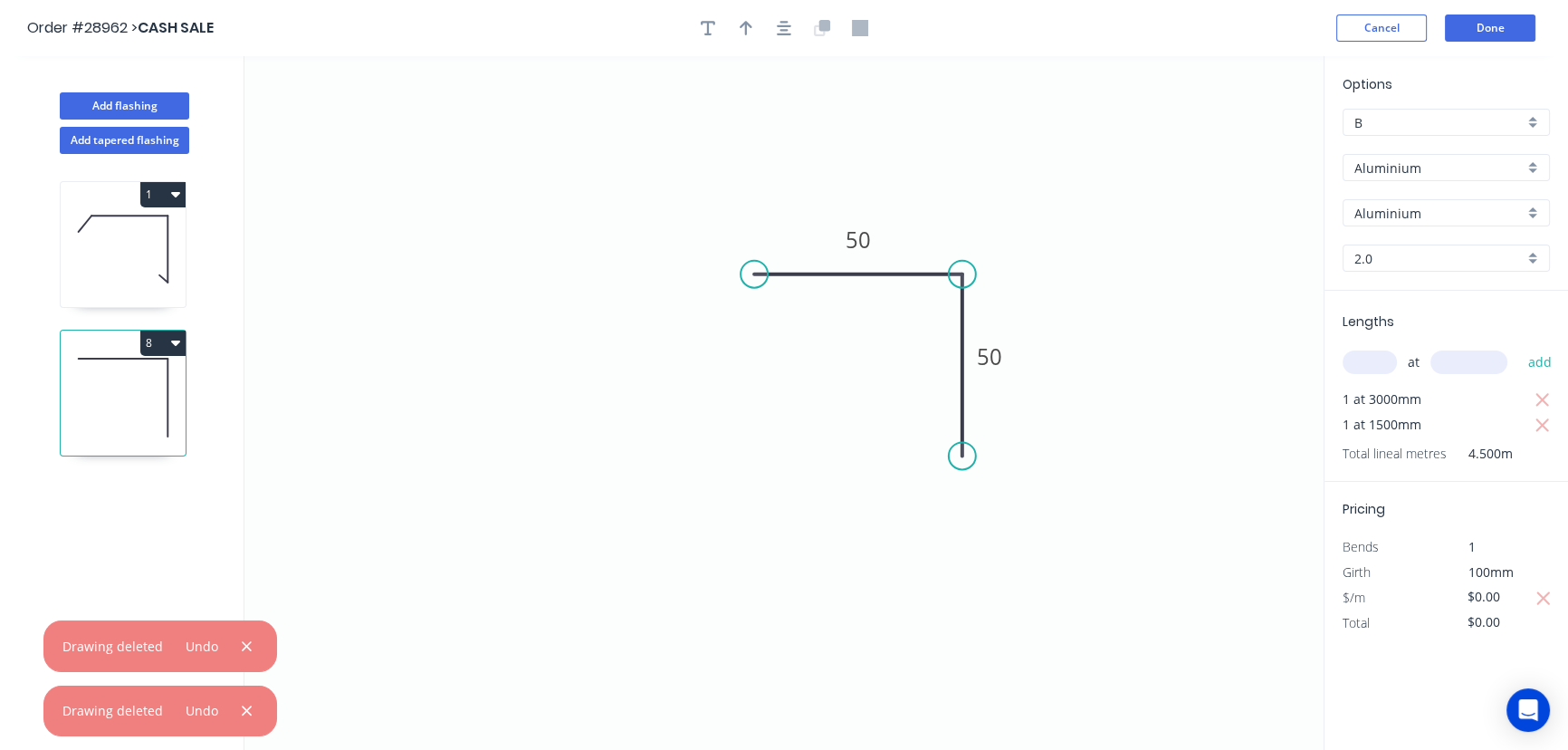
click at [177, 335] on icon "button" at bounding box center [176, 342] width 9 height 15
click at [106, 422] on div "Delete" at bounding box center [100, 424] width 139 height 27
type input "$13.56"
type input "$65.09"
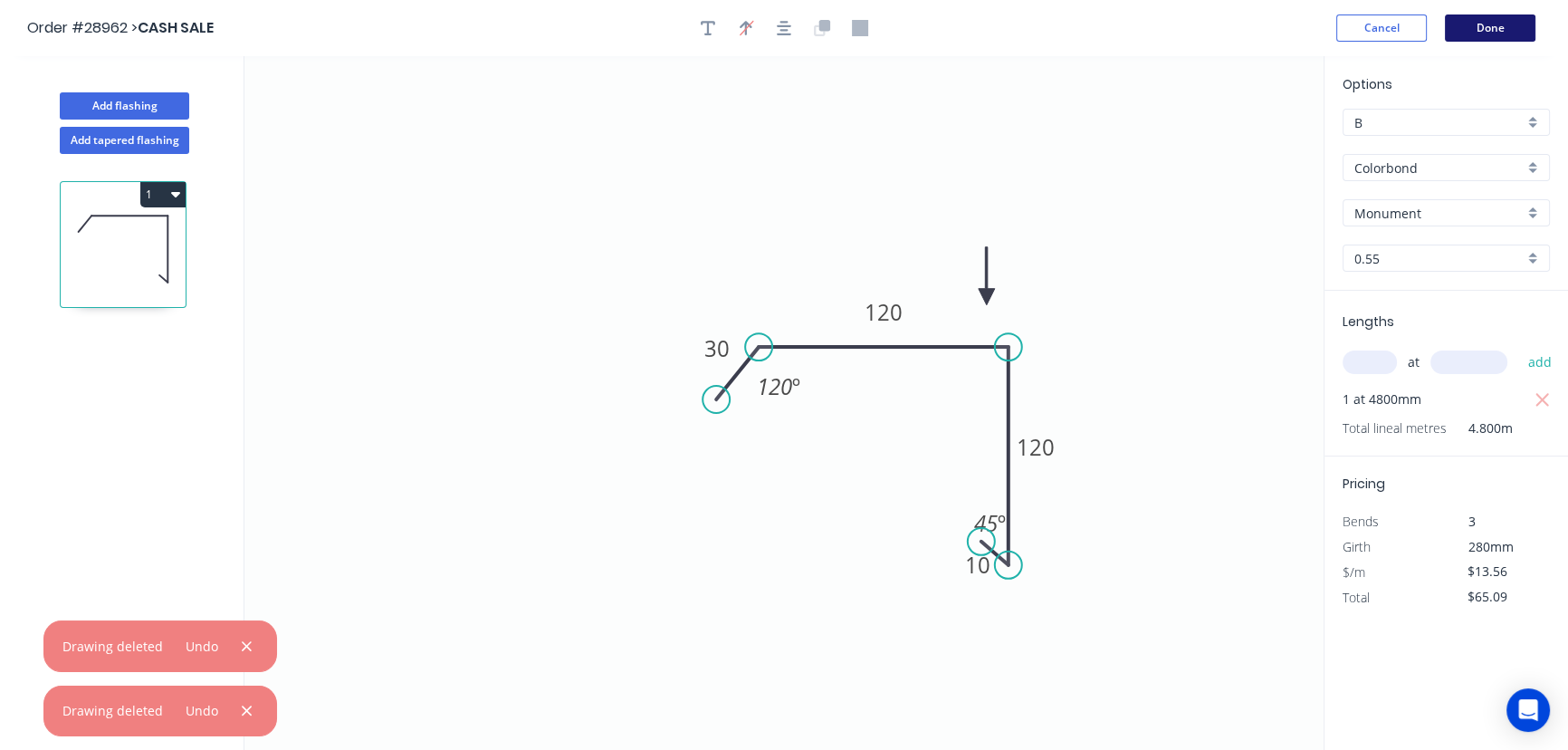
click at [1451, 27] on button "Done" at bounding box center [1489, 28] width 91 height 27
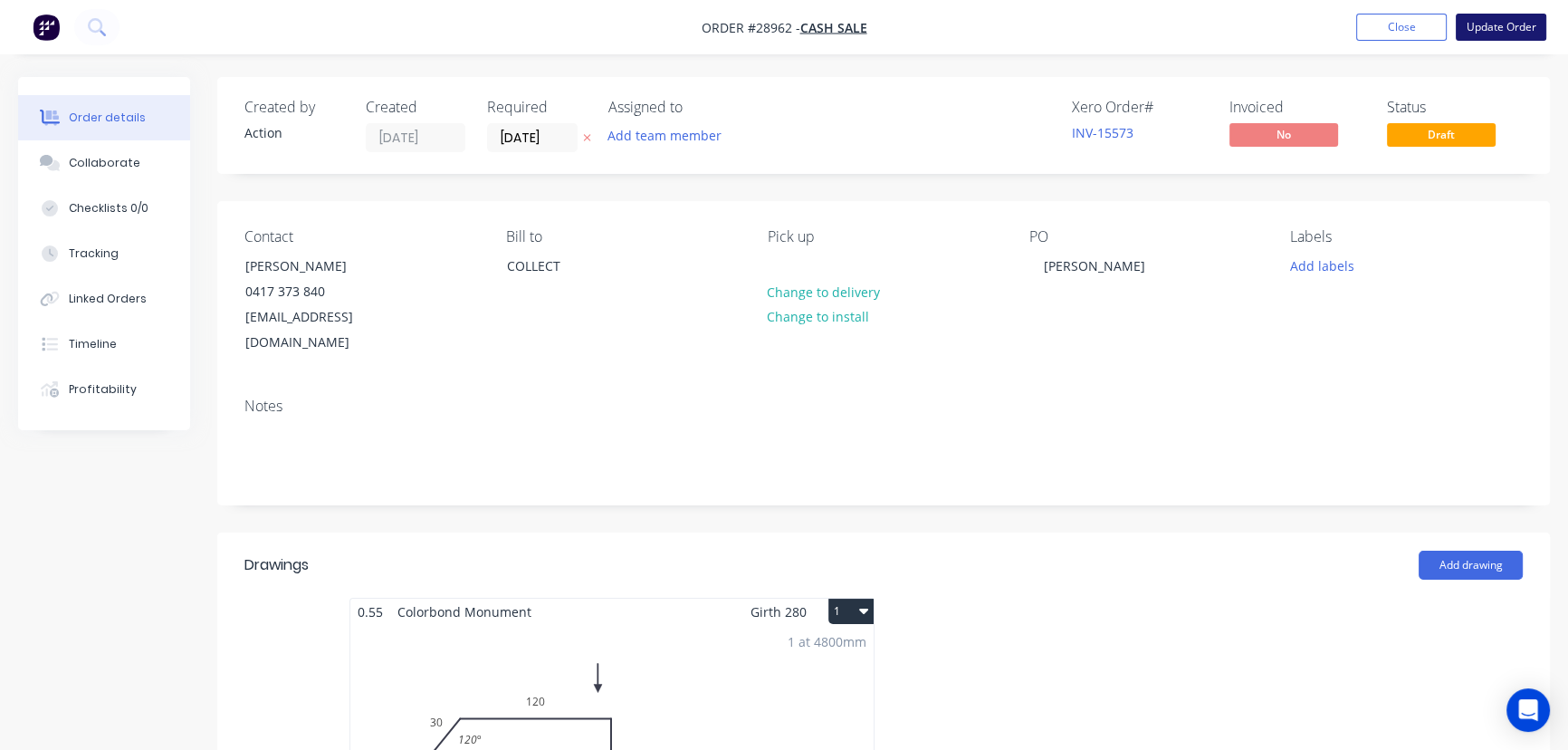
click at [1520, 18] on button "Update Order" at bounding box center [1500, 27] width 91 height 27
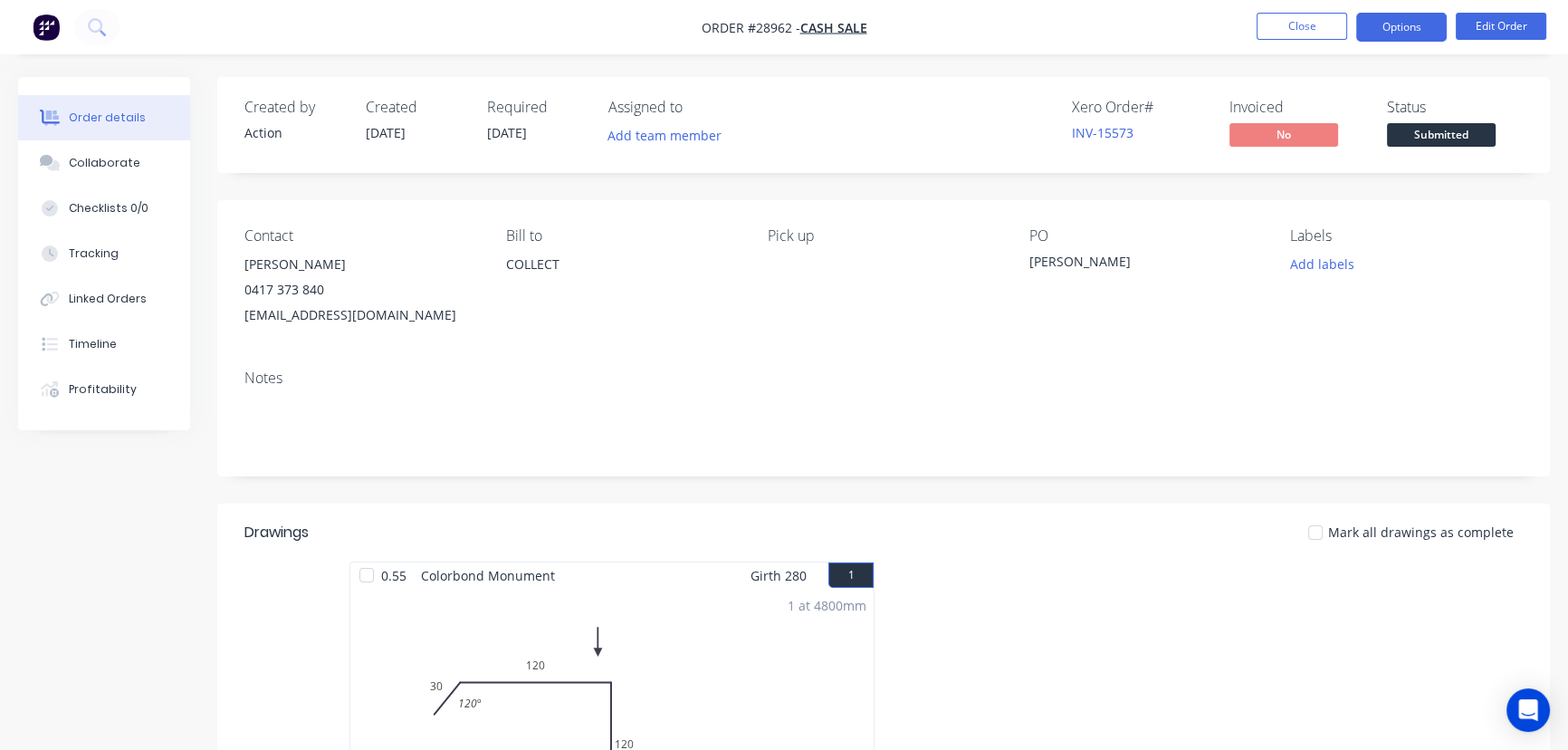
click at [1381, 33] on button "Options" at bounding box center [1401, 27] width 91 height 29
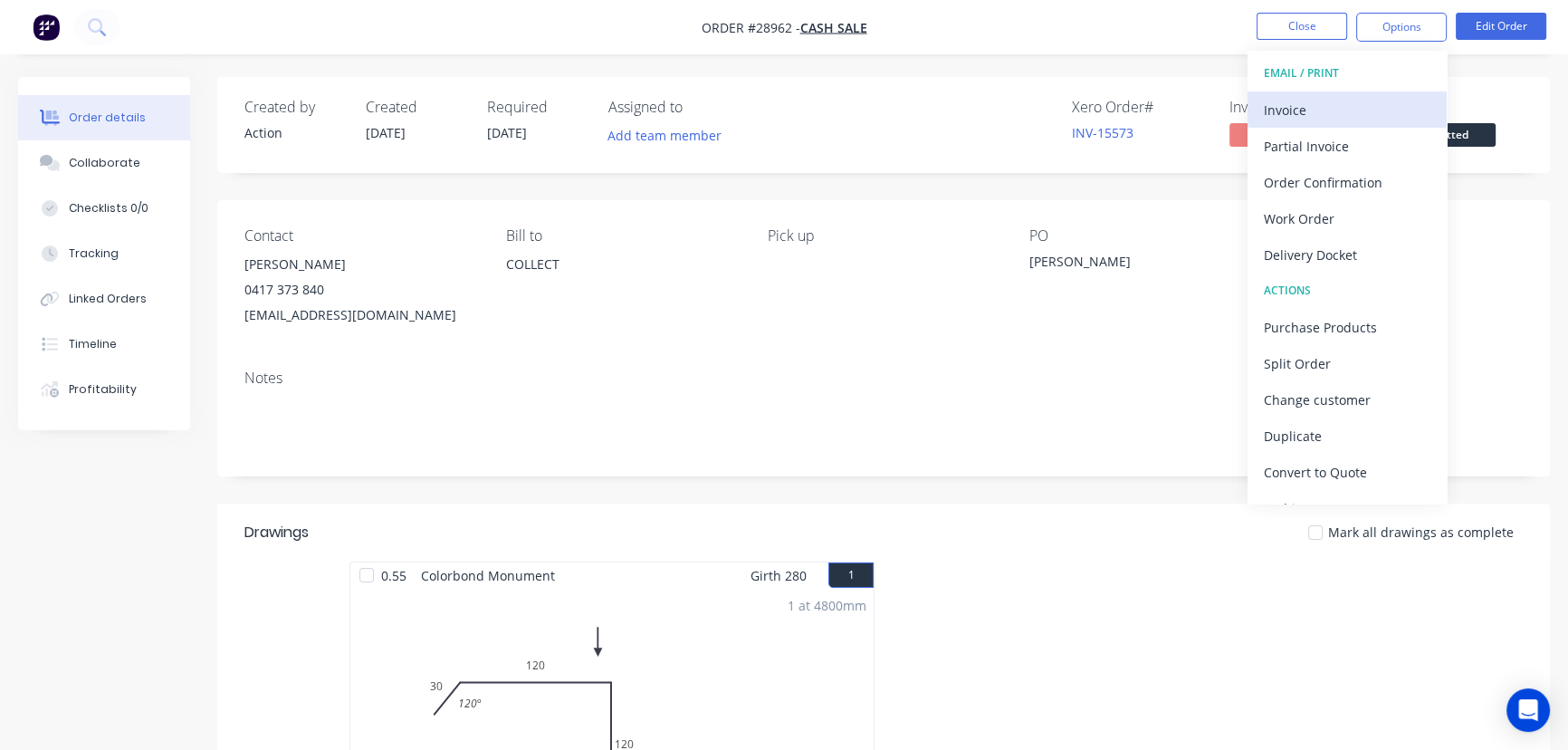
click at [1317, 105] on div "Invoice" at bounding box center [1347, 110] width 166 height 27
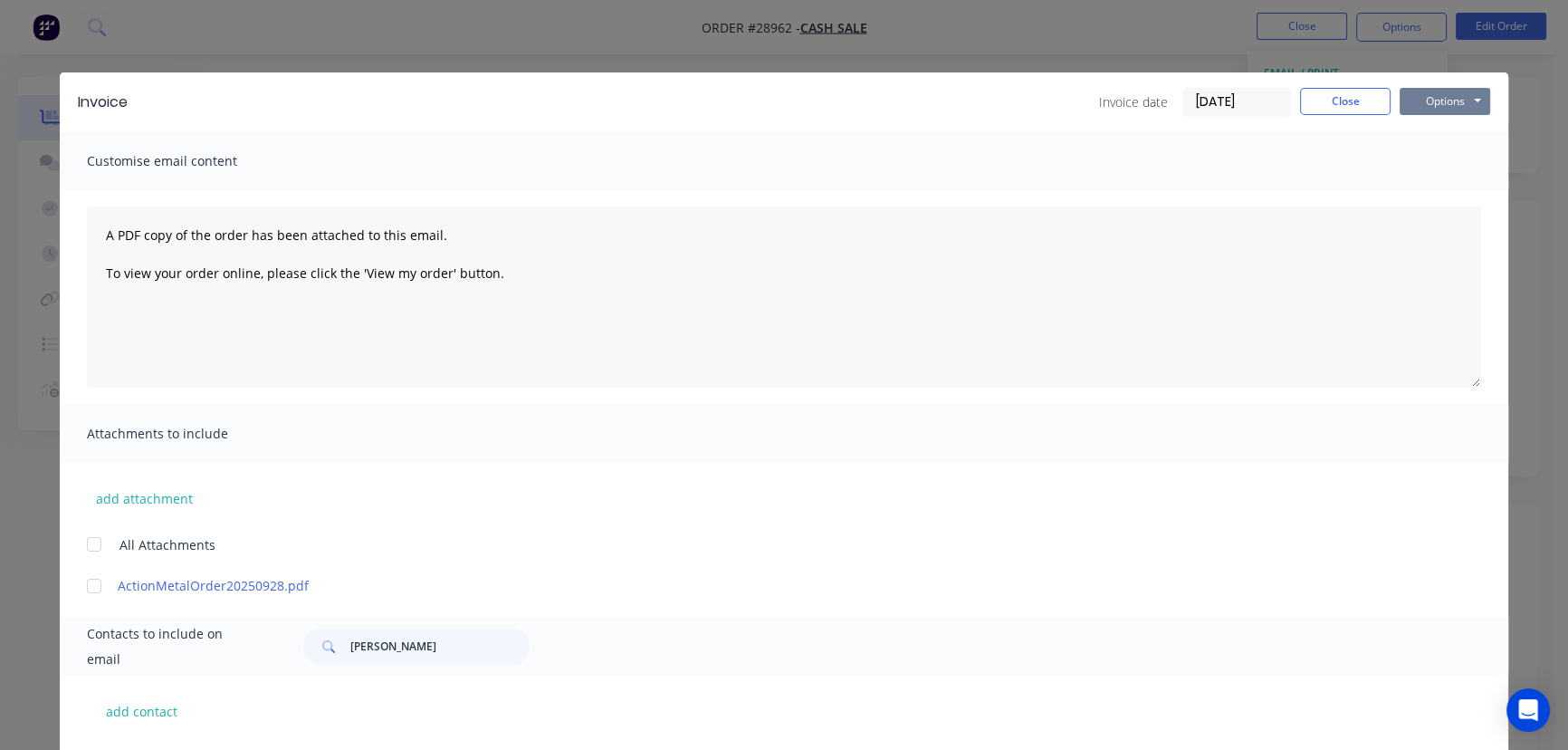
click at [1412, 95] on button "Options" at bounding box center [1445, 102] width 91 height 27
click at [1424, 156] on button "Print" at bounding box center [1457, 163] width 116 height 30
click at [1339, 99] on button "Close" at bounding box center [1345, 102] width 91 height 27
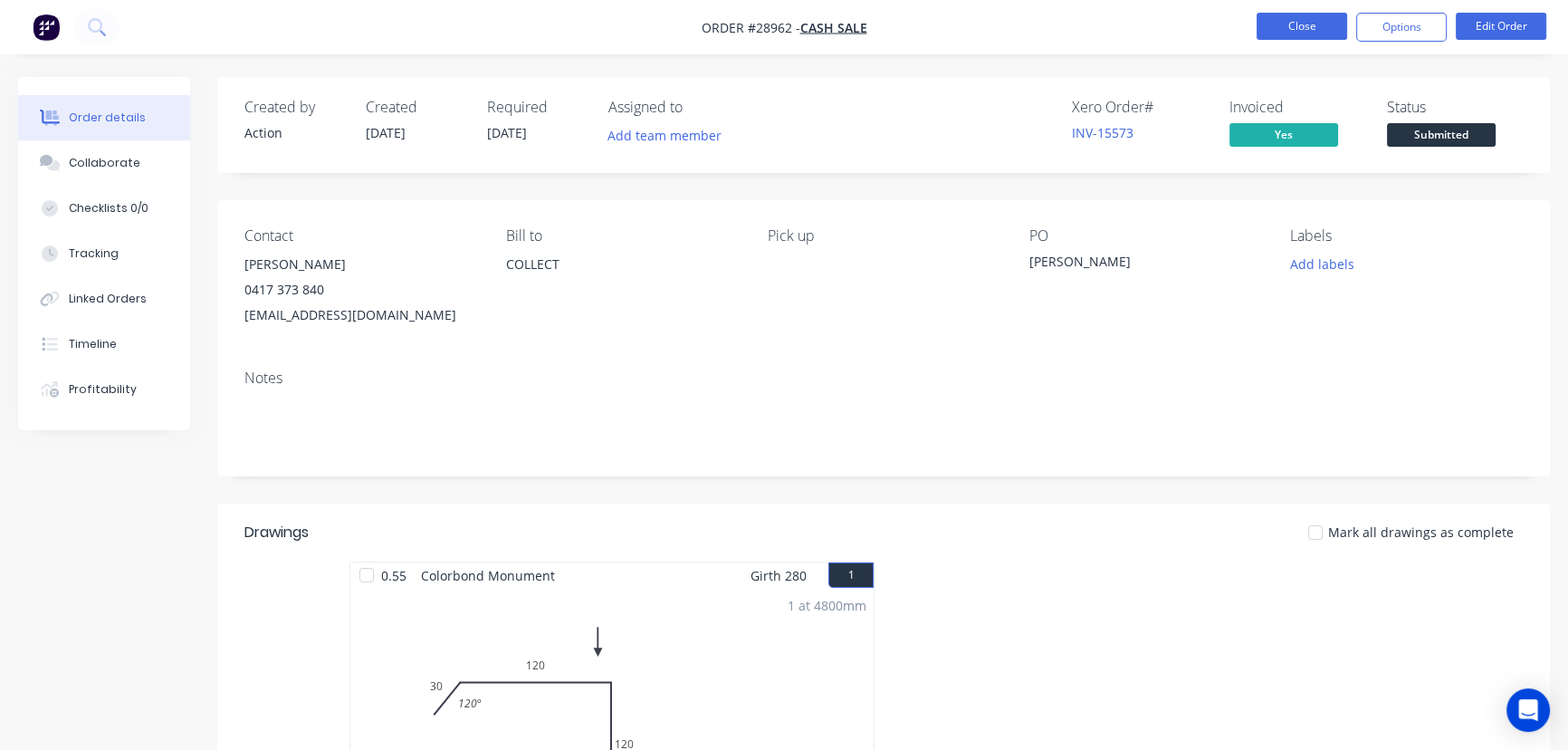
click at [1278, 32] on button "Close" at bounding box center [1301, 27] width 91 height 27
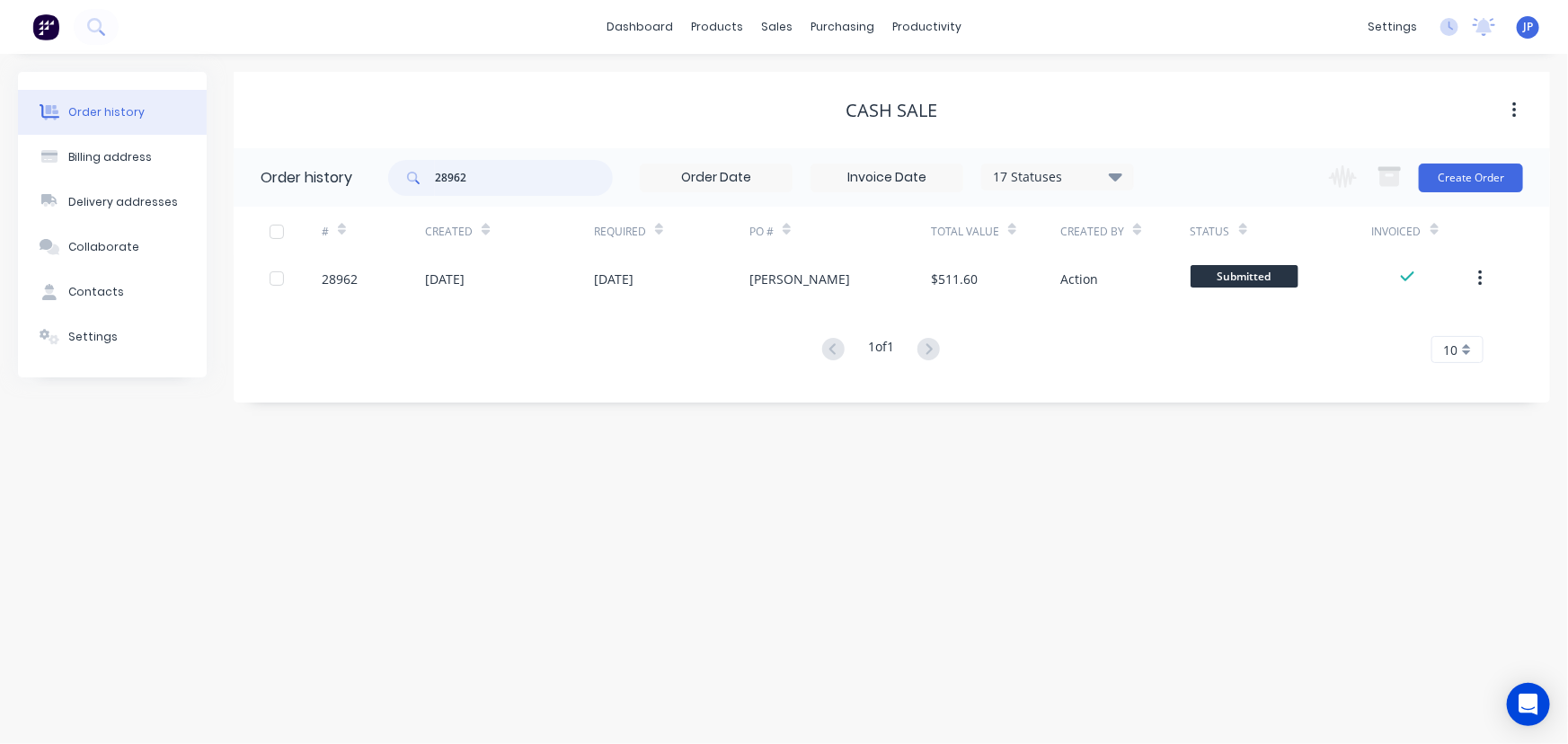
drag, startPoint x: 507, startPoint y: 175, endPoint x: 402, endPoint y: 174, distance: 105.0
click at [402, 174] on div "28962" at bounding box center [501, 178] width 225 height 36
type input "QU-9995"
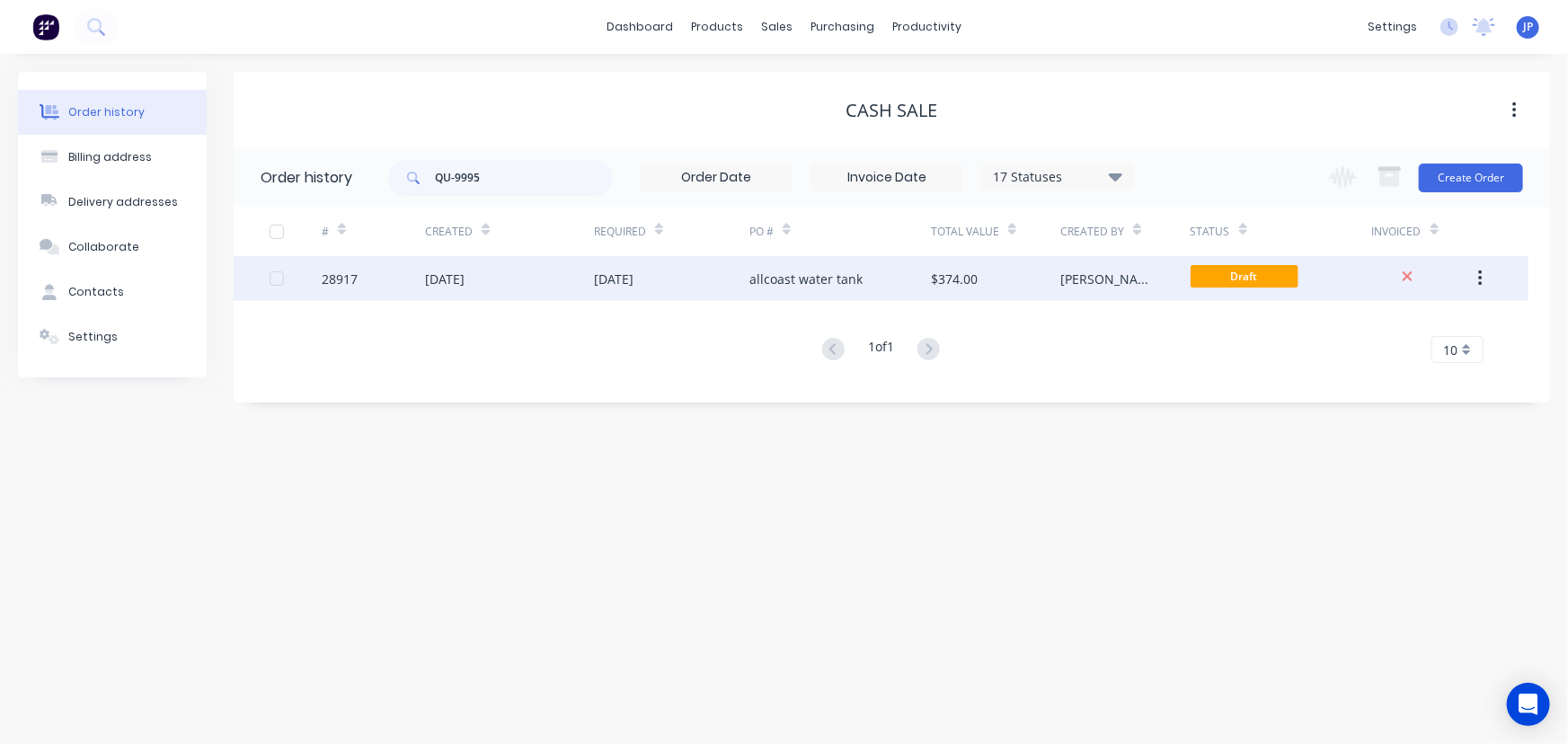
click at [524, 279] on div "[DATE]" at bounding box center [509, 279] width 169 height 45
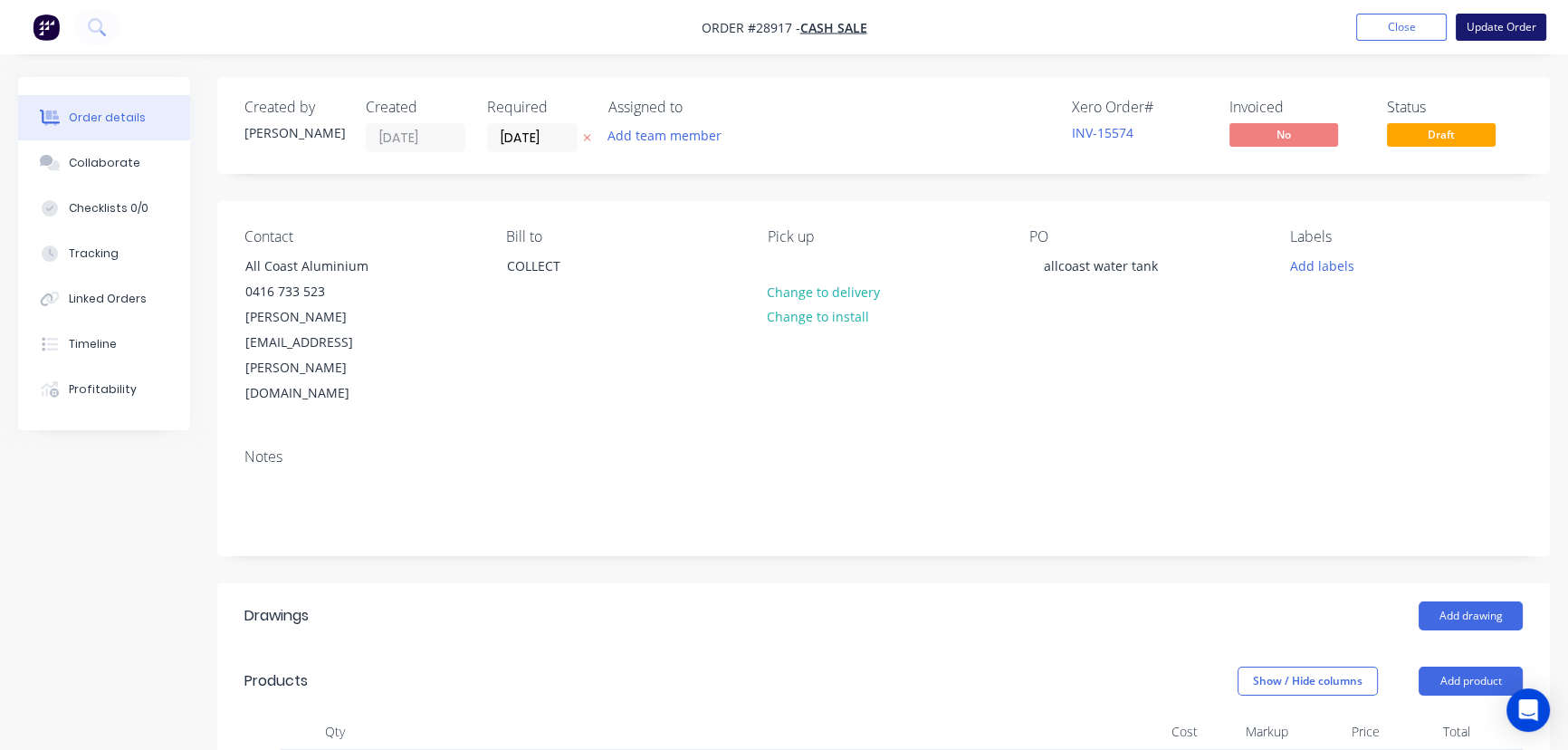
click at [1486, 24] on button "Update Order" at bounding box center [1500, 27] width 91 height 27
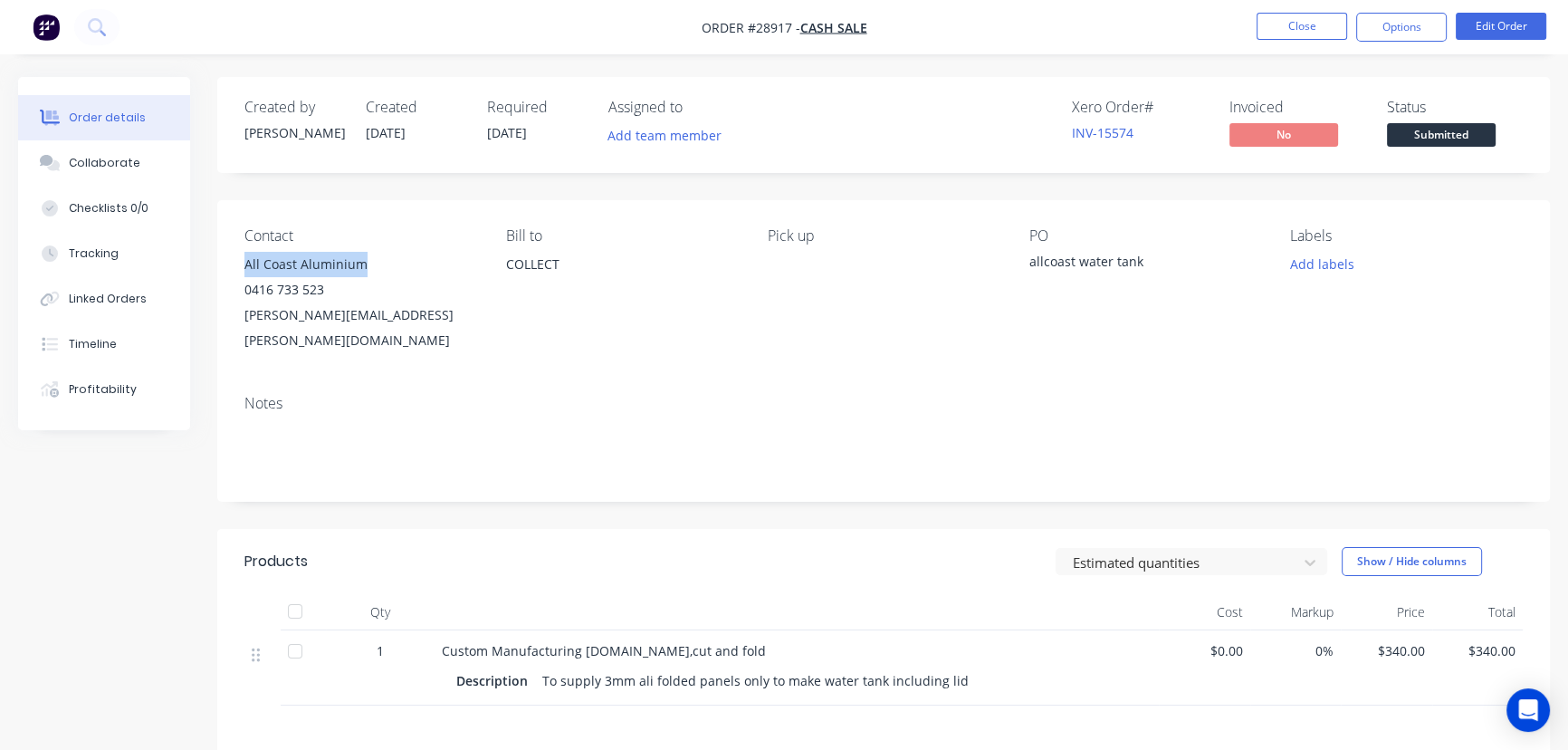
drag, startPoint x: 372, startPoint y: 266, endPoint x: 239, endPoint y: 264, distance: 133.0
click at [239, 264] on div "Contact All Coast Aluminium 0416 733 523 anne.fuller@allcoastaluminium.com.au B…" at bounding box center [883, 290] width 1332 height 180
copy div "All Coast Aluminium"
click at [1394, 24] on button "Options" at bounding box center [1401, 27] width 91 height 29
click at [1503, 239] on div "Labels" at bounding box center [1406, 236] width 232 height 17
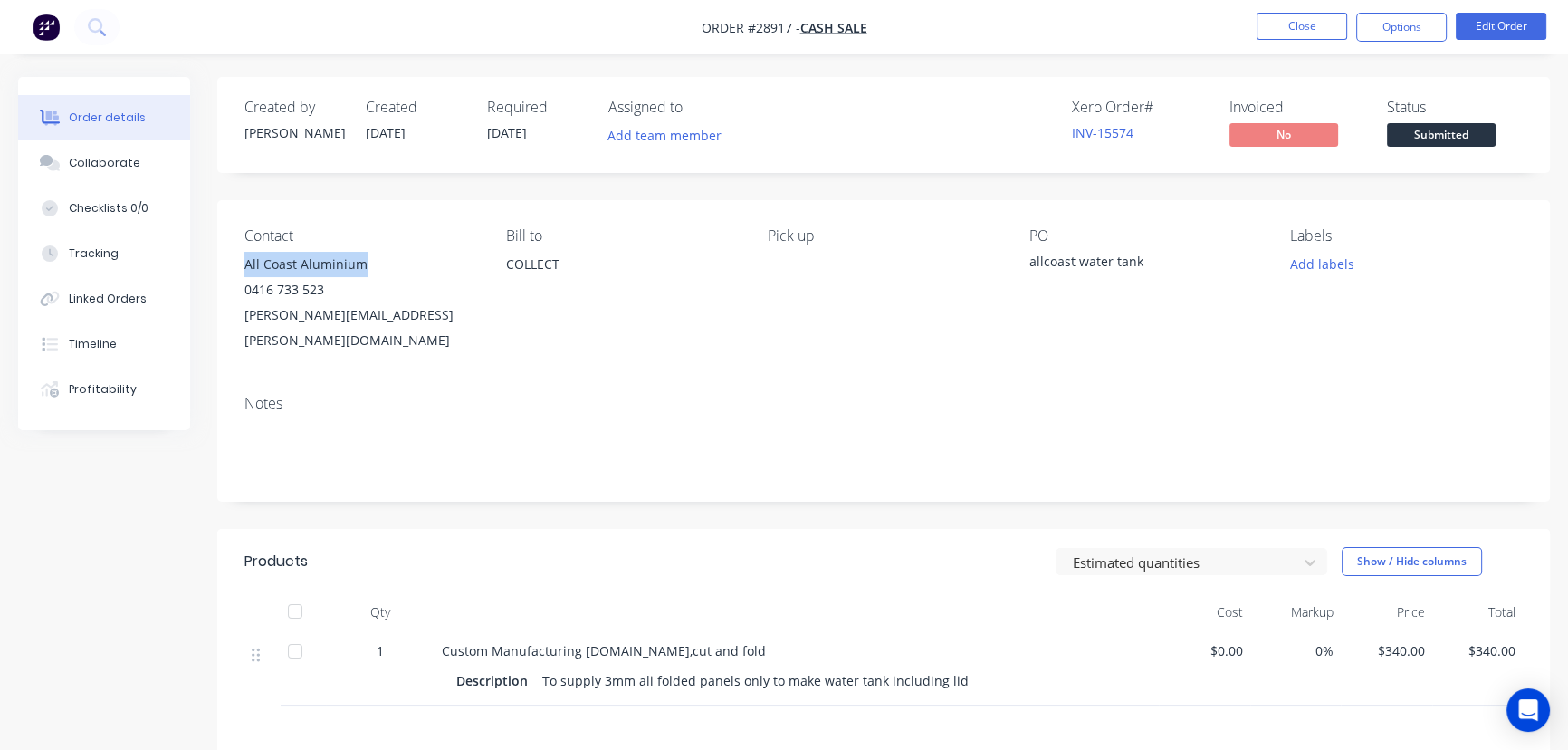
drag, startPoint x: 375, startPoint y: 262, endPoint x: 241, endPoint y: 262, distance: 134.0
click at [241, 262] on div "Contact All Coast Aluminium 0416 733 523 anne.fuller@allcoastaluminium.com.au B…" at bounding box center [883, 290] width 1332 height 180
copy div "All Coast Aluminium"
click at [1374, 27] on button "Options" at bounding box center [1401, 27] width 91 height 29
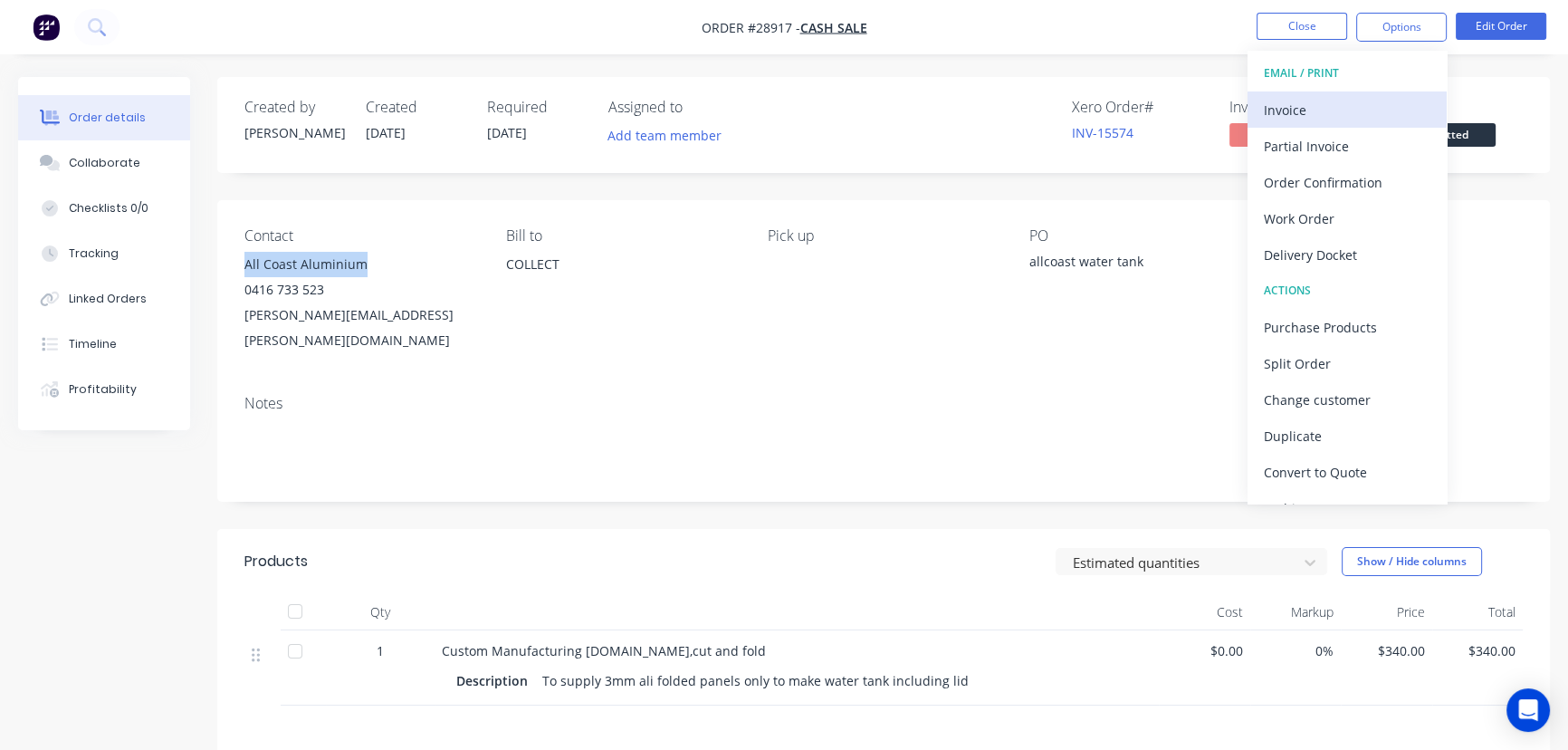
click at [1322, 108] on div "Invoice" at bounding box center [1347, 110] width 166 height 27
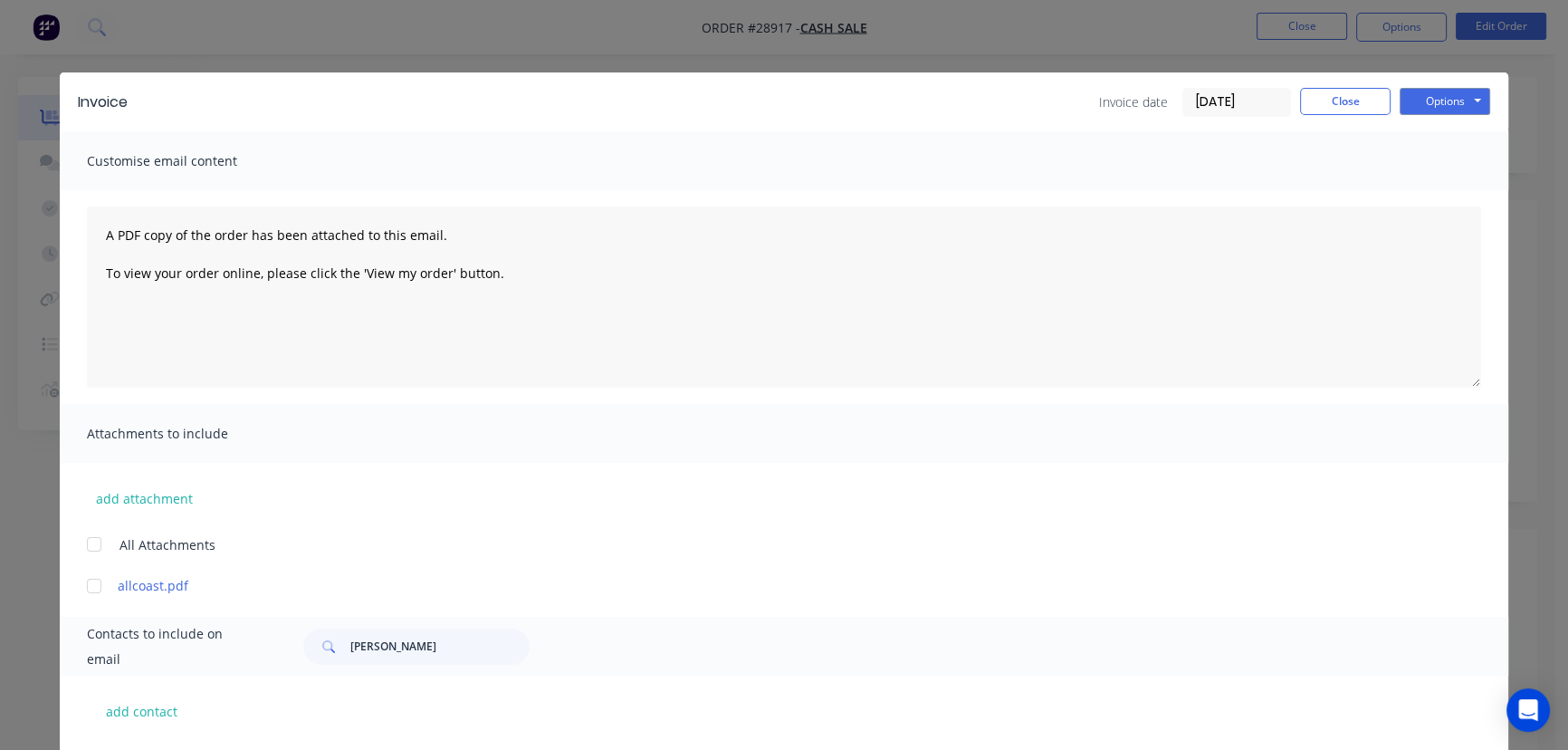
click at [1247, 103] on input "[DATE]" at bounding box center [1236, 102] width 107 height 27
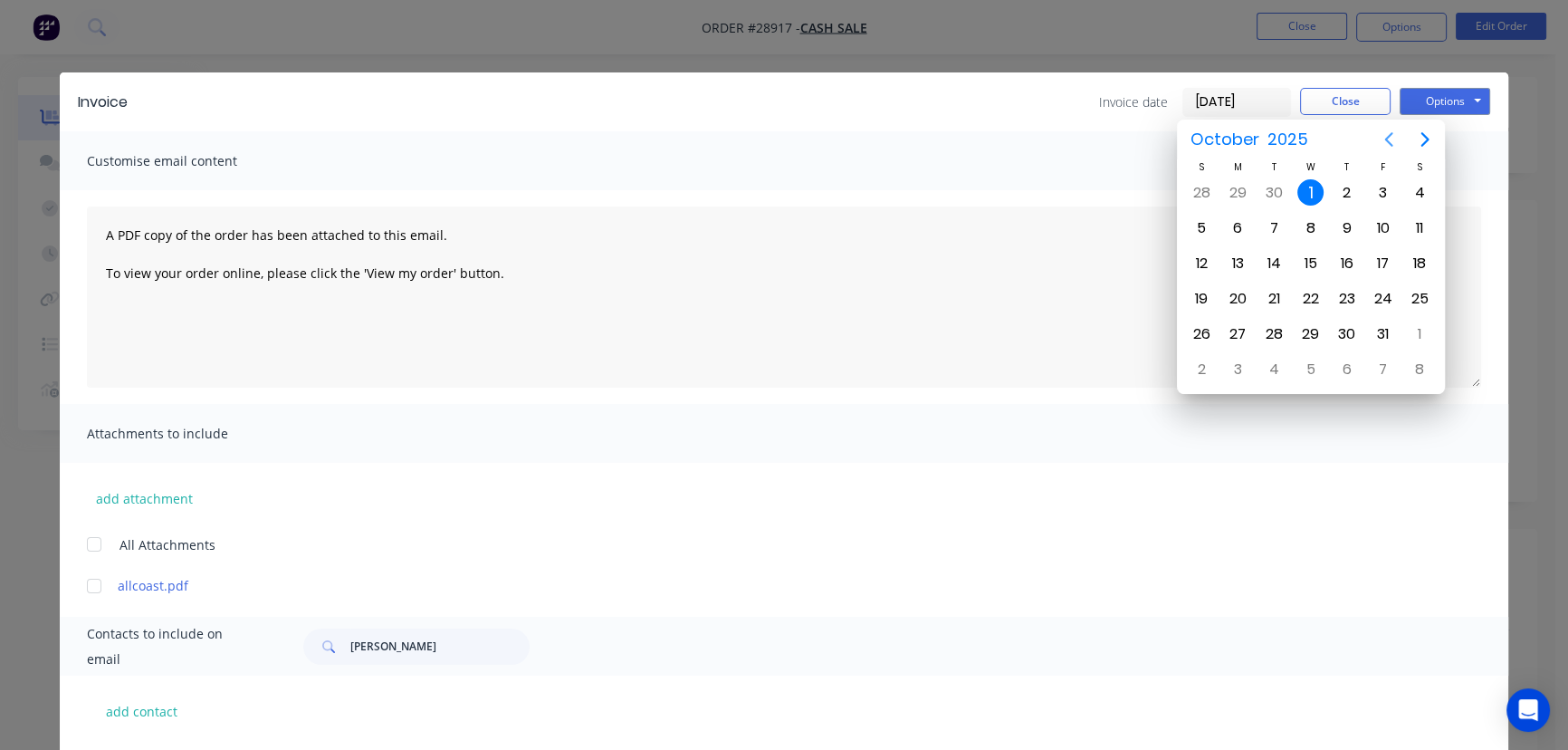
click at [1383, 140] on icon "Previous page" at bounding box center [1389, 140] width 22 height 22
click at [1275, 326] on div "30" at bounding box center [1274, 335] width 27 height 27
type input "[DATE]"
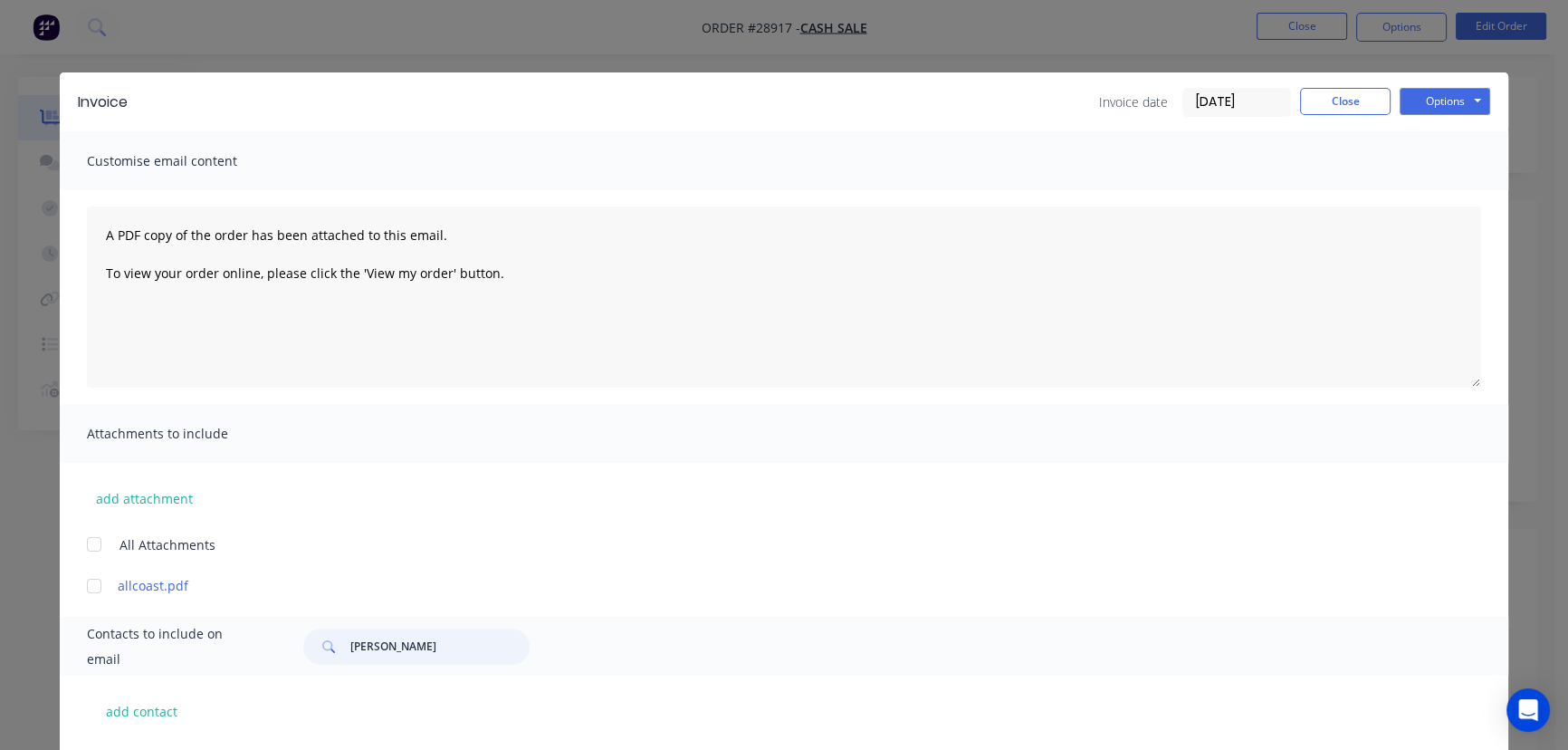
drag, startPoint x: 405, startPoint y: 651, endPoint x: 339, endPoint y: 648, distance: 66.1
click at [339, 648] on div "Tom Blake" at bounding box center [417, 647] width 227 height 37
paste input "All Coast Aluminium"
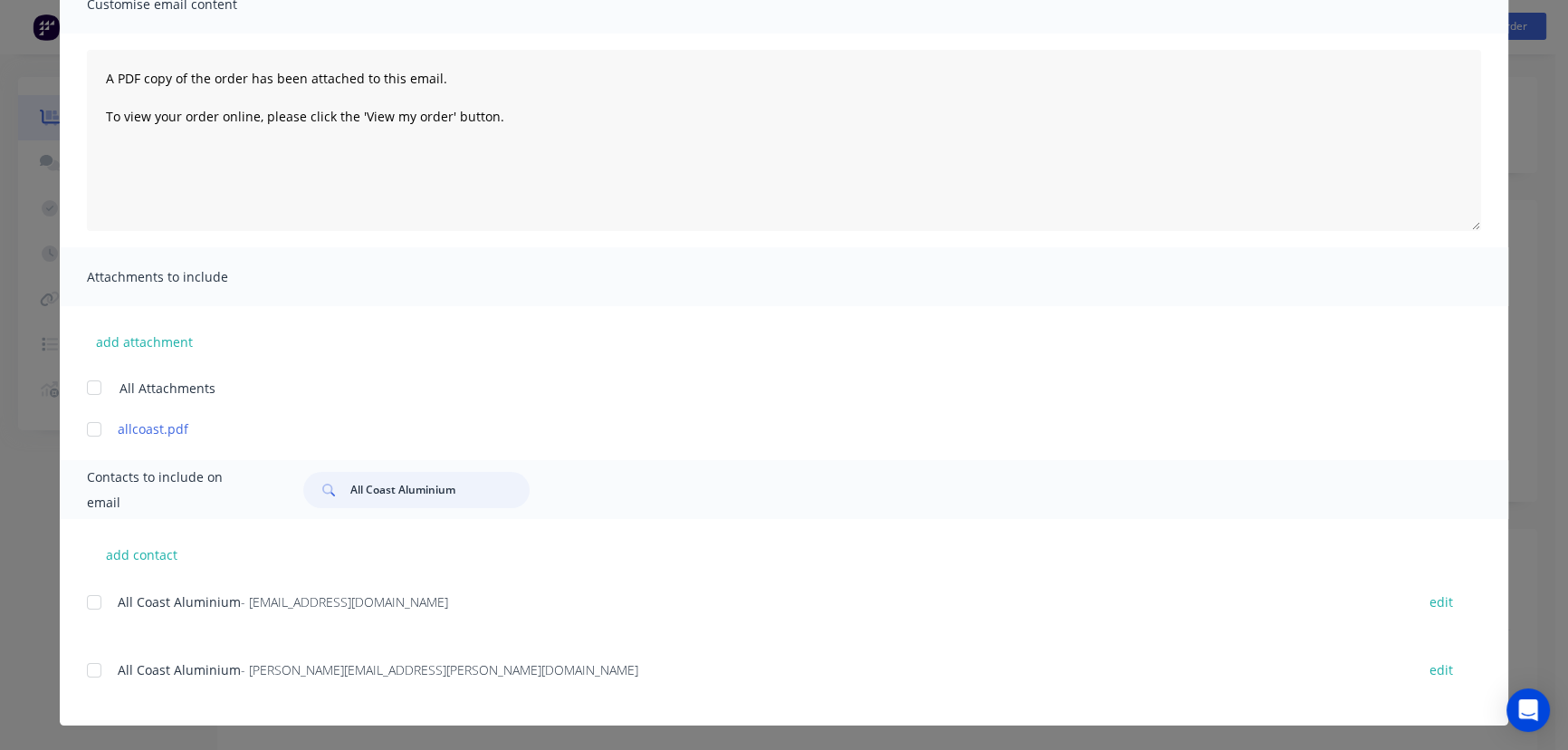
type input "All Coast Aluminium"
drag, startPoint x: 472, startPoint y: 670, endPoint x: 100, endPoint y: 679, distance: 372.1
click at [100, 679] on div "All Coast Aluminium - anne.fuller@allcoastaluminium.com.au edit" at bounding box center [797, 670] width 1421 height 25
copy div "All Coast Aluminium - anne.fuller@allcoastaluminium.com.au"
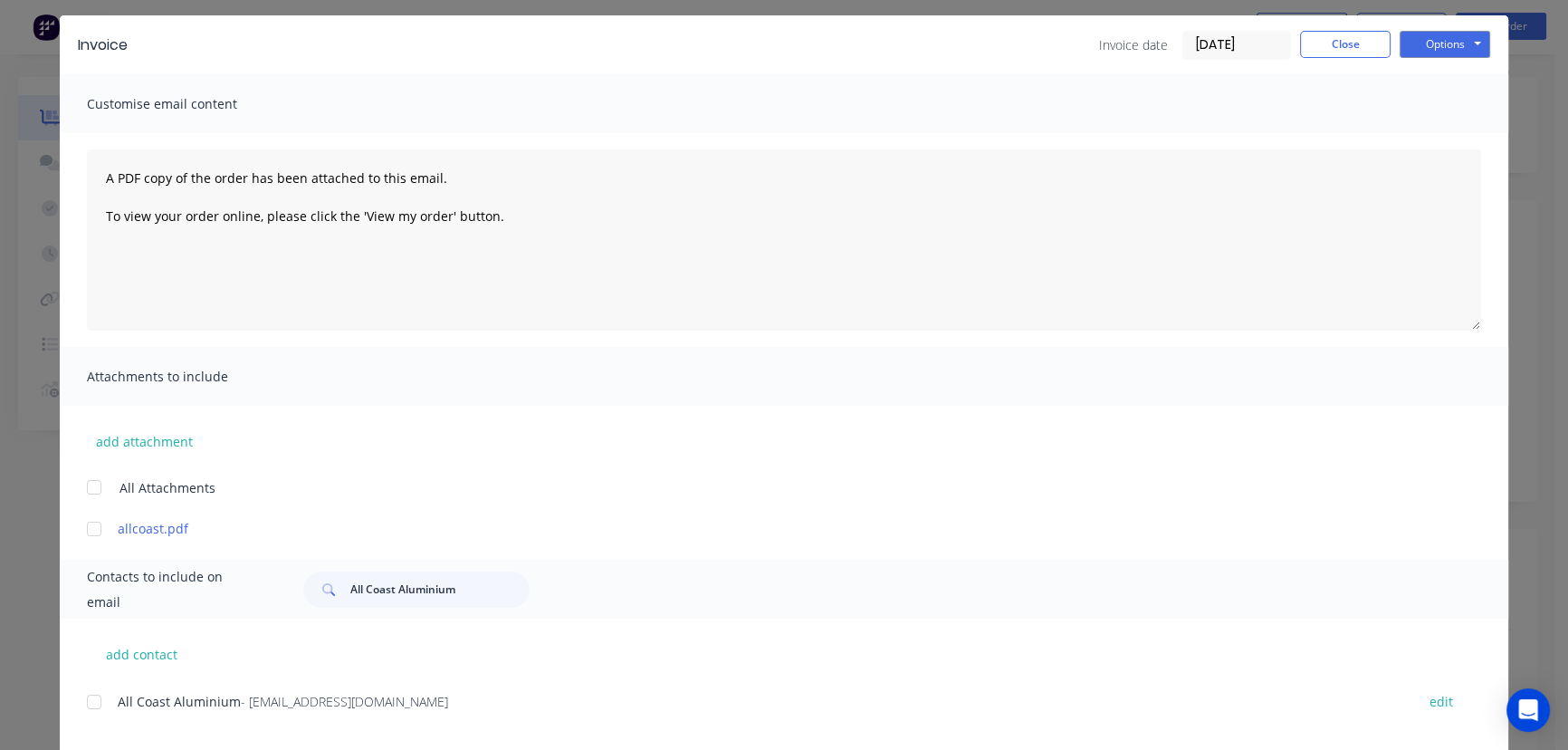
scroll to position [0, 0]
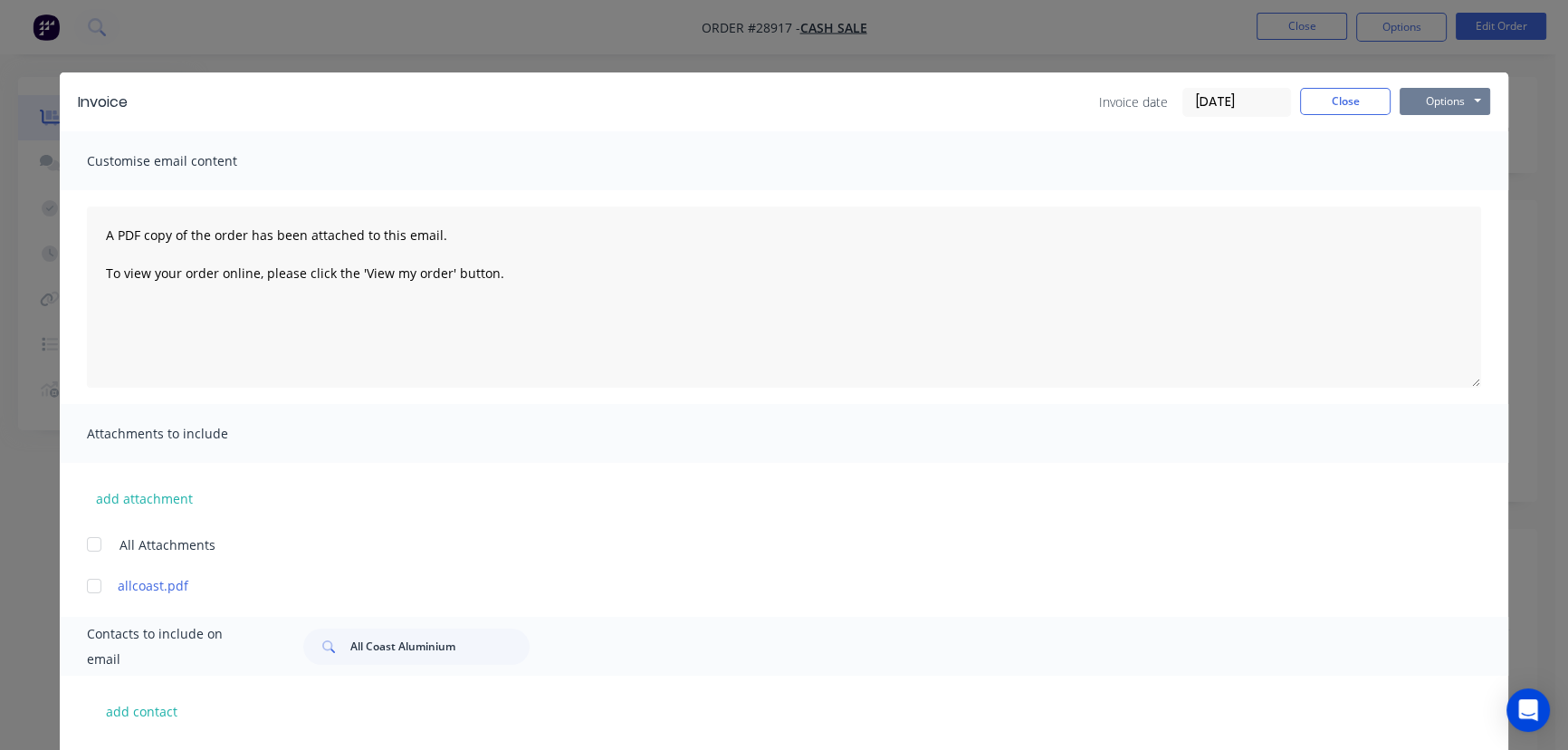
click at [1421, 112] on button "Options" at bounding box center [1445, 102] width 91 height 27
click at [1420, 164] on button "Print" at bounding box center [1457, 163] width 116 height 30
click at [1341, 105] on button "Close" at bounding box center [1345, 102] width 91 height 27
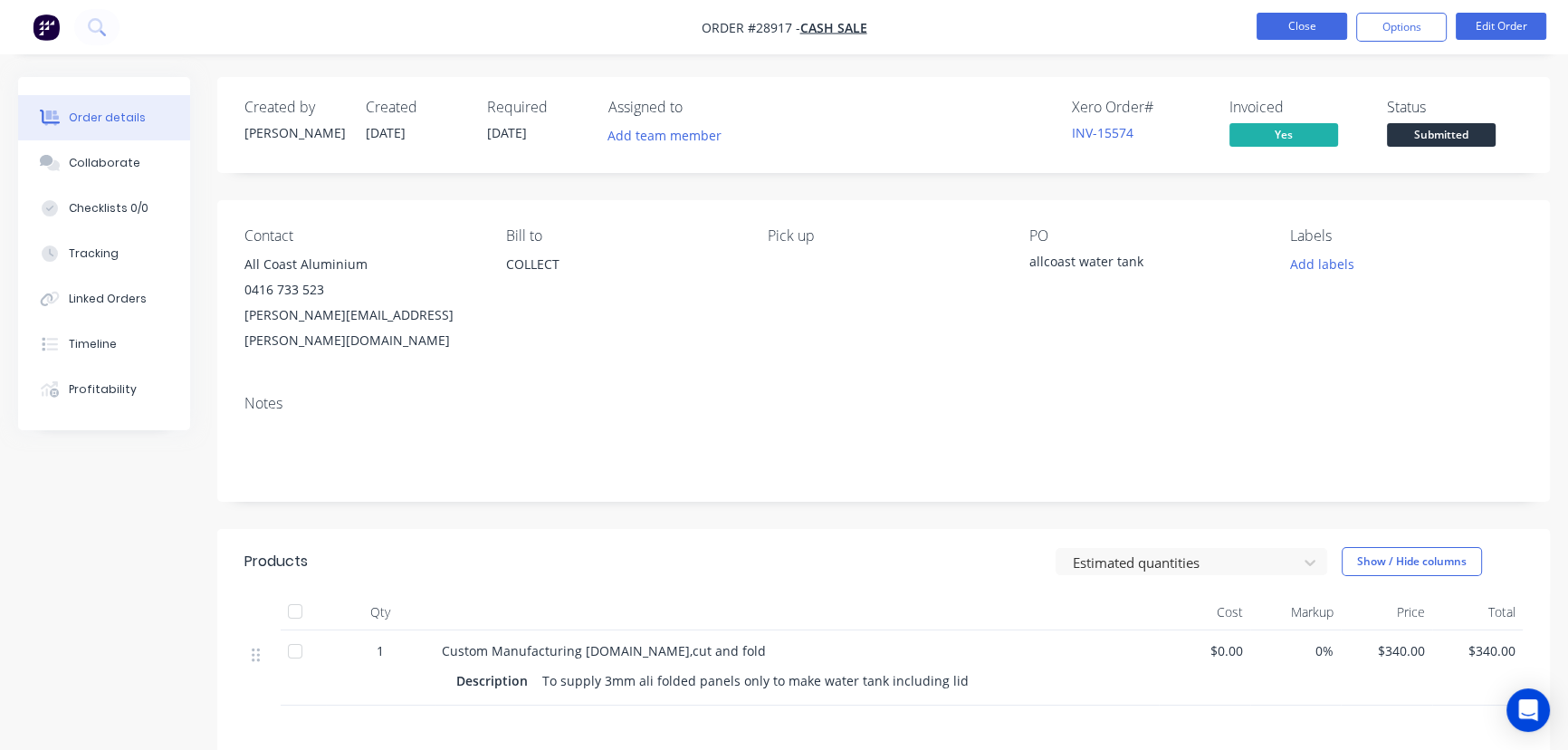
click at [1271, 34] on button "Close" at bounding box center [1301, 27] width 91 height 27
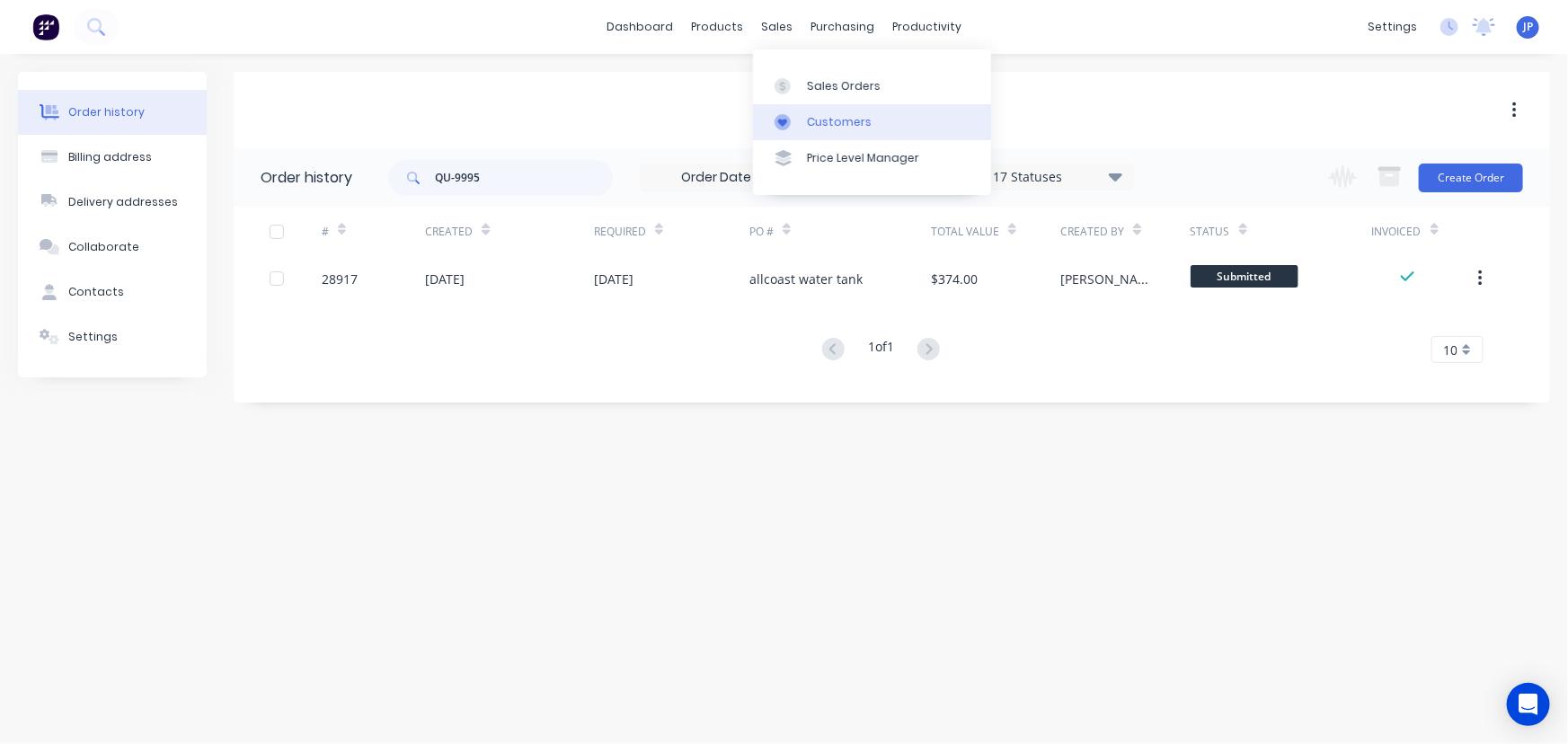
click at [817, 120] on div "Customers" at bounding box center [838, 122] width 64 height 16
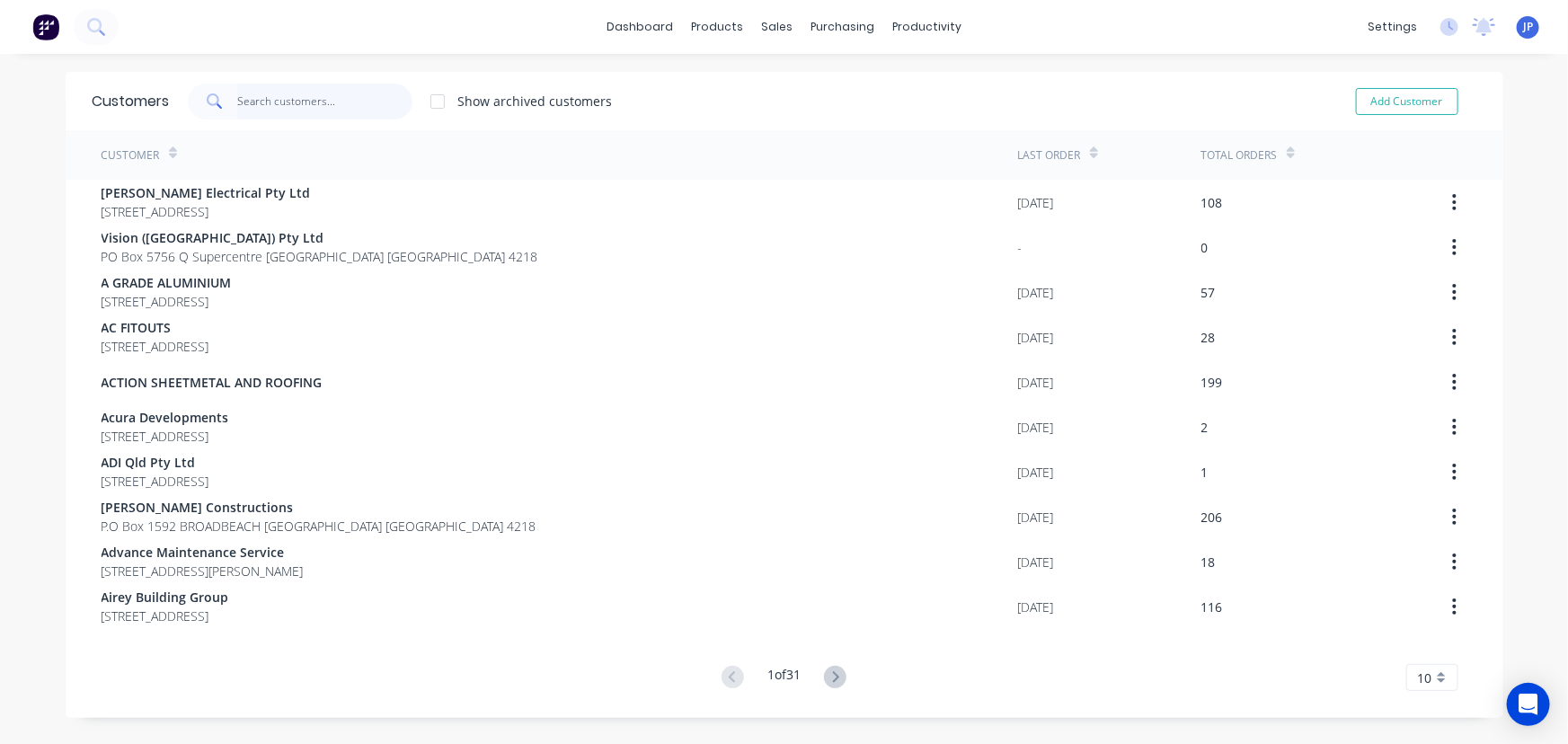
click at [320, 102] on input "text" at bounding box center [324, 102] width 175 height 36
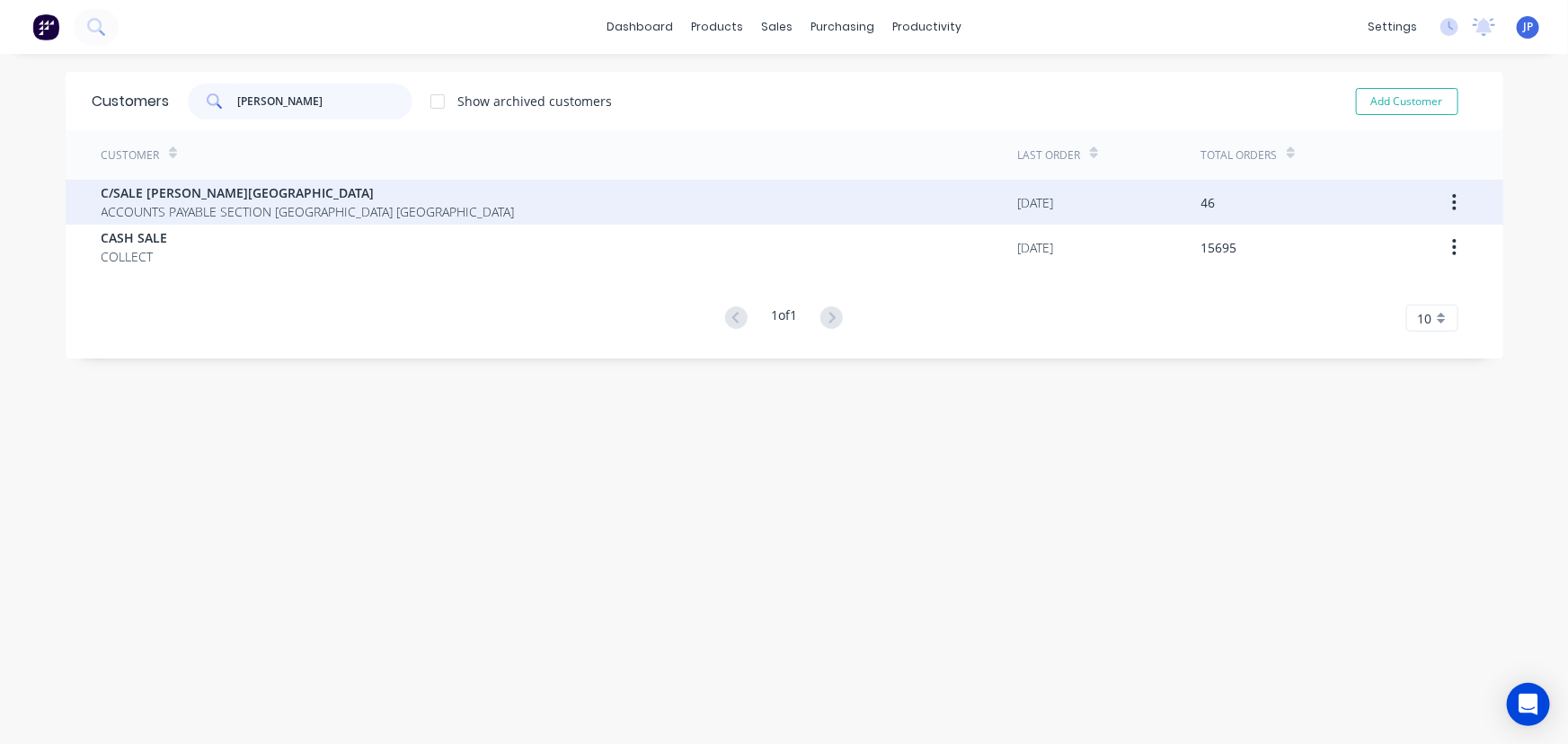
type input "griffith"
click at [277, 201] on span "C/SALE GRIFFITH UNIVERSITY" at bounding box center [308, 192] width 413 height 19
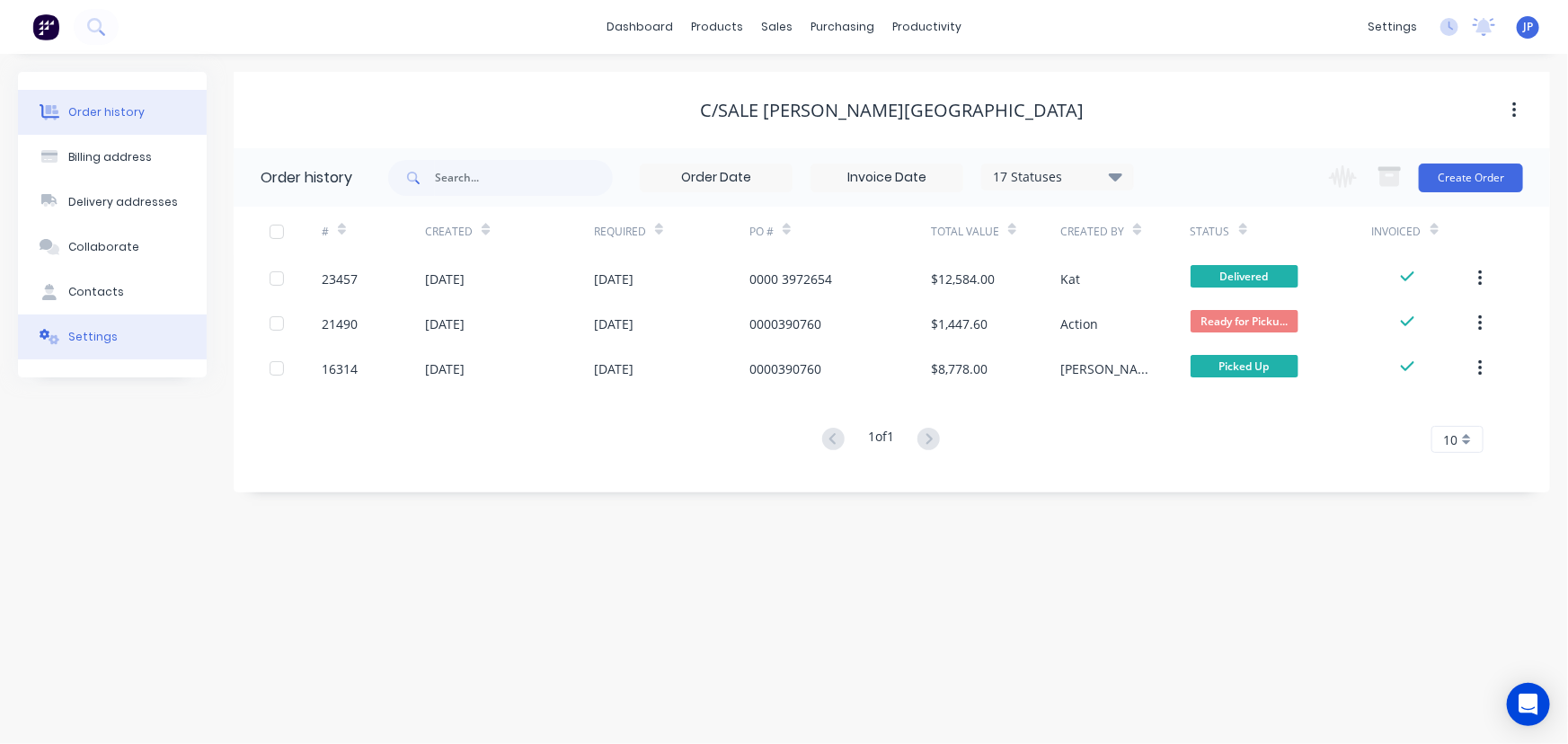
click at [110, 332] on div "Settings" at bounding box center [93, 337] width 49 height 16
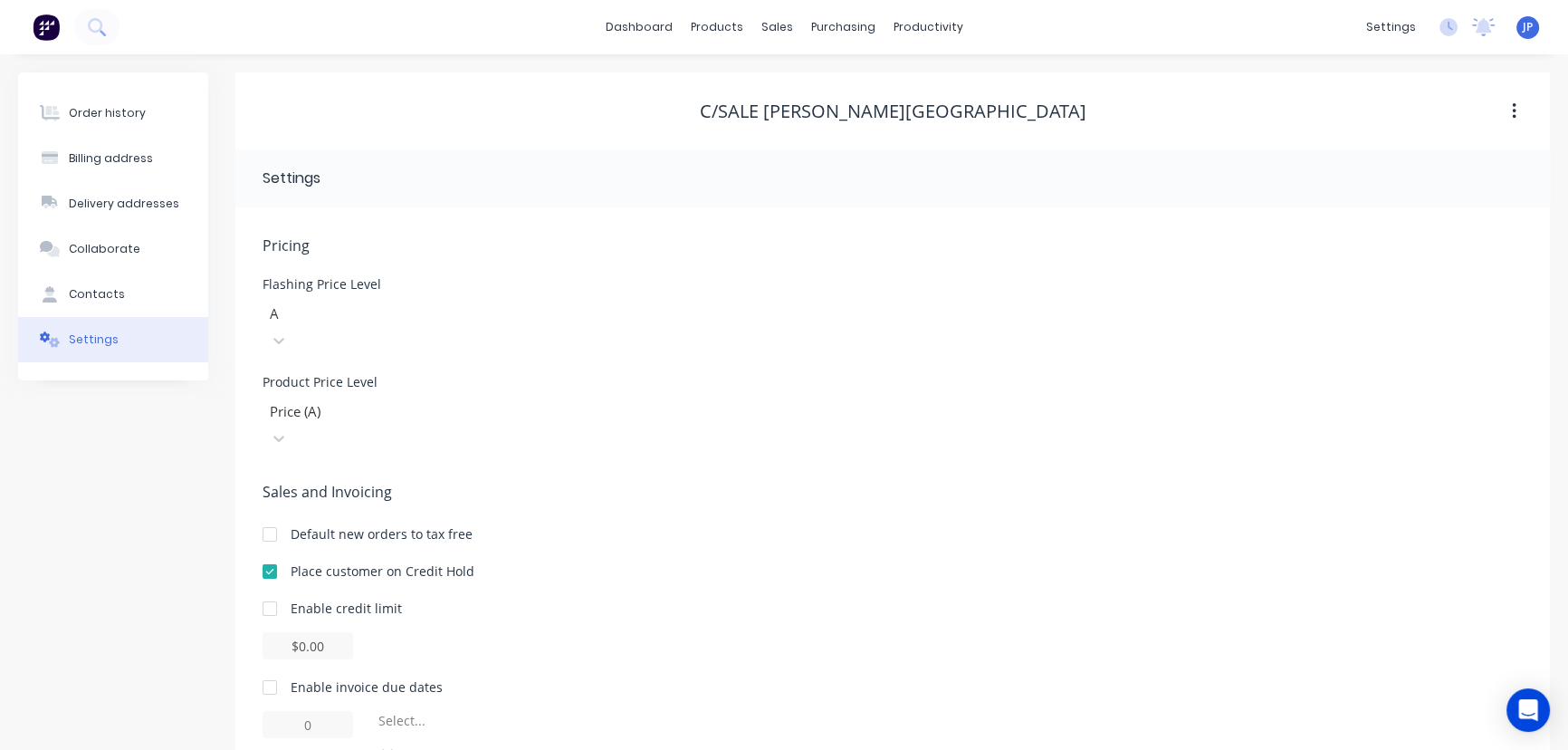
click at [266, 553] on div at bounding box center [270, 572] width 37 height 37
